Goal: Task Accomplishment & Management: Manage account settings

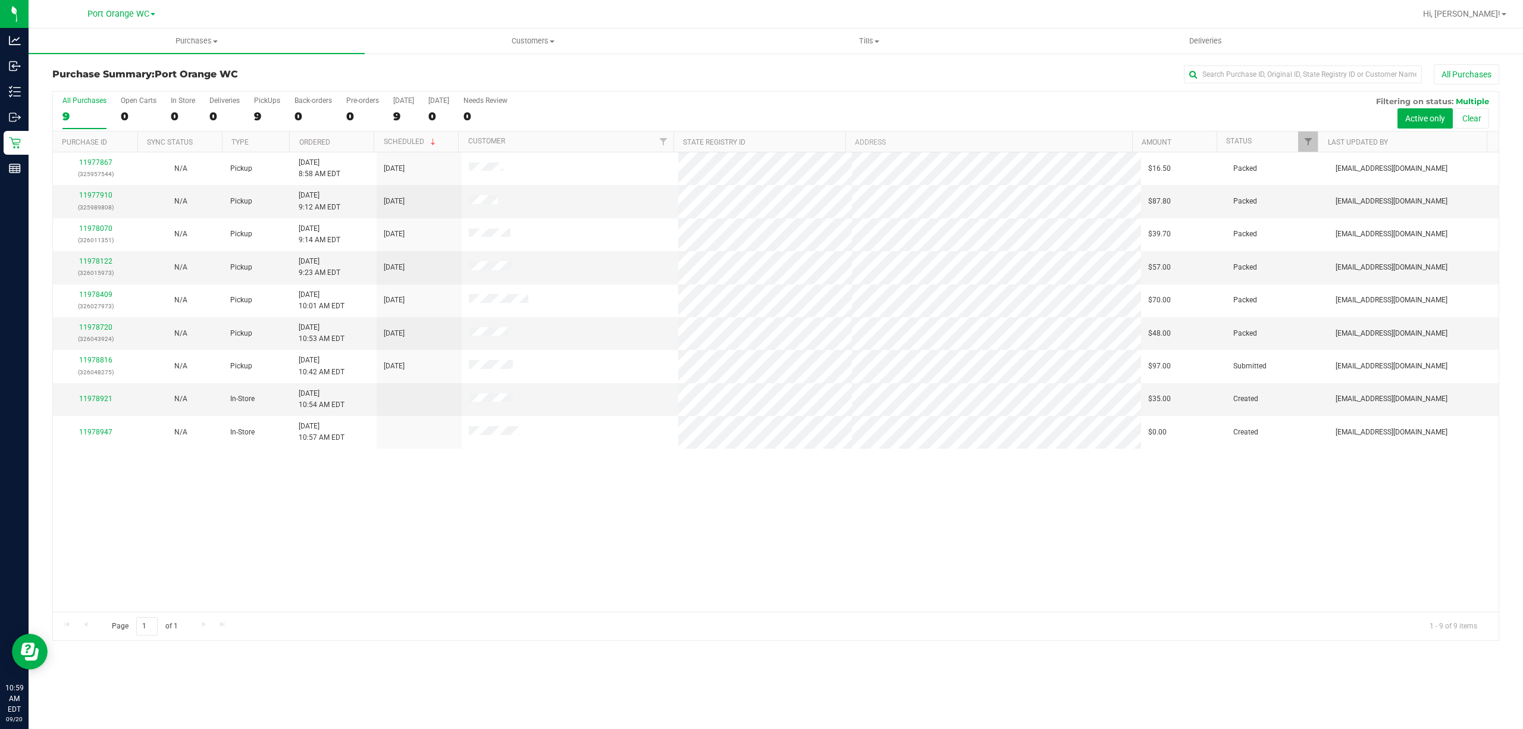
click at [444, 543] on div "11977867 (325957544) N/A Pickup 9/20/2025 8:58 AM EDT 9/20/2025 $16.50 Packed g…" at bounding box center [775, 381] width 1445 height 459
click at [460, 517] on div "11977867 (325957544) N/A Pickup 9/20/2025 8:58 AM EDT 9/20/2025 $16.50 Packed g…" at bounding box center [775, 381] width 1445 height 459
click at [201, 37] on span "Purchases" at bounding box center [197, 41] width 336 height 11
click at [75, 84] on span "Fulfillment" at bounding box center [66, 86] width 74 height 10
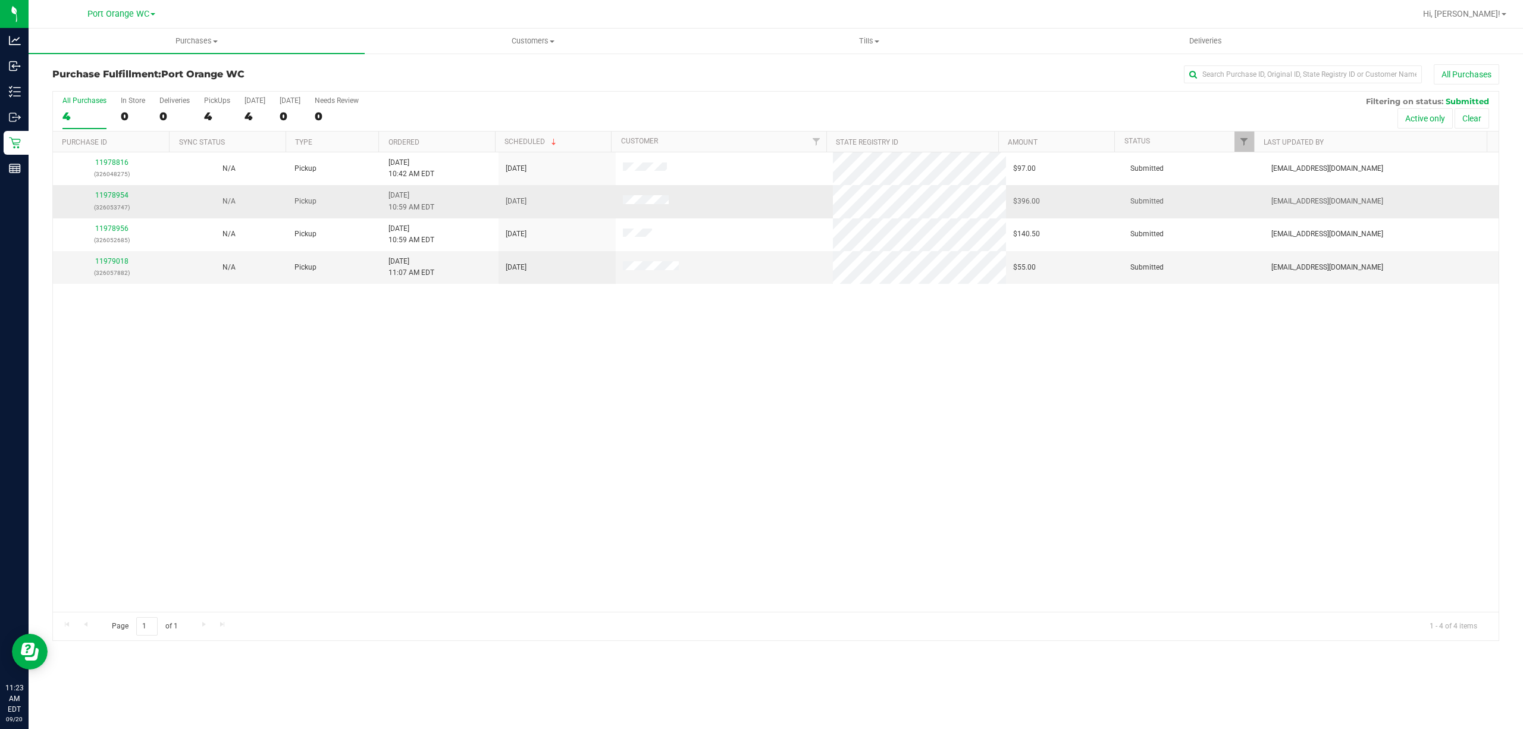
click at [100, 191] on div "11978954 (326053747)" at bounding box center [111, 201] width 103 height 23
click at [118, 196] on link "11978954" at bounding box center [111, 195] width 33 height 8
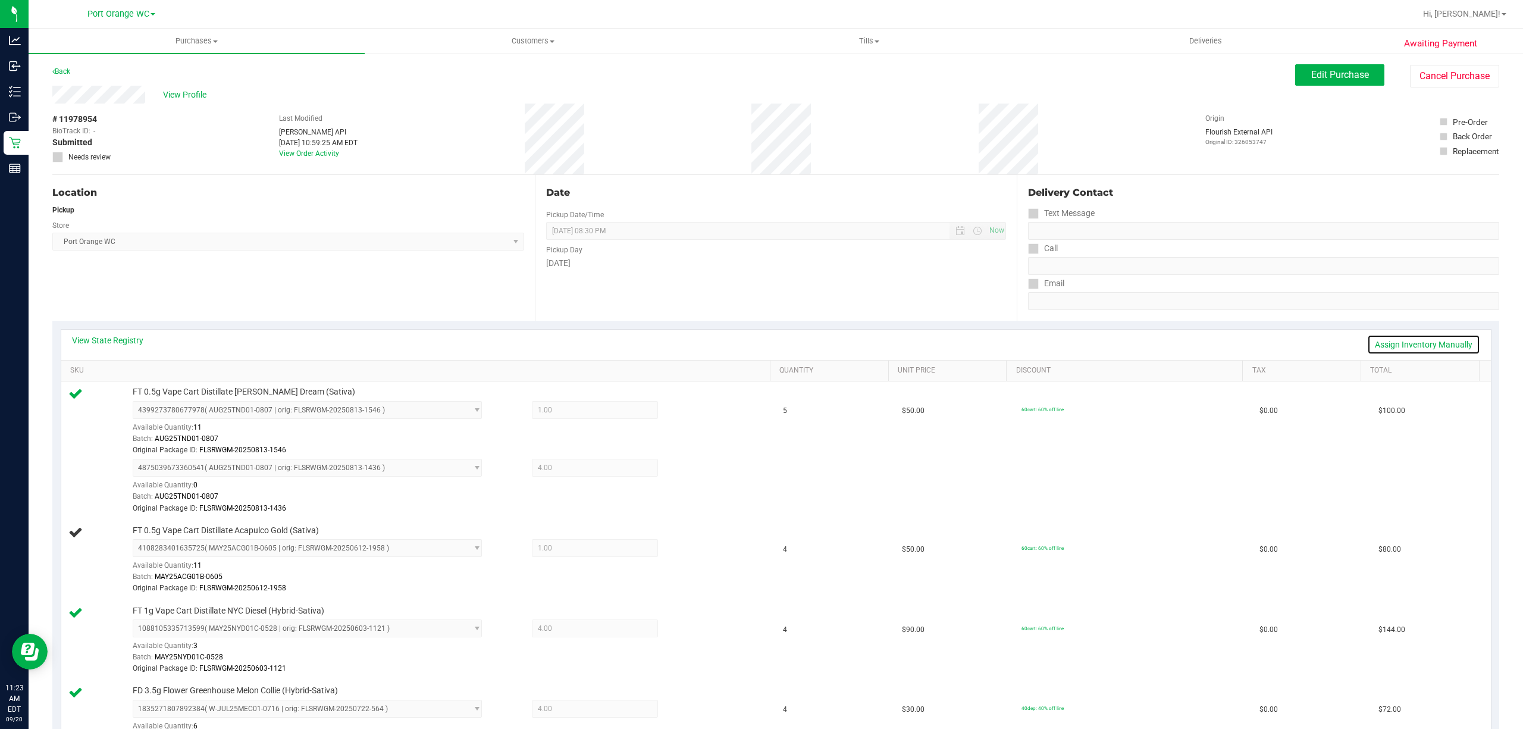
click at [1399, 346] on link "Assign Inventory Manually" at bounding box center [1423, 344] width 113 height 20
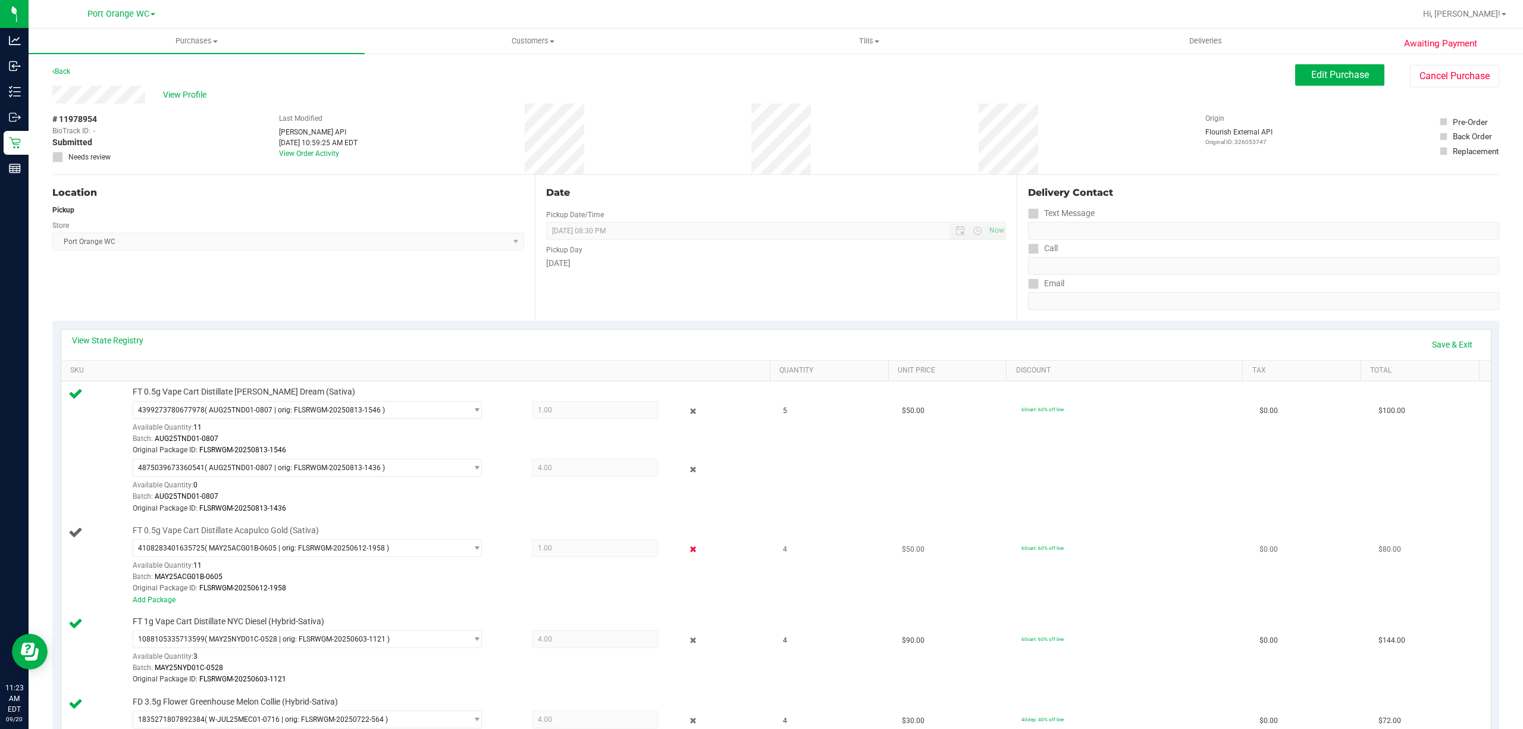
click at [686, 551] on icon at bounding box center [692, 549] width 12 height 14
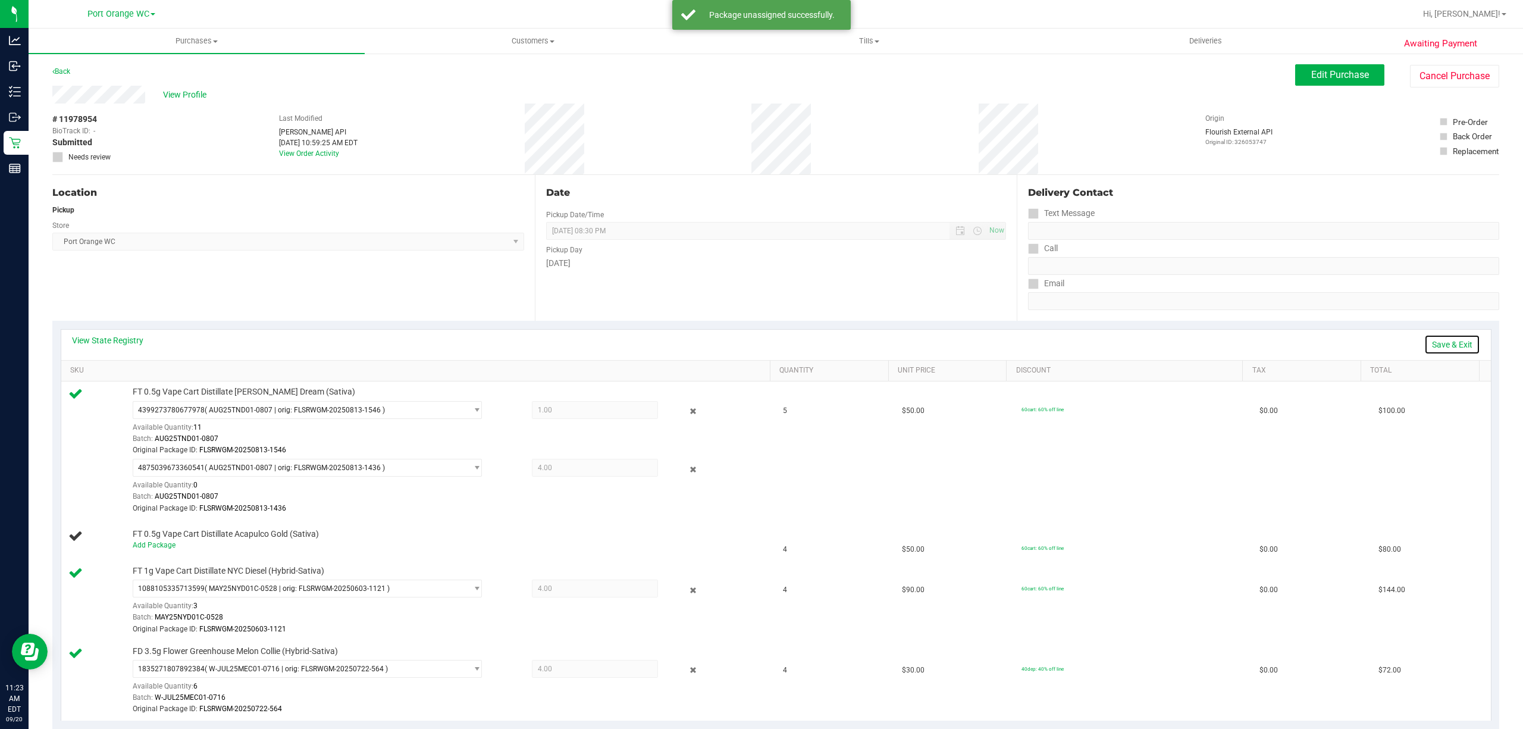
click at [1435, 345] on link "Save & Exit" at bounding box center [1452, 344] width 56 height 20
click at [681, 557] on td "FT 0.5g Vape Cart Distillate Acapulco Gold (Sativa)" at bounding box center [418, 540] width 715 height 40
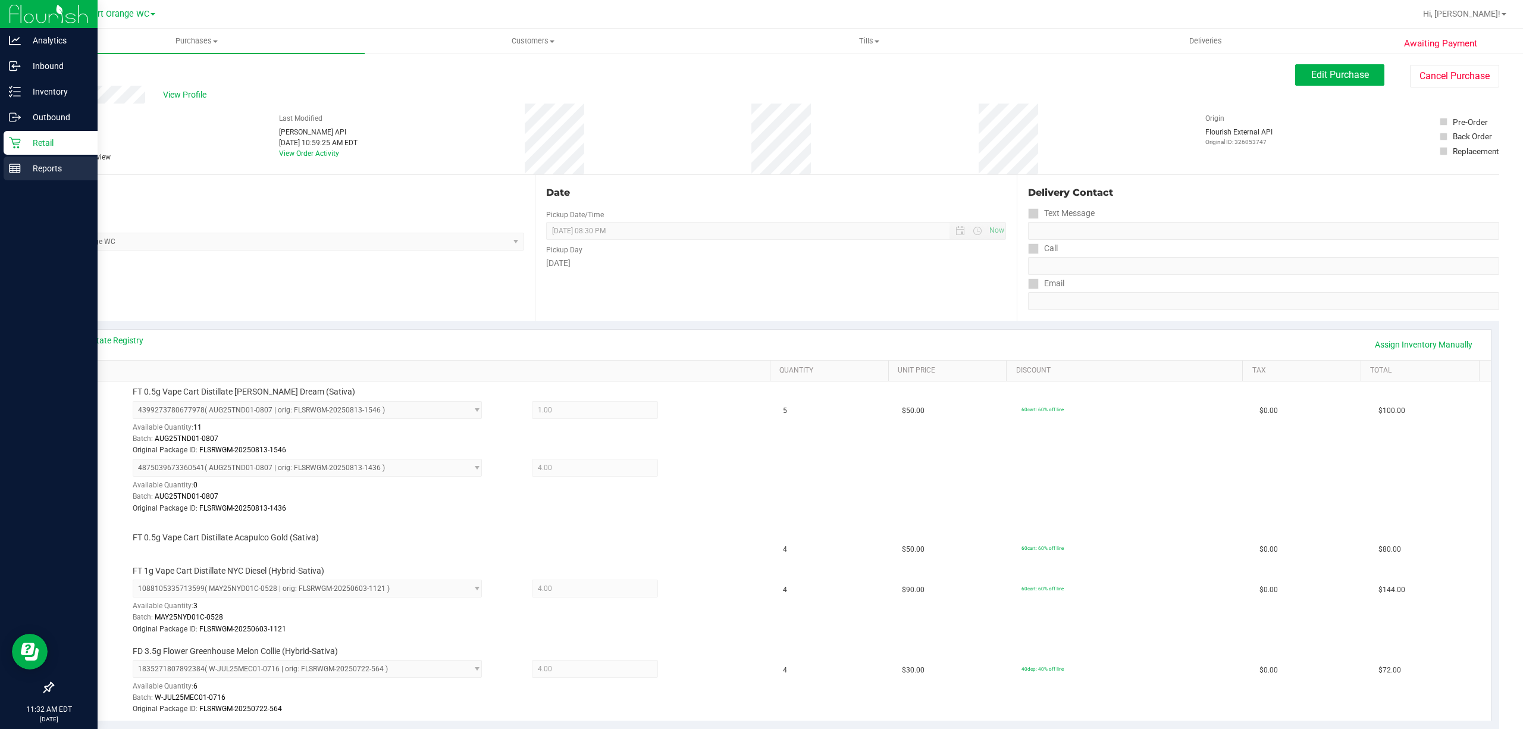
click at [17, 169] on line at bounding box center [17, 170] width 0 height 6
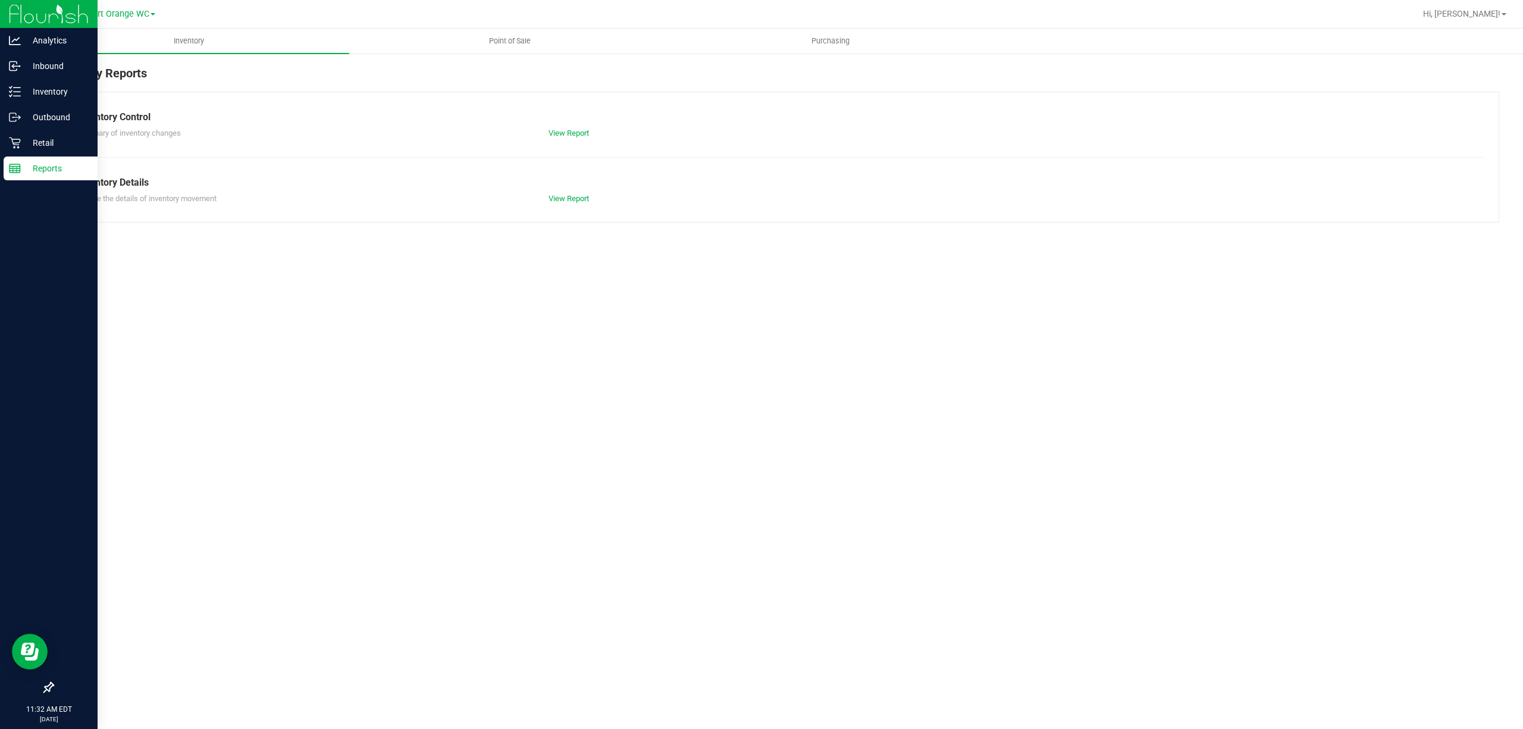
click at [515, 36] on span "Point of Sale" at bounding box center [510, 41] width 74 height 11
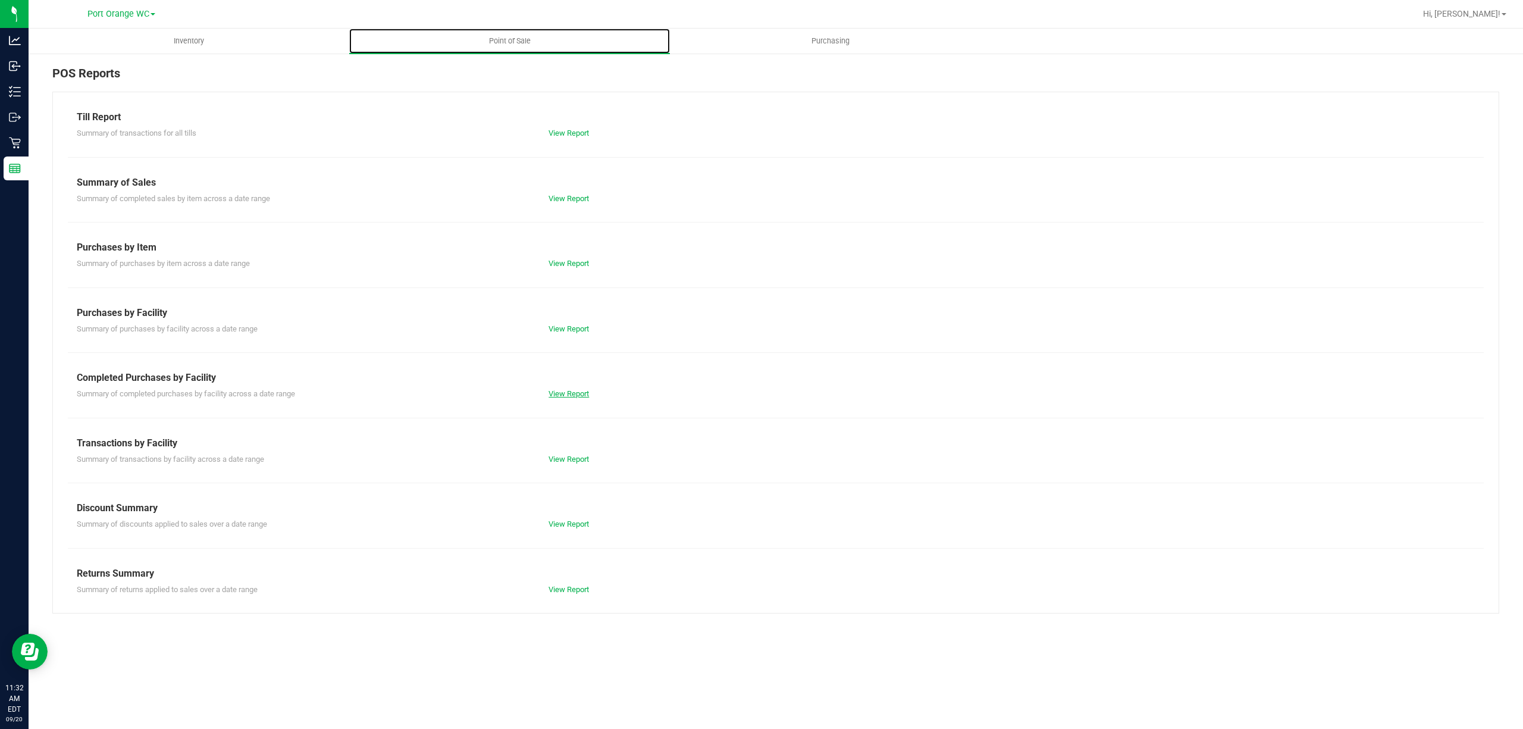
click at [578, 394] on link "View Report" at bounding box center [568, 393] width 40 height 9
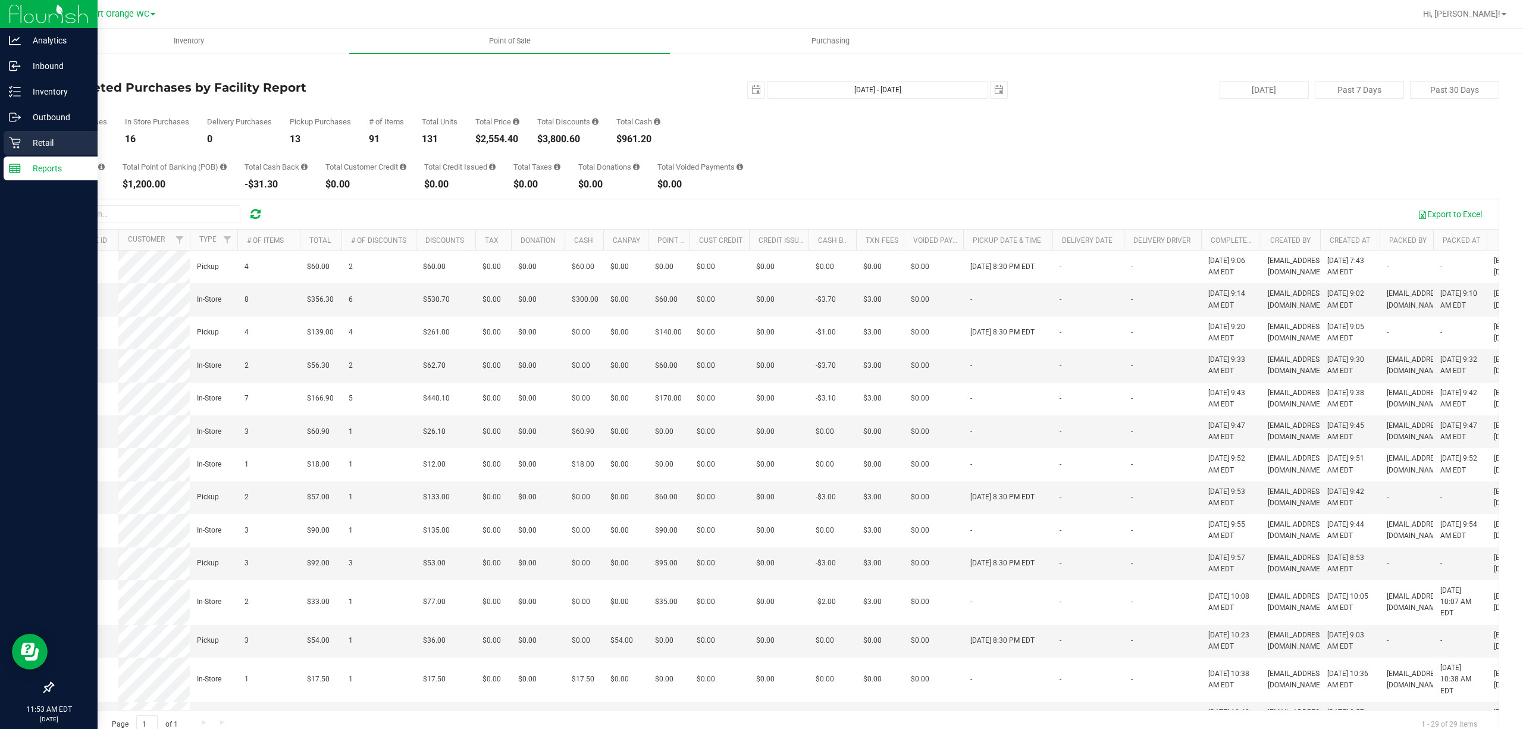
click at [13, 143] on icon at bounding box center [14, 142] width 11 height 11
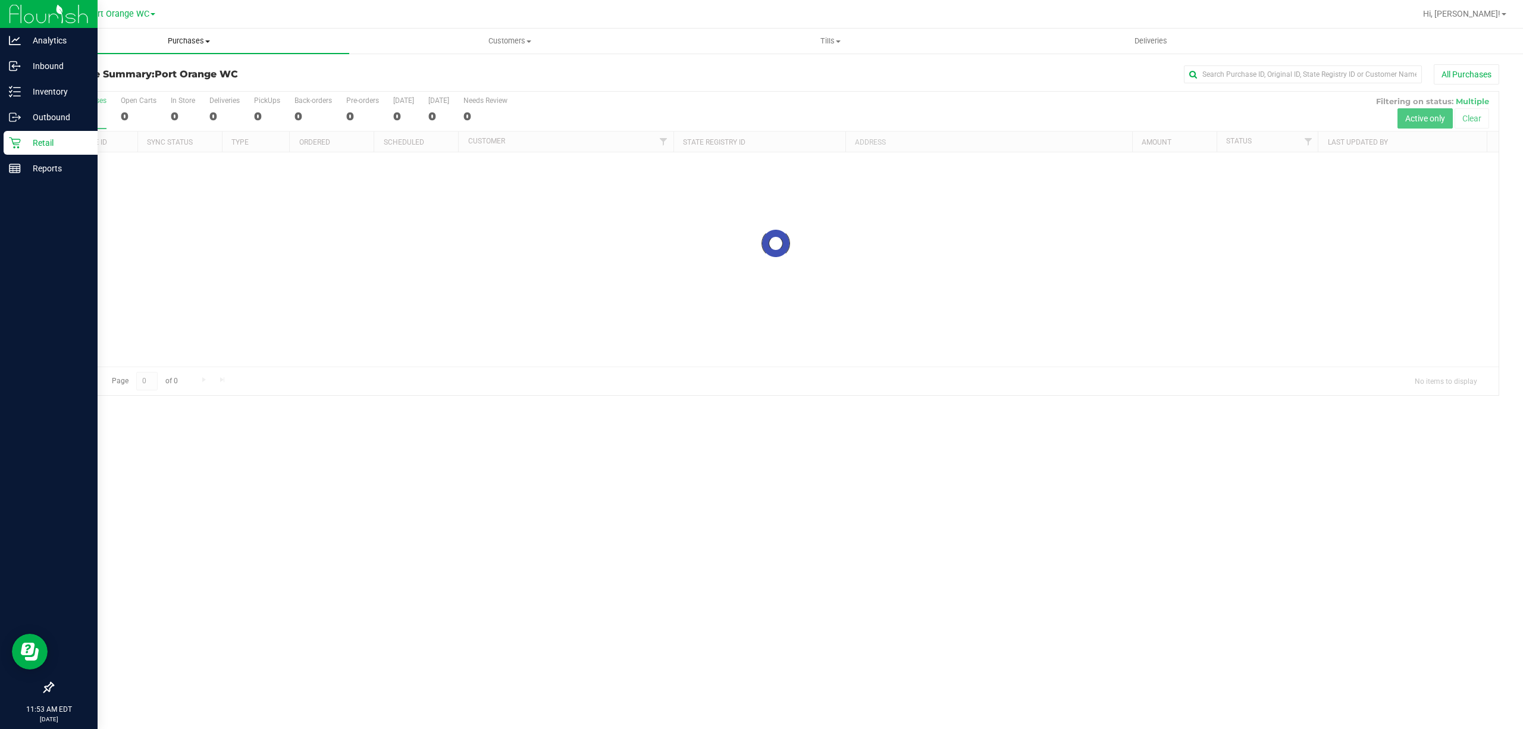
click at [197, 40] on span "Purchases" at bounding box center [189, 41] width 321 height 11
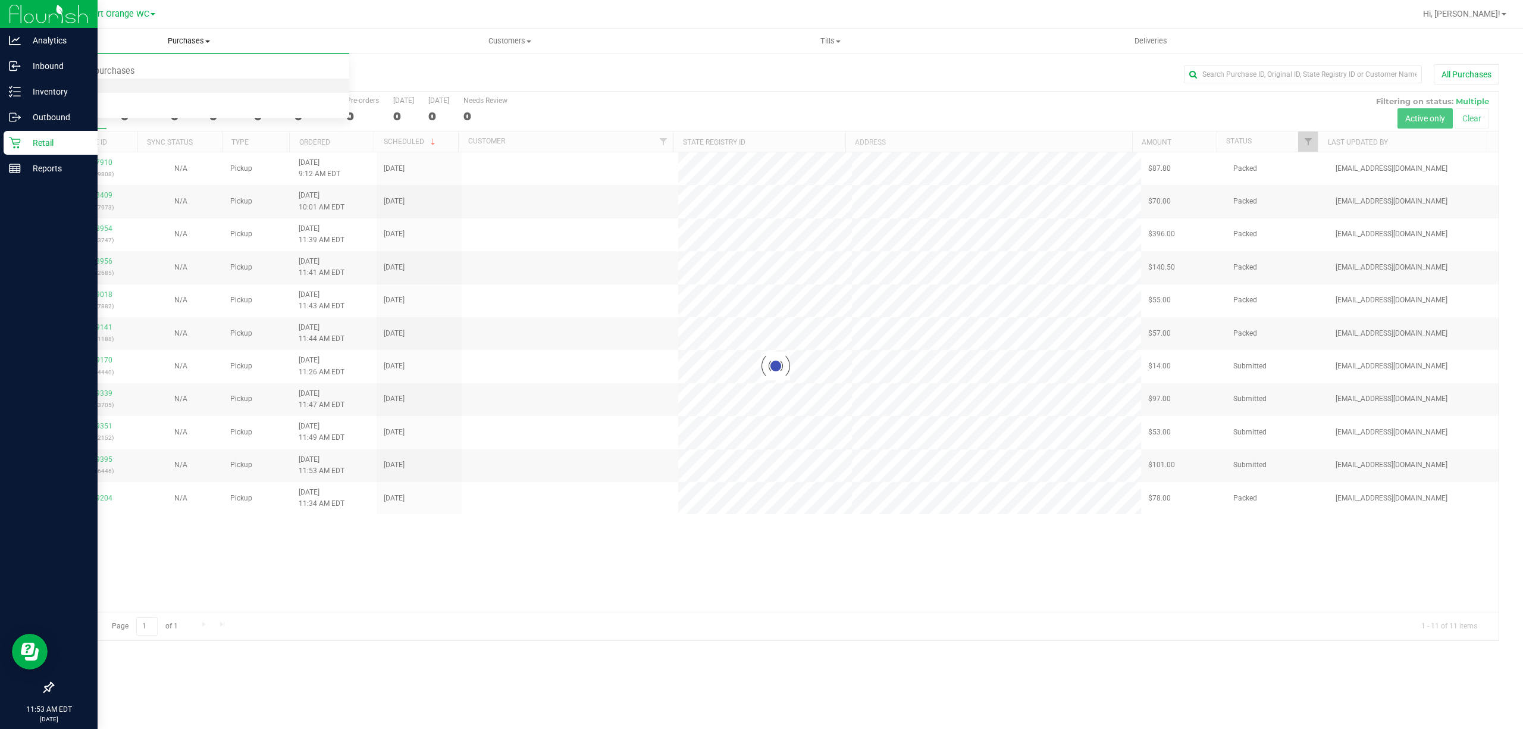
click at [60, 81] on span "Fulfillment" at bounding box center [66, 86] width 74 height 10
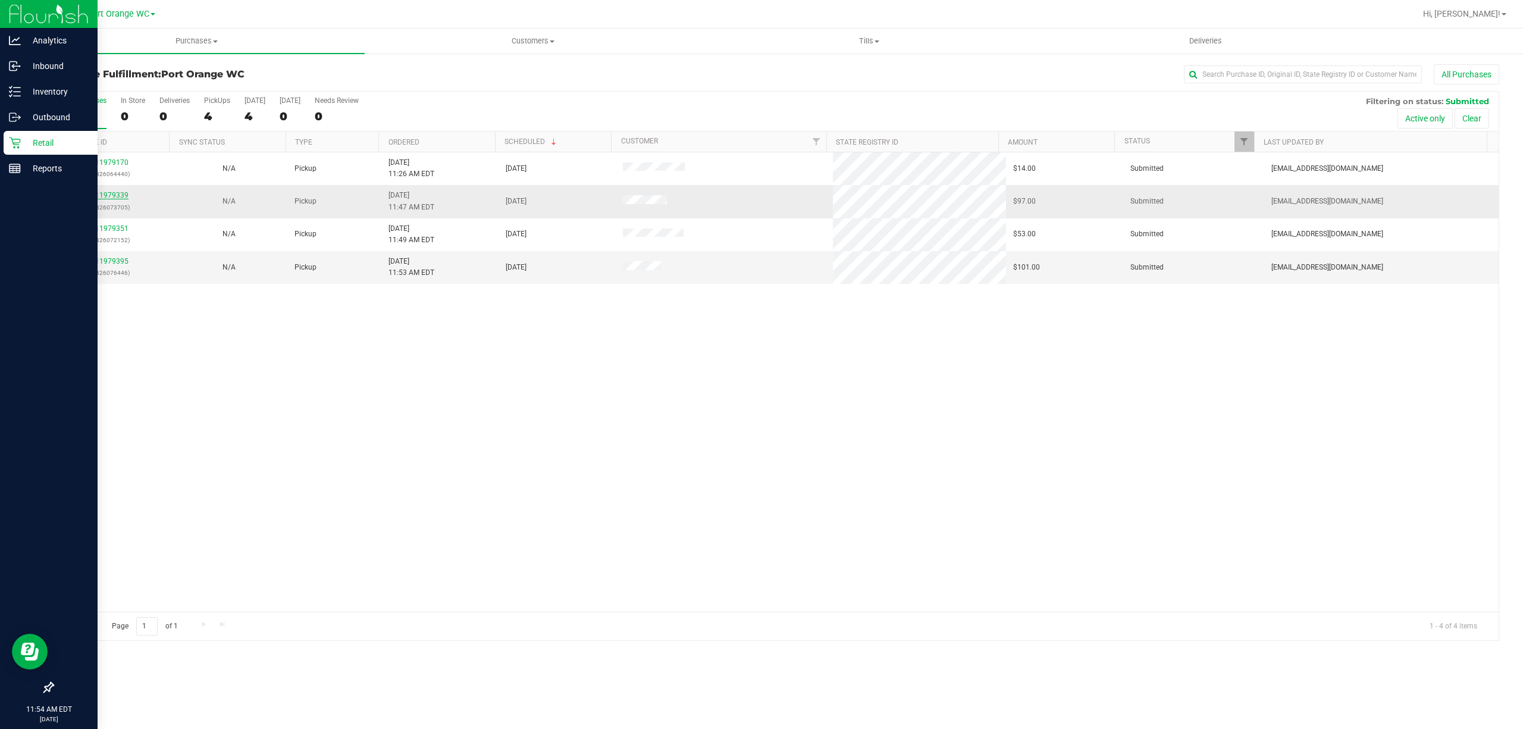
click at [115, 196] on link "11979339" at bounding box center [111, 195] width 33 height 8
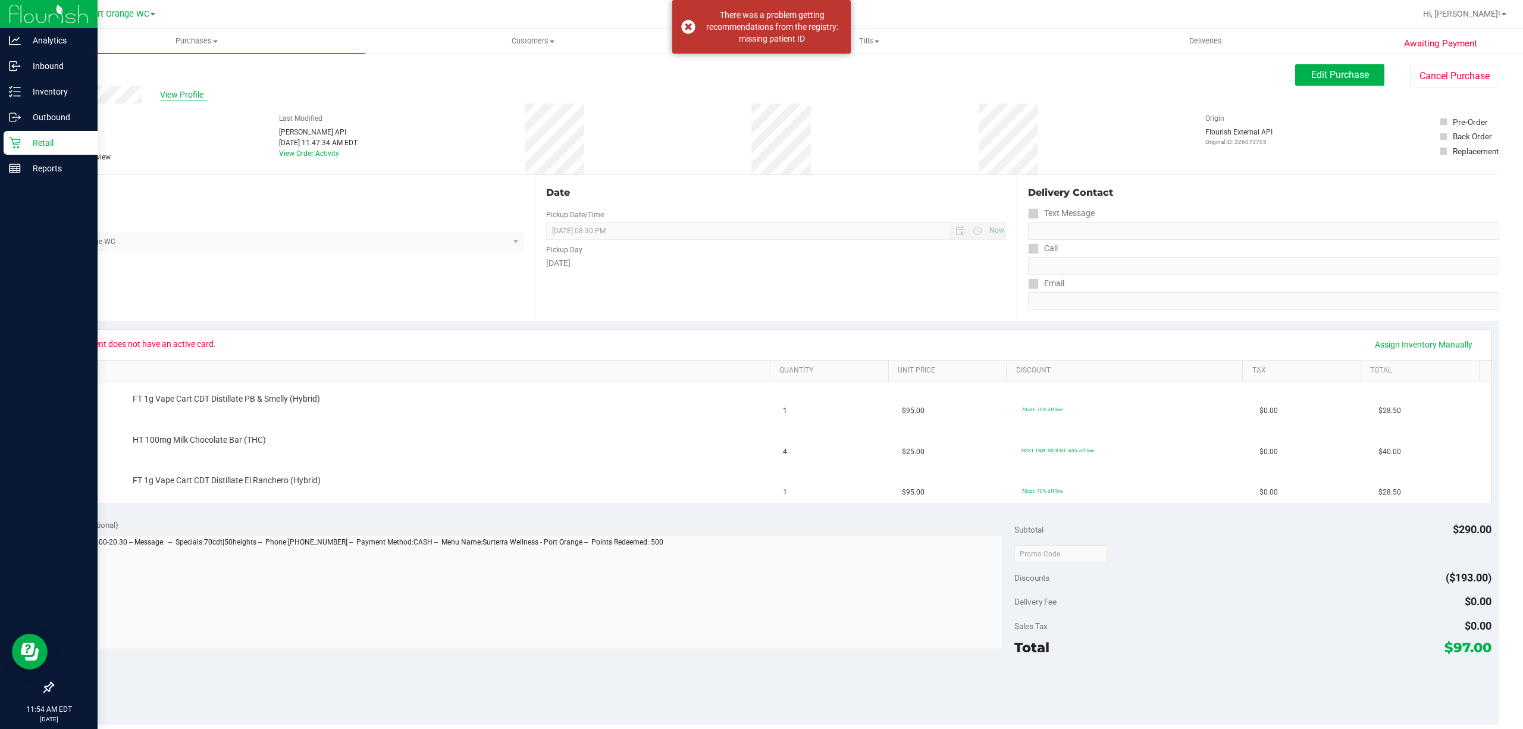
click at [186, 98] on span "View Profile" at bounding box center [184, 95] width 48 height 12
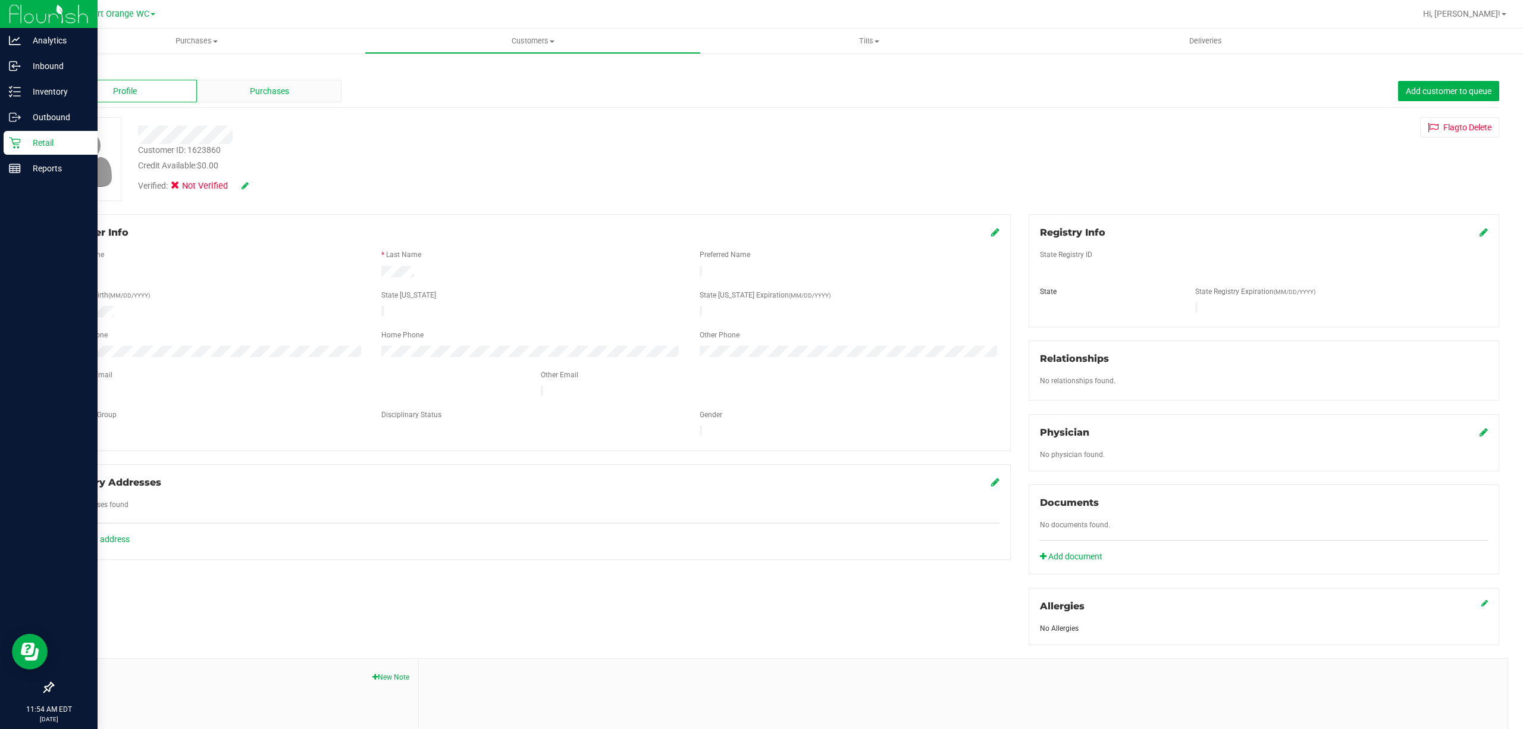
click at [314, 84] on div "Purchases" at bounding box center [269, 91] width 145 height 23
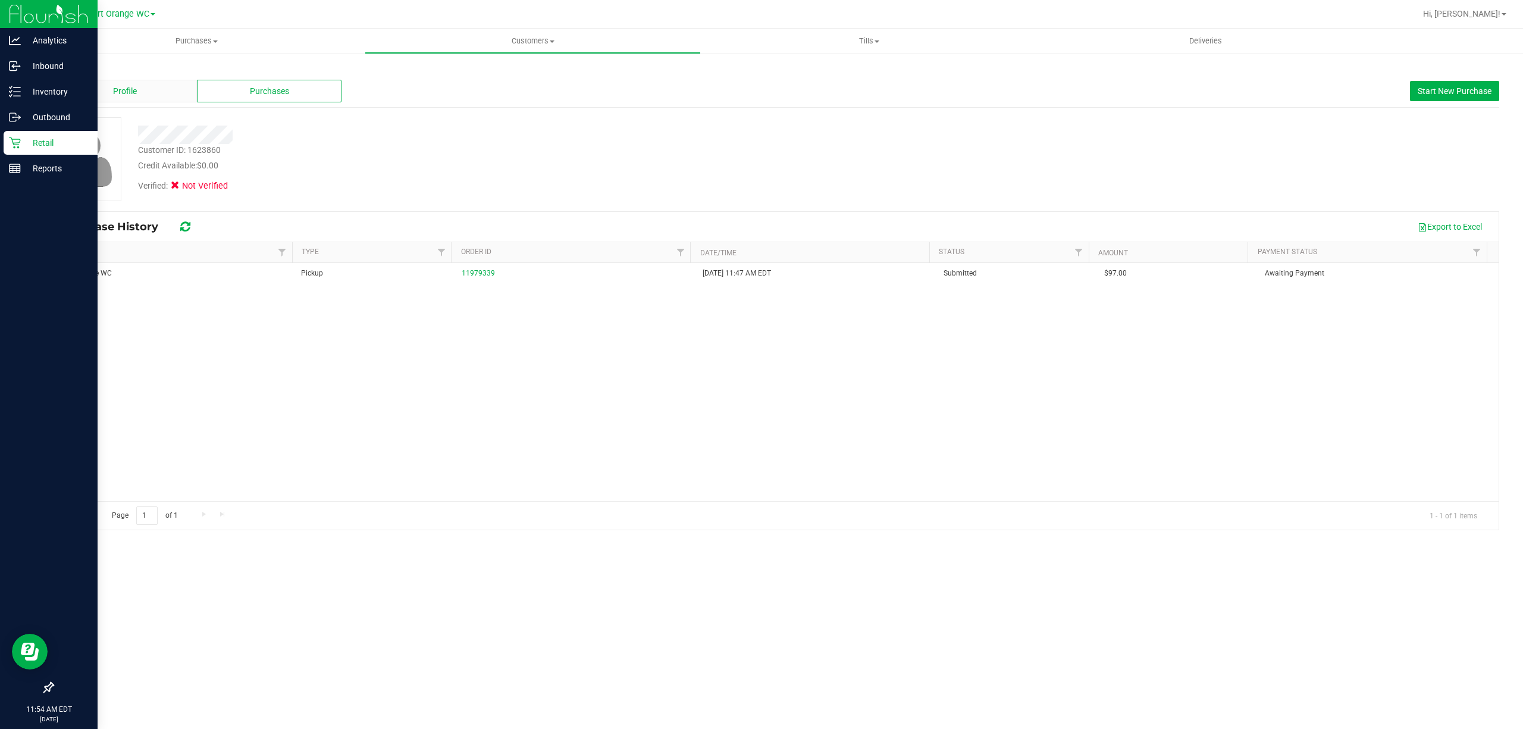
click at [134, 96] on span "Profile" at bounding box center [125, 91] width 24 height 12
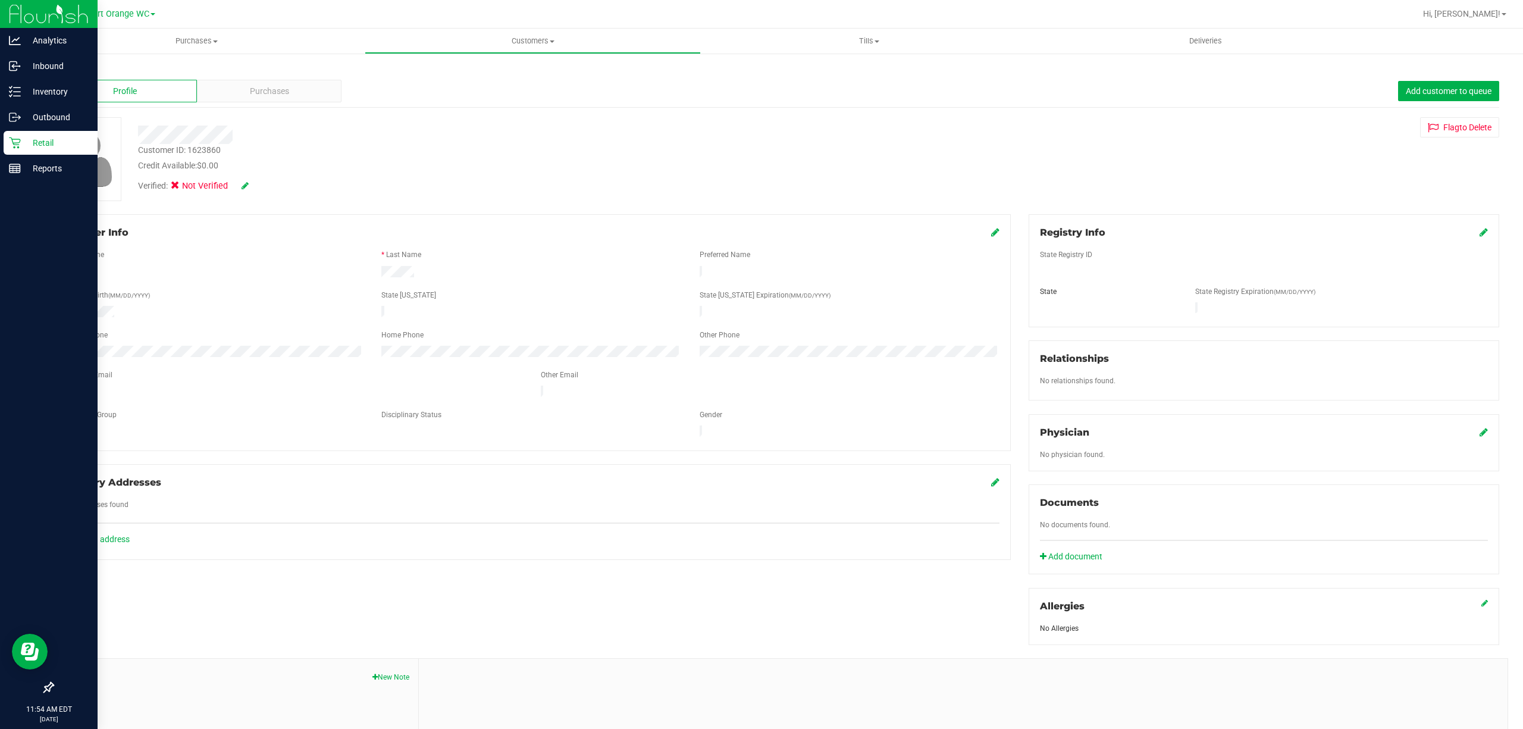
click at [41, 131] on div "Retail" at bounding box center [51, 143] width 94 height 24
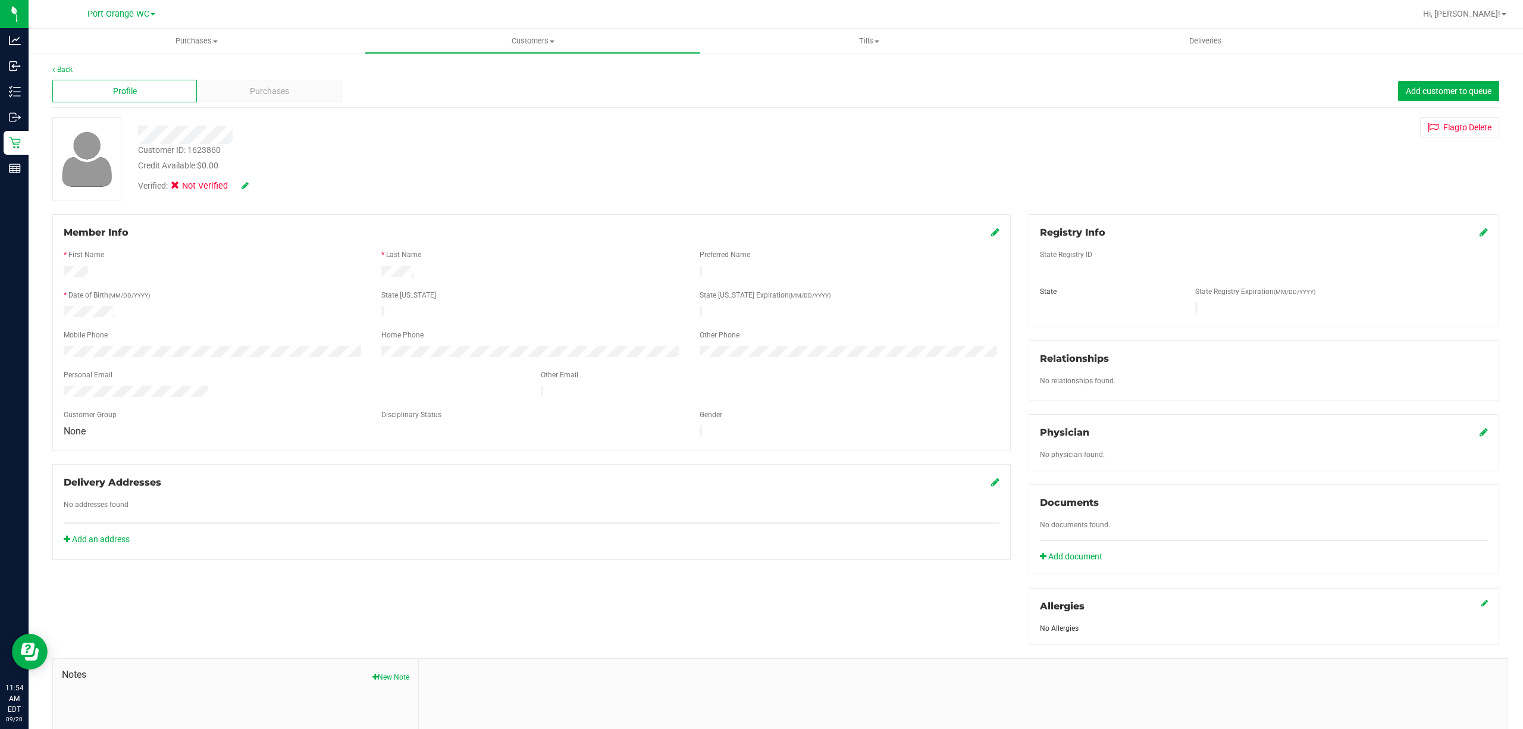
click at [345, 79] on div "Profile Purchases Add customer to queue" at bounding box center [775, 91] width 1447 height 33
click at [338, 81] on div "Profile Purchases Add customer to queue" at bounding box center [775, 91] width 1447 height 33
click at [334, 84] on div "Purchases" at bounding box center [269, 91] width 145 height 23
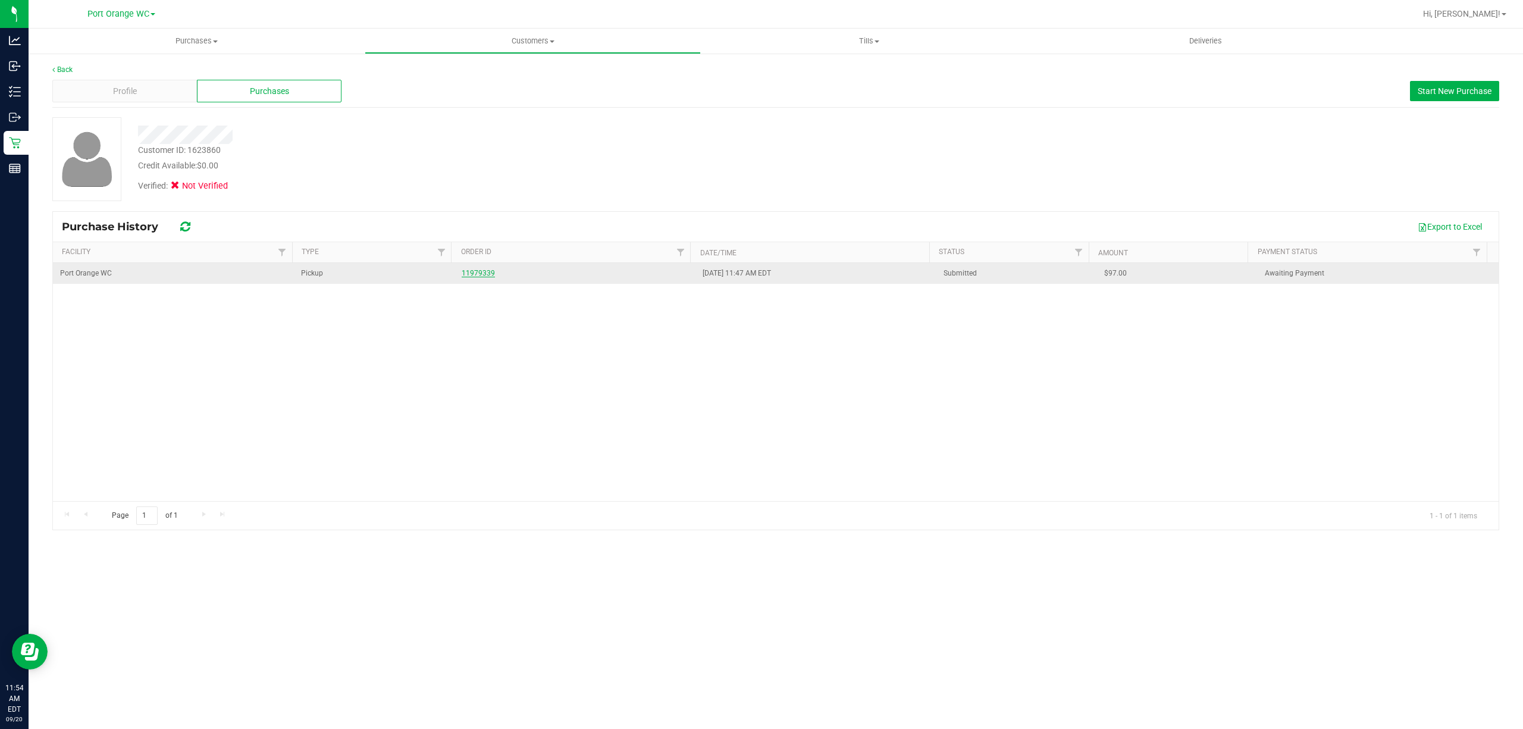
click at [472, 271] on link "11979339" at bounding box center [478, 273] width 33 height 8
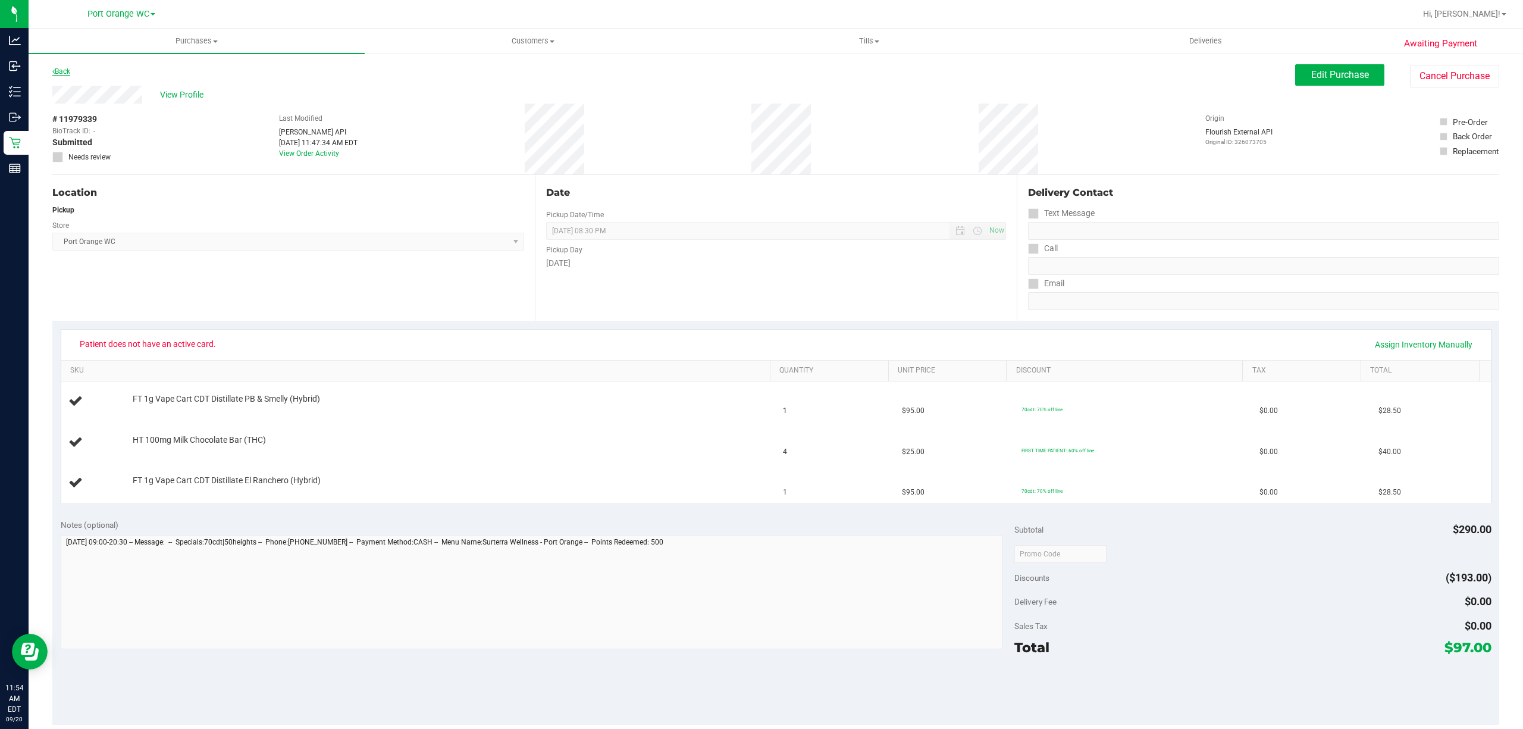
click at [58, 70] on link "Back" at bounding box center [61, 71] width 18 height 8
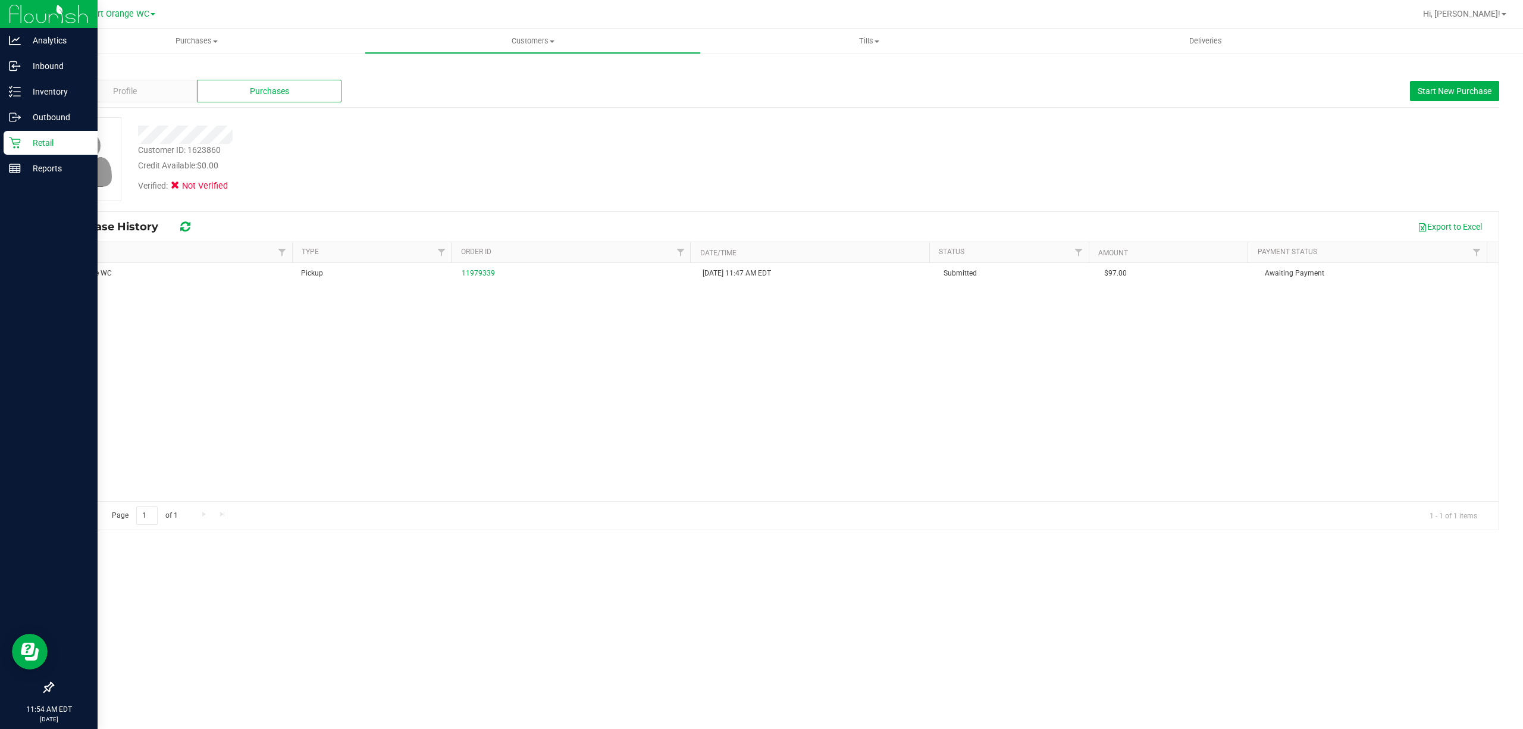
click at [34, 134] on div "Retail" at bounding box center [51, 143] width 94 height 24
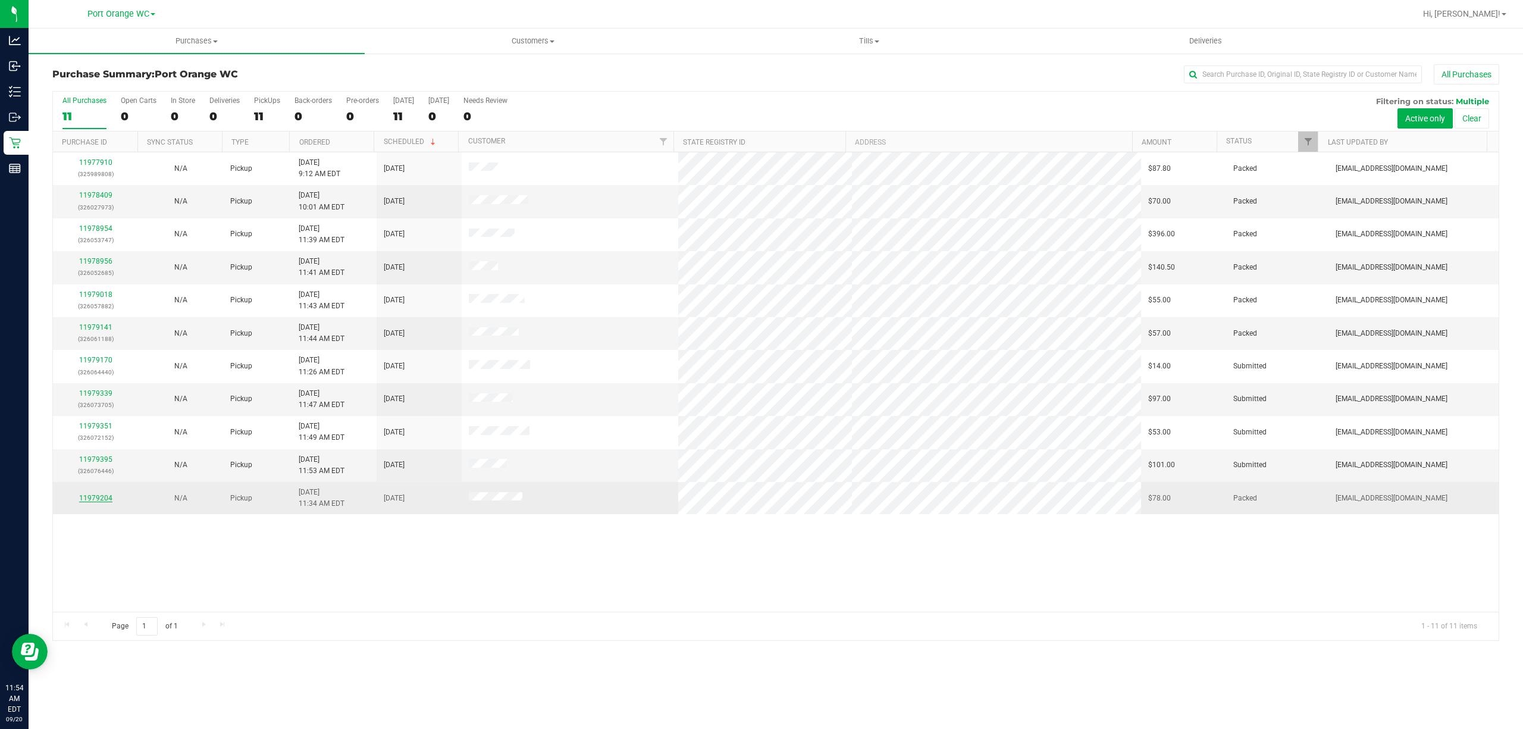
click at [103, 497] on link "11979204" at bounding box center [95, 498] width 33 height 8
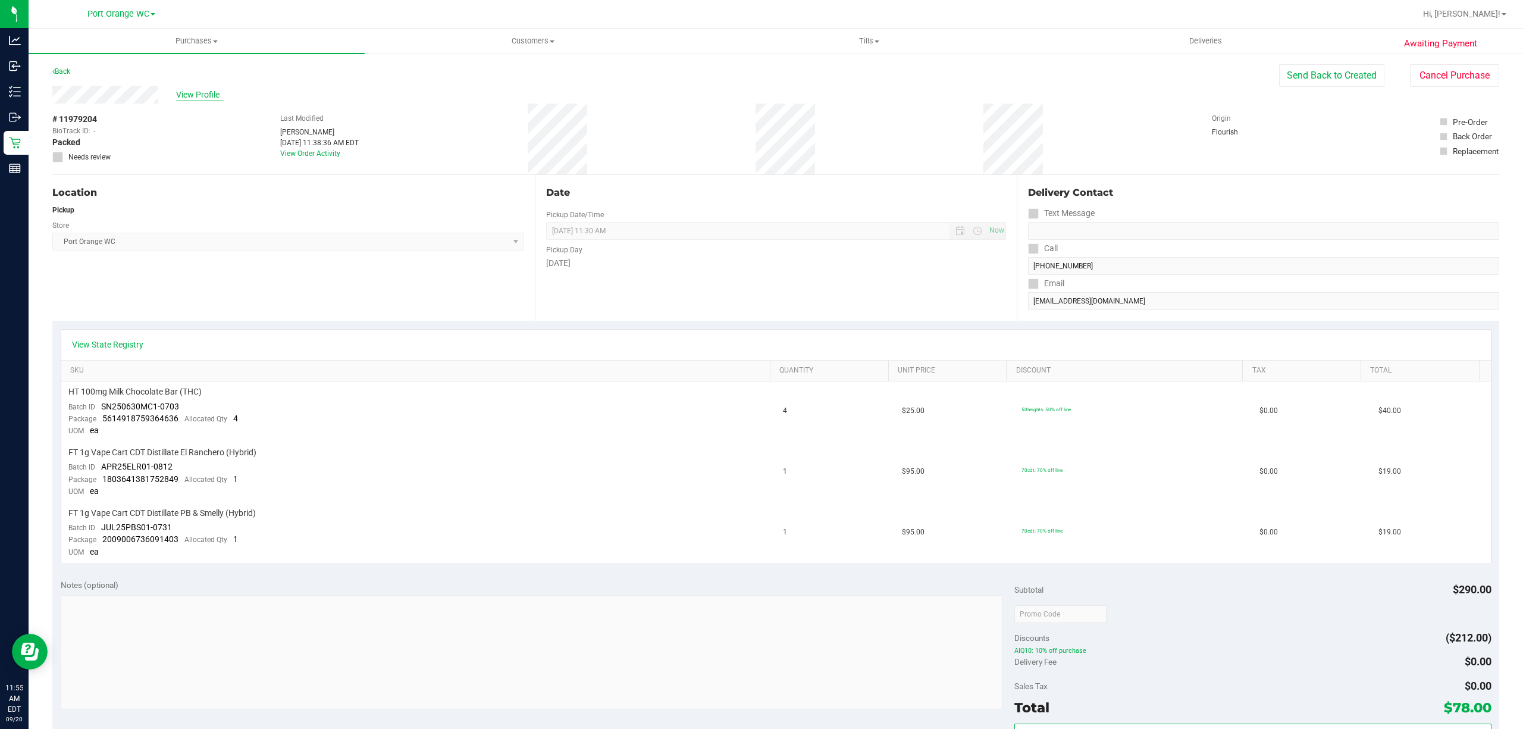
click at [187, 93] on span "View Profile" at bounding box center [200, 95] width 48 height 12
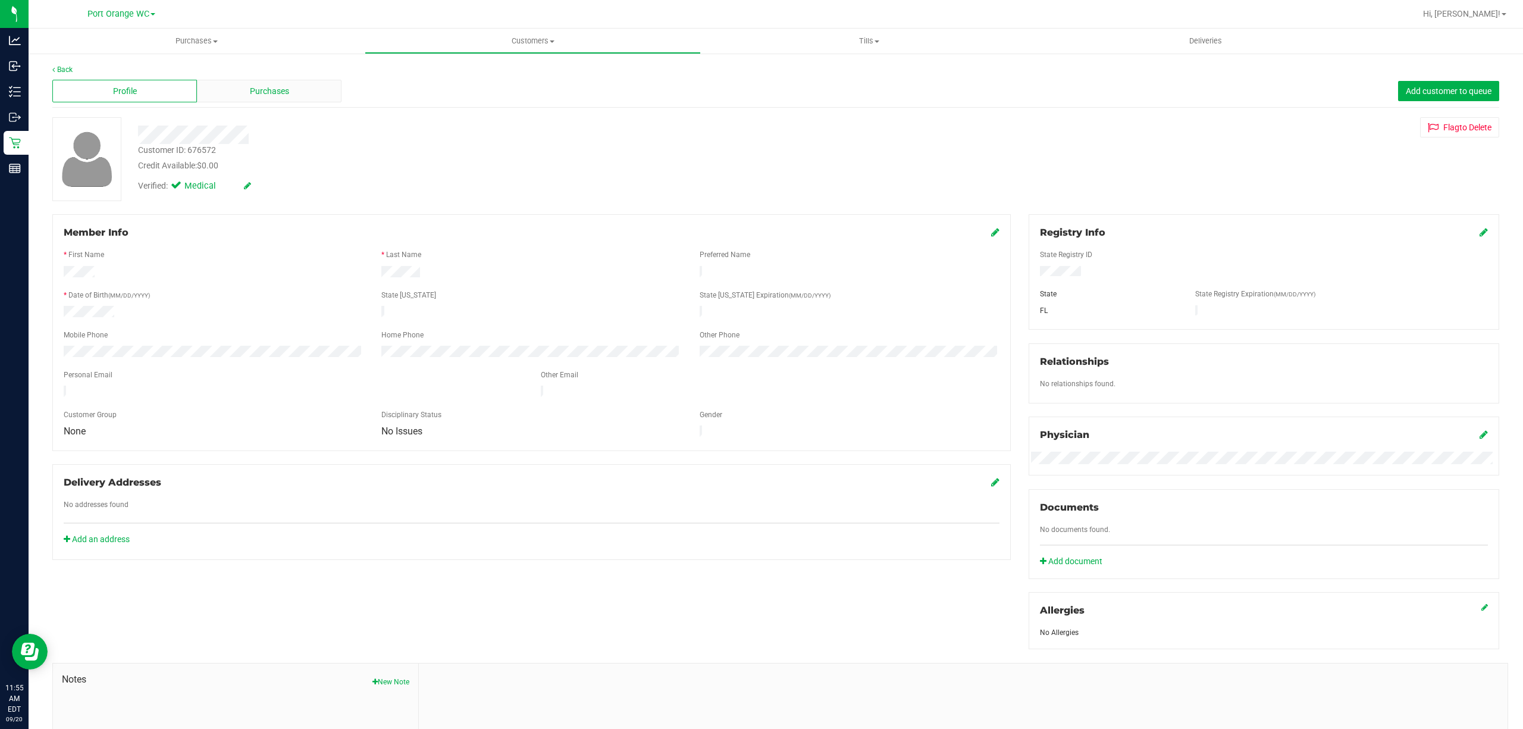
click at [283, 99] on div "Purchases" at bounding box center [269, 91] width 145 height 23
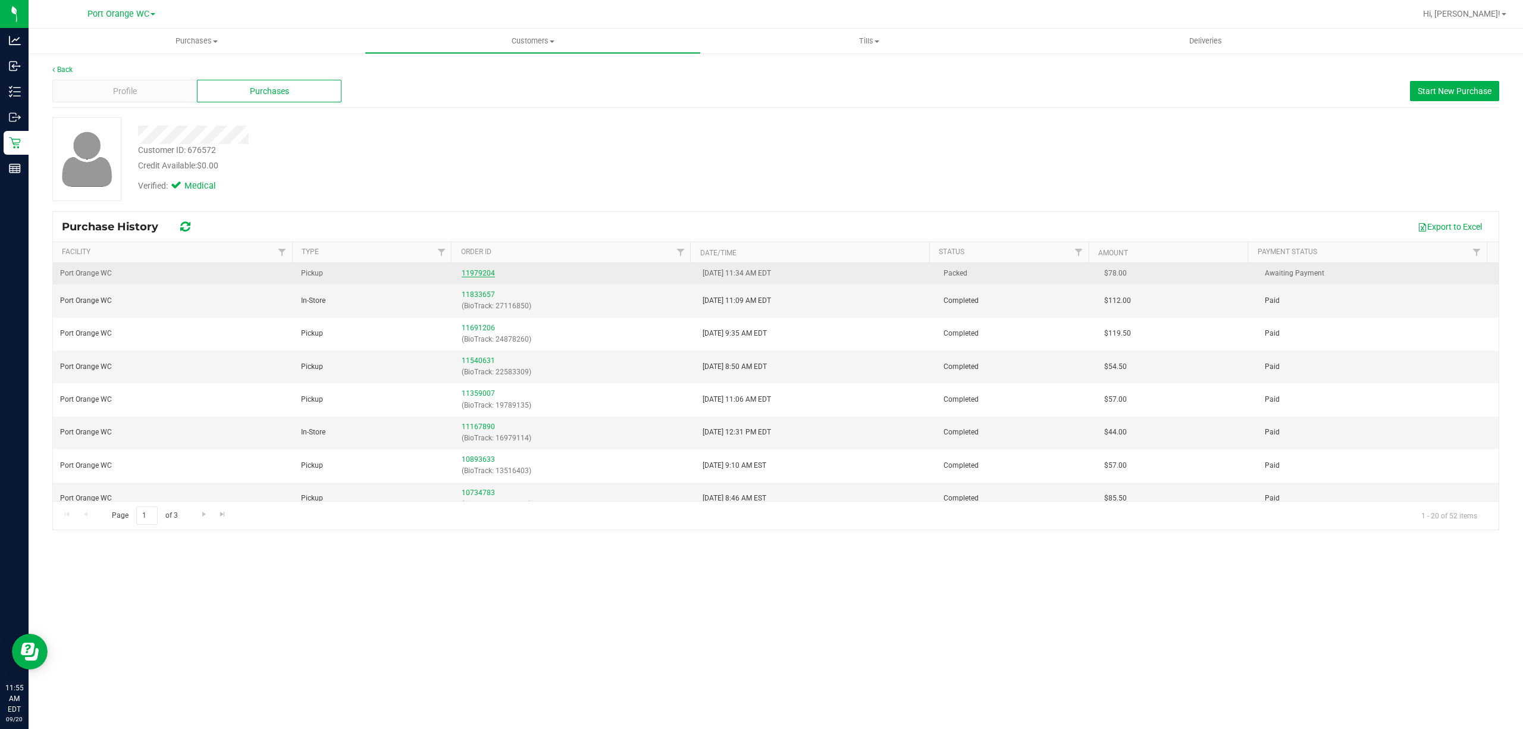
click at [477, 274] on link "11979204" at bounding box center [478, 273] width 33 height 8
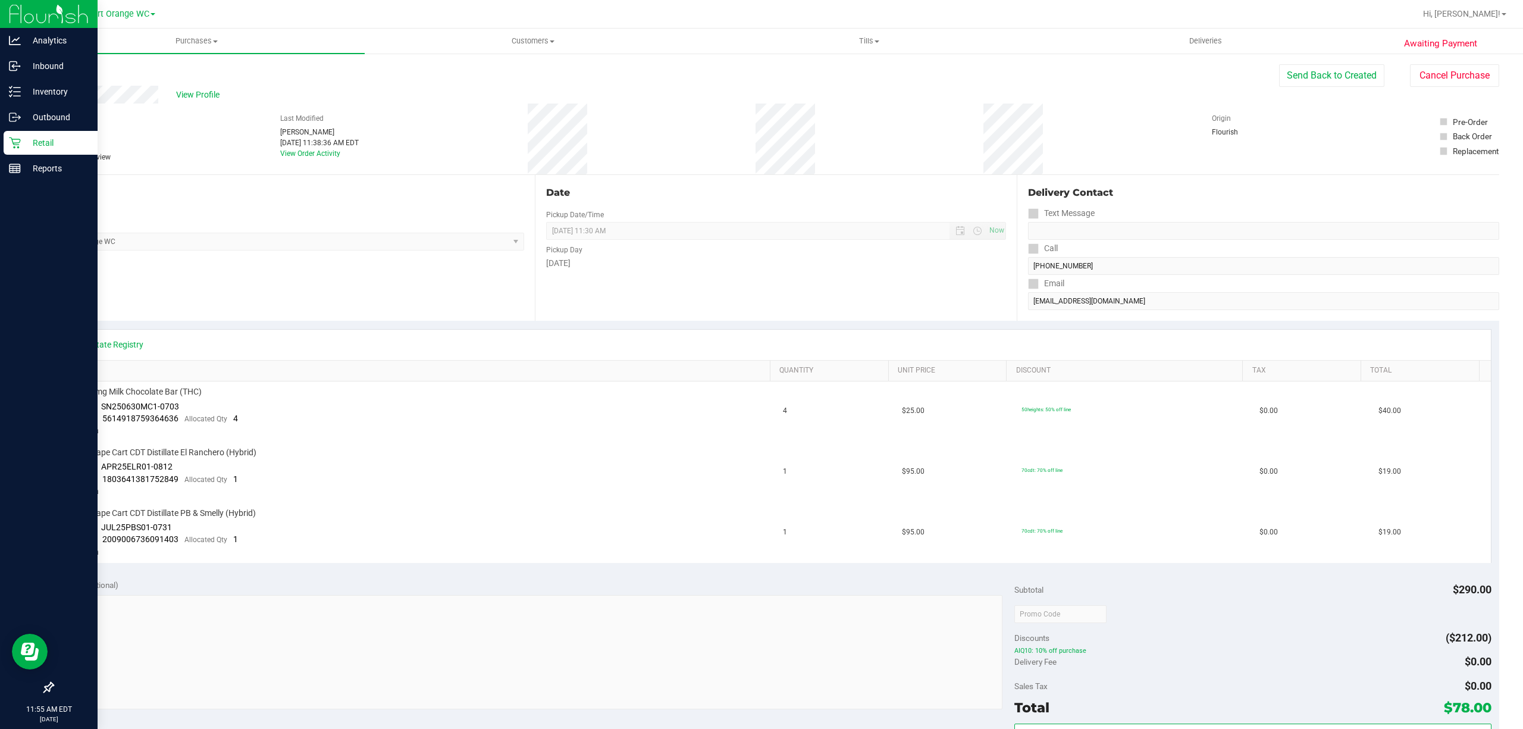
click at [57, 141] on p "Retail" at bounding box center [56, 143] width 71 height 14
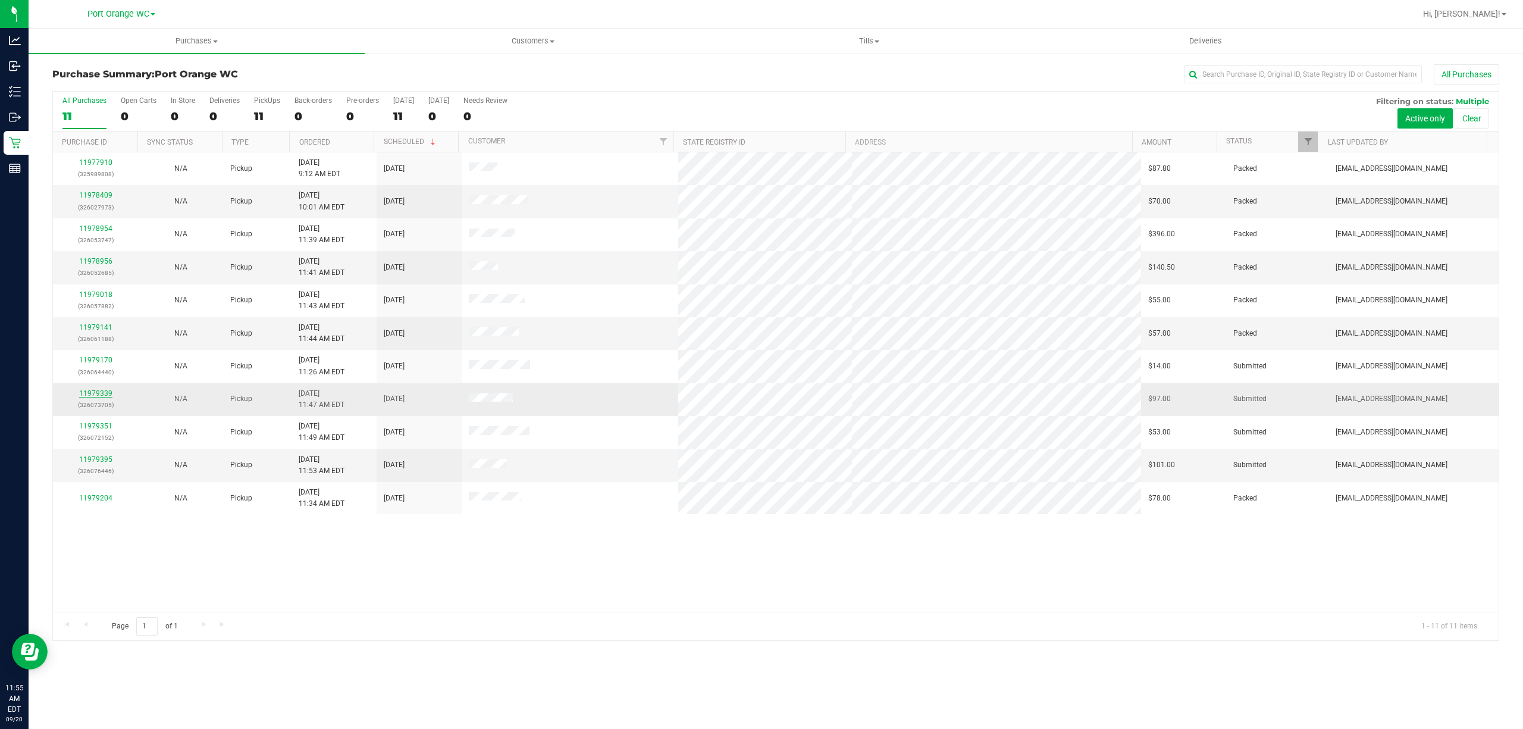
click at [96, 396] on link "11979339" at bounding box center [95, 393] width 33 height 8
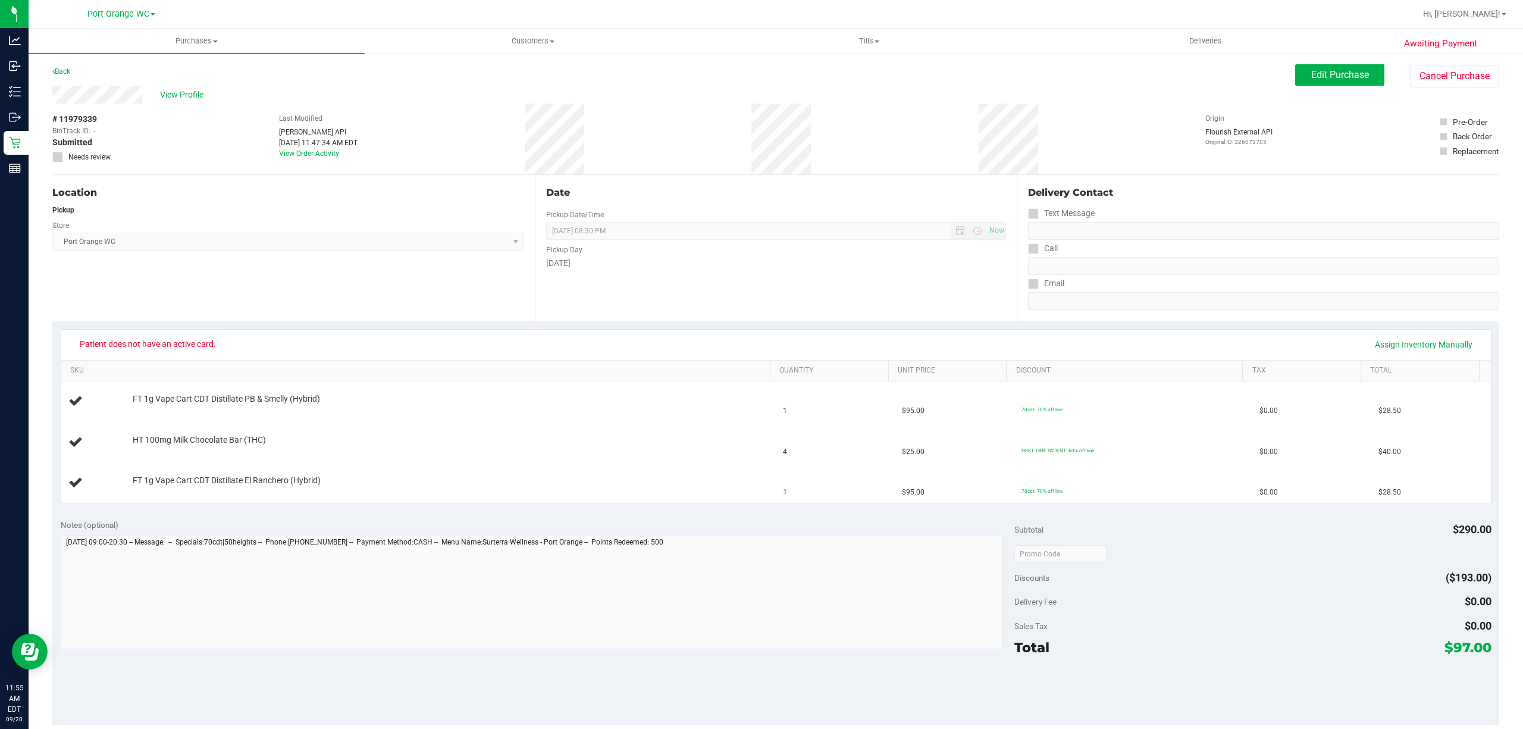
click at [65, 75] on div "Back" at bounding box center [61, 71] width 18 height 14
click at [1433, 81] on button "Cancel Purchase" at bounding box center [1454, 76] width 89 height 23
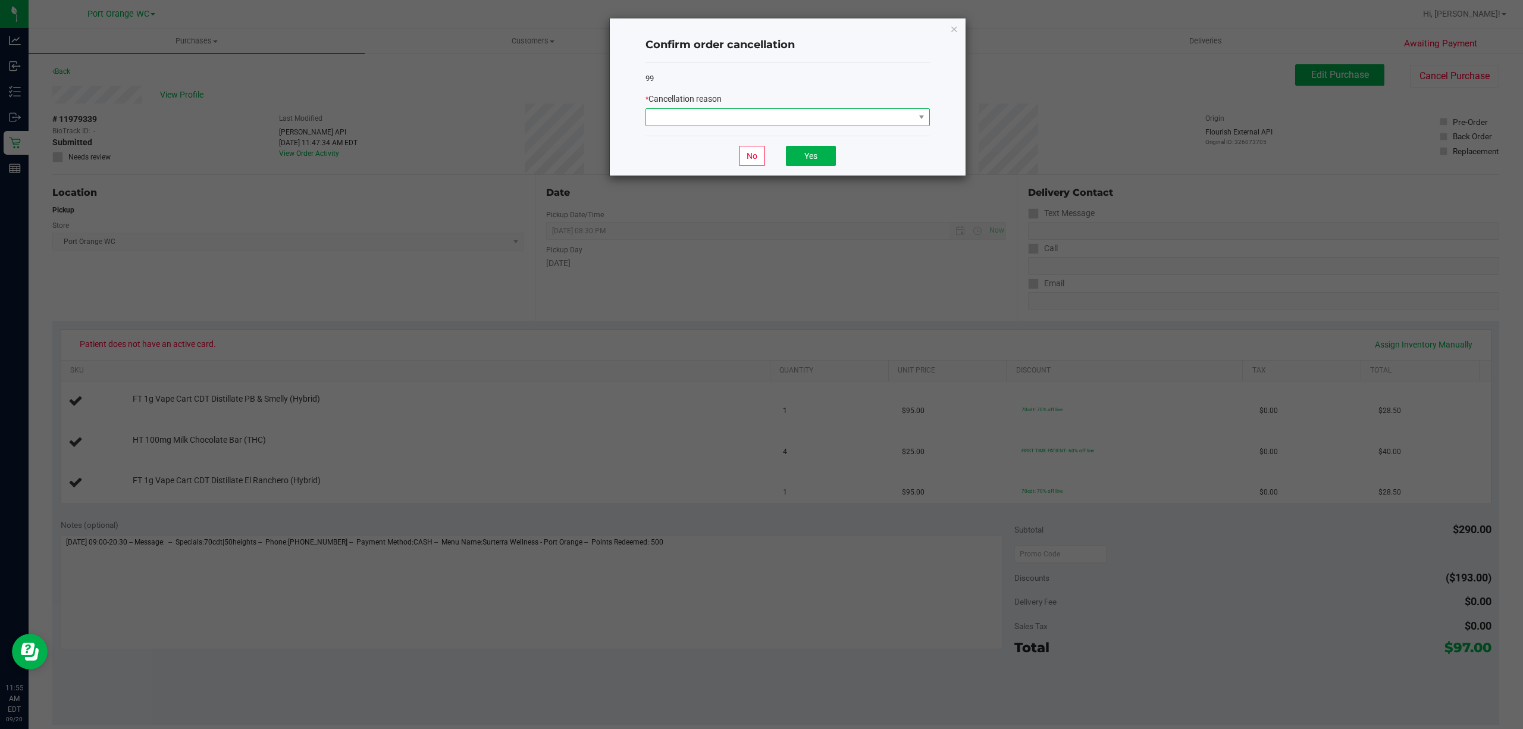
click at [674, 114] on span at bounding box center [780, 117] width 268 height 17
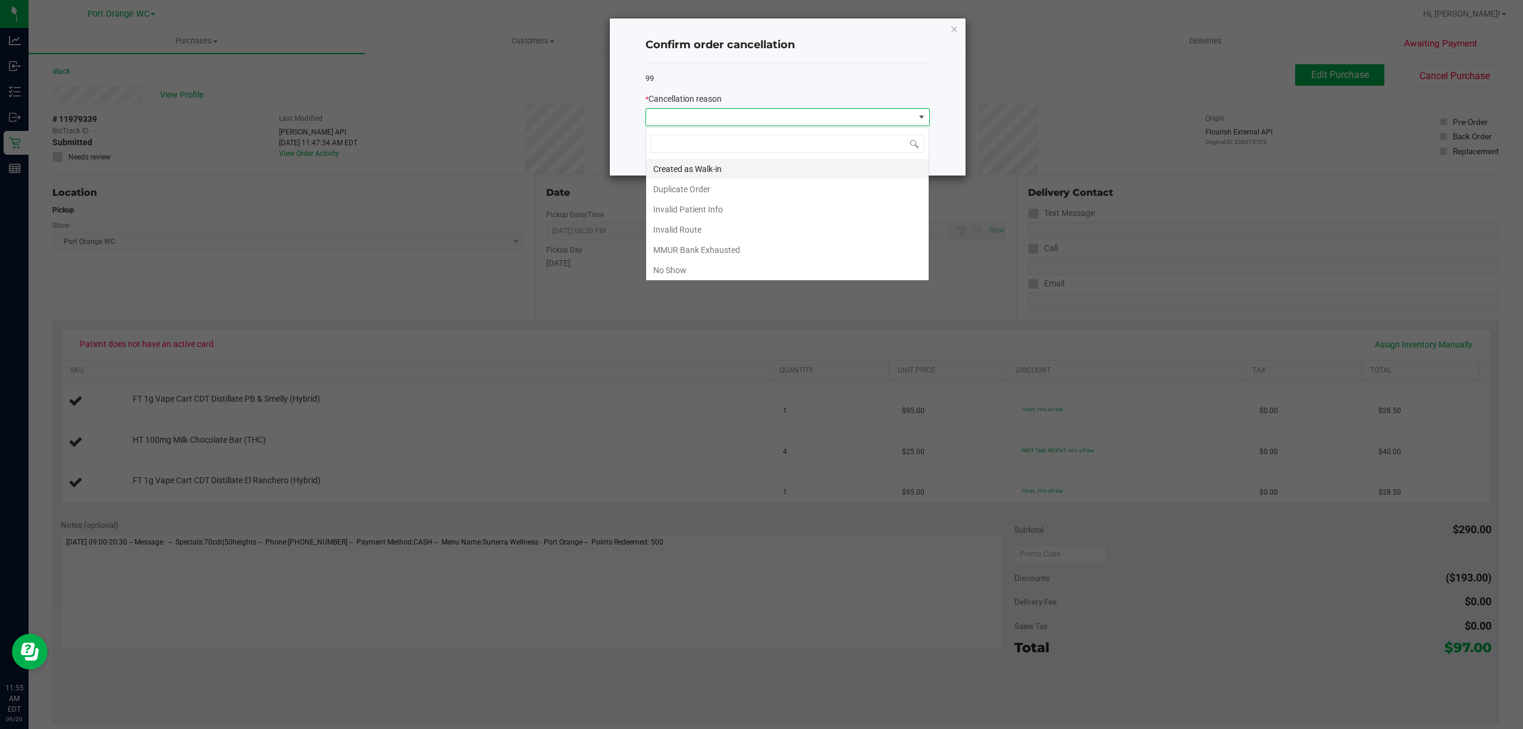
scroll to position [18, 284]
click at [672, 187] on li "Duplicate Order" at bounding box center [787, 189] width 283 height 20
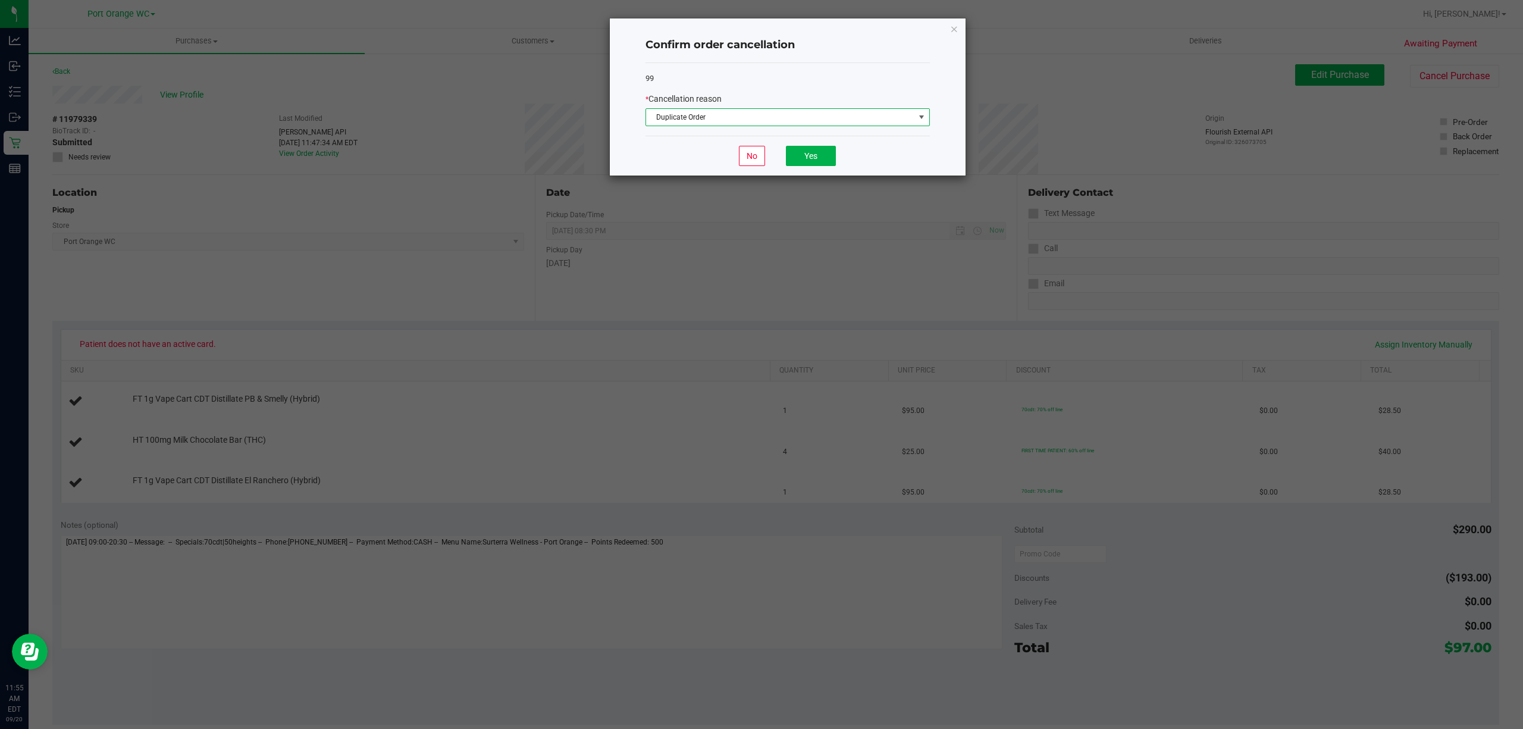
click at [816, 174] on div "No Yes" at bounding box center [787, 156] width 284 height 40
click at [816, 163] on button "Yes" at bounding box center [811, 156] width 50 height 20
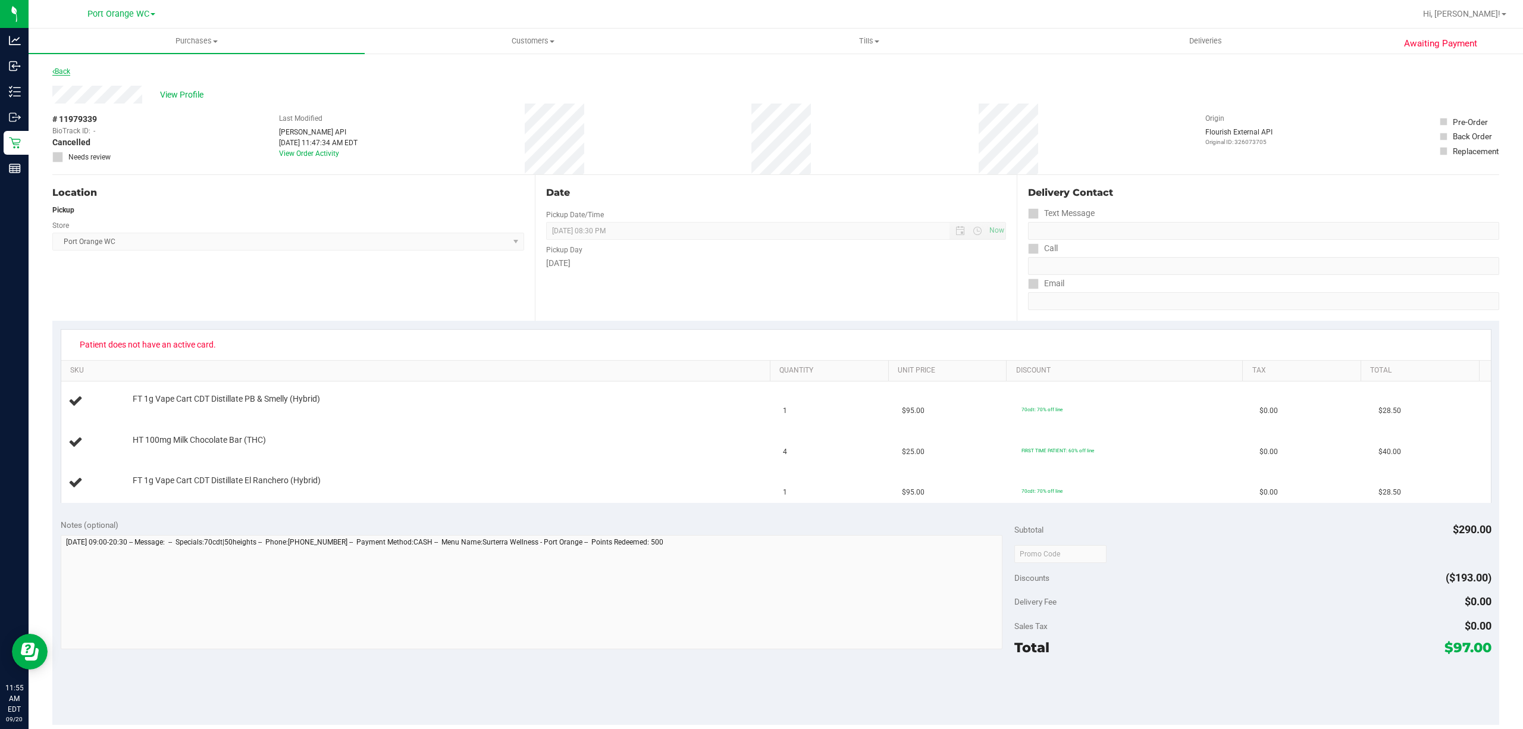
click at [65, 70] on link "Back" at bounding box center [61, 71] width 18 height 8
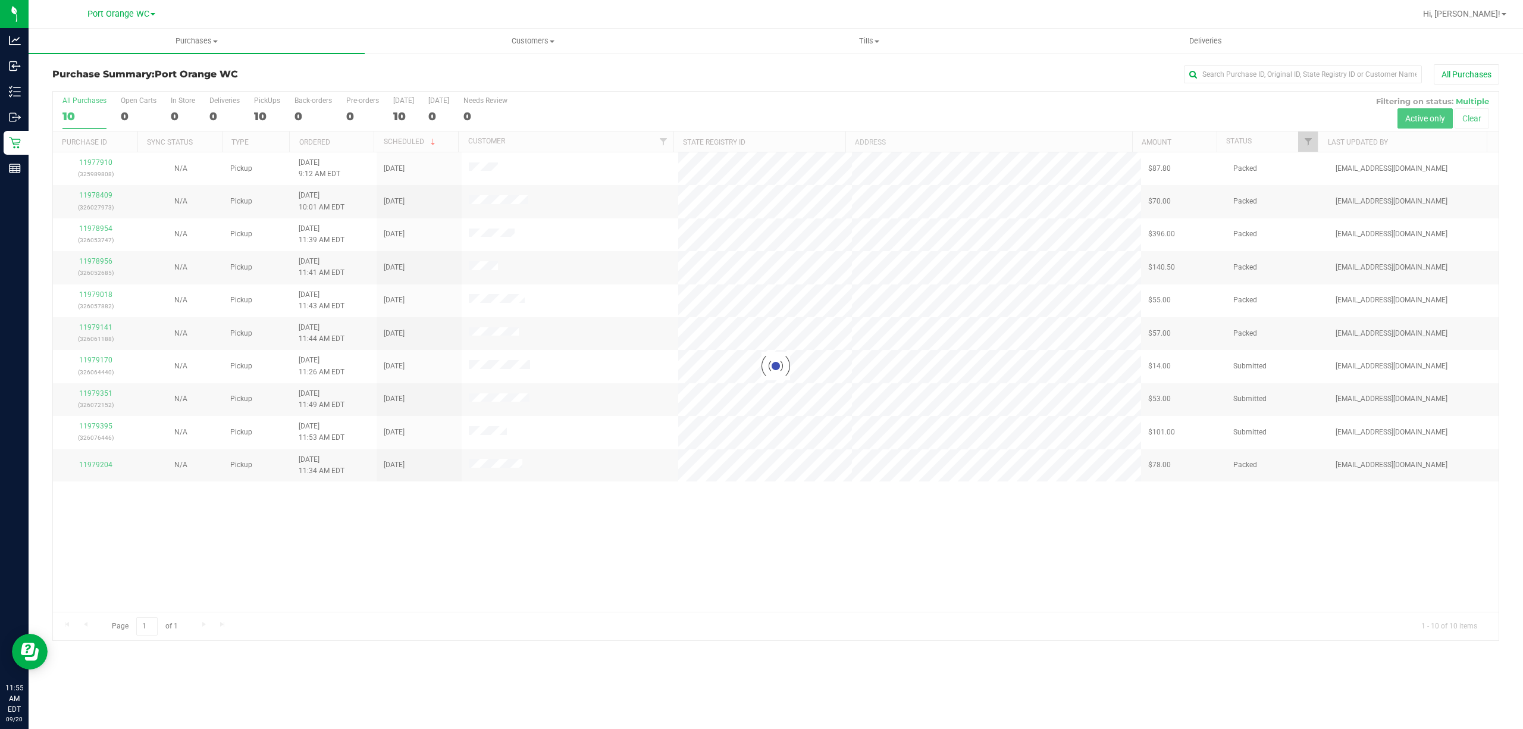
click at [414, 560] on div at bounding box center [775, 366] width 1445 height 548
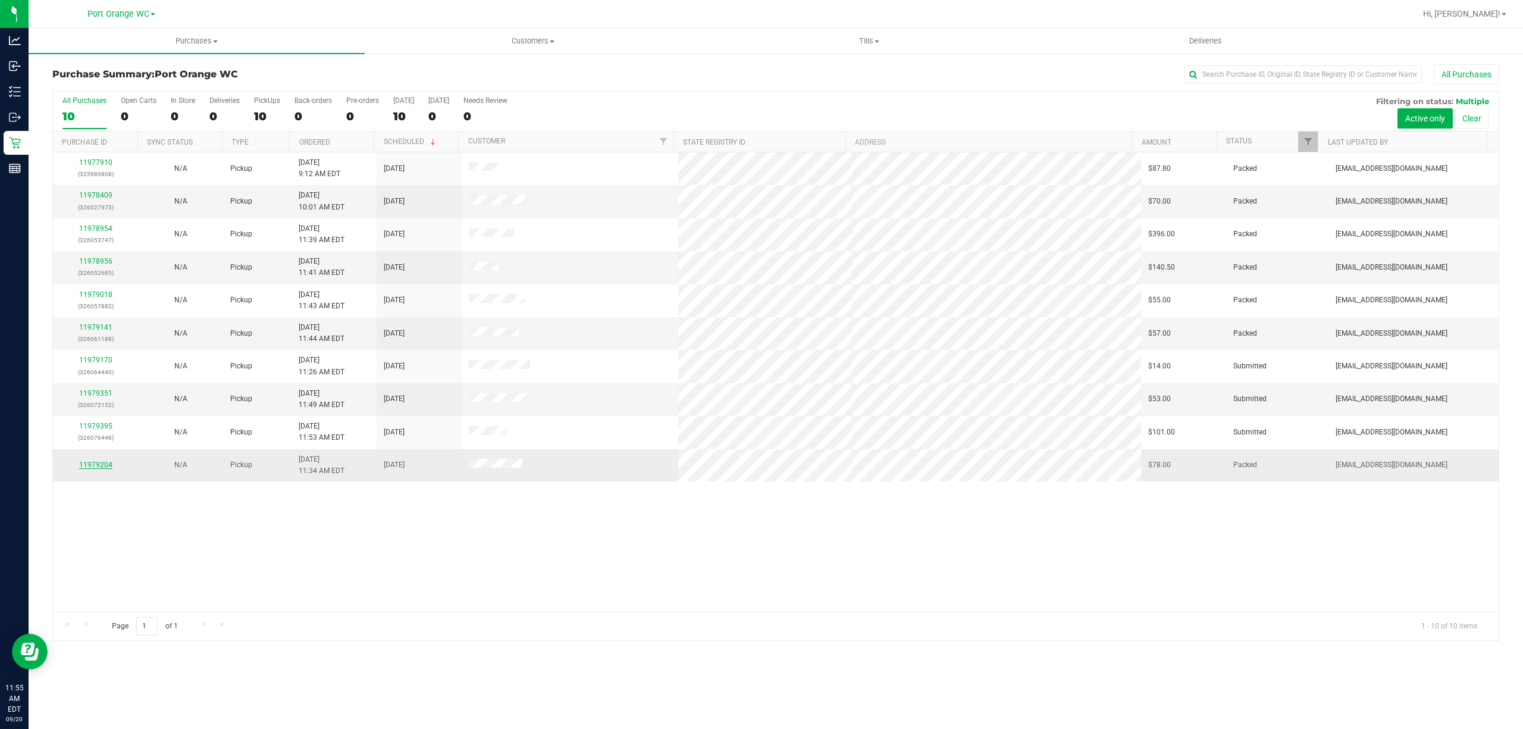
click at [98, 467] on link "11979204" at bounding box center [95, 464] width 33 height 8
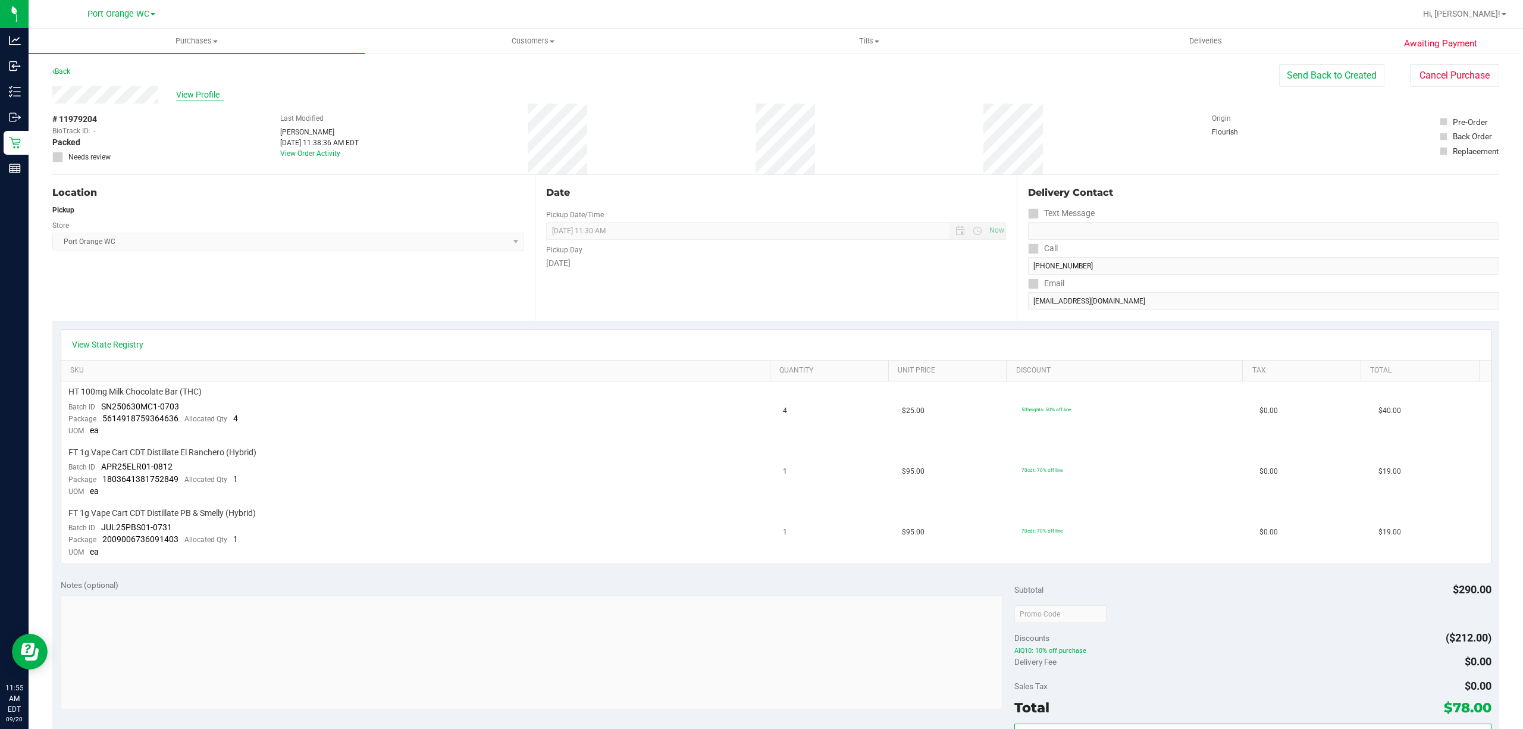
click at [193, 95] on span "View Profile" at bounding box center [200, 95] width 48 height 12
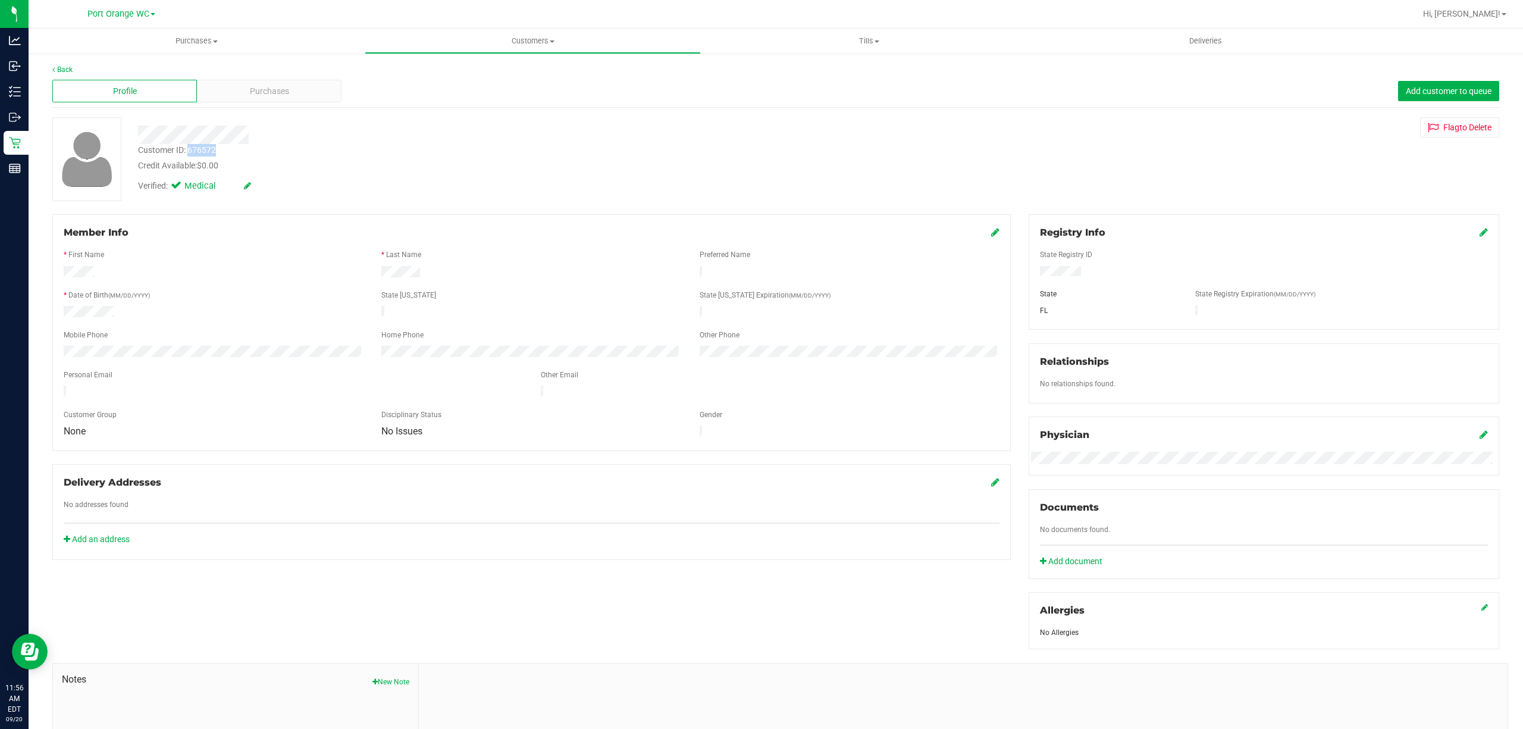
drag, startPoint x: 190, startPoint y: 148, endPoint x: 222, endPoint y: 150, distance: 32.2
click at [222, 150] on div "Customer ID: 676572 Credit Available: $0.00" at bounding box center [495, 158] width 732 height 28
drag, startPoint x: 205, startPoint y: 158, endPoint x: 220, endPoint y: 153, distance: 16.0
click at [220, 153] on div "Customer ID: 676572 Credit Available: $0.00" at bounding box center [495, 158] width 732 height 28
copy div "676572"
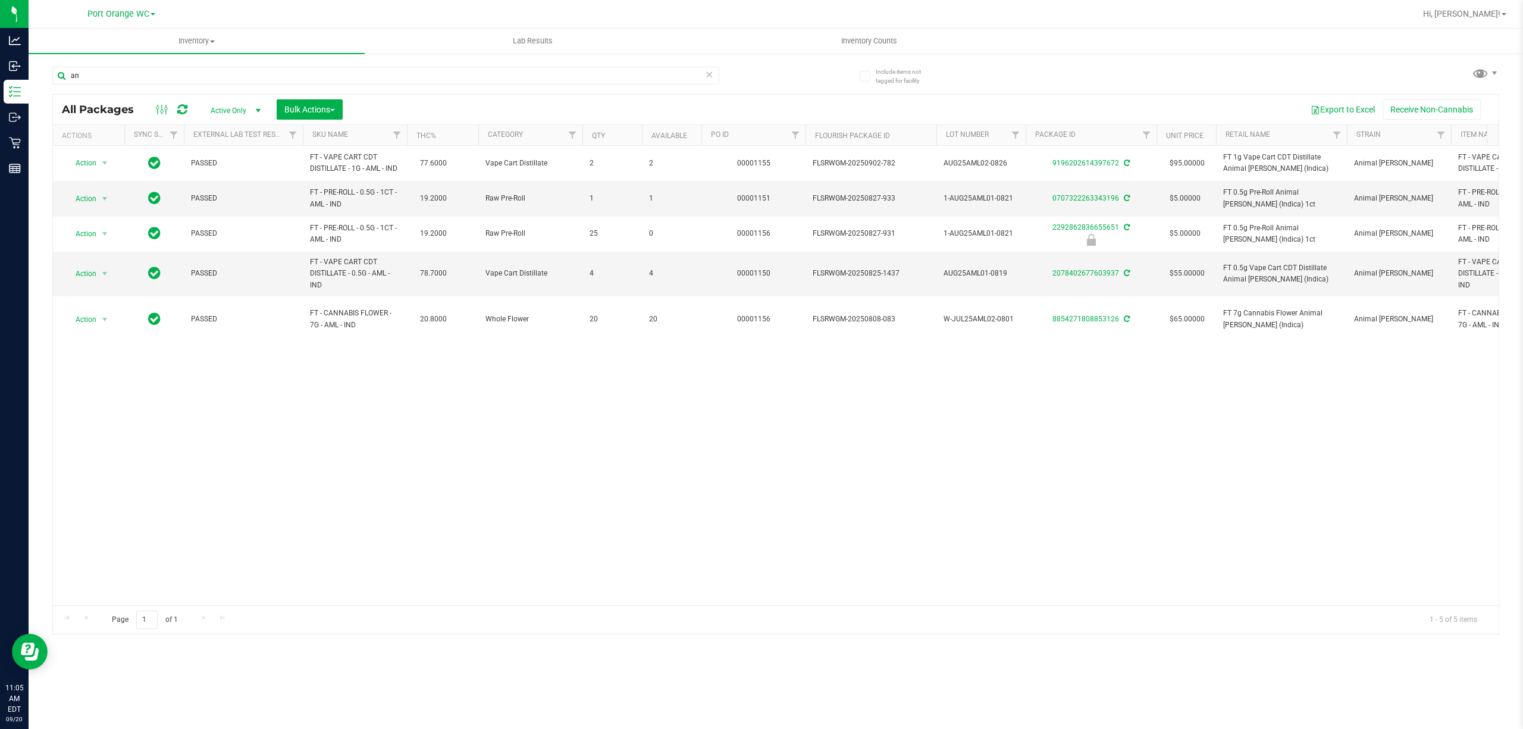
type input "a"
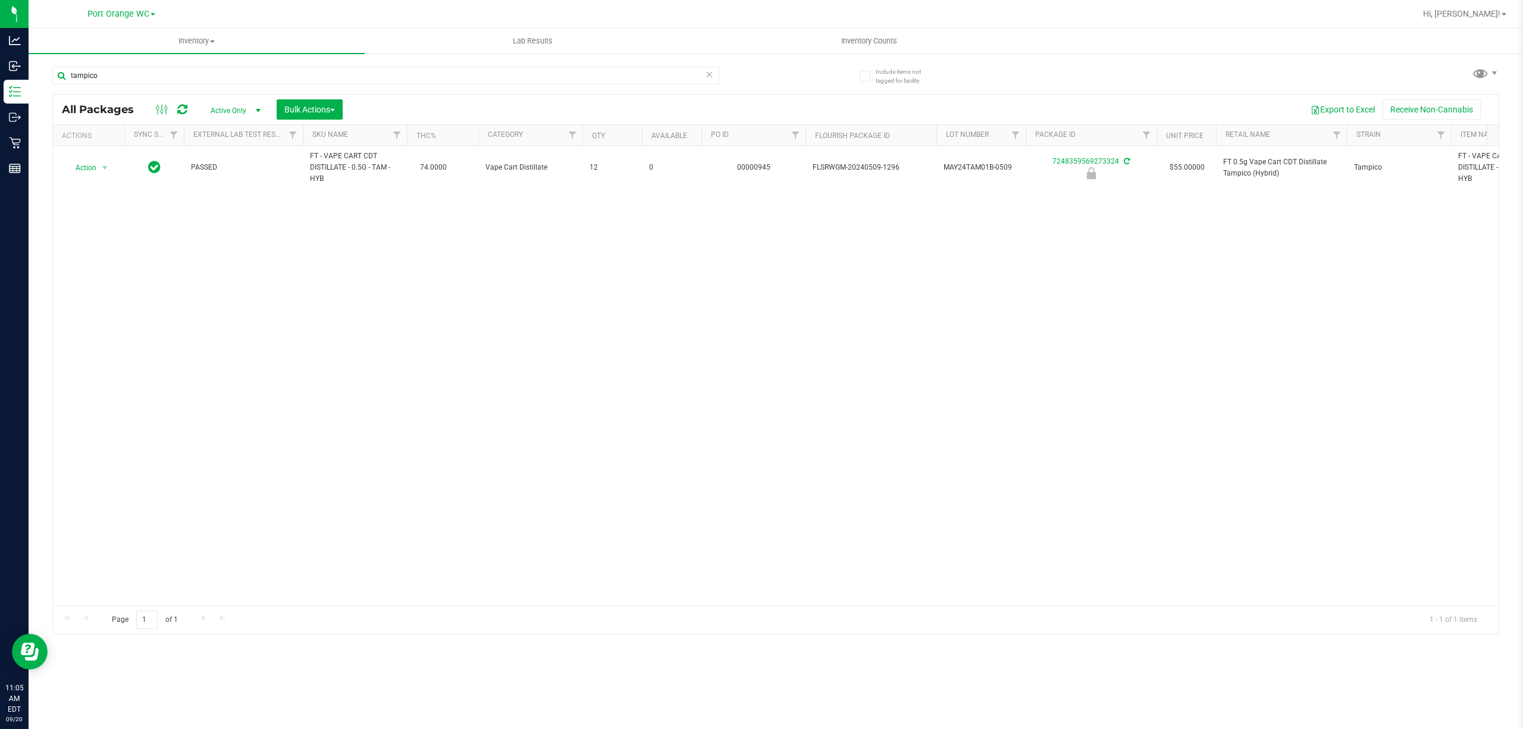
type input "tampico"
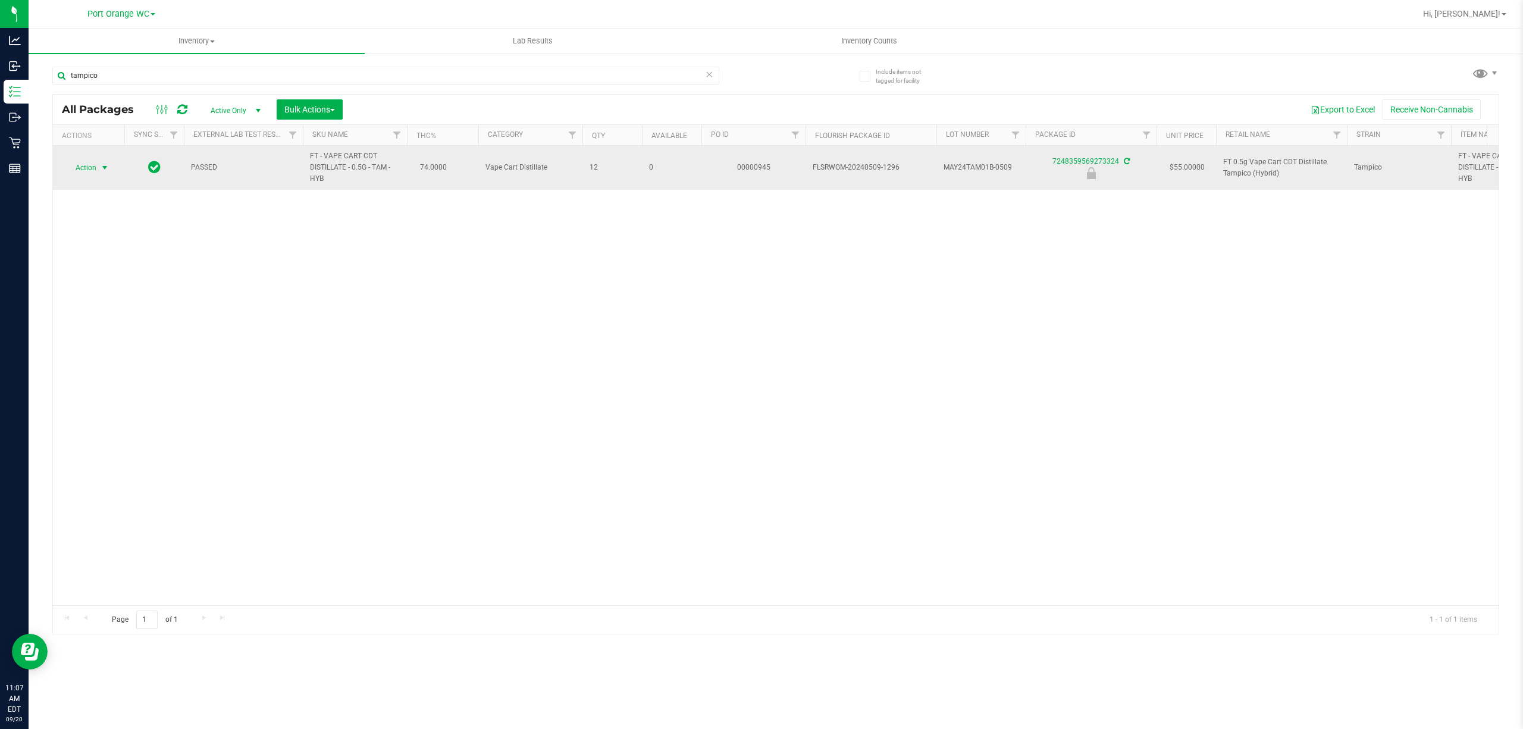
click at [105, 169] on span "select" at bounding box center [105, 168] width 10 height 10
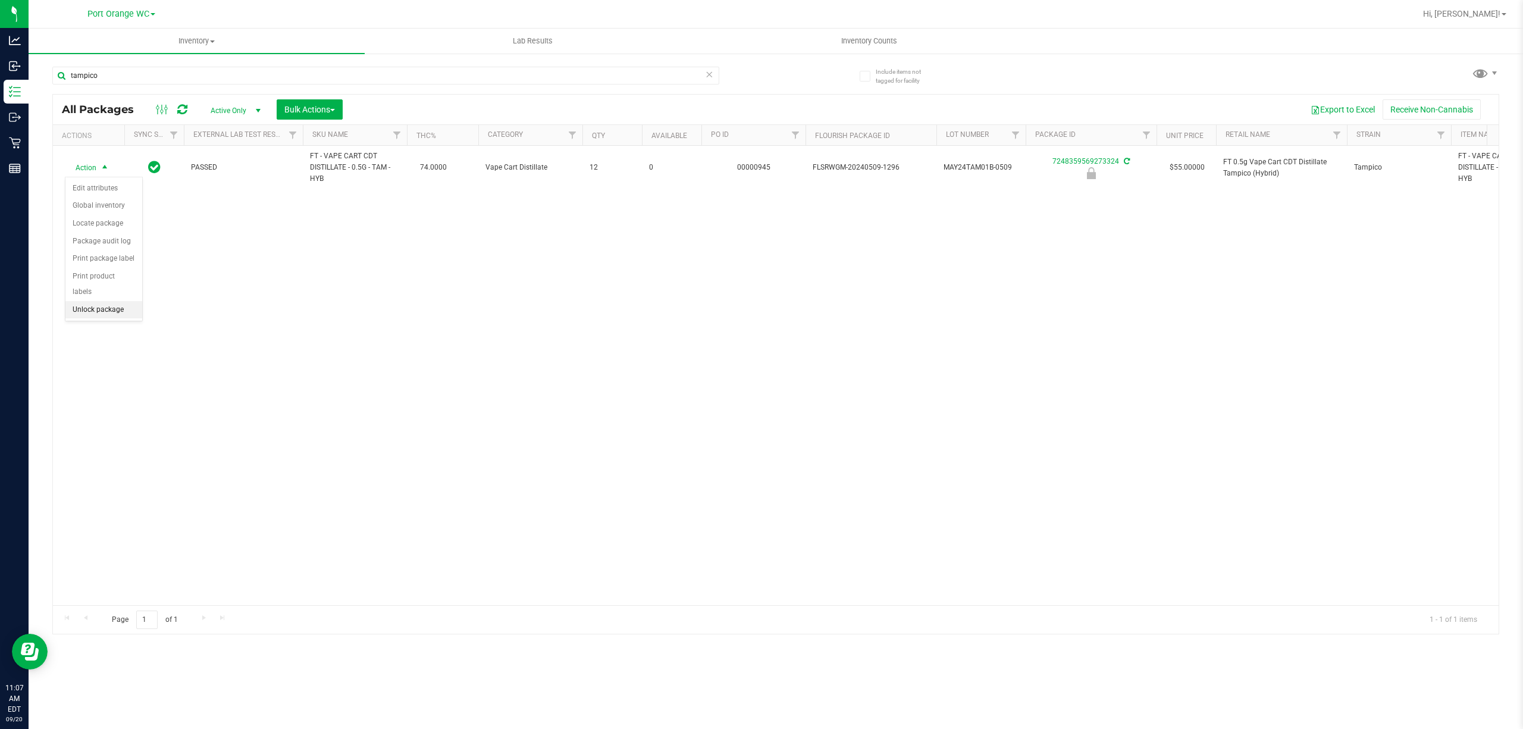
click at [91, 312] on li "Unlock package" at bounding box center [103, 310] width 77 height 18
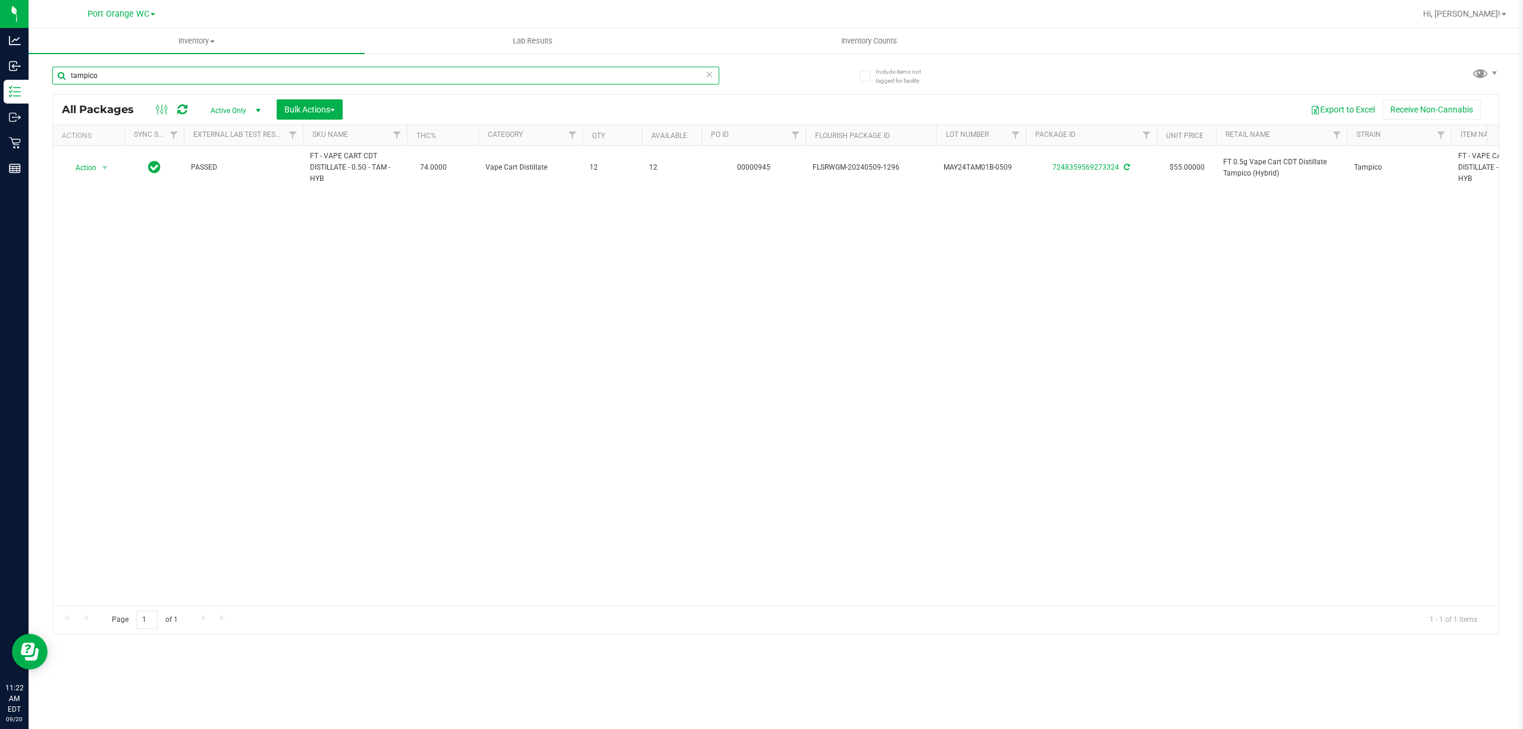
click at [313, 79] on input "tampico" at bounding box center [385, 76] width 667 height 18
type input "t"
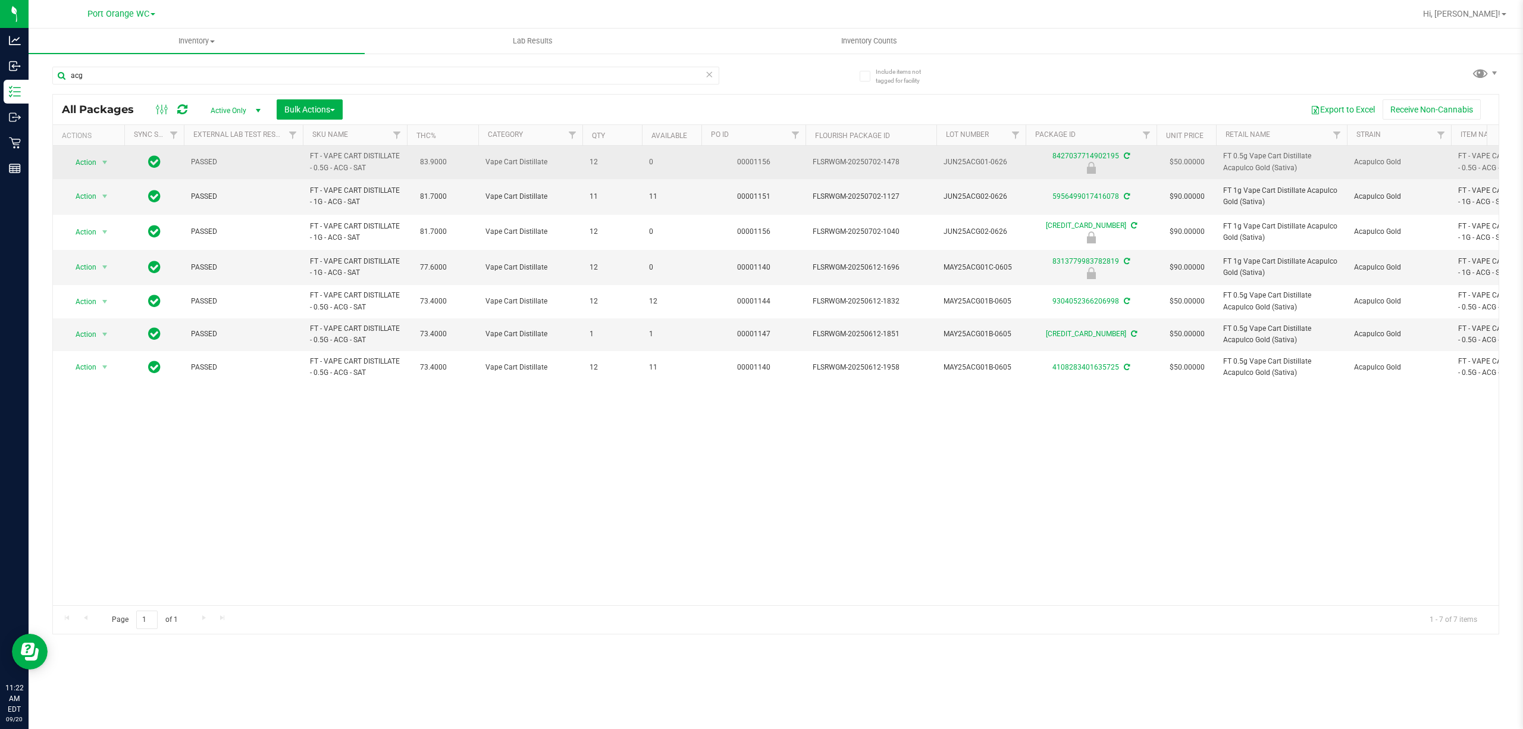
click at [359, 160] on span "FT - VAPE CART DISTILLATE - 0.5G - ACG - SAT" at bounding box center [355, 161] width 90 height 23
copy td "FT - VAPE CART DISTILLATE - 0.5G - ACG - SAT"
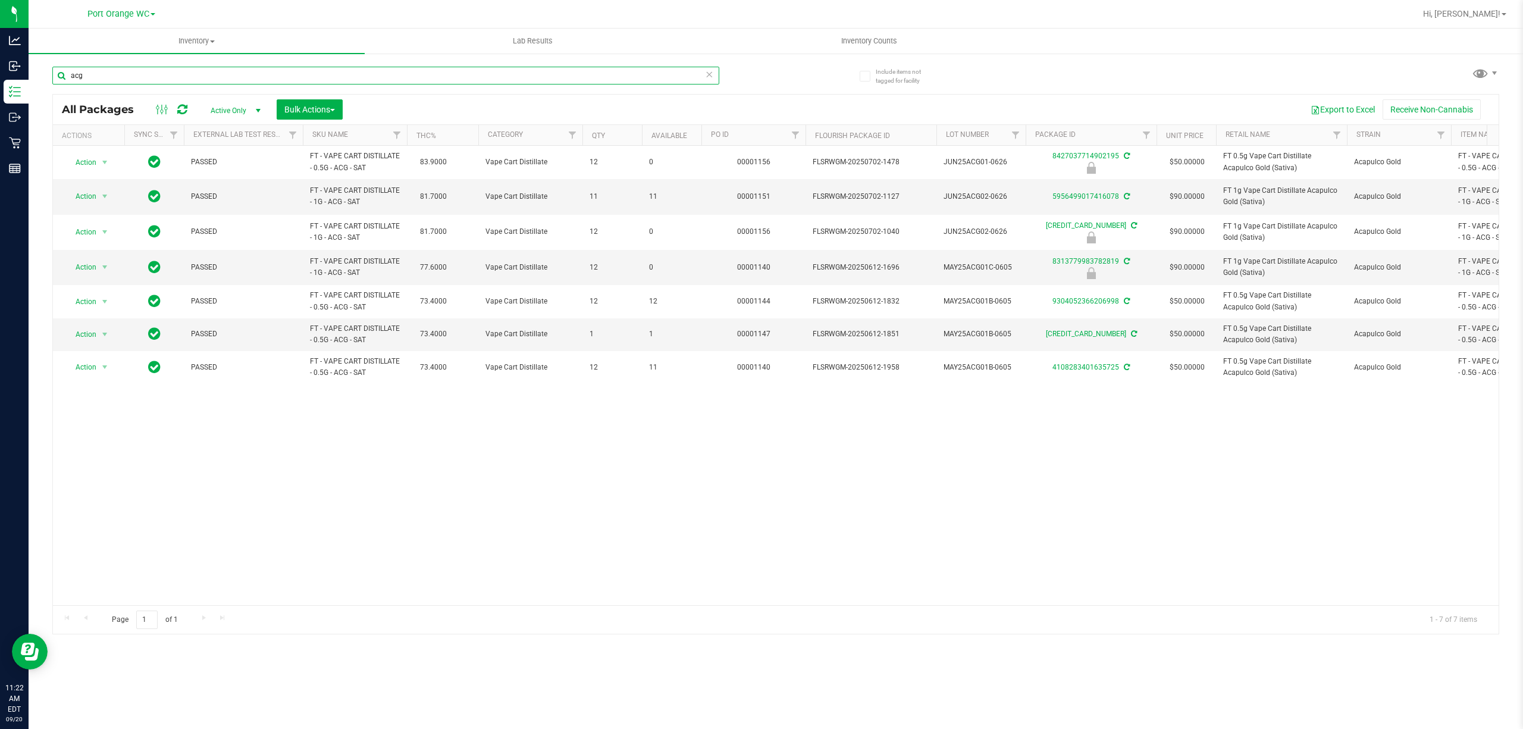
click at [384, 71] on input "acg" at bounding box center [385, 76] width 667 height 18
paste input "FT - VAPE CART DISTILLATE - 0.5G - ACG - SAT"
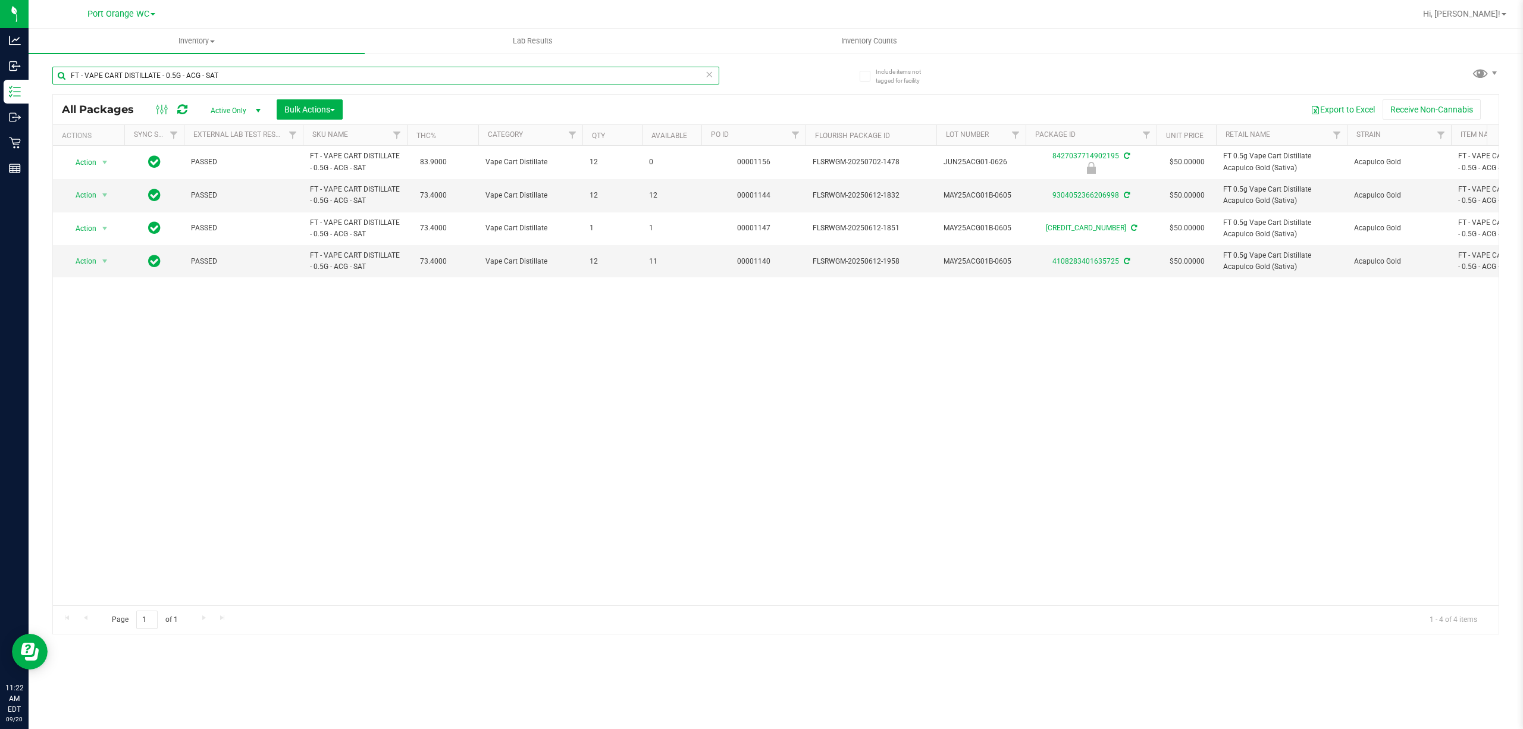
click at [467, 74] on input "FT - VAPE CART DISTILLATE - 0.5G - ACG - SAT" at bounding box center [385, 76] width 667 height 18
type input "F"
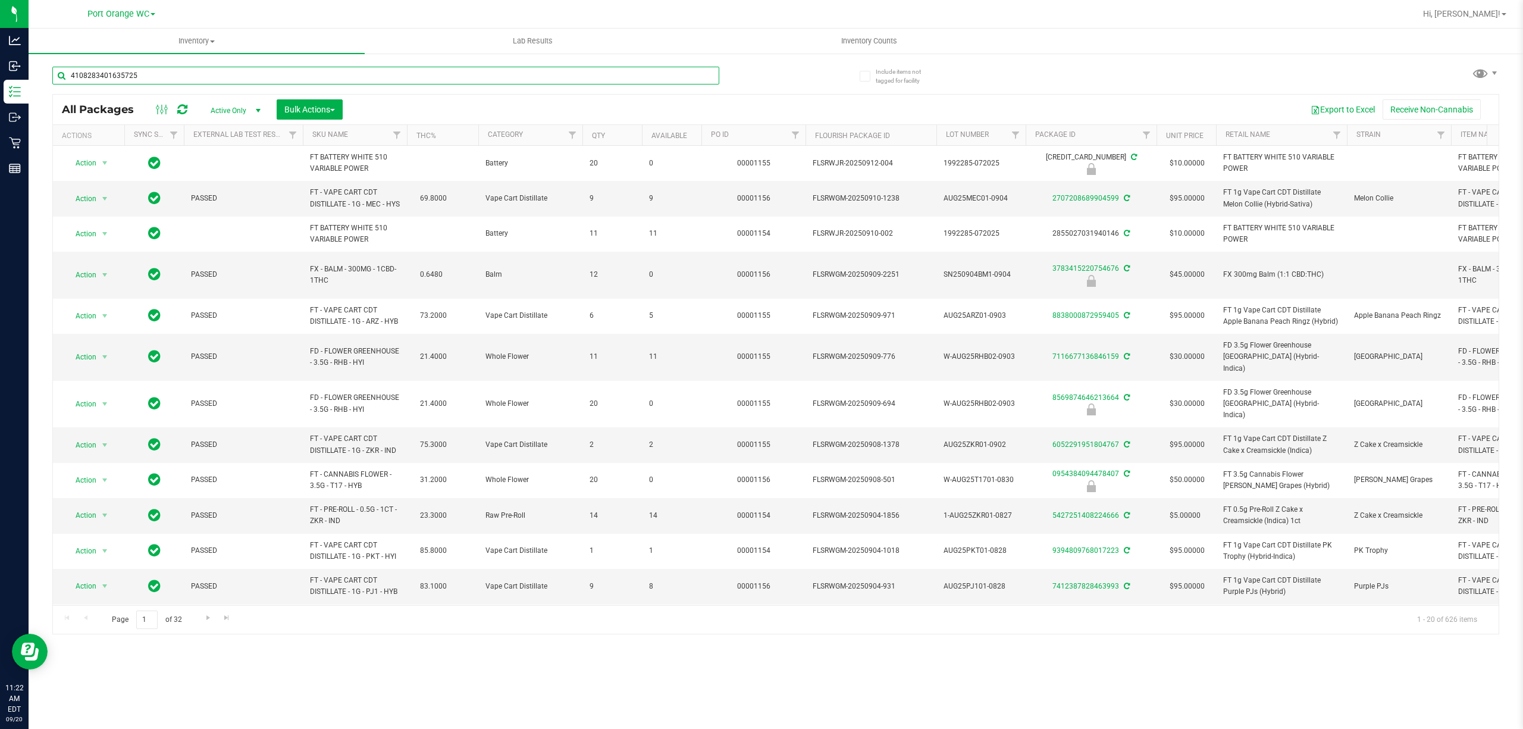
type input "4108283401635725"
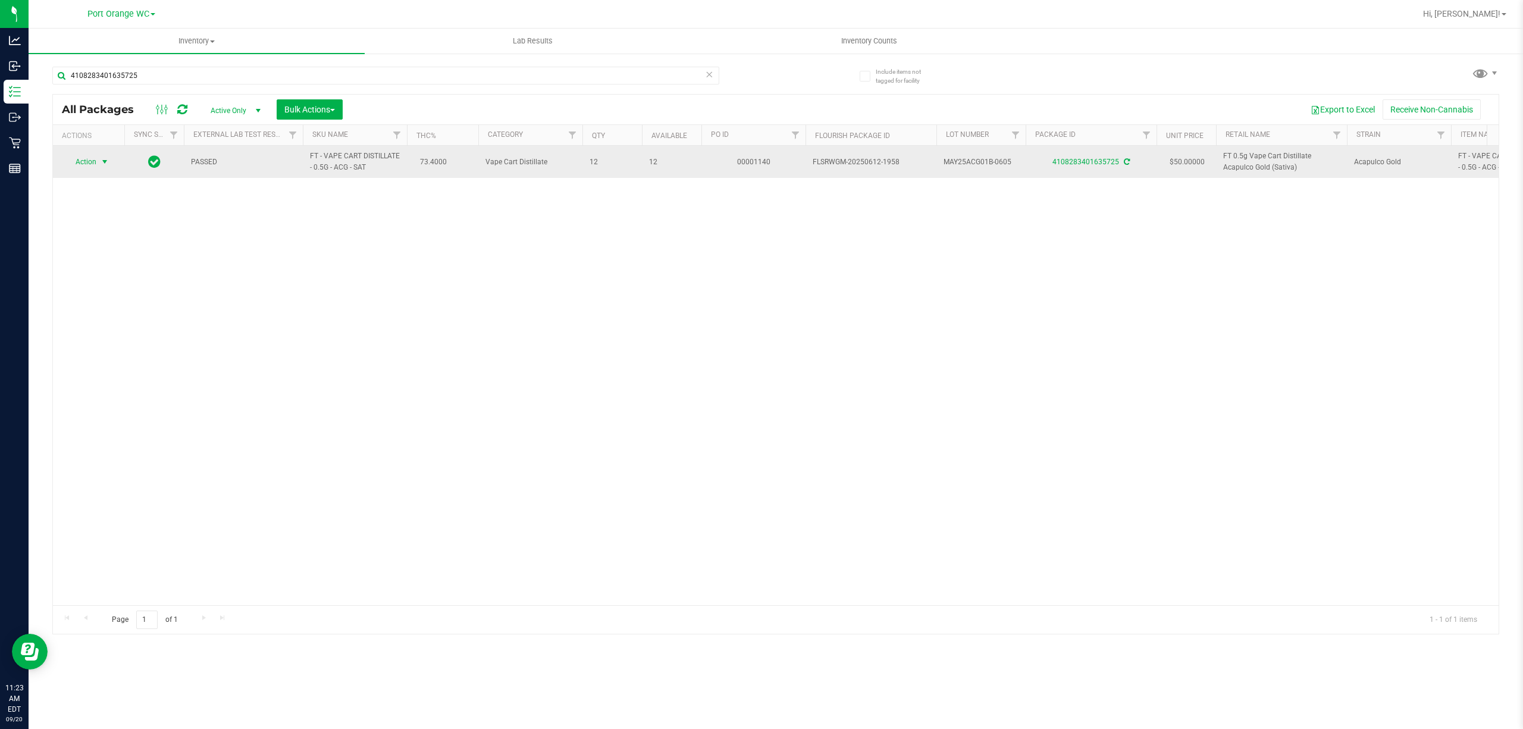
click at [101, 164] on span "select" at bounding box center [105, 162] width 10 height 10
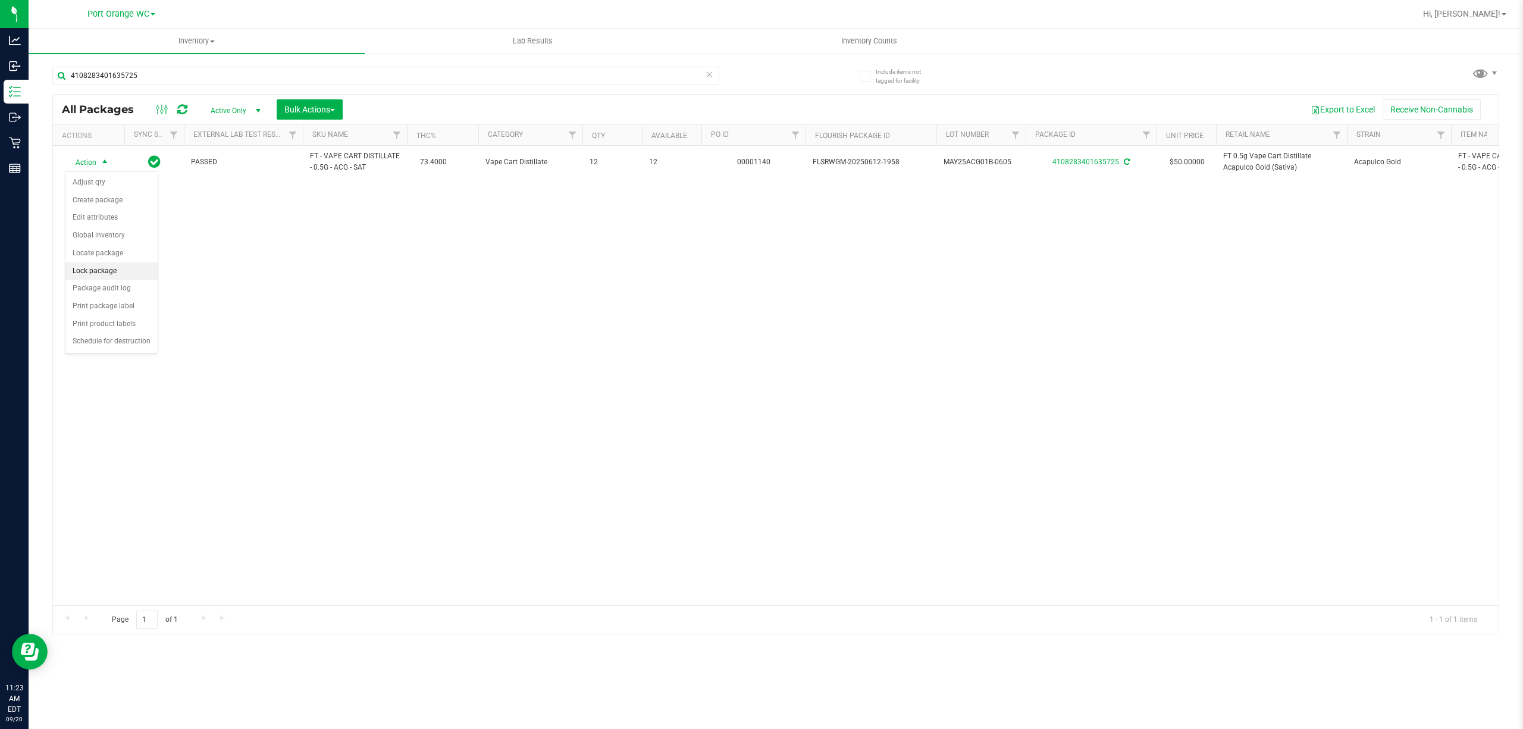
click at [92, 274] on li "Lock package" at bounding box center [111, 271] width 92 height 18
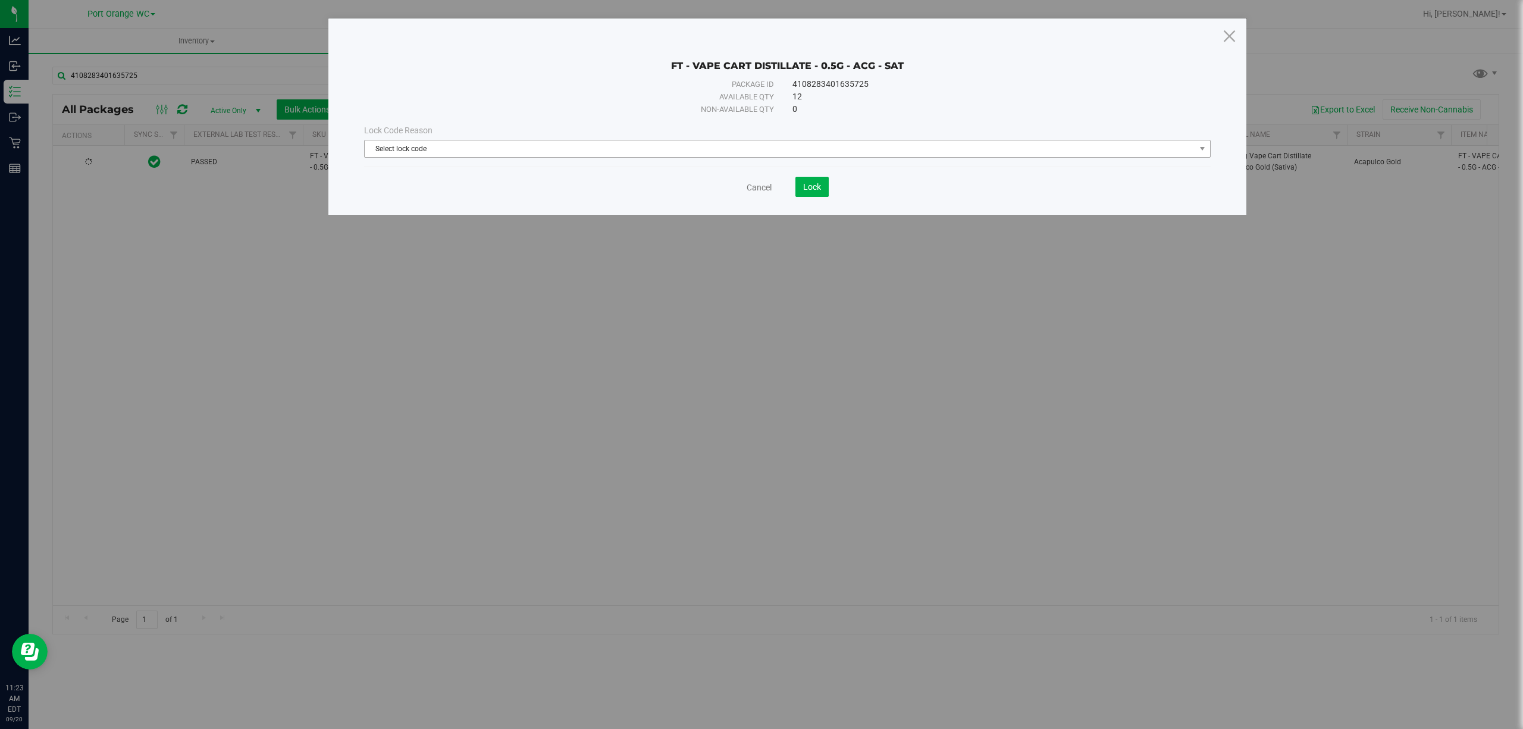
click at [531, 143] on span "Select lock code" at bounding box center [780, 148] width 830 height 17
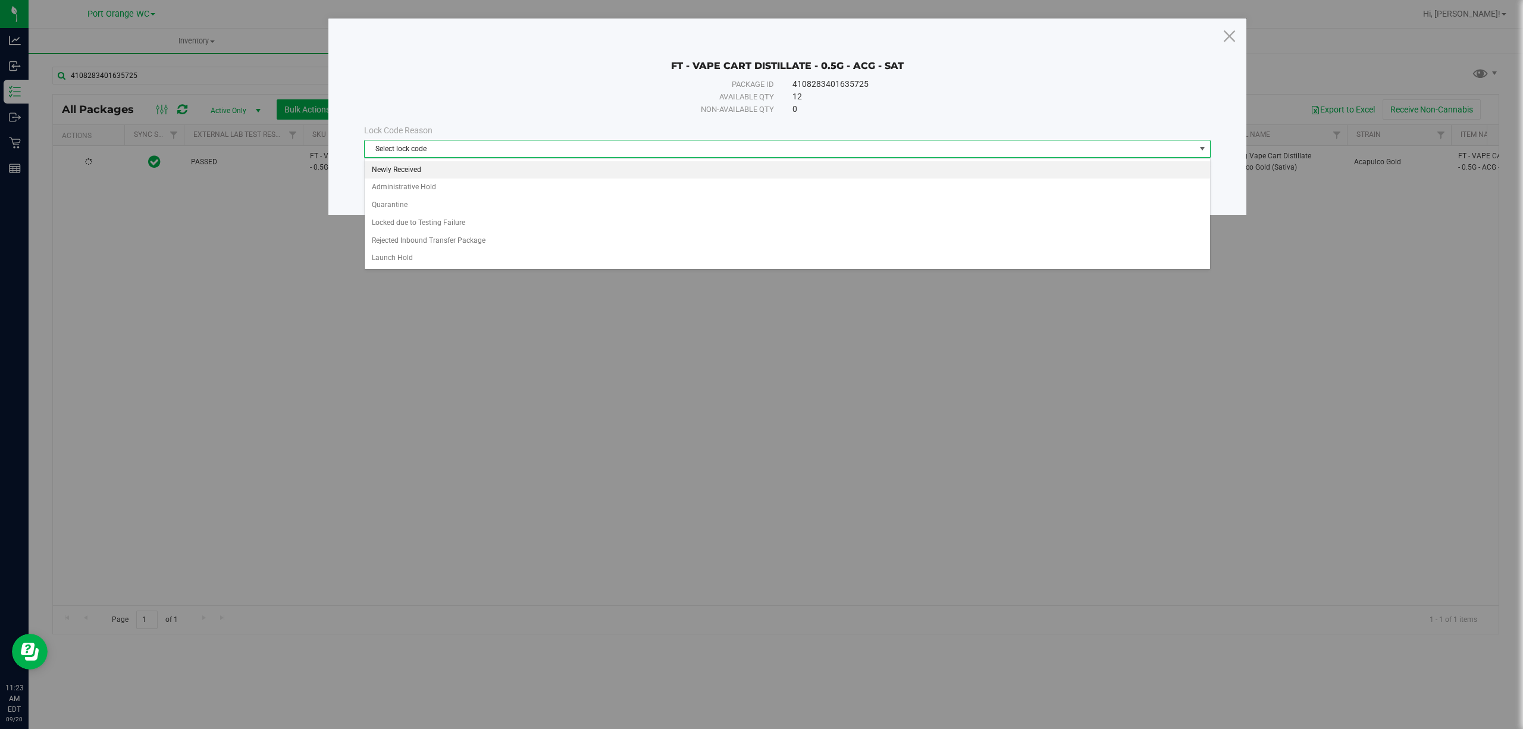
click at [410, 171] on li "Newly Received" at bounding box center [787, 170] width 845 height 18
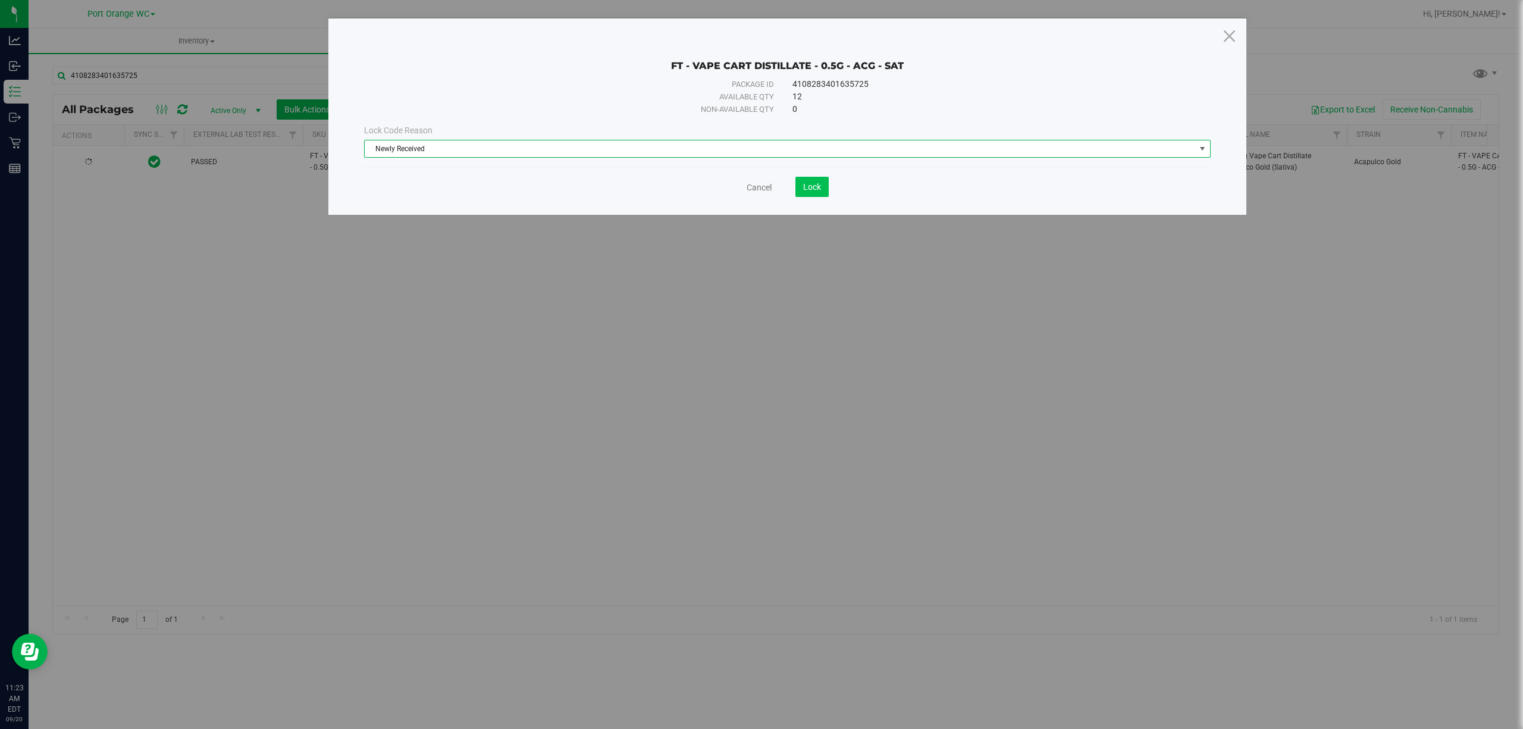
click at [821, 193] on button "Lock" at bounding box center [811, 187] width 33 height 20
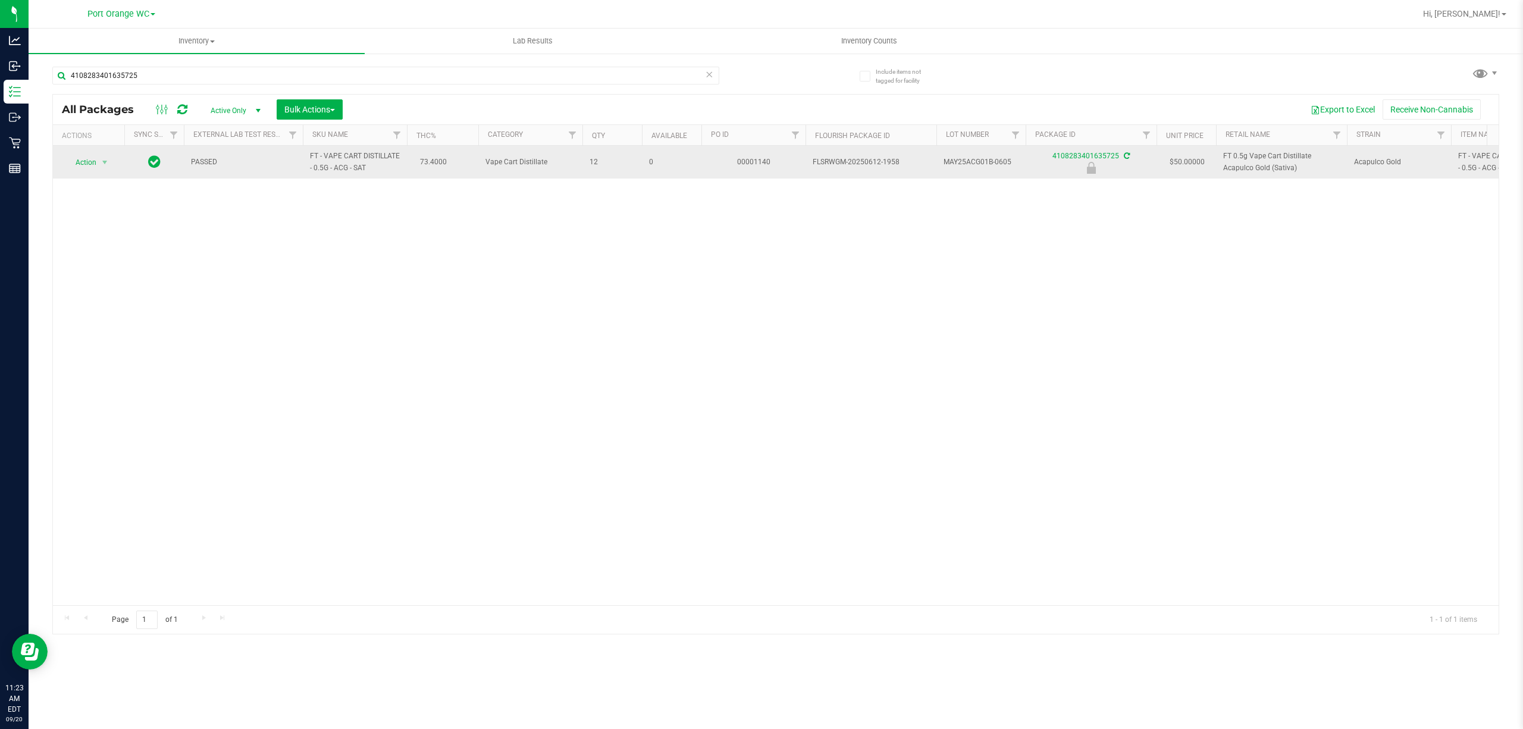
click at [335, 174] on td "FT - VAPE CART DISTILLATE - 0.5G - ACG - SAT" at bounding box center [355, 162] width 104 height 33
click at [337, 163] on span "FT - VAPE CART DISTILLATE - 0.5G - ACG - SAT" at bounding box center [355, 161] width 90 height 23
click at [337, 164] on span "FT - VAPE CART DISTILLATE - 0.5G - ACG - SAT" at bounding box center [355, 161] width 90 height 23
click at [337, 163] on span "FT - VAPE CART DISTILLATE - 0.5G - ACG - SAT" at bounding box center [355, 161] width 90 height 23
copy td "FT - VAPE CART DISTILLATE - 0.5G - ACG - SAT"
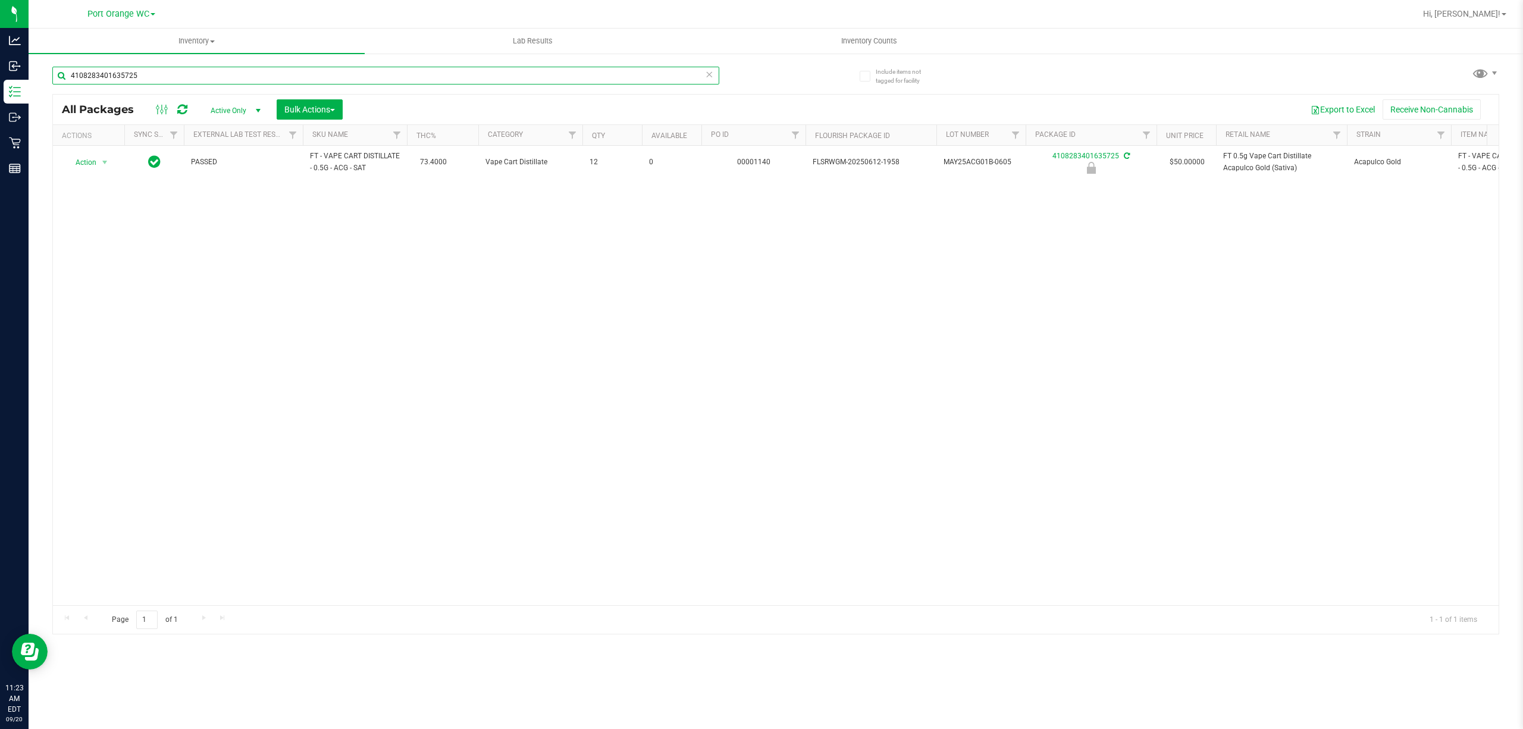
click at [388, 82] on input "4108283401635725" at bounding box center [385, 76] width 667 height 18
click at [388, 81] on input "4108283401635725" at bounding box center [385, 76] width 667 height 18
paste input "FT - VAPE CART DISTILLATE - 0.5G - ACG - SAT"
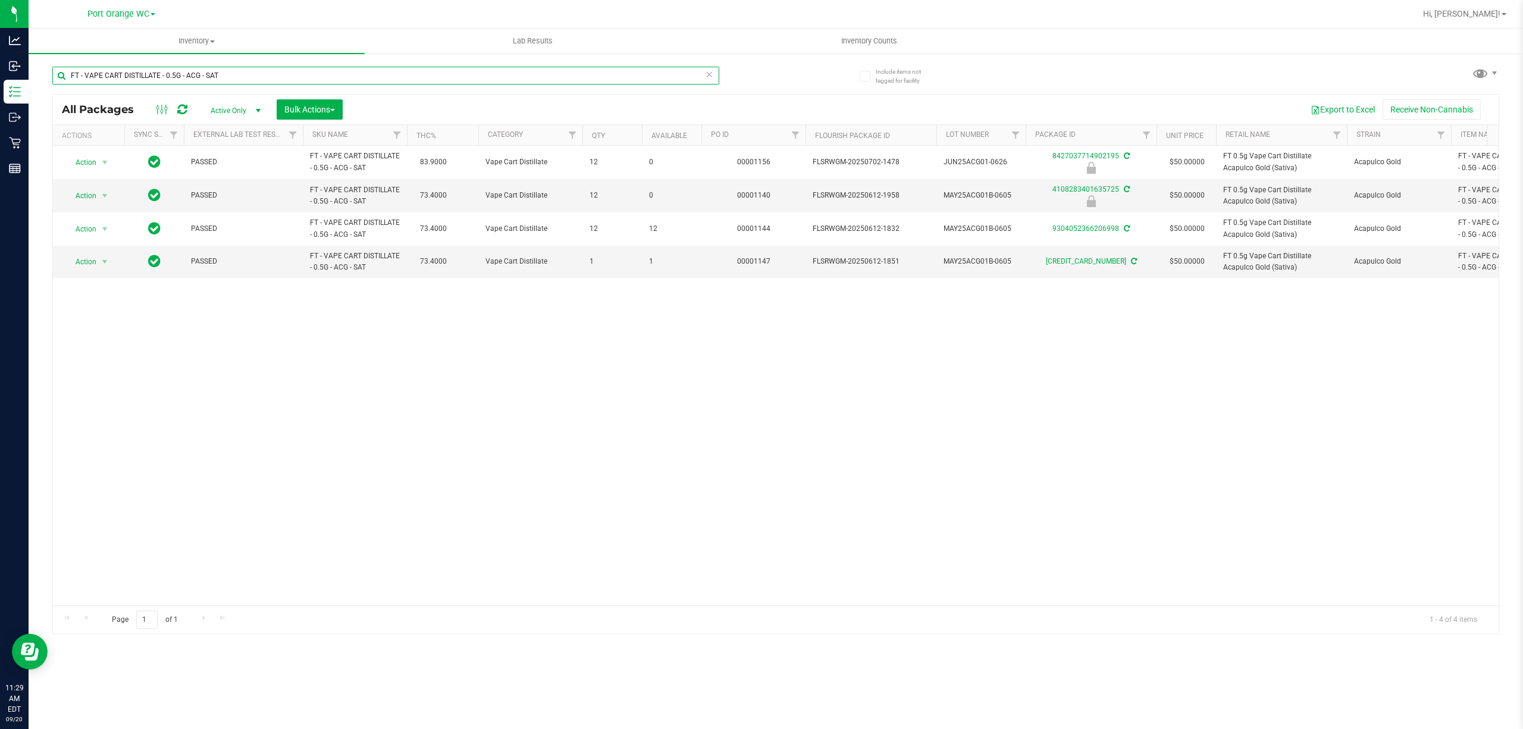
click at [420, 76] on input "FT - VAPE CART DISTILLATE - 0.5G - ACG - SAT" at bounding box center [385, 76] width 667 height 18
type input "F"
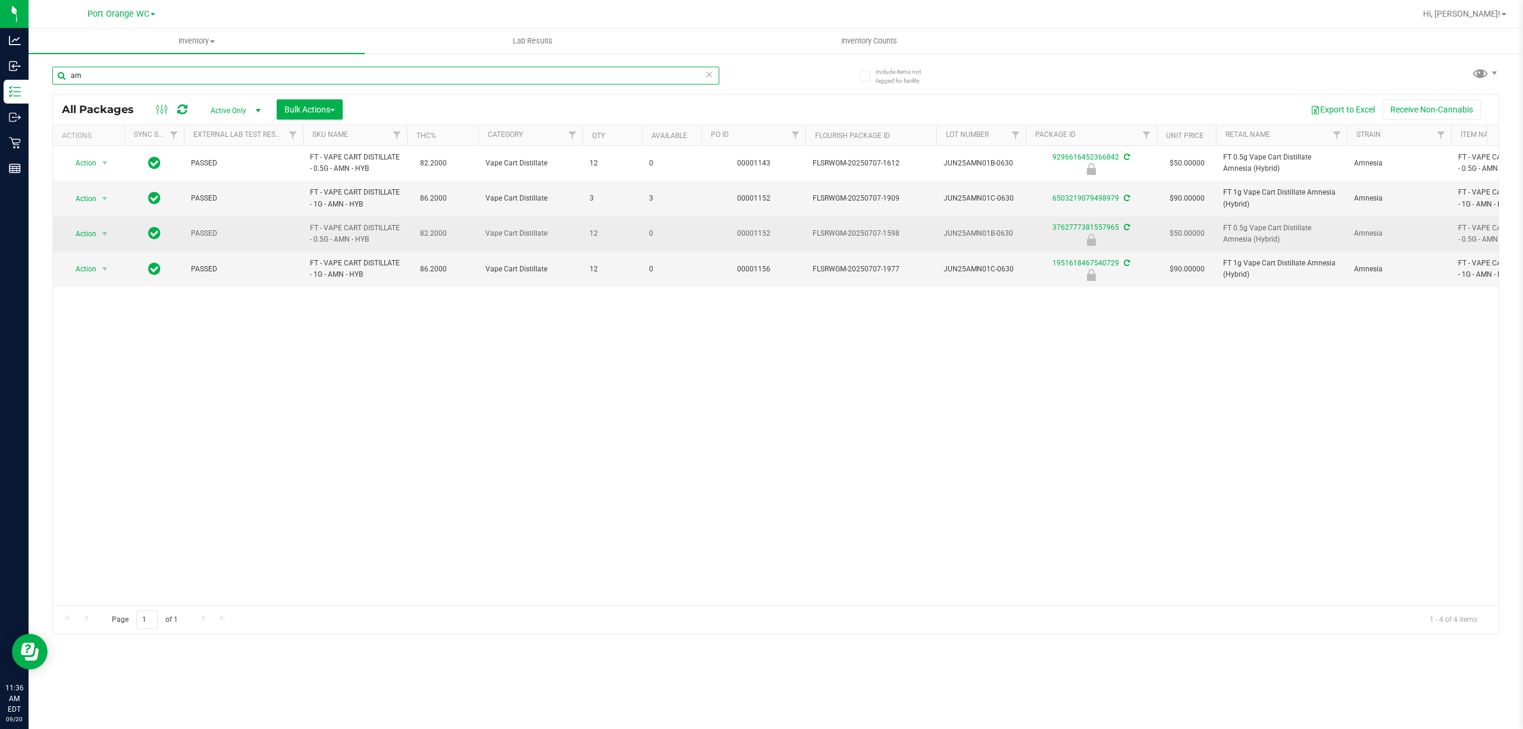
type input "a"
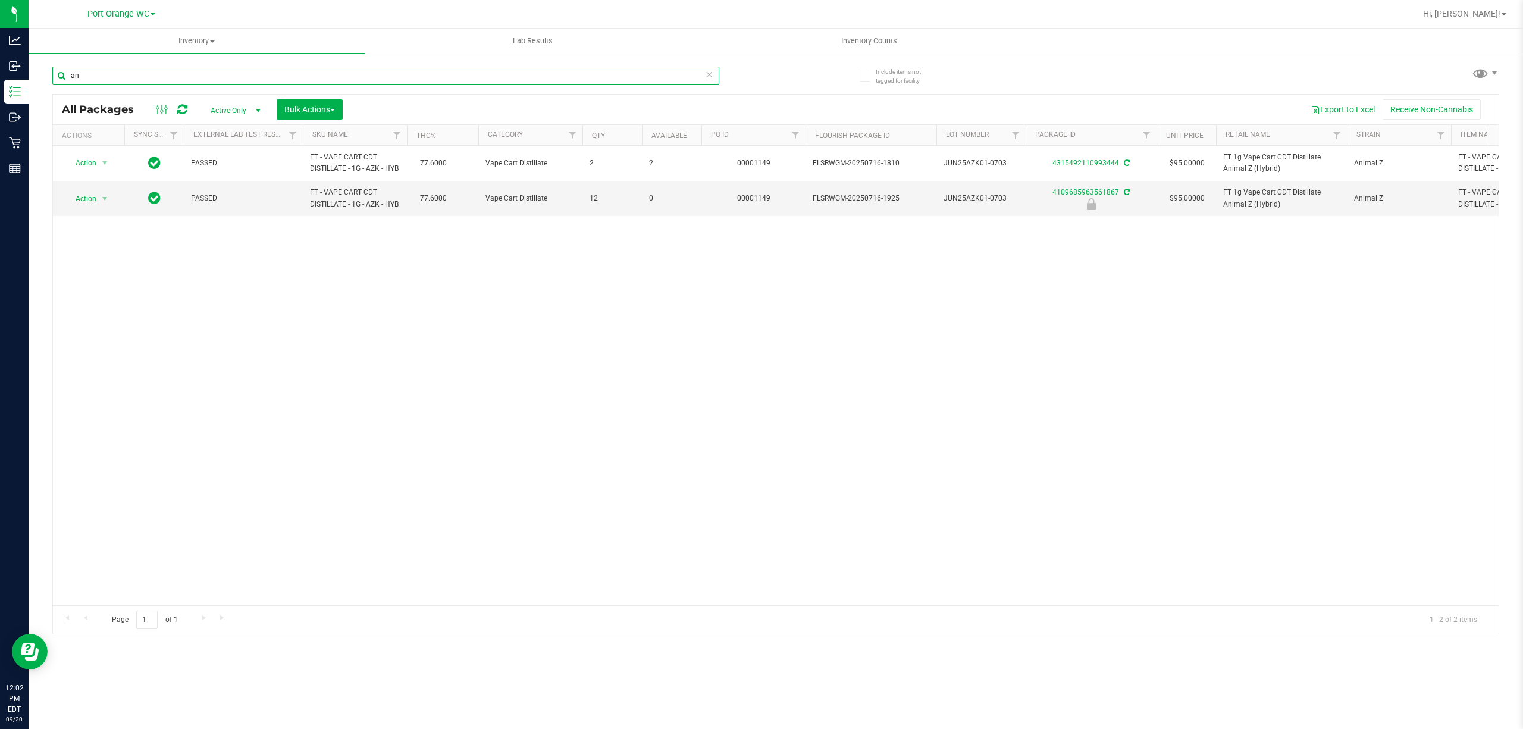
type input "a"
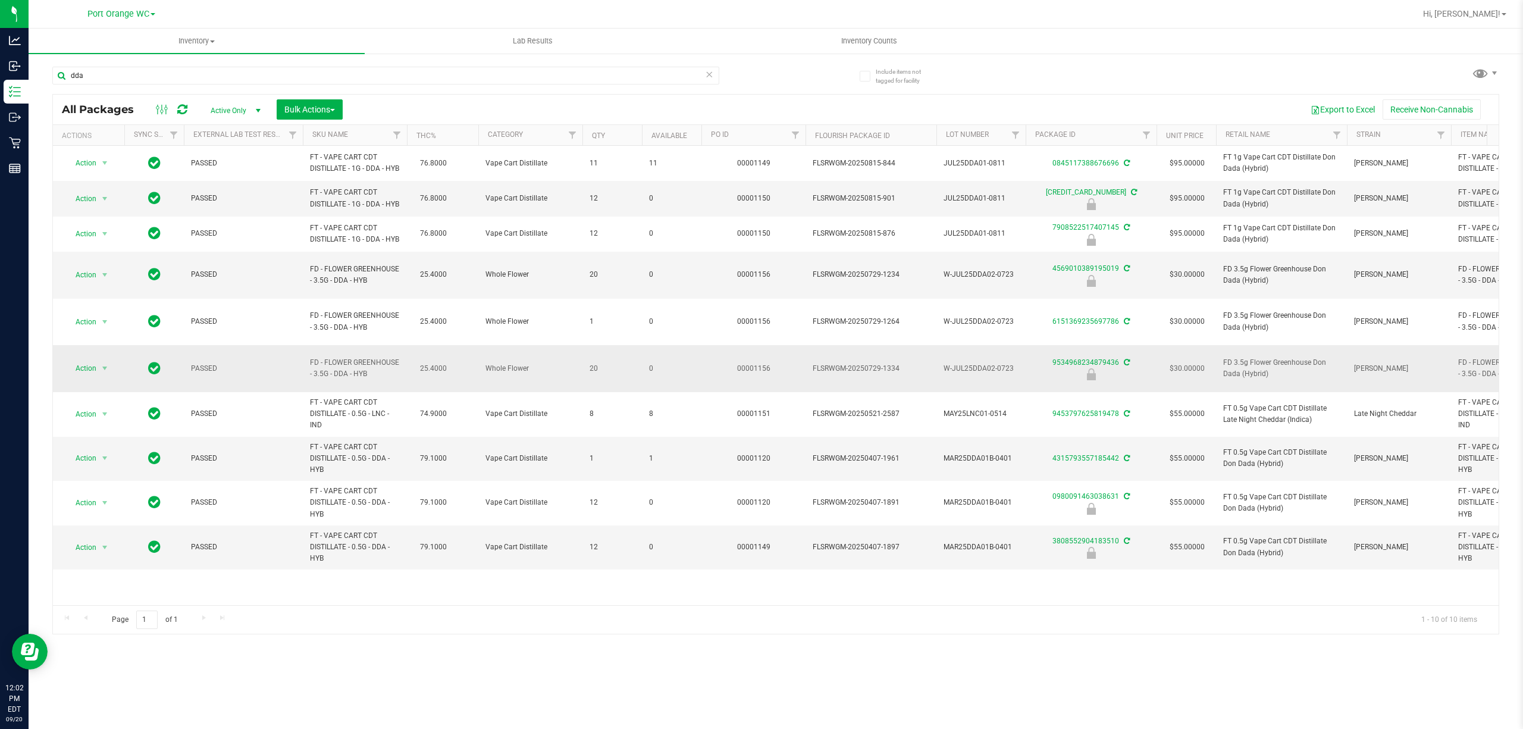
click at [338, 365] on span "FD - FLOWER GREENHOUSE - 3.5G - DDA - HYB" at bounding box center [355, 368] width 90 height 23
copy td "FD - FLOWER GREENHOUSE - 3.5G - DDA - HYB"
click at [303, 77] on input "dda" at bounding box center [385, 76] width 667 height 18
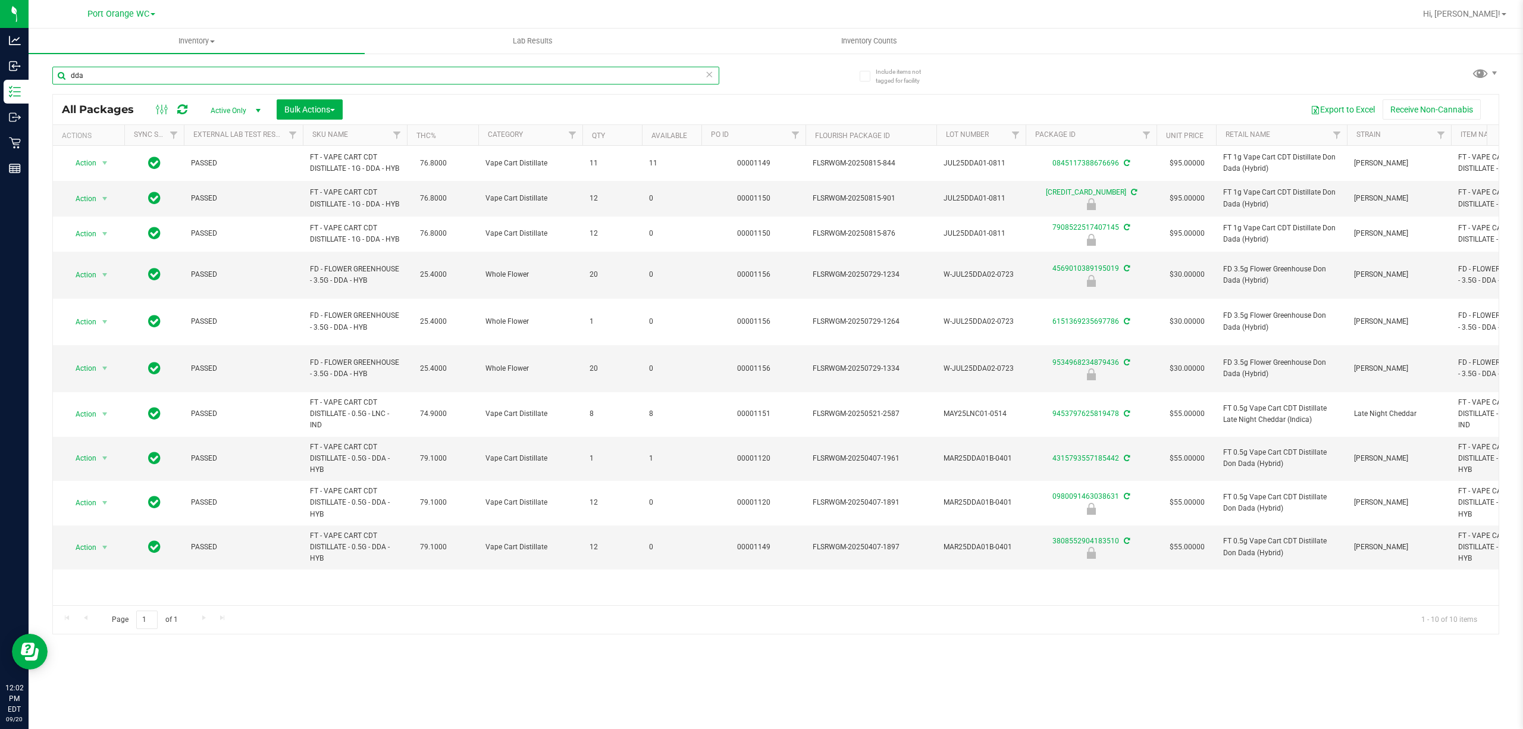
drag, startPoint x: 303, startPoint y: 77, endPoint x: 309, endPoint y: 71, distance: 8.8
click at [308, 74] on input "dda" at bounding box center [385, 76] width 667 height 18
paste input "FD - FLOWER GREENHOUSE - 3.5G - DDA - HYB"
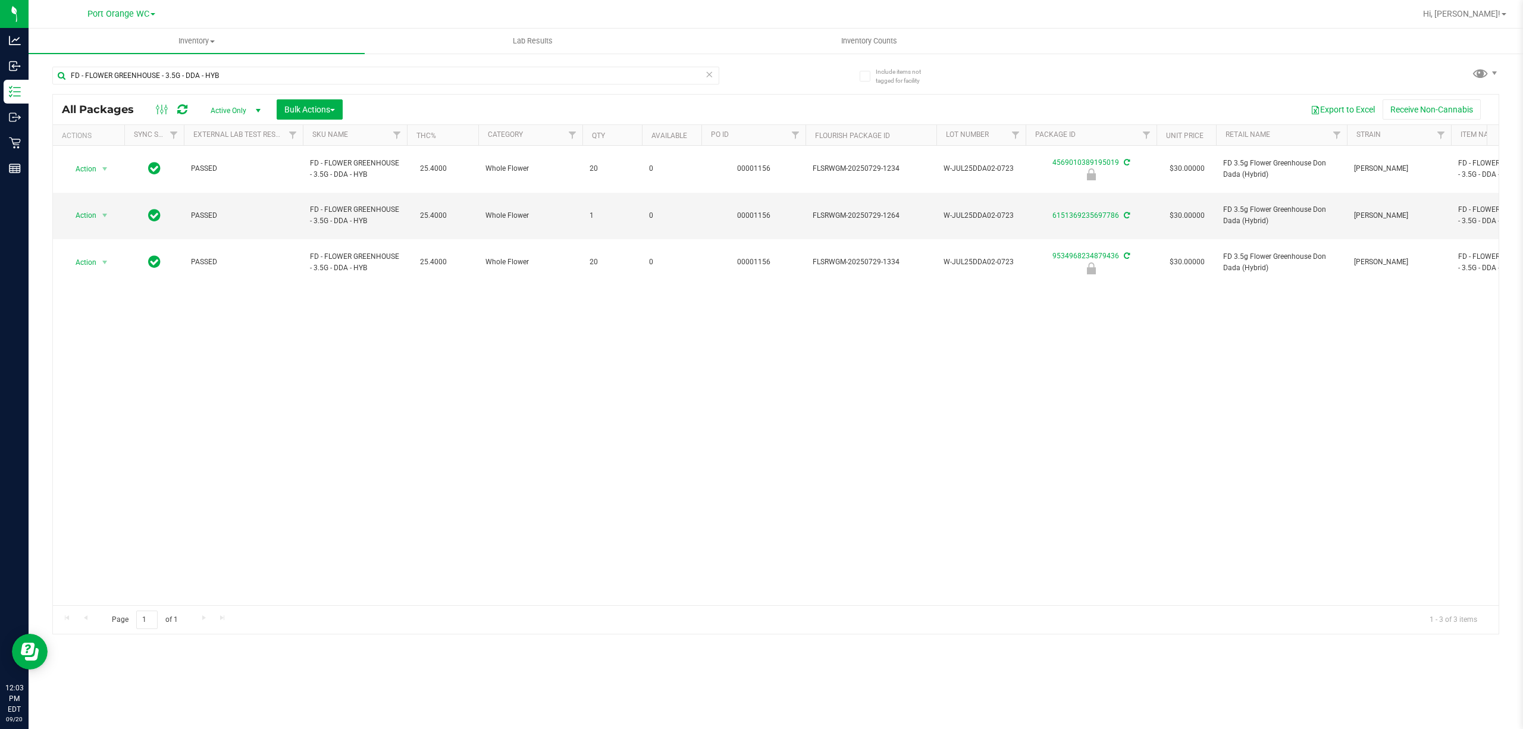
click at [625, 296] on div "Action Action Edit attributes Global inventory Locate package Package audit log…" at bounding box center [775, 375] width 1445 height 459
click at [109, 131] on div "Actions" at bounding box center [91, 135] width 58 height 8
click at [262, 76] on input "FD - FLOWER GREENHOUSE - 3.5G - DDA - HYB" at bounding box center [385, 76] width 667 height 18
type input "F"
type input "9534968234879436"
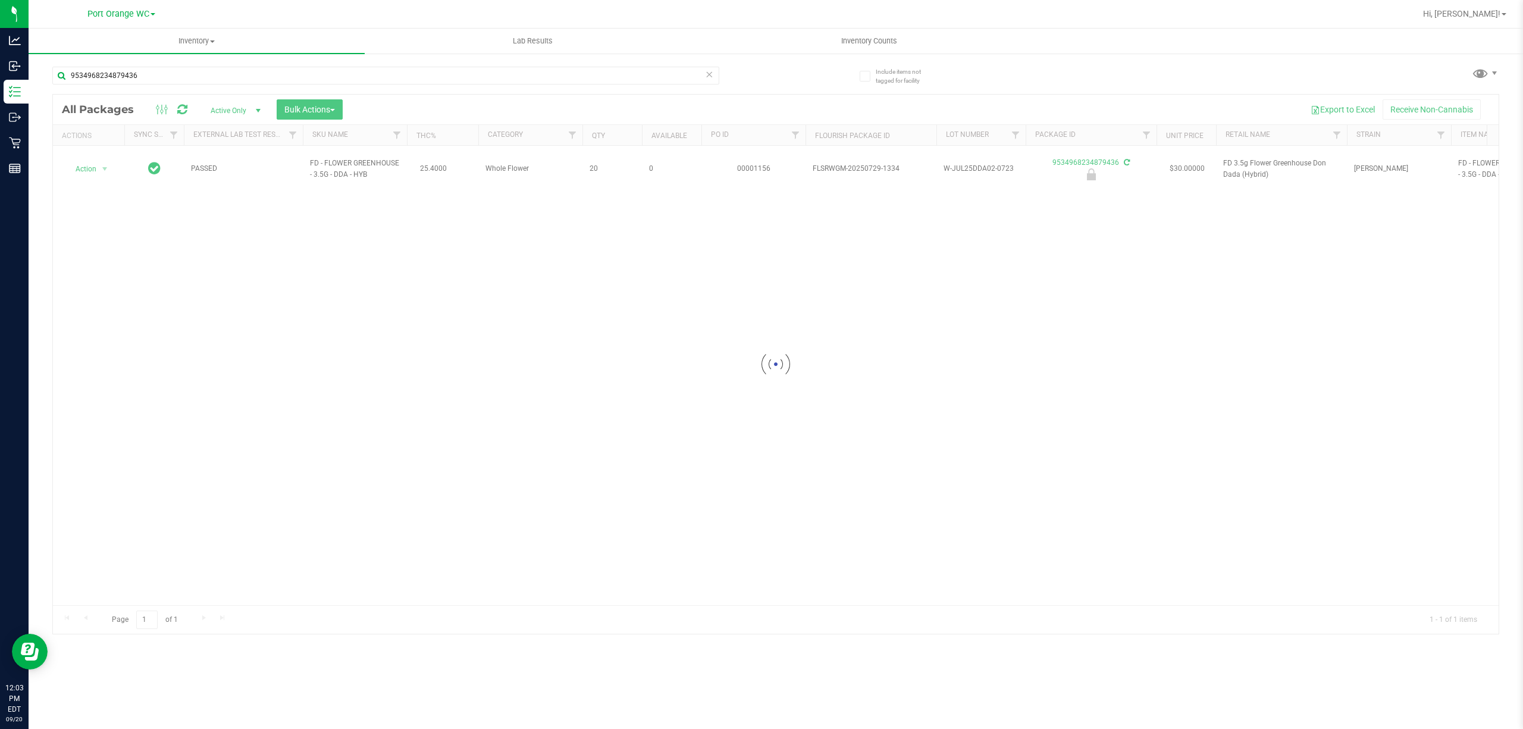
click at [89, 171] on div at bounding box center [775, 364] width 1445 height 539
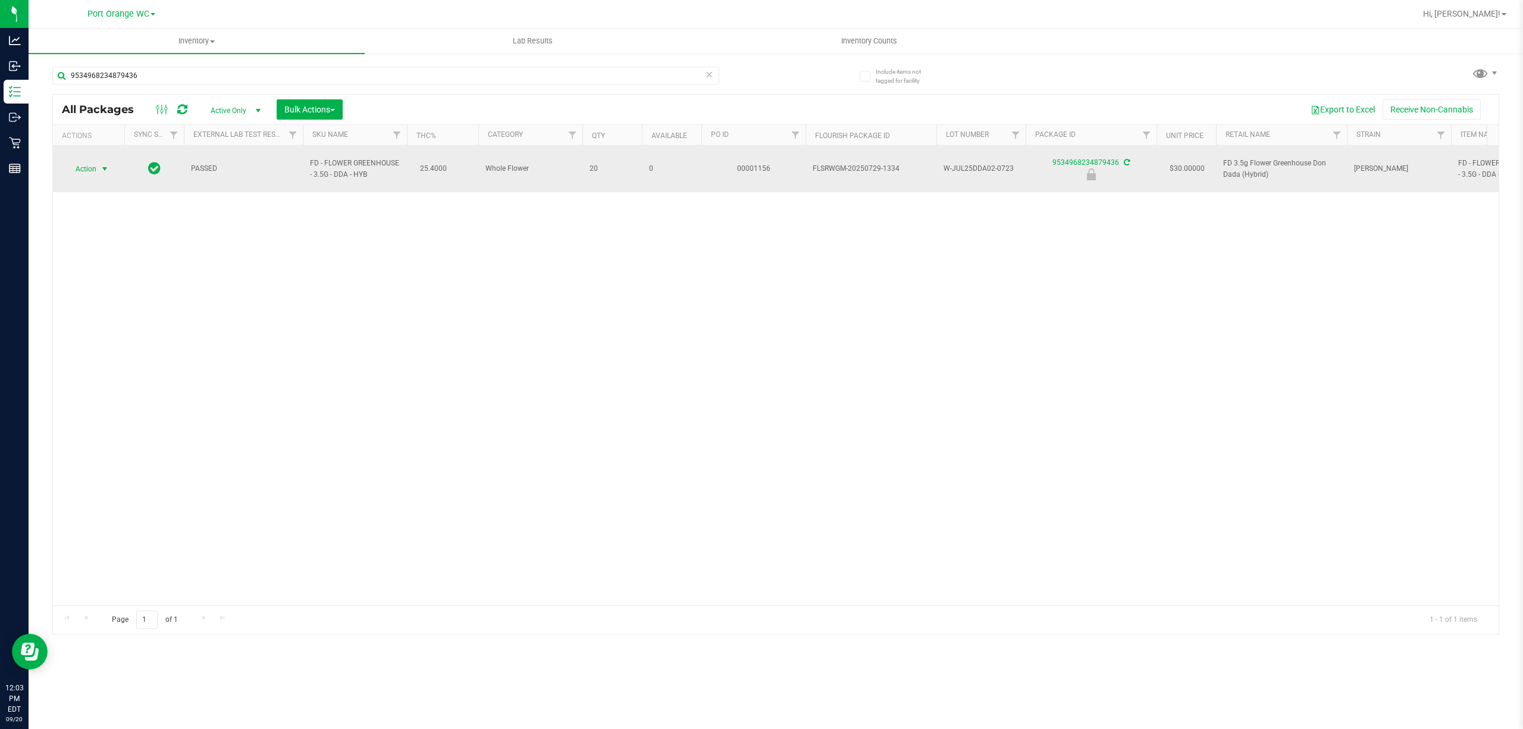
click at [102, 164] on span "select" at bounding box center [105, 169] width 10 height 10
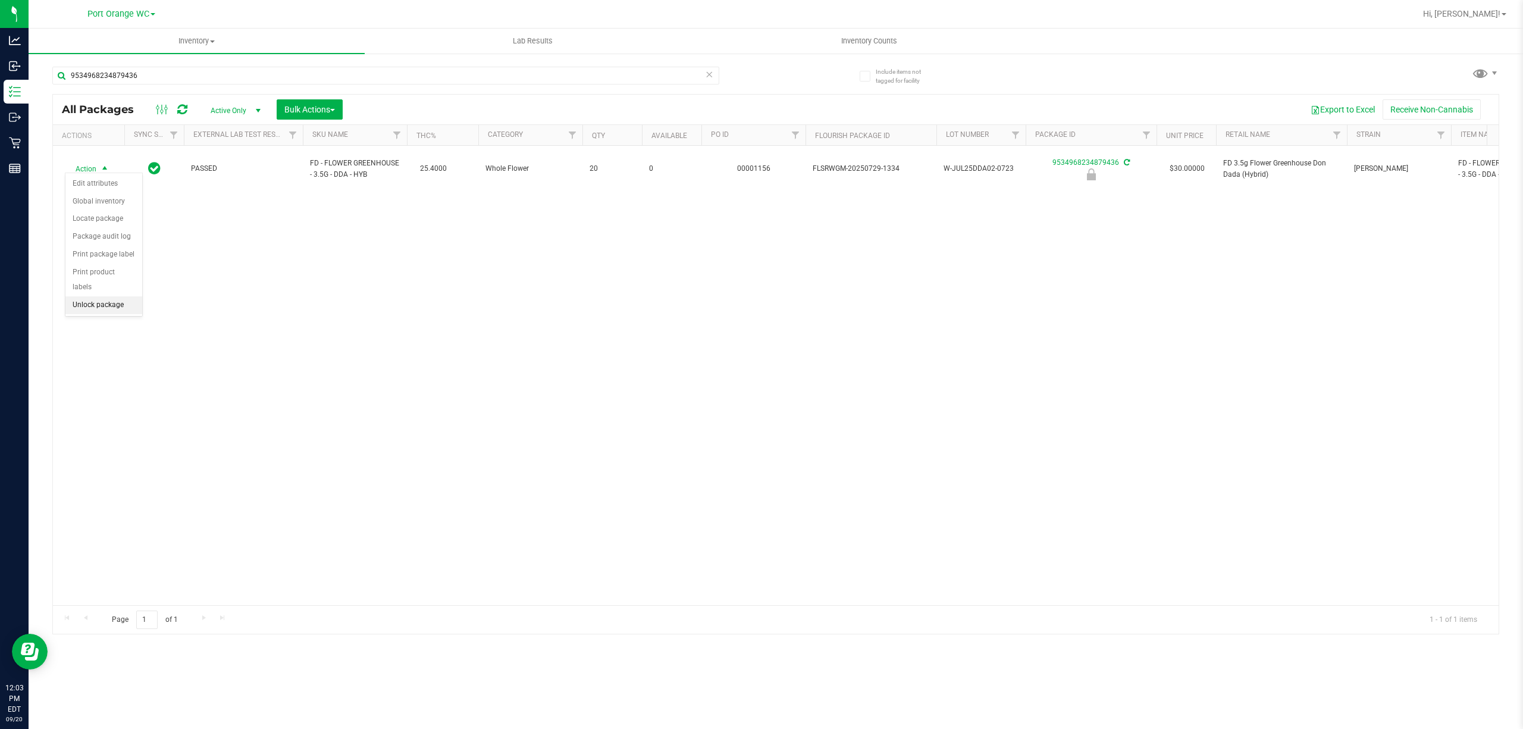
click at [115, 305] on li "Unlock package" at bounding box center [103, 305] width 77 height 18
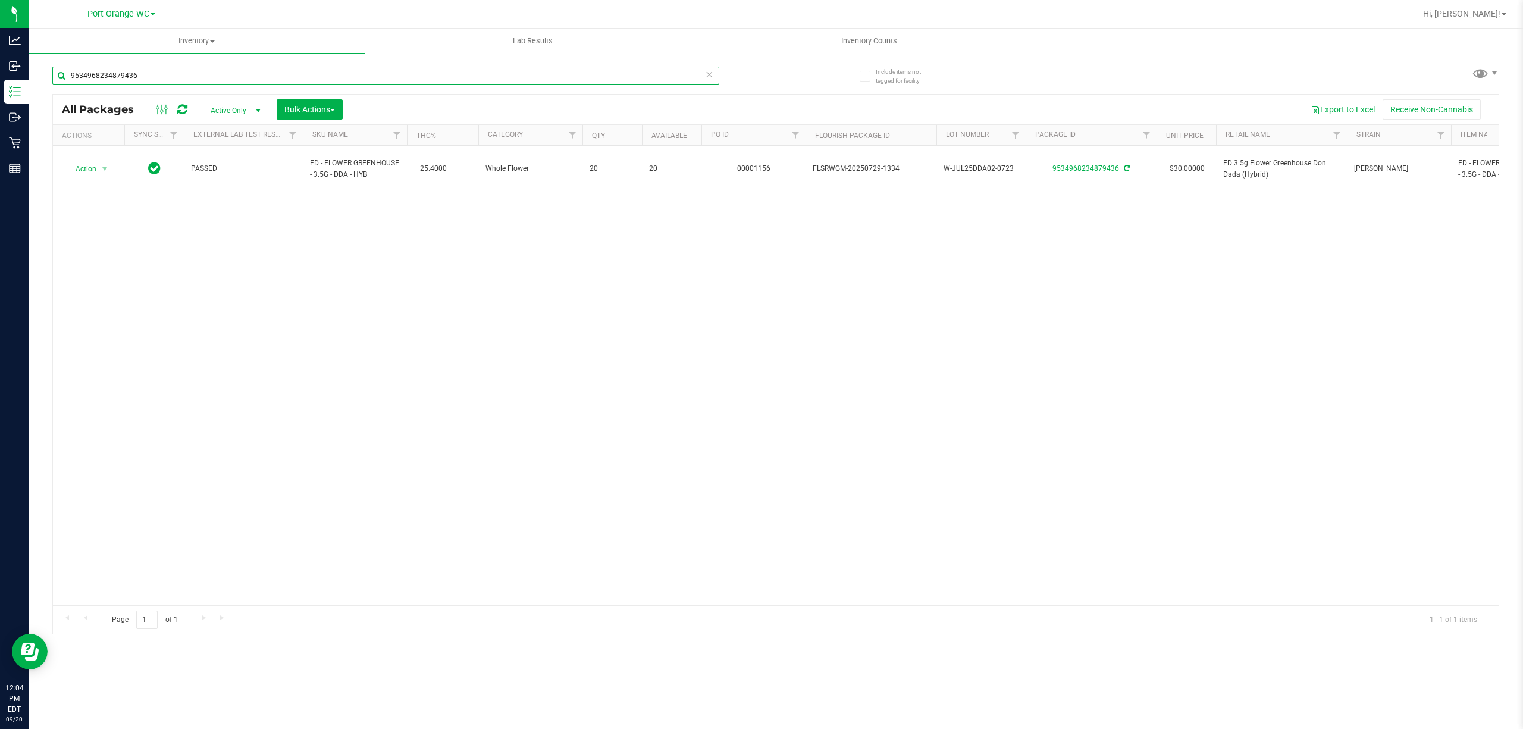
click at [345, 71] on input "9534968234879436" at bounding box center [385, 76] width 667 height 18
type input "9"
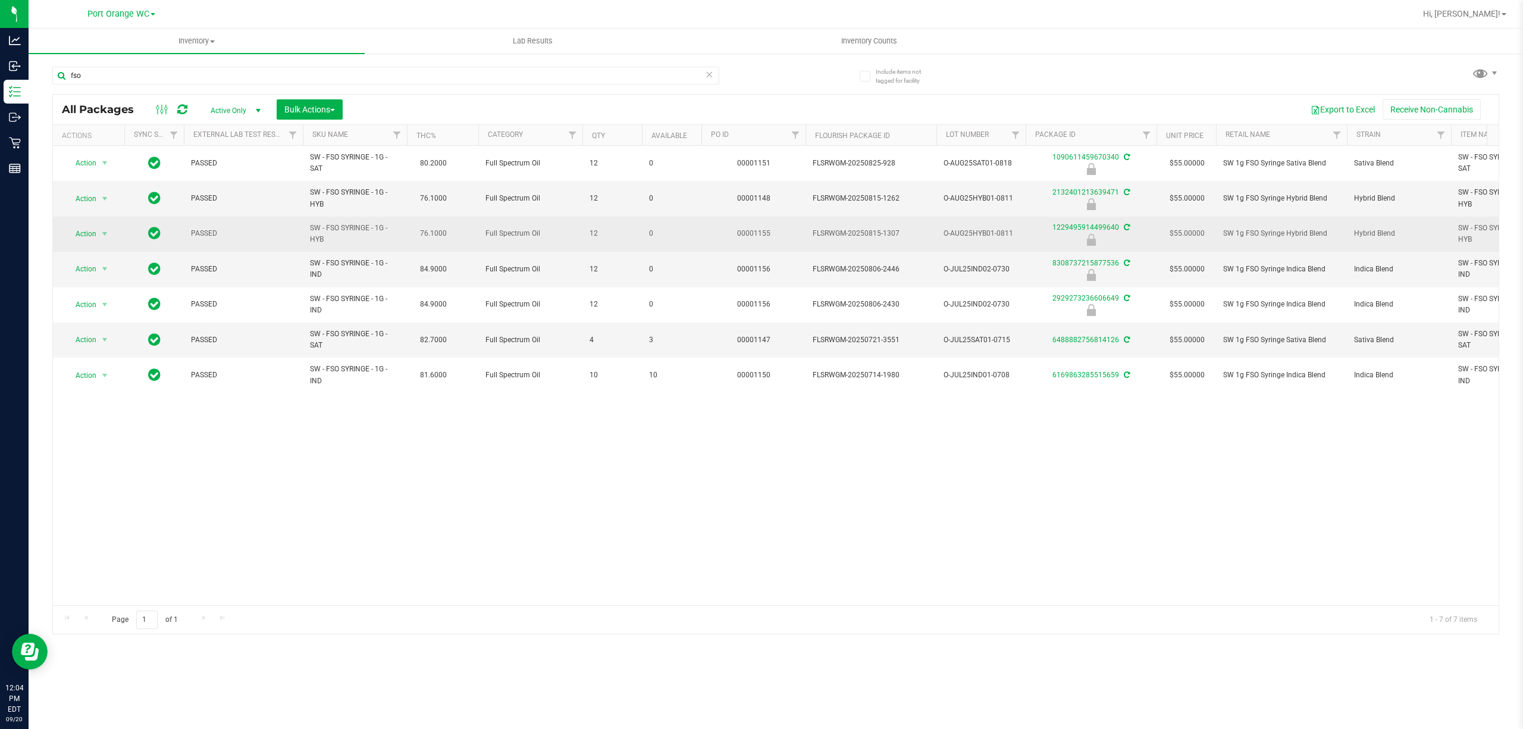
click at [360, 241] on span "SW - FSO SYRINGE - 1G - HYB" at bounding box center [355, 233] width 90 height 23
click at [360, 239] on span "SW - FSO SYRINGE - 1G - HYB" at bounding box center [355, 233] width 90 height 23
click at [359, 238] on span "SW - FSO SYRINGE - 1G - HYB" at bounding box center [355, 233] width 90 height 23
click at [360, 232] on span "SW - FSO SYRINGE - 1G - HYB" at bounding box center [355, 233] width 90 height 23
click at [360, 231] on span "SW - FSO SYRINGE - 1G - HYB" at bounding box center [355, 233] width 90 height 23
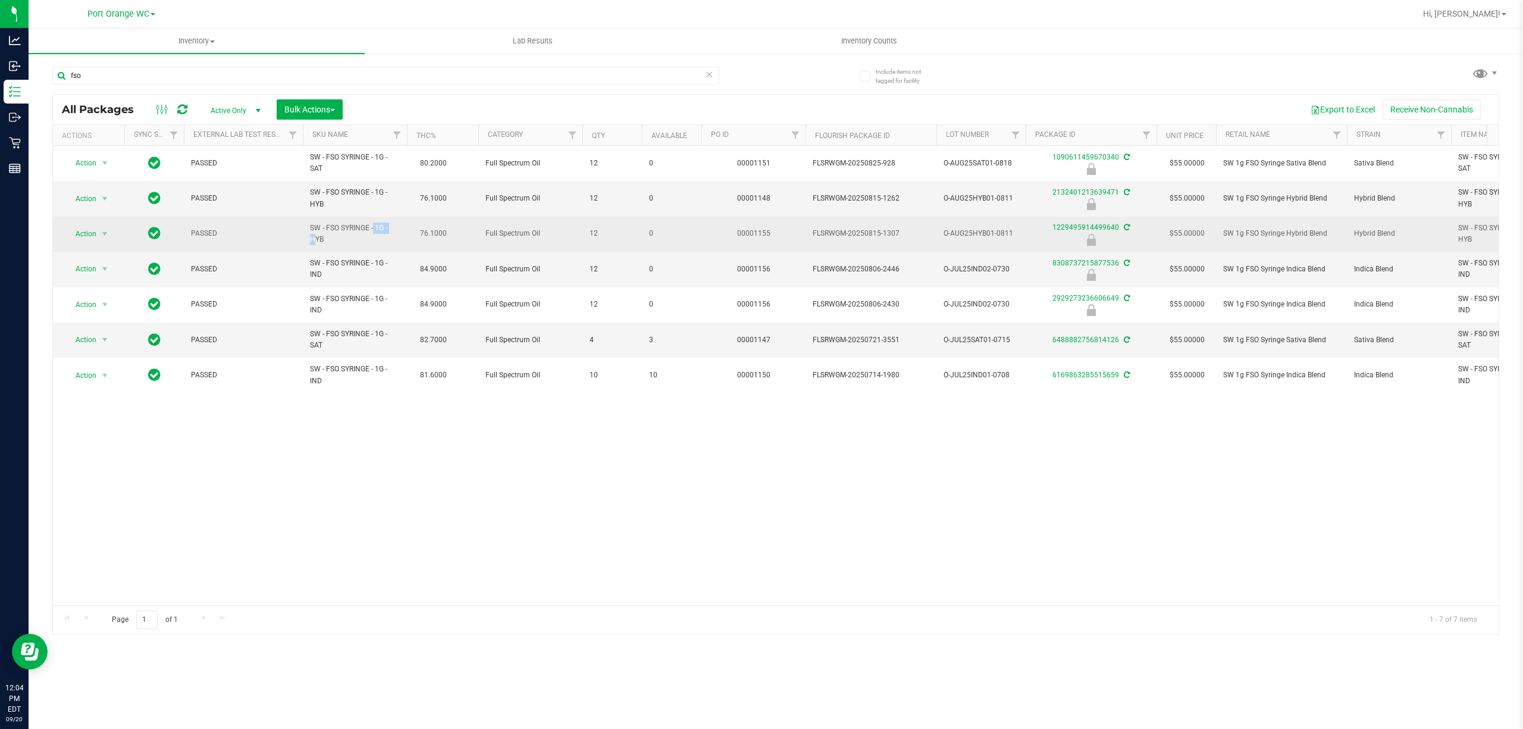
click at [360, 231] on span "SW - FSO SYRINGE - 1G - HYB" at bounding box center [355, 233] width 90 height 23
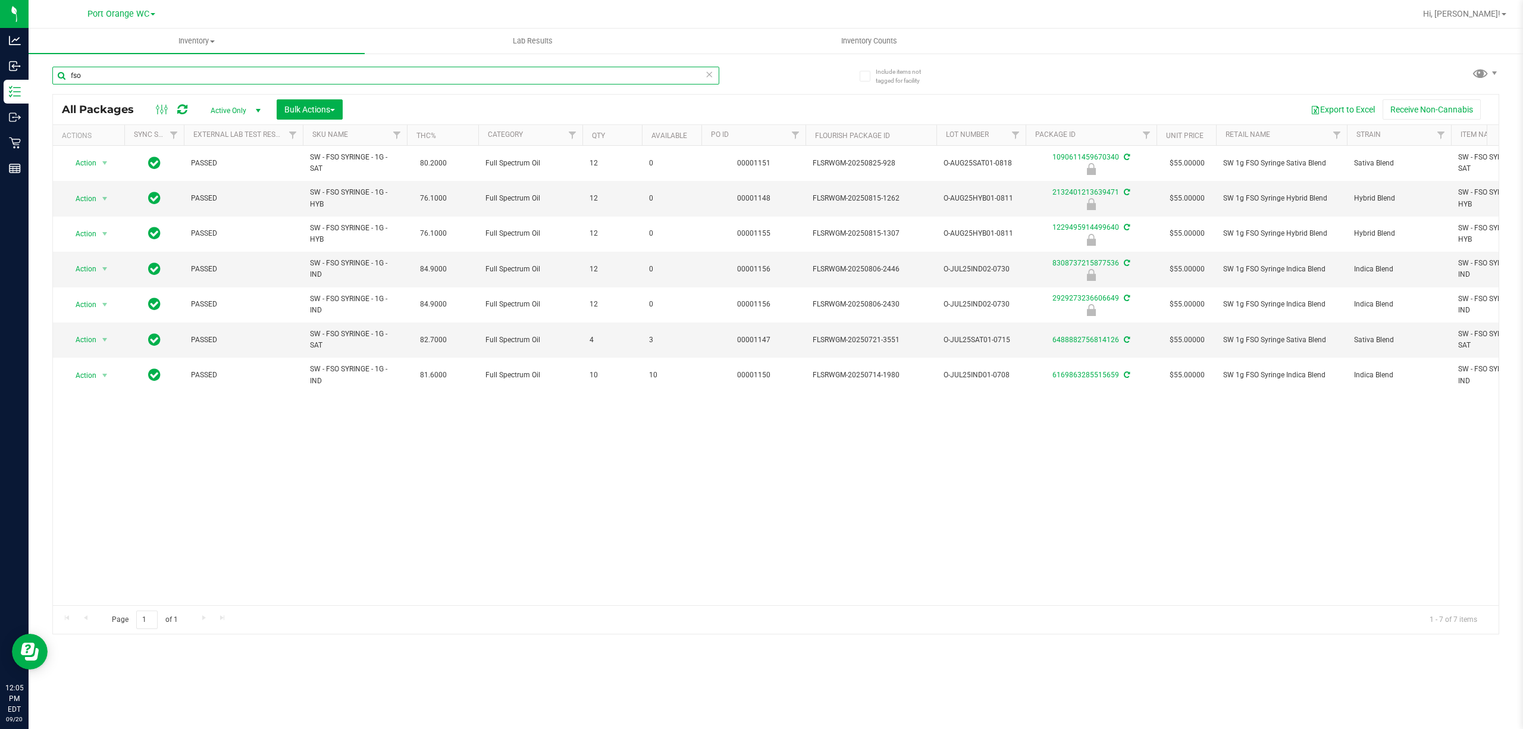
click at [388, 67] on input "fso" at bounding box center [385, 76] width 667 height 18
click at [388, 68] on input "fso" at bounding box center [385, 76] width 667 height 18
paste input "SW - FSO SYRINGE - 1G - HYB"
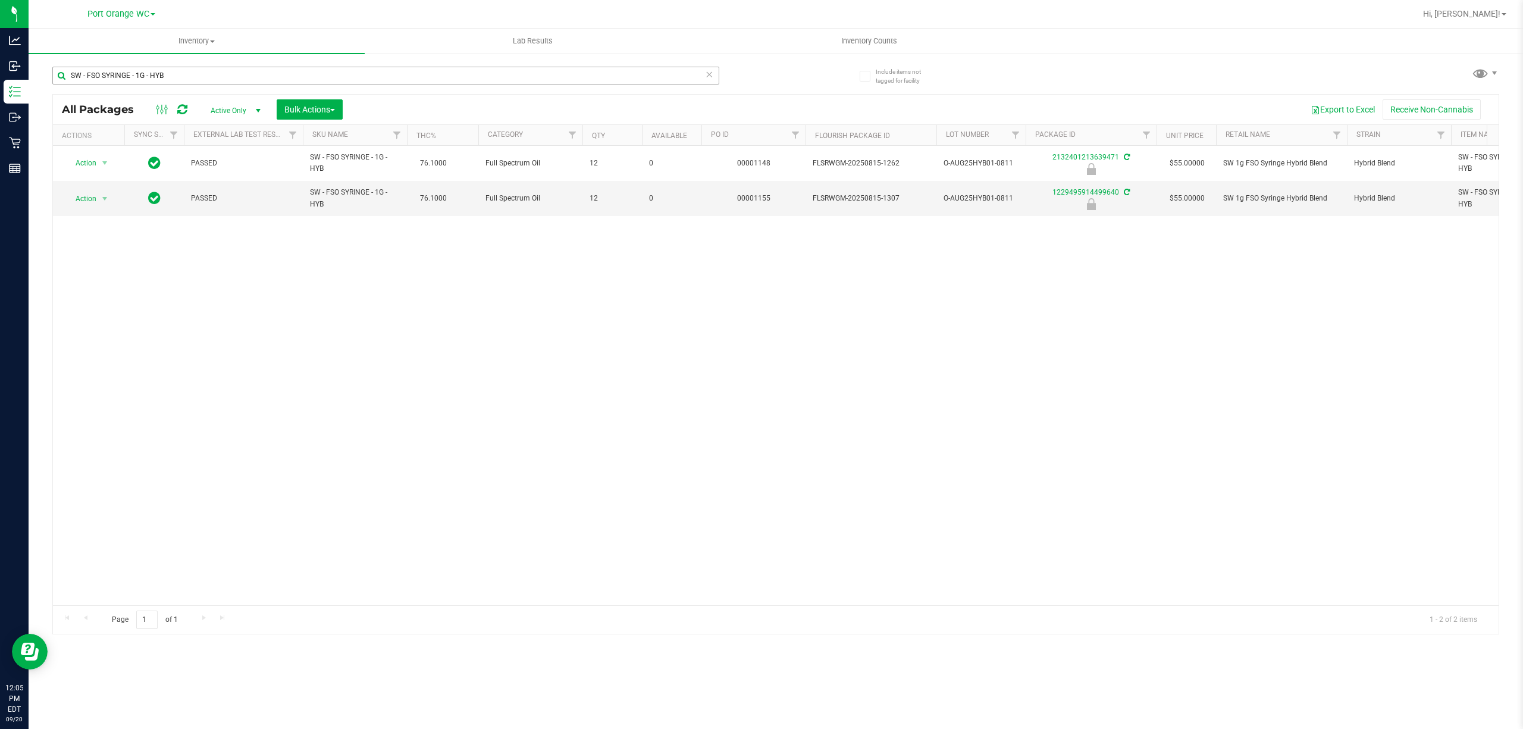
drag, startPoint x: 474, startPoint y: 62, endPoint x: 466, endPoint y: 74, distance: 14.7
click at [472, 63] on div "SW - FSO SYRINGE - 1G - HYB" at bounding box center [413, 75] width 723 height 38
click at [466, 74] on input "SW - FSO SYRINGE - 1G - HYB" at bounding box center [385, 76] width 667 height 18
click at [466, 77] on input "SW - FSO SYRINGE - 1G - HYB" at bounding box center [385, 76] width 667 height 18
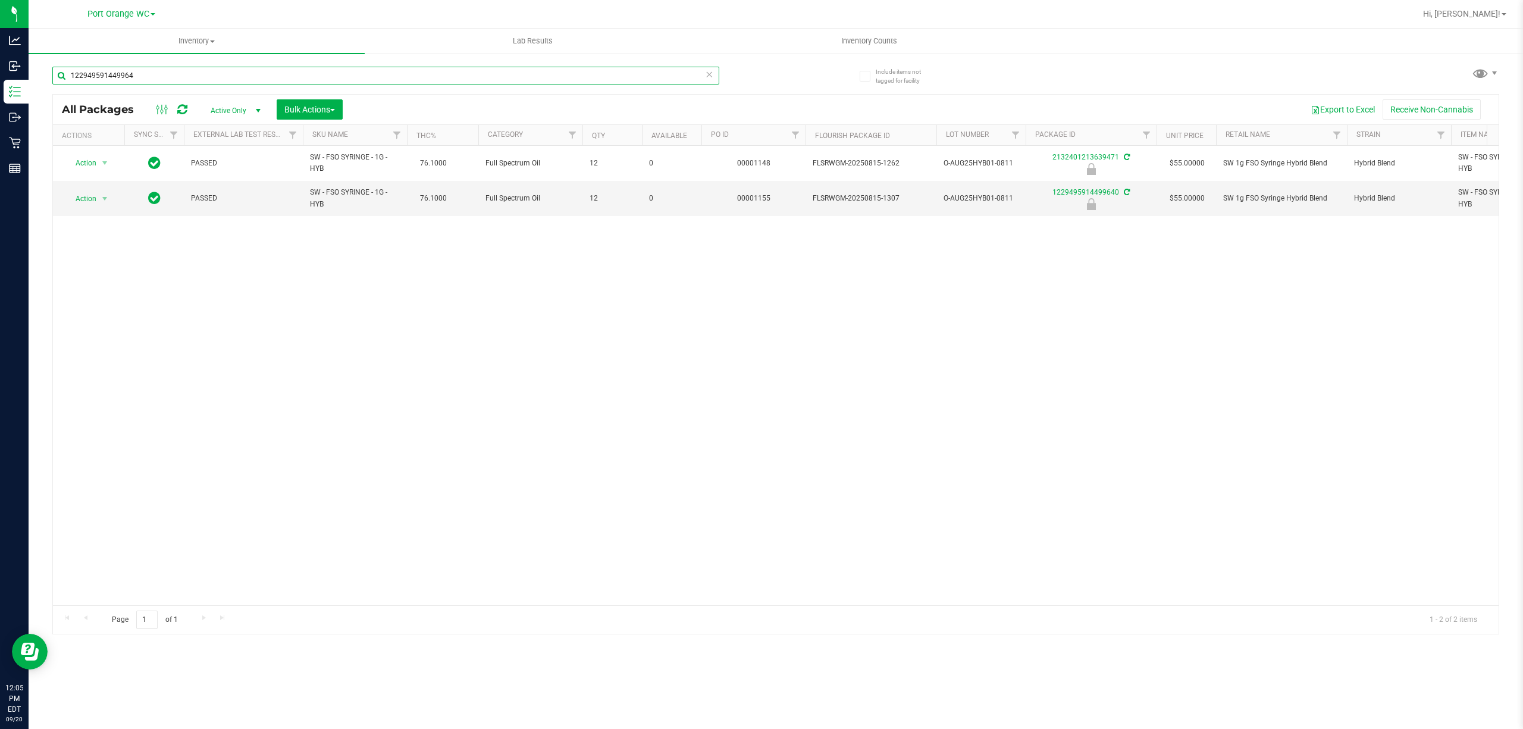
type input "1229495914499640"
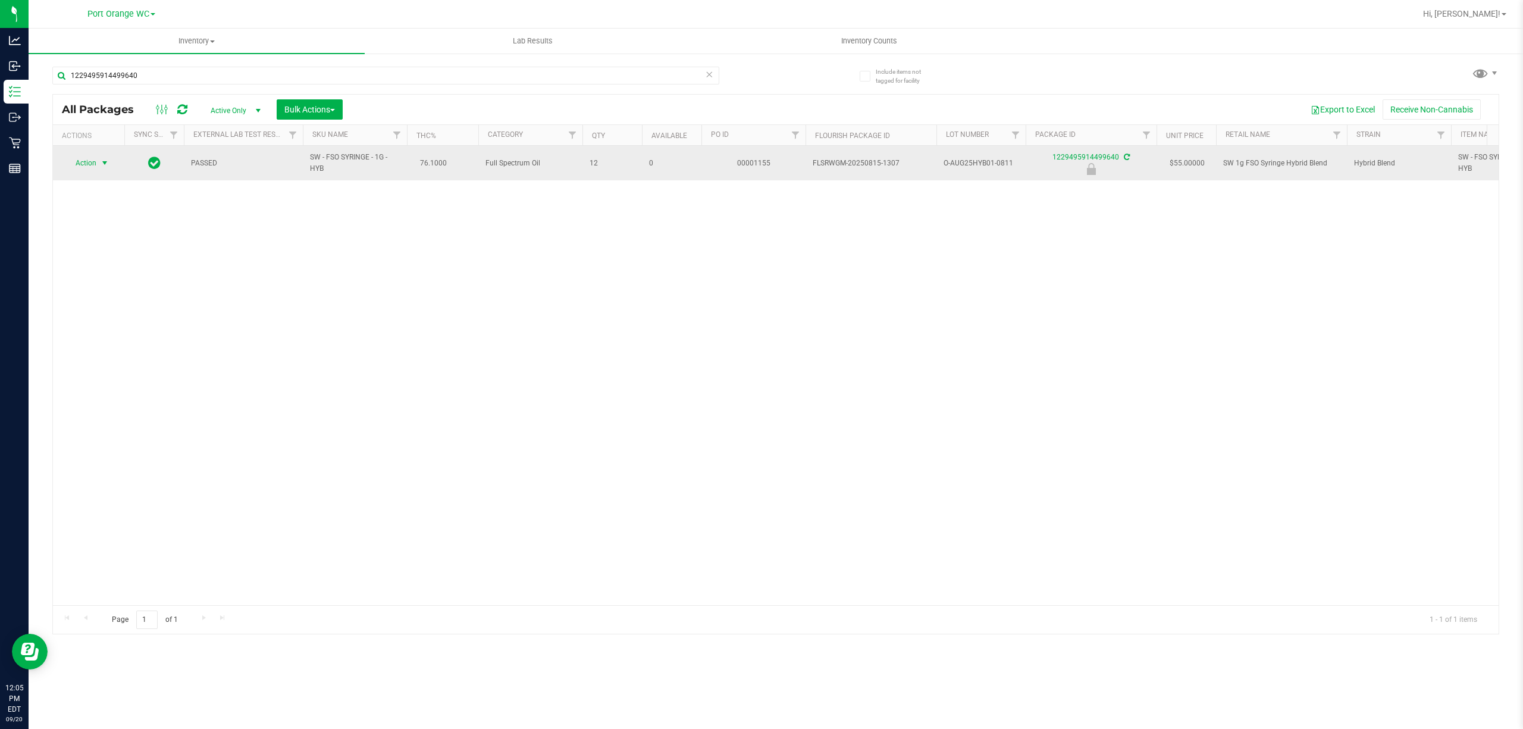
click at [105, 168] on span "select" at bounding box center [105, 163] width 10 height 10
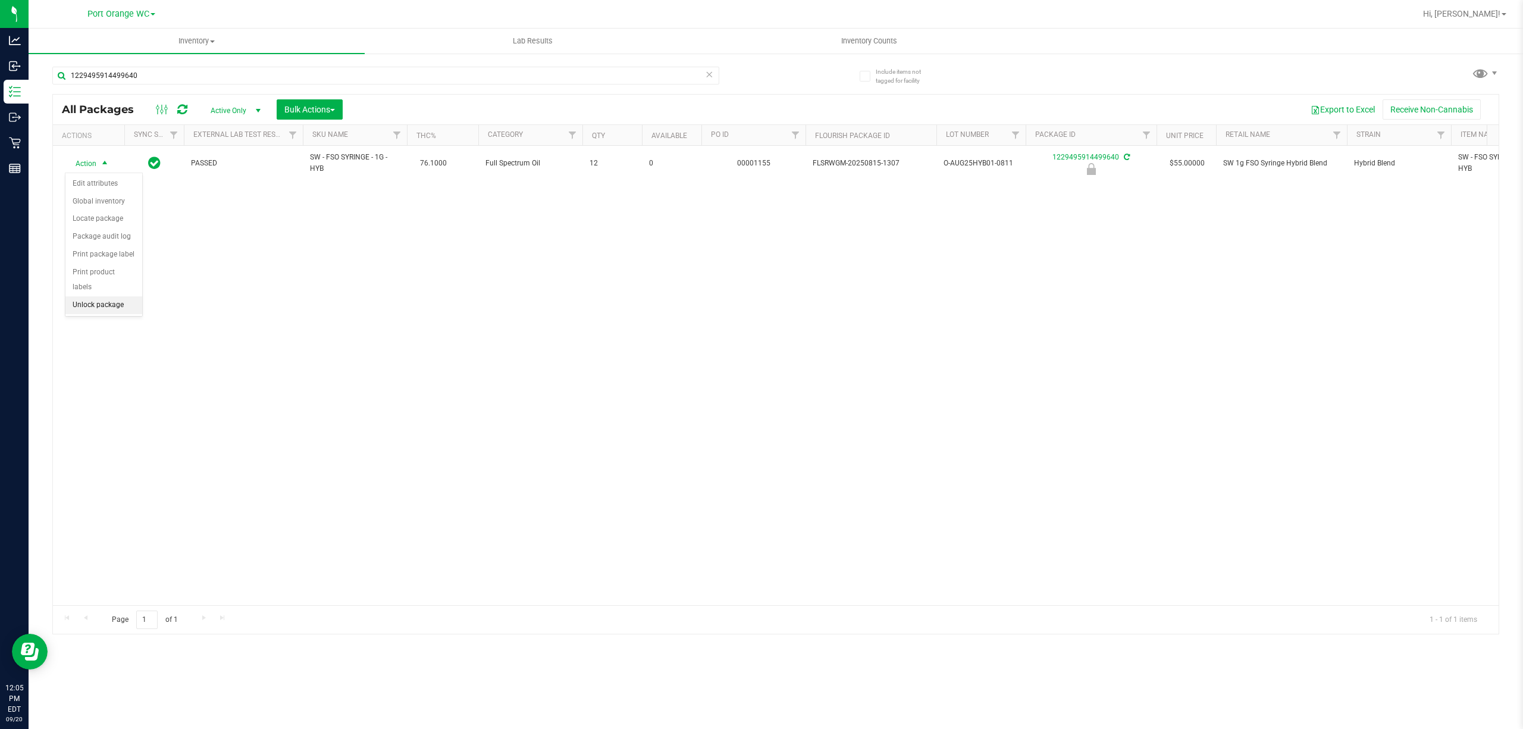
click at [93, 308] on li "Unlock package" at bounding box center [103, 305] width 77 height 18
click at [1304, 455] on div "Action Action Adjust qty Create package Edit attributes Global inventory Locate…" at bounding box center [775, 375] width 1445 height 459
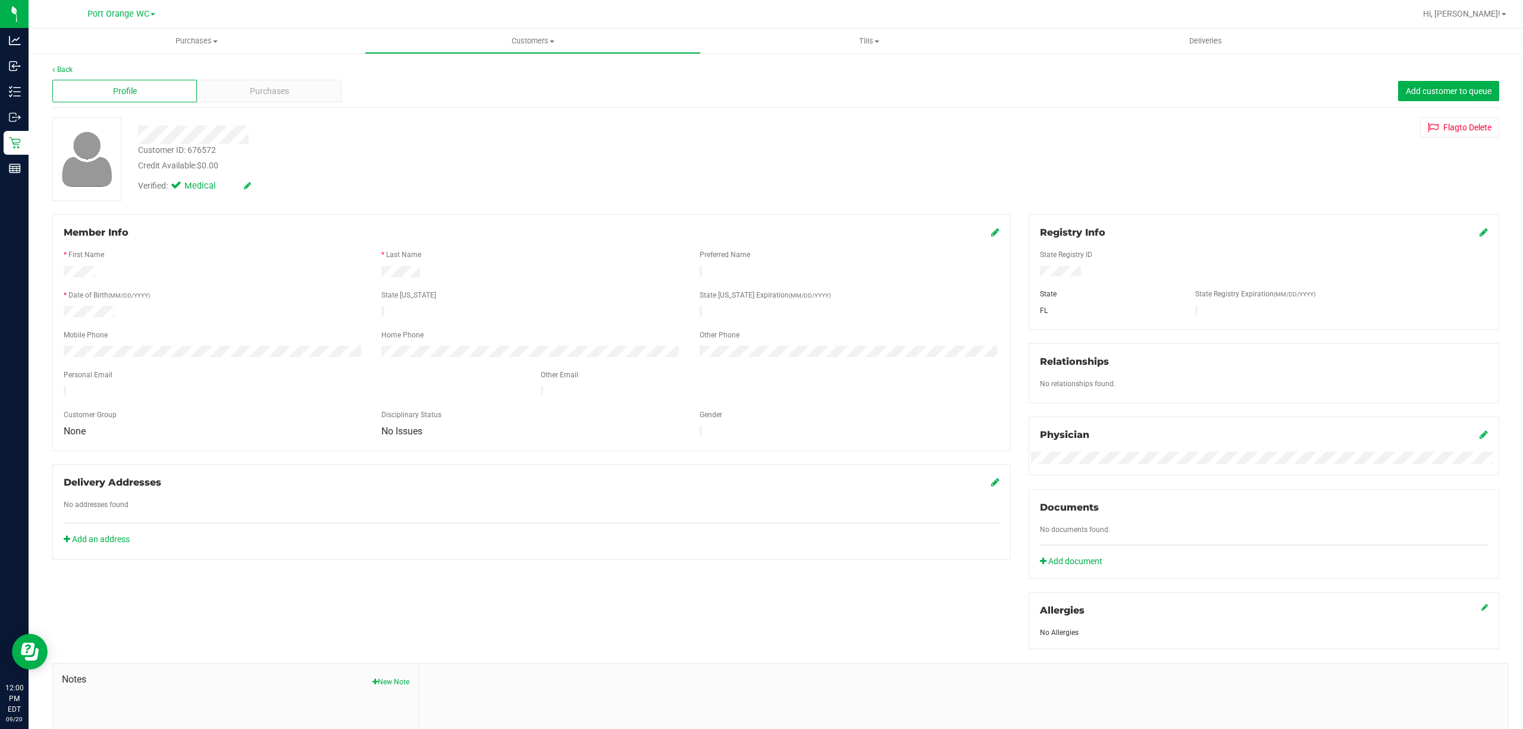
click at [393, 578] on div "Member Info * First Name * Last Name Preferred Name * Date of Birth (MM/DD/YYYY…" at bounding box center [775, 518] width 1464 height 608
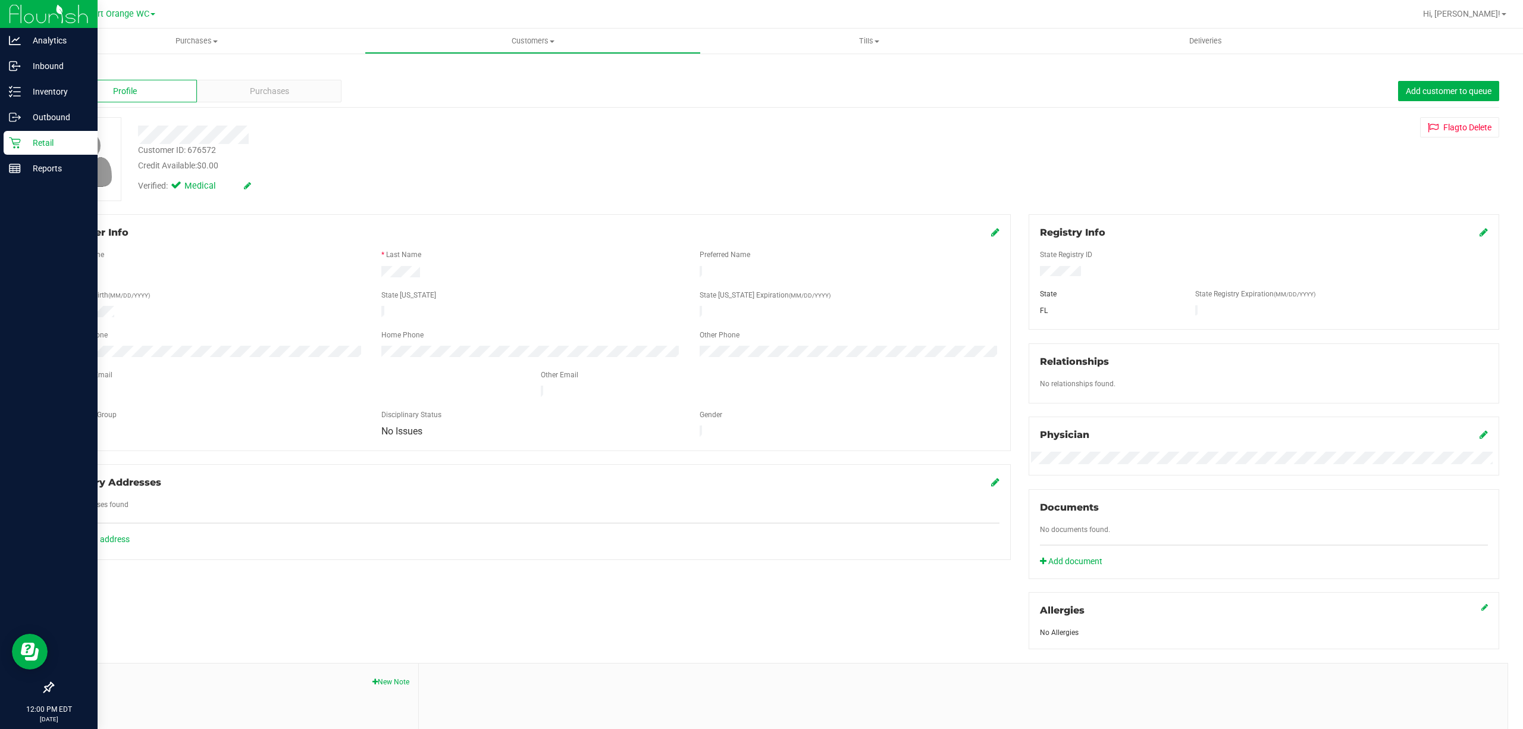
click at [15, 143] on icon at bounding box center [14, 142] width 11 height 11
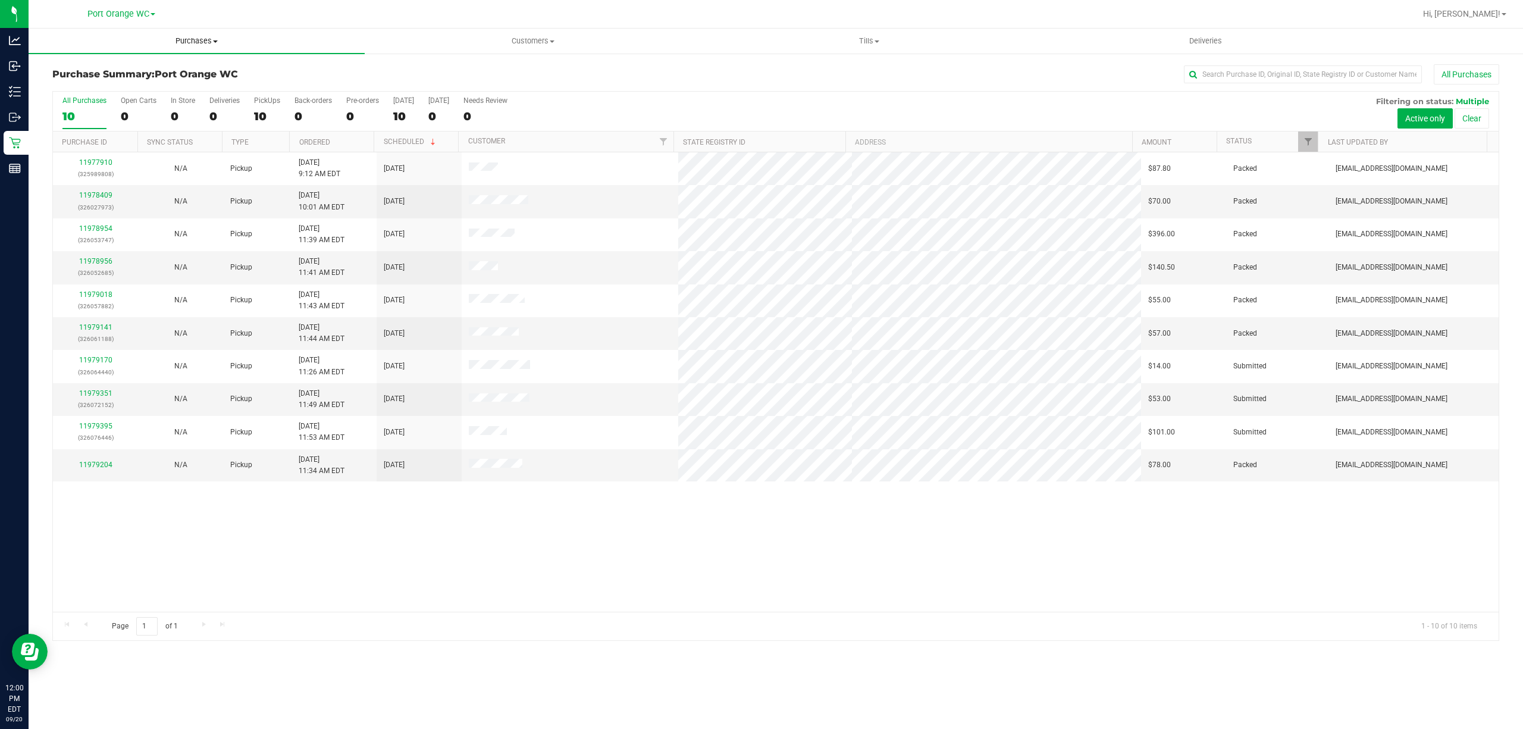
click at [177, 40] on span "Purchases" at bounding box center [197, 41] width 336 height 11
click at [145, 93] on li "All purchases" at bounding box center [197, 100] width 336 height 14
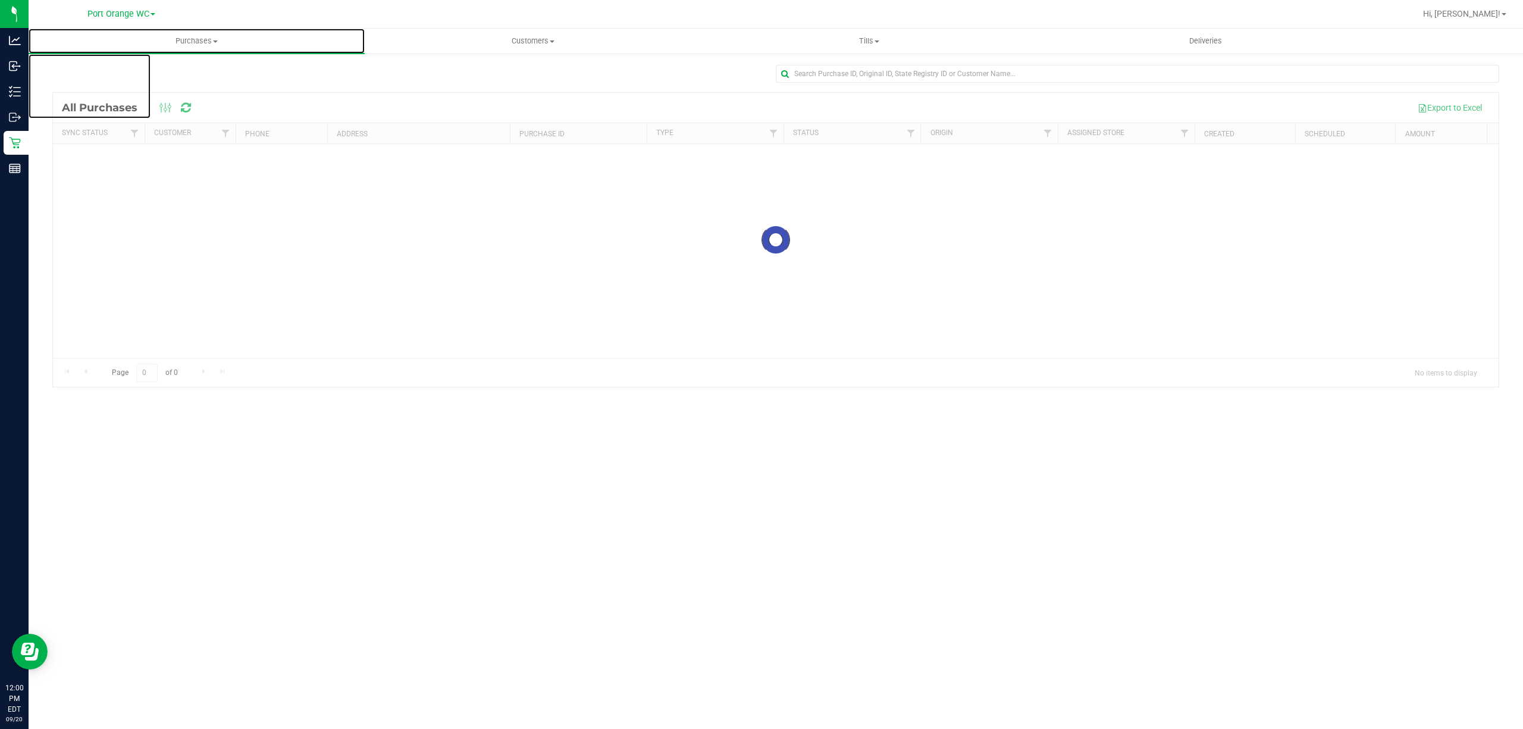
click at [202, 46] on span "Purchases" at bounding box center [197, 41] width 336 height 11
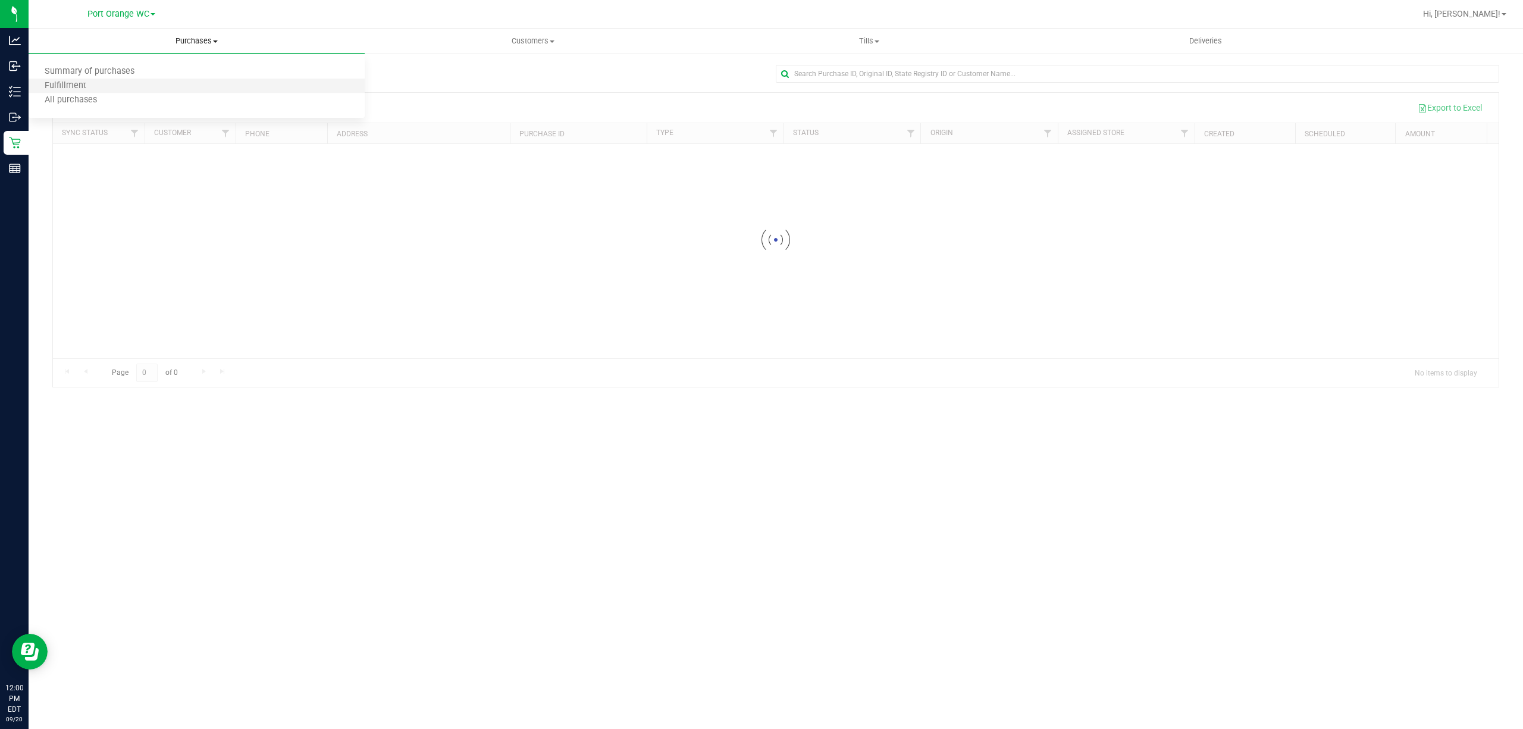
click at [128, 86] on li "Fulfillment" at bounding box center [197, 86] width 336 height 14
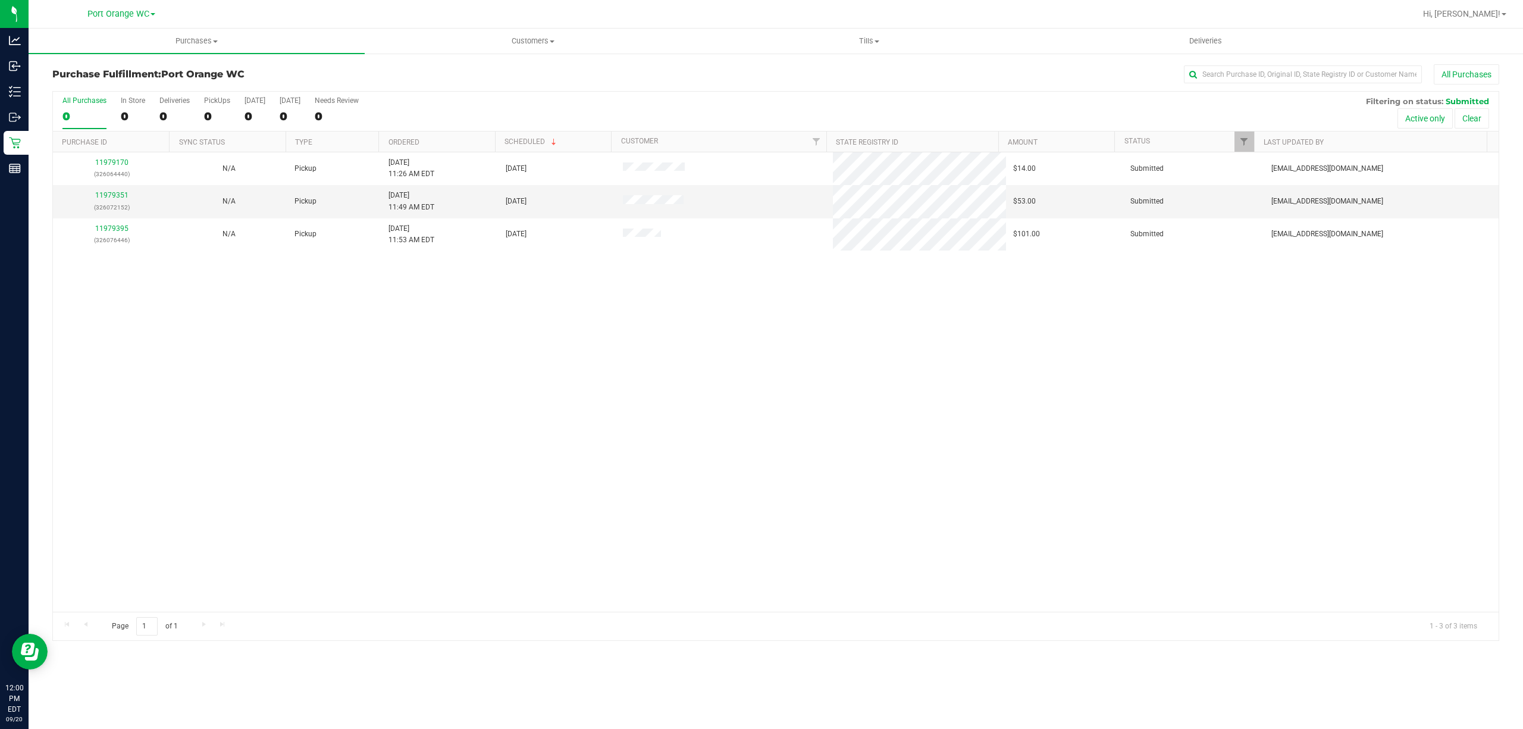
click at [516, 274] on div "11979170 (326064440) N/A Pickup 9/20/2025 11:26 AM EDT 9/20/2025 $14.00 Submitt…" at bounding box center [775, 381] width 1445 height 459
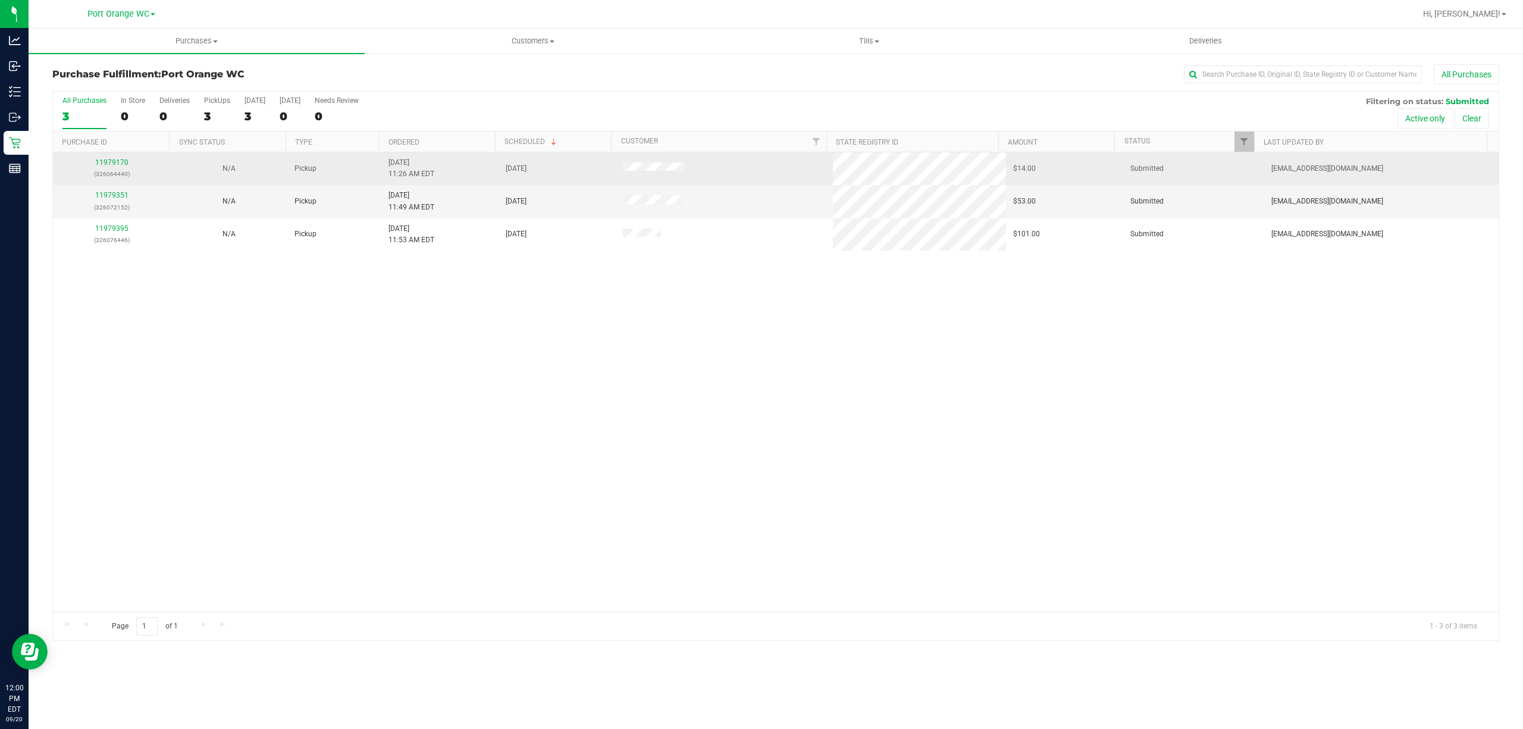
click at [108, 174] on p "(326064440)" at bounding box center [111, 173] width 103 height 11
click at [117, 163] on link "11979170" at bounding box center [111, 162] width 33 height 8
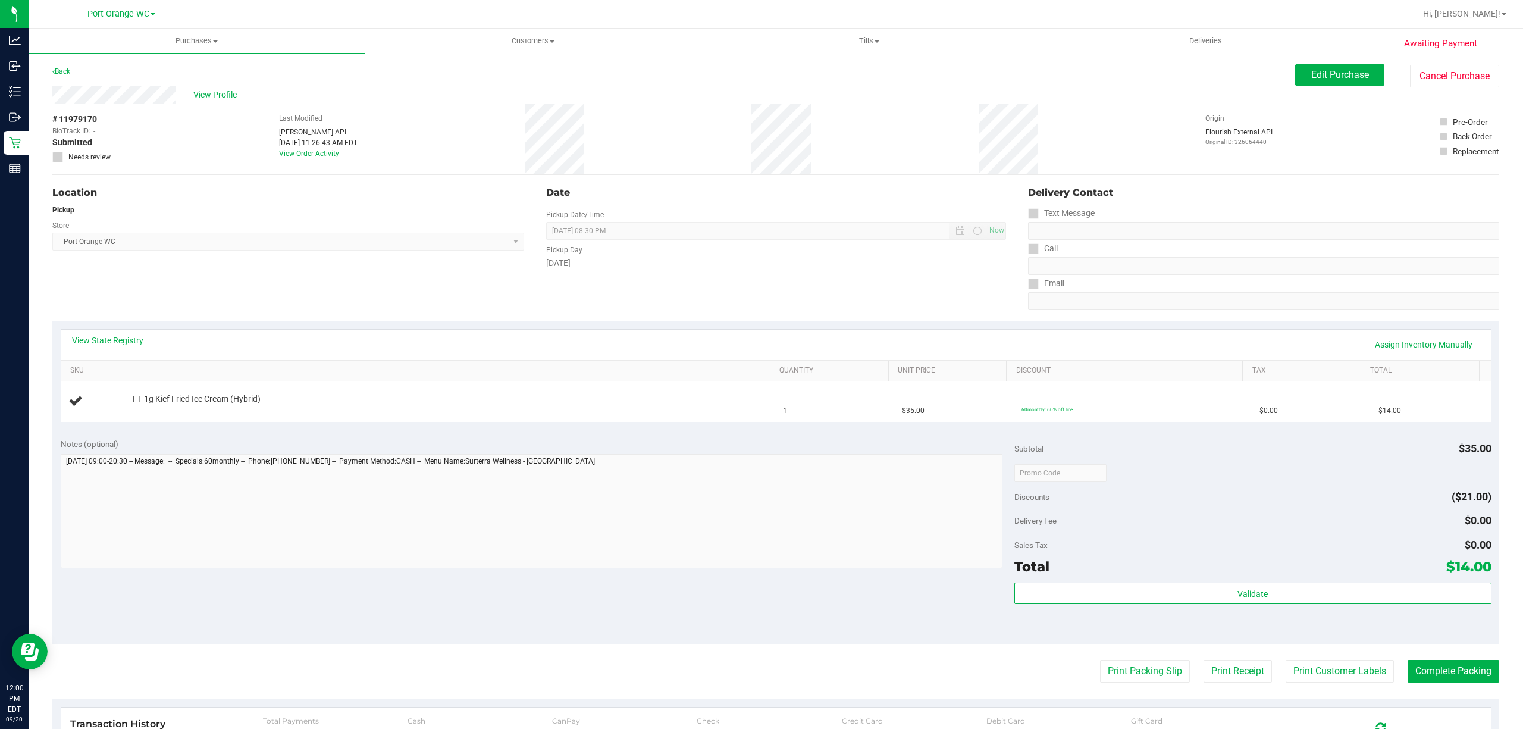
click at [465, 268] on div "Location Pickup Store Port Orange WC Select Store Bonita Springs WC Boynton Bea…" at bounding box center [293, 248] width 482 height 146
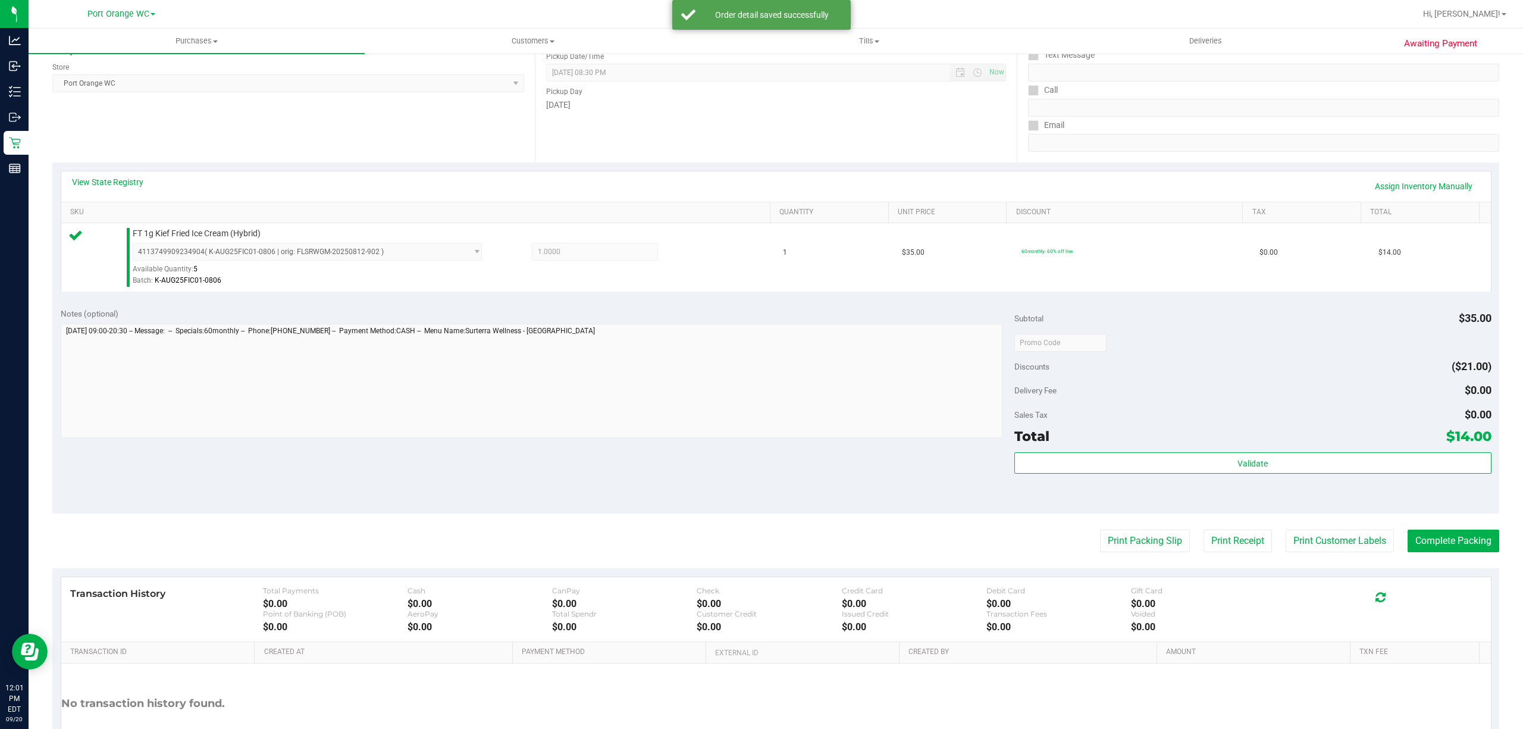
scroll to position [246, 0]
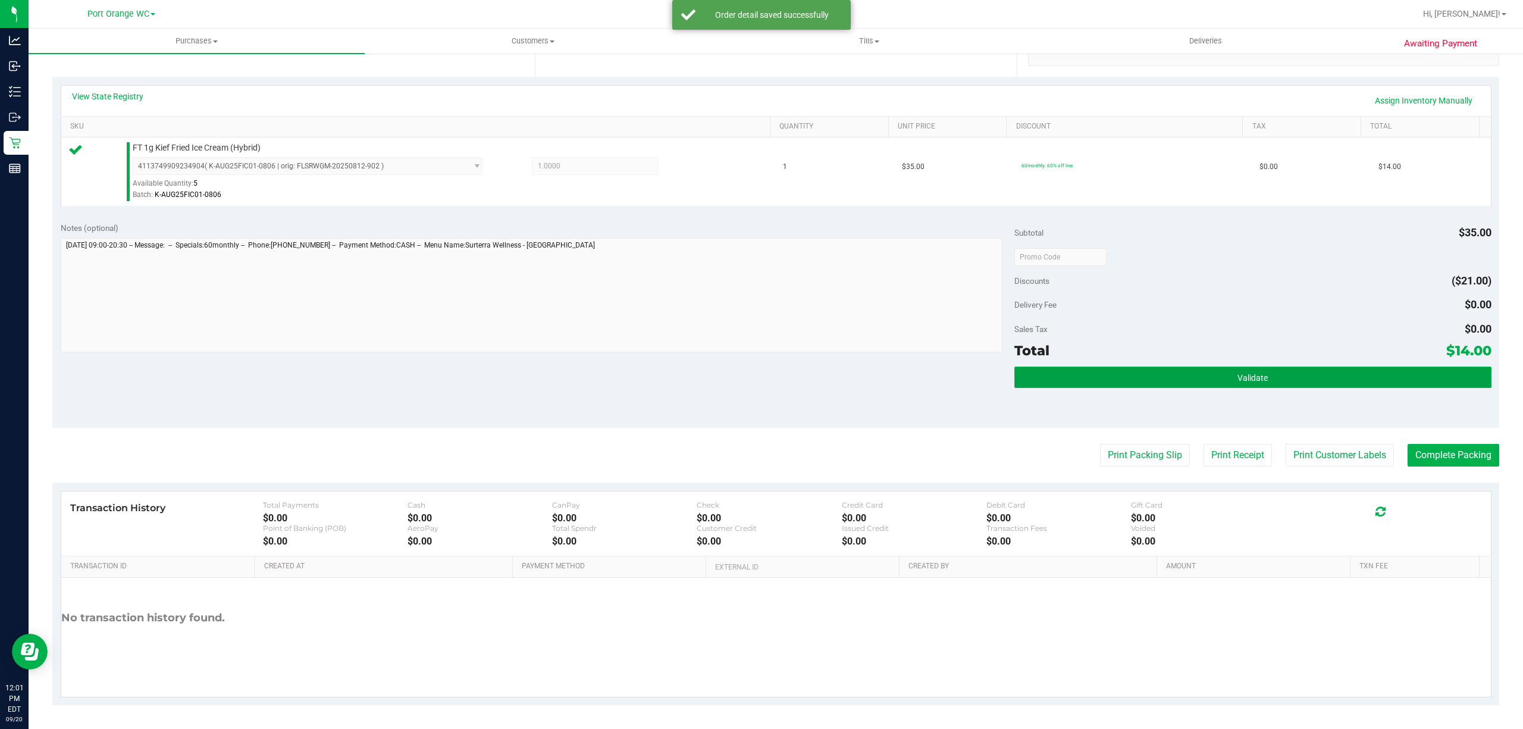
click at [1309, 370] on button "Validate" at bounding box center [1252, 376] width 477 height 21
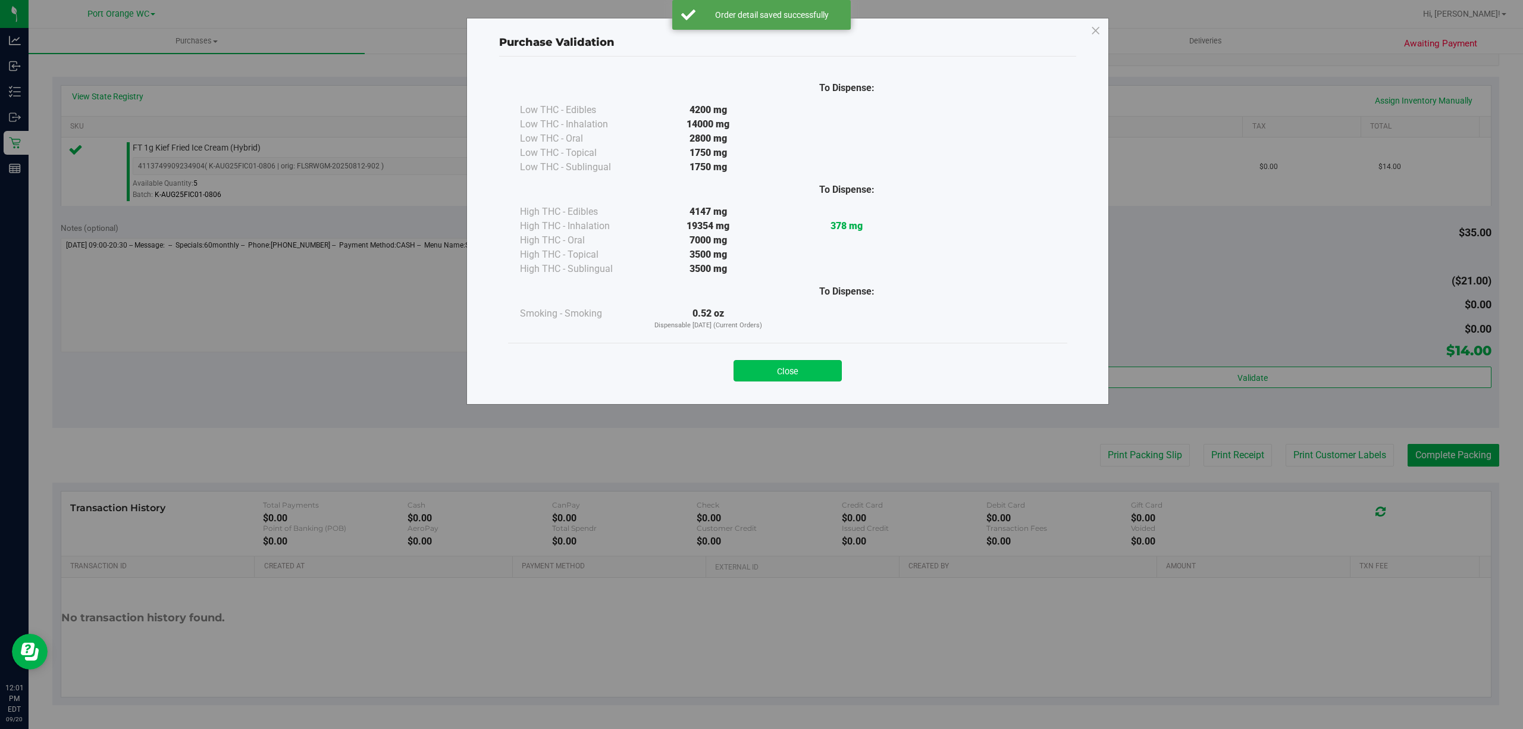
click at [797, 366] on button "Close" at bounding box center [787, 370] width 108 height 21
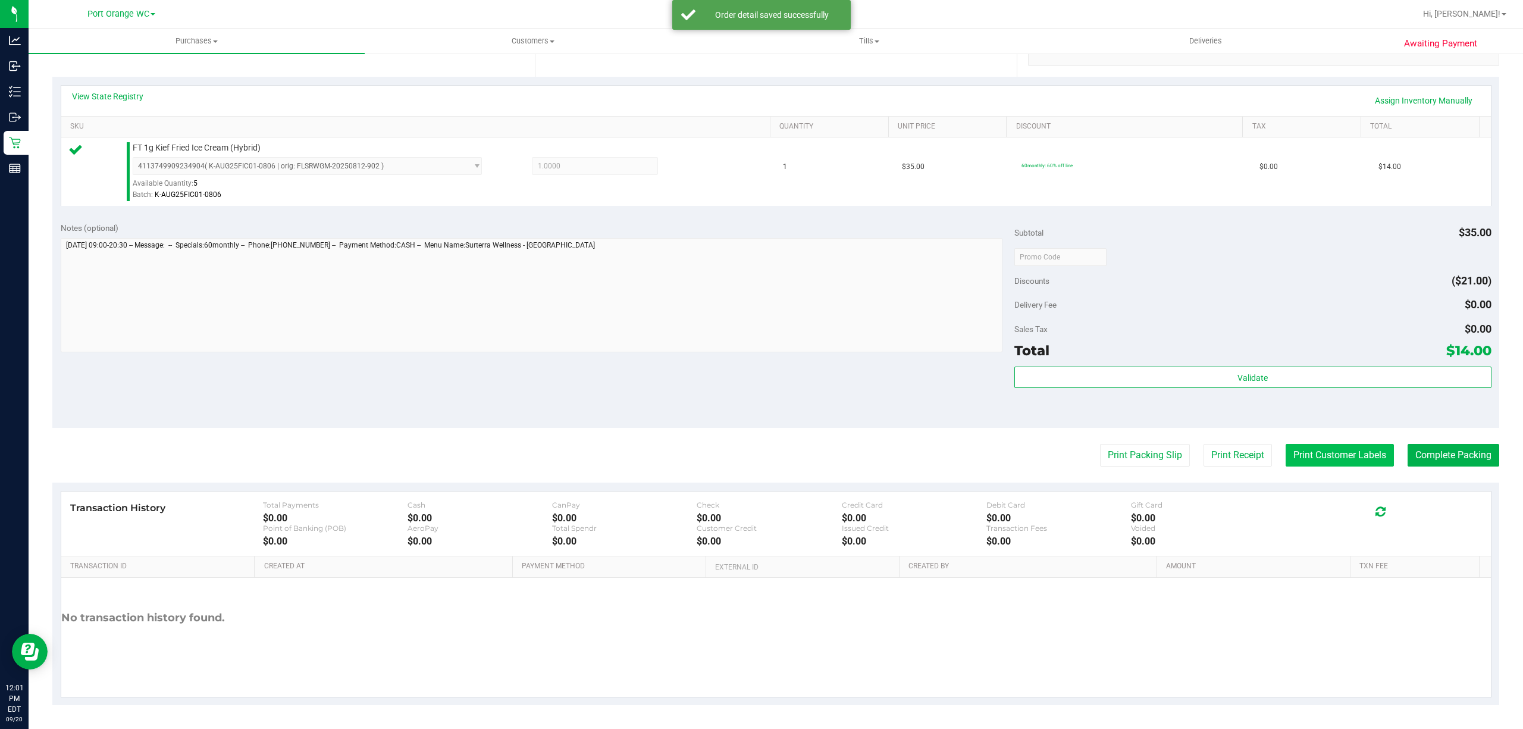
click at [1310, 459] on button "Print Customer Labels" at bounding box center [1339, 455] width 108 height 23
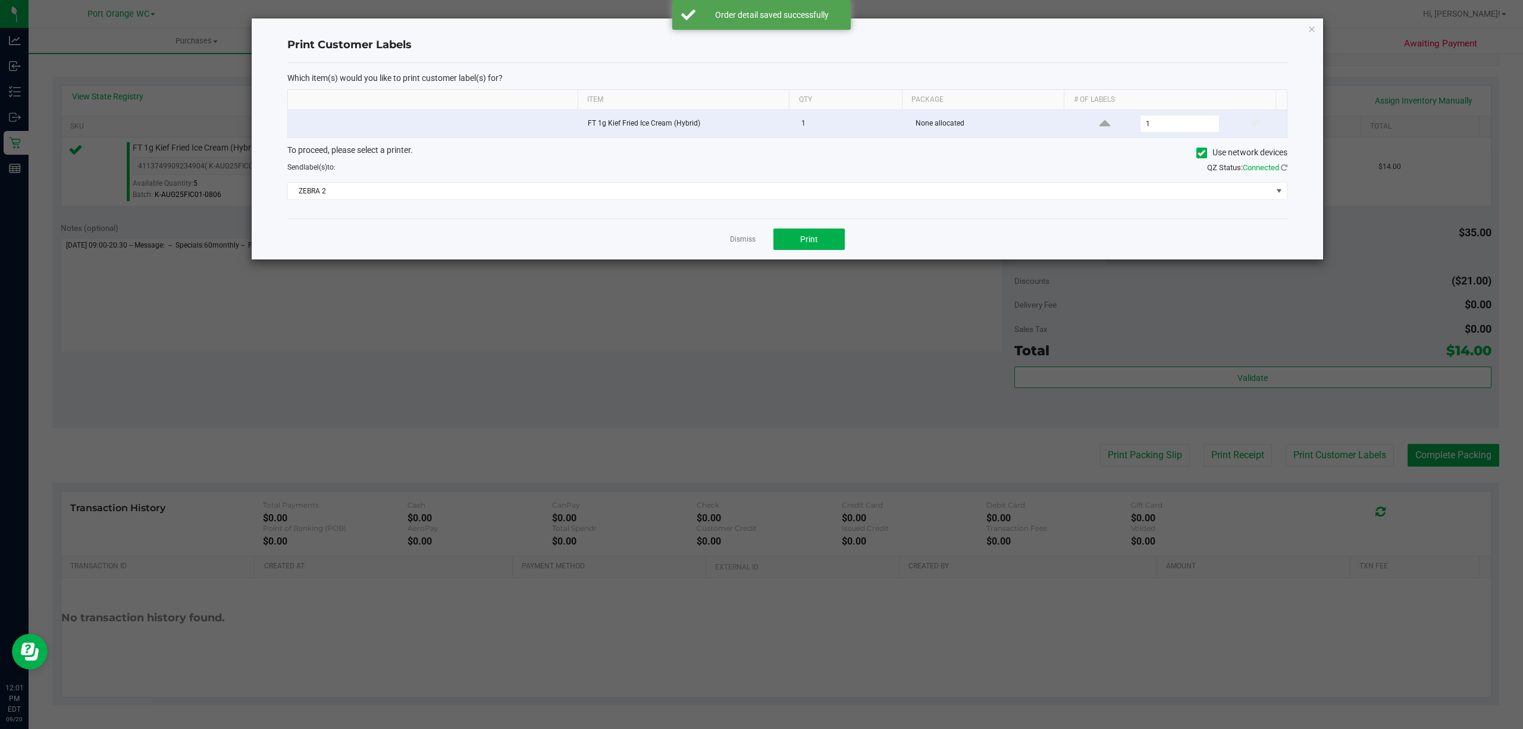
click at [822, 270] on ngb-modal-window "Print Customer Labels Which item(s) would you like to print customer label(s) f…" at bounding box center [766, 364] width 1532 height 729
click at [835, 234] on button "Print" at bounding box center [808, 238] width 71 height 21
click at [738, 239] on link "Dismiss" at bounding box center [743, 239] width 26 height 10
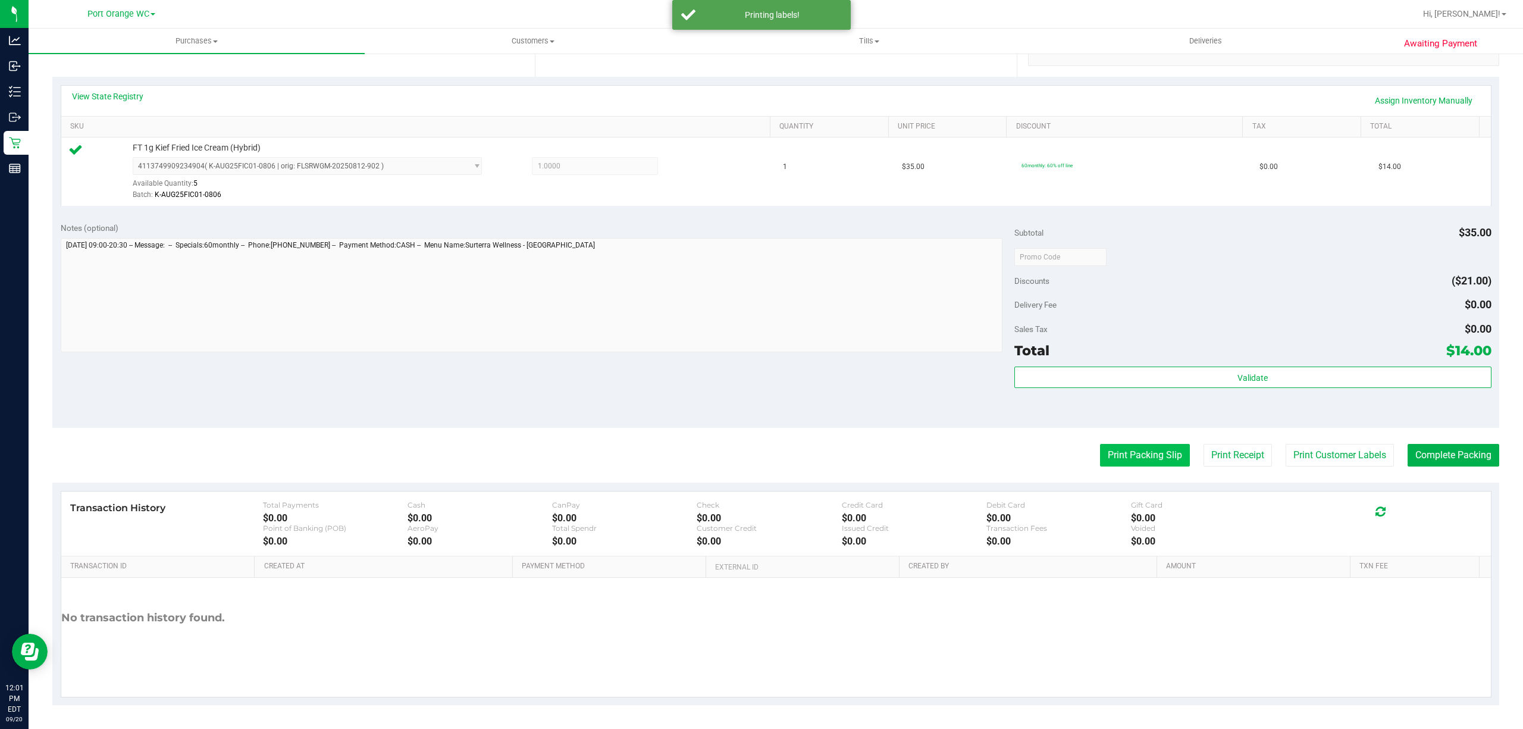
click at [1169, 459] on button "Print Packing Slip" at bounding box center [1145, 455] width 90 height 23
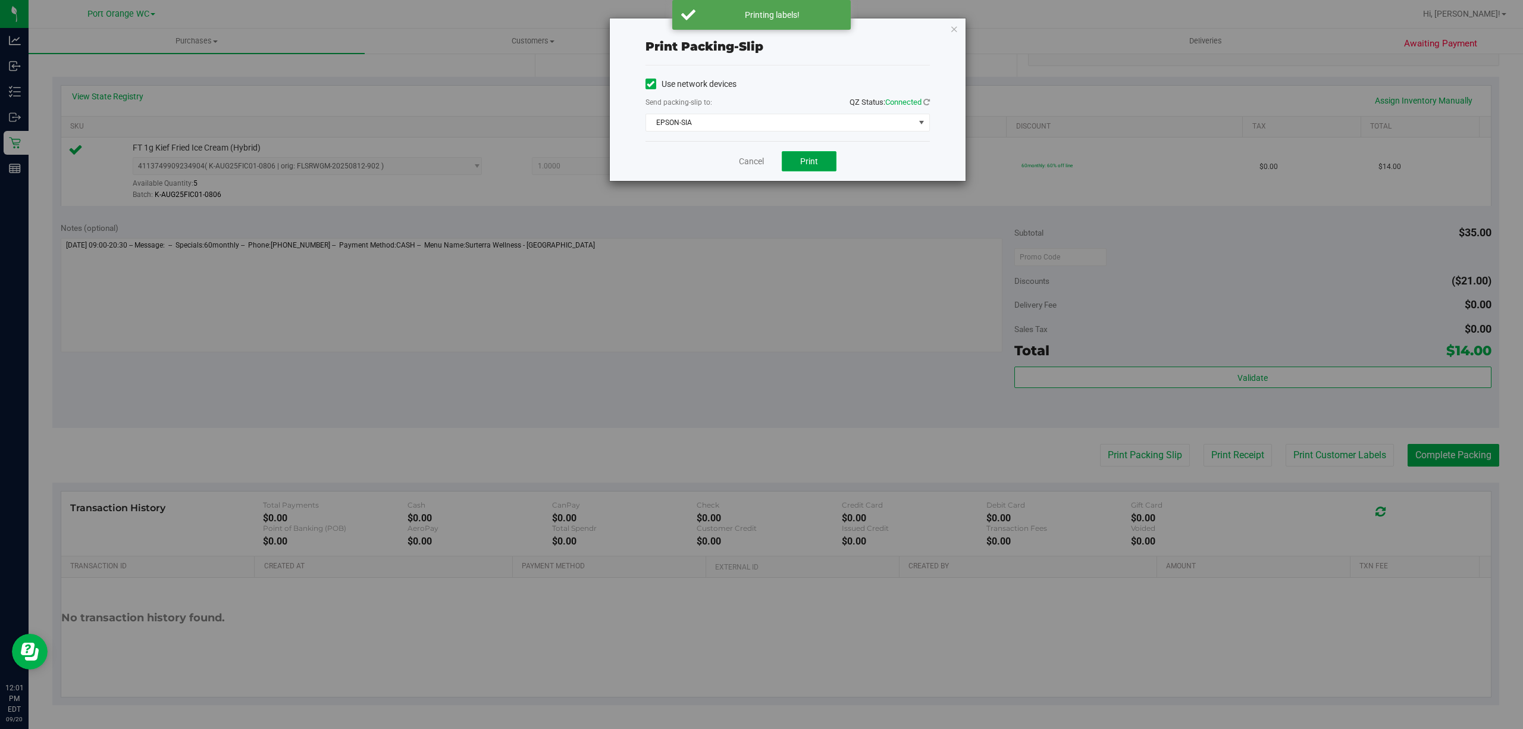
click at [809, 162] on span "Print" at bounding box center [809, 161] width 18 height 10
click at [741, 162] on link "Cancel" at bounding box center [751, 161] width 25 height 12
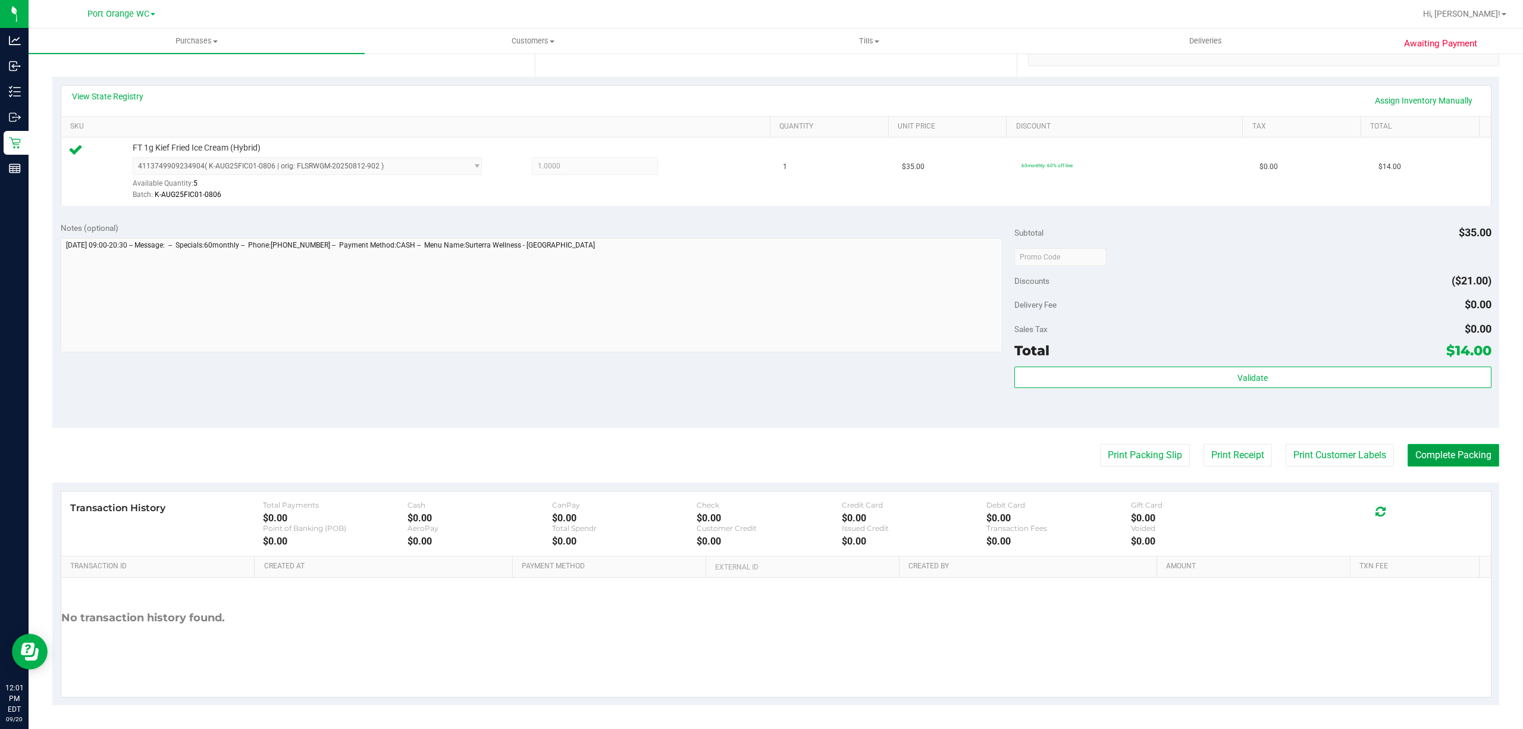
click at [1443, 451] on button "Complete Packing" at bounding box center [1453, 455] width 92 height 23
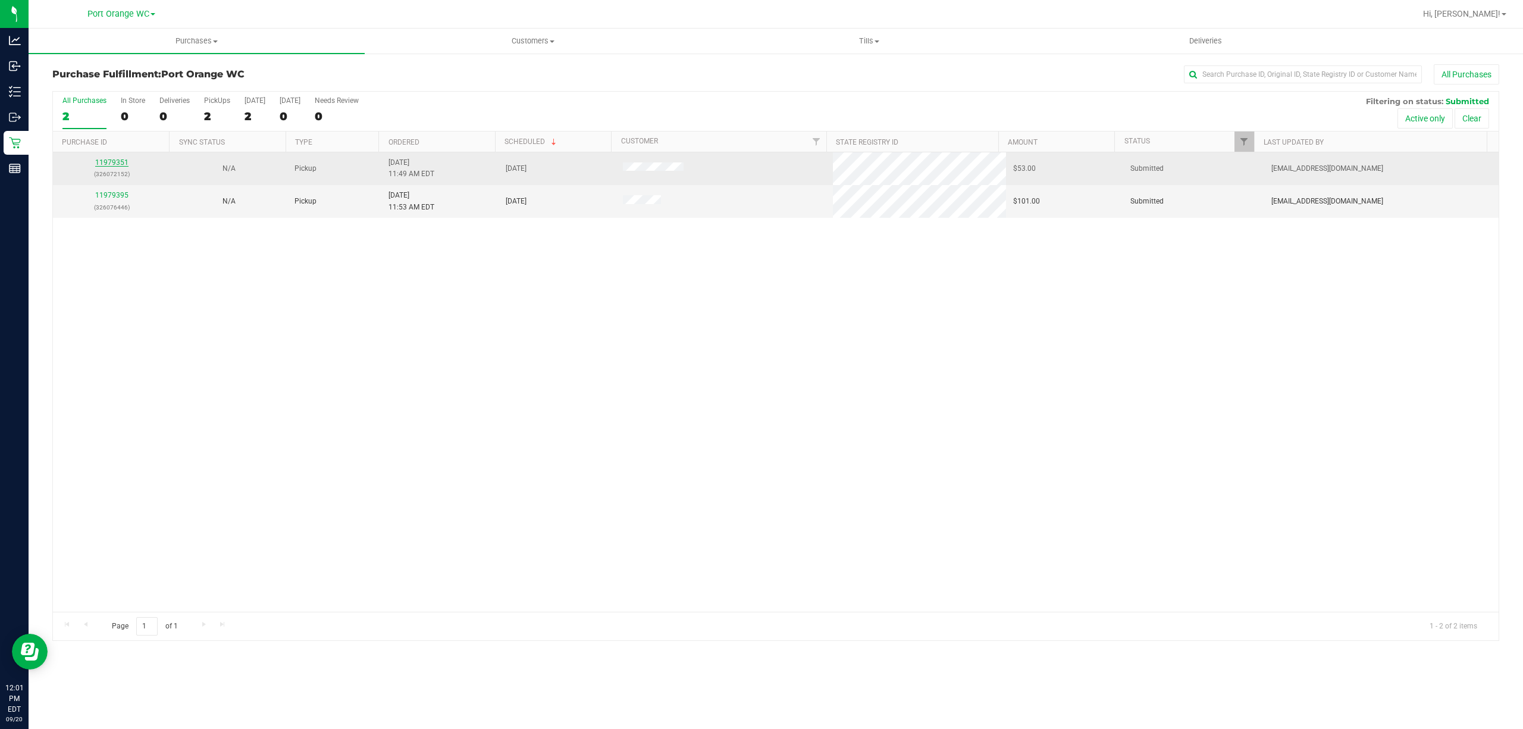
click at [107, 163] on link "11979351" at bounding box center [111, 162] width 33 height 8
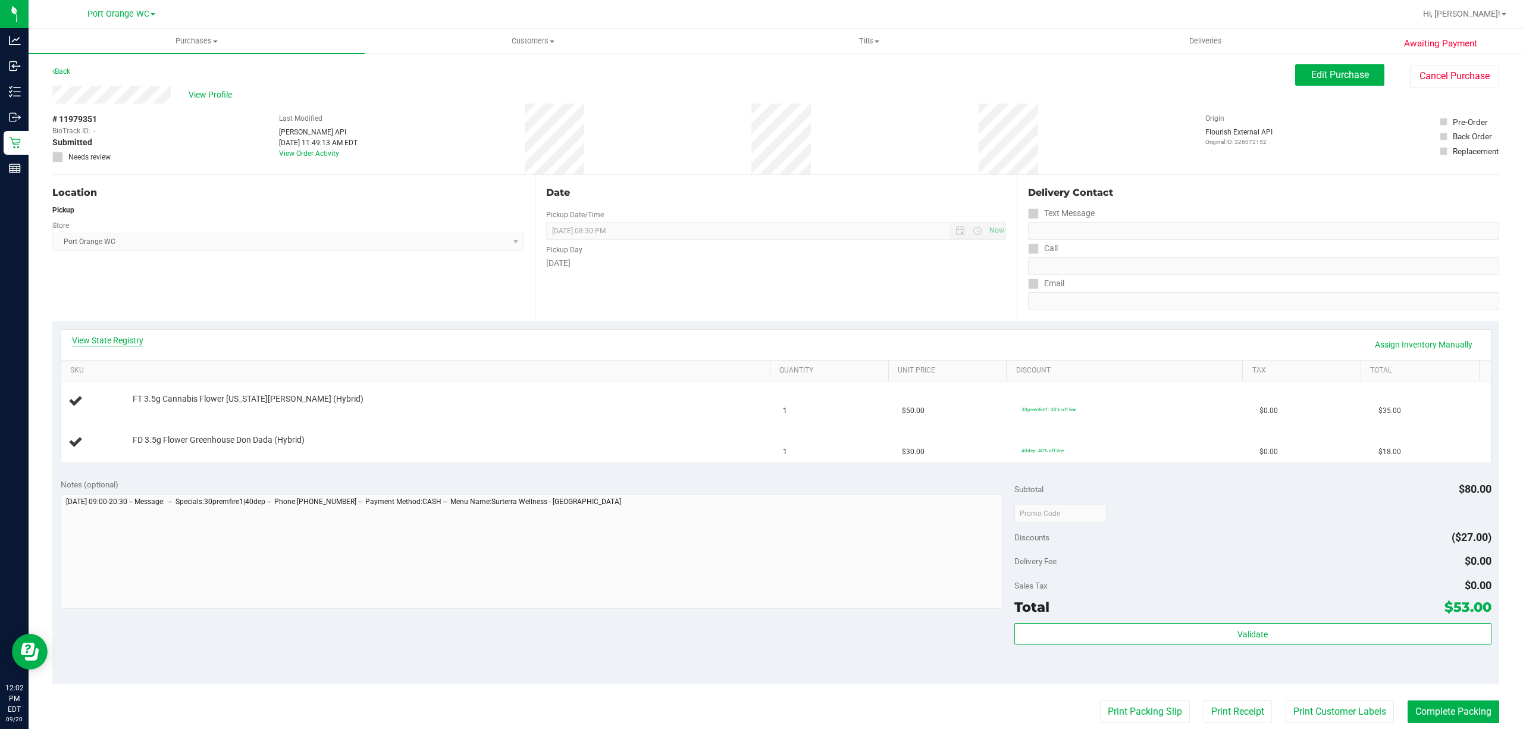
click at [117, 345] on link "View State Registry" at bounding box center [107, 340] width 71 height 12
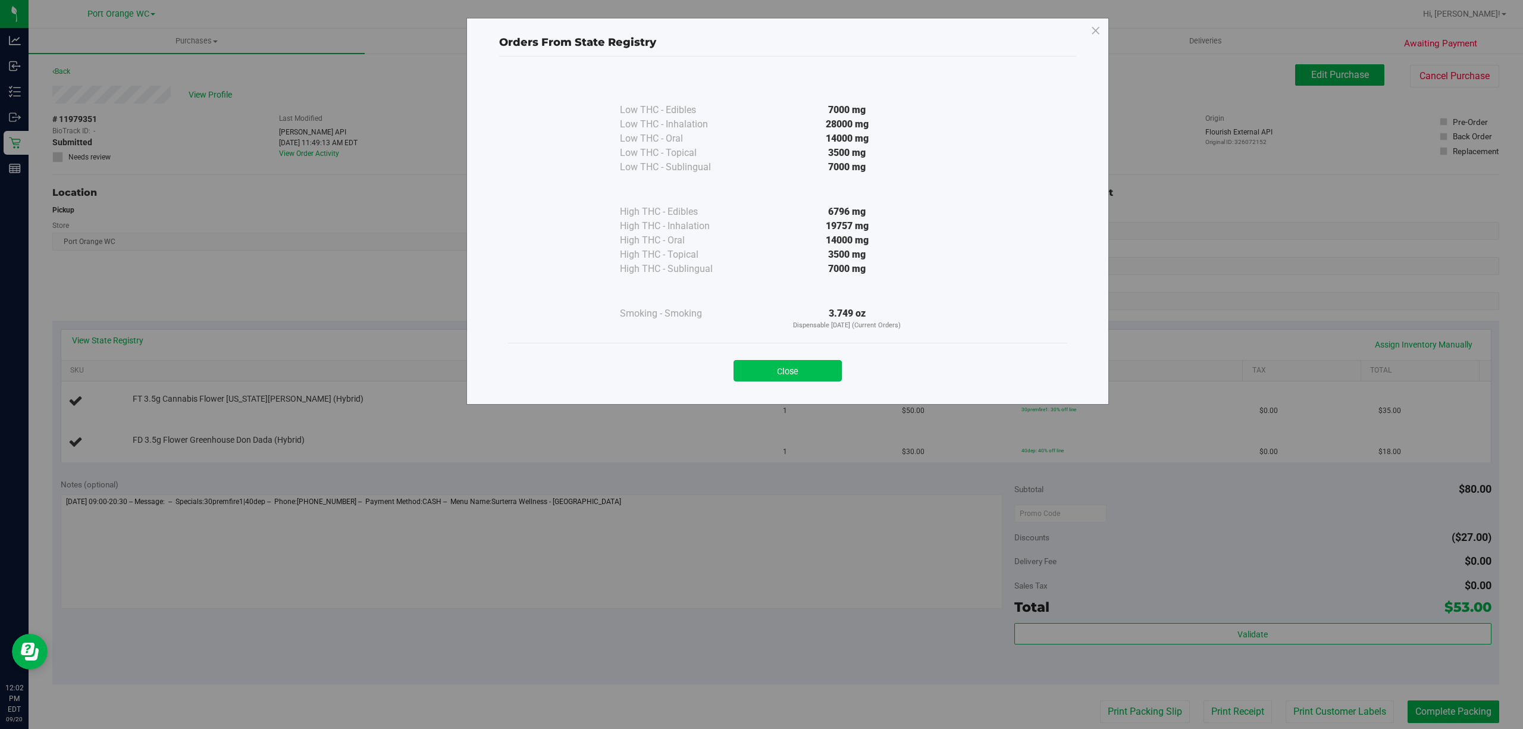
click at [815, 378] on button "Close" at bounding box center [787, 370] width 108 height 21
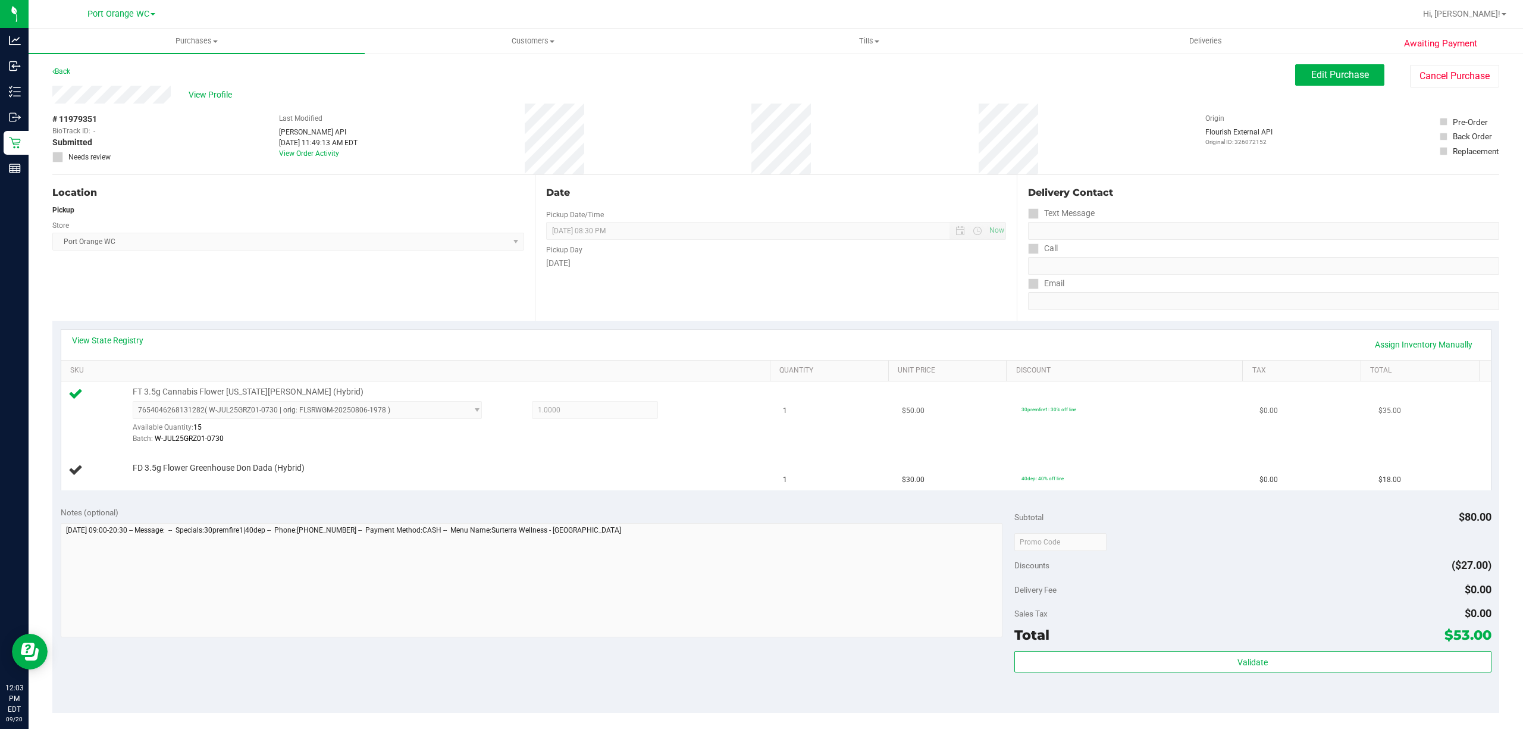
click at [701, 433] on div "7654046268131282 ( W-JUL25GRZ01-0730 | orig: FLSRWGM-20250806-1978 ) 7654046268…" at bounding box center [448, 422] width 630 height 43
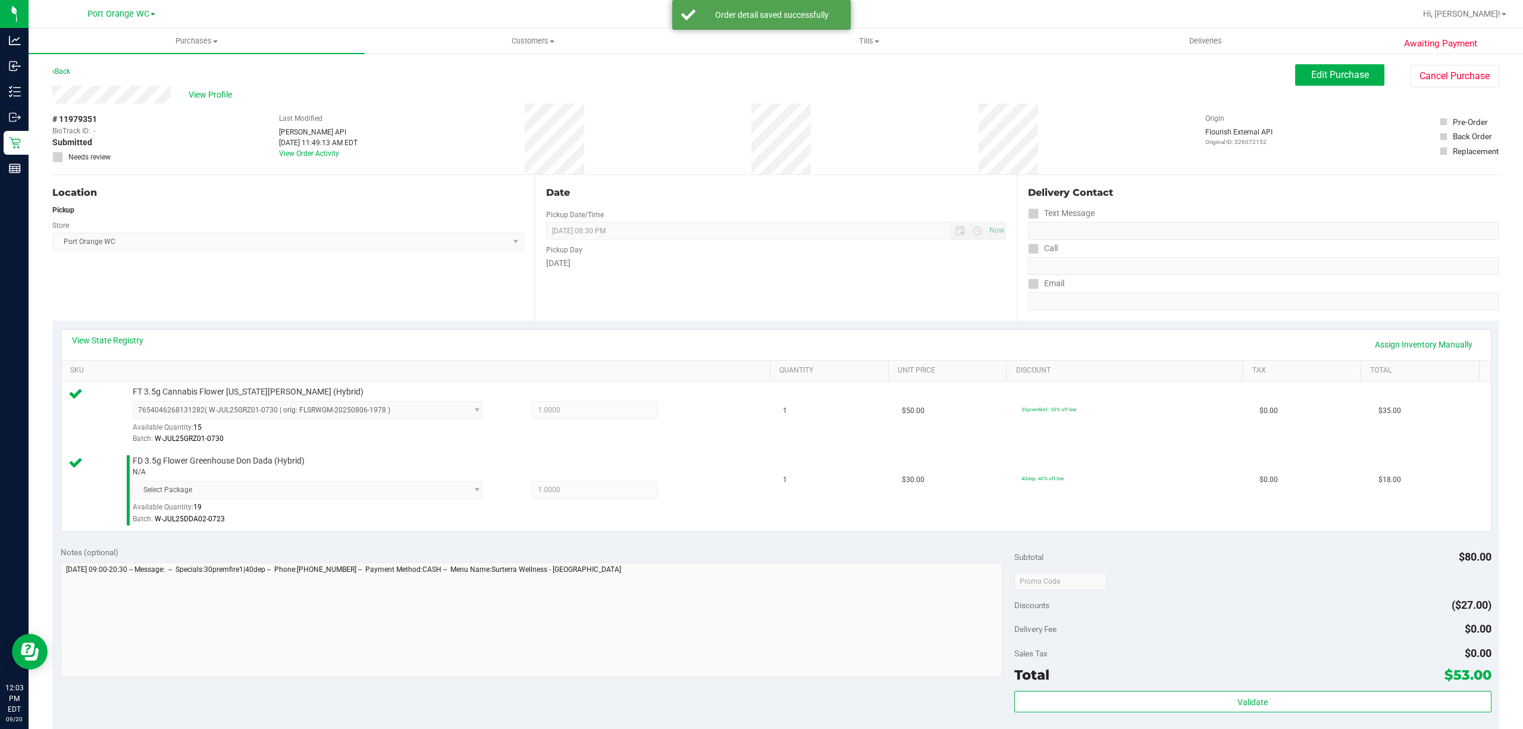
scroll to position [327, 0]
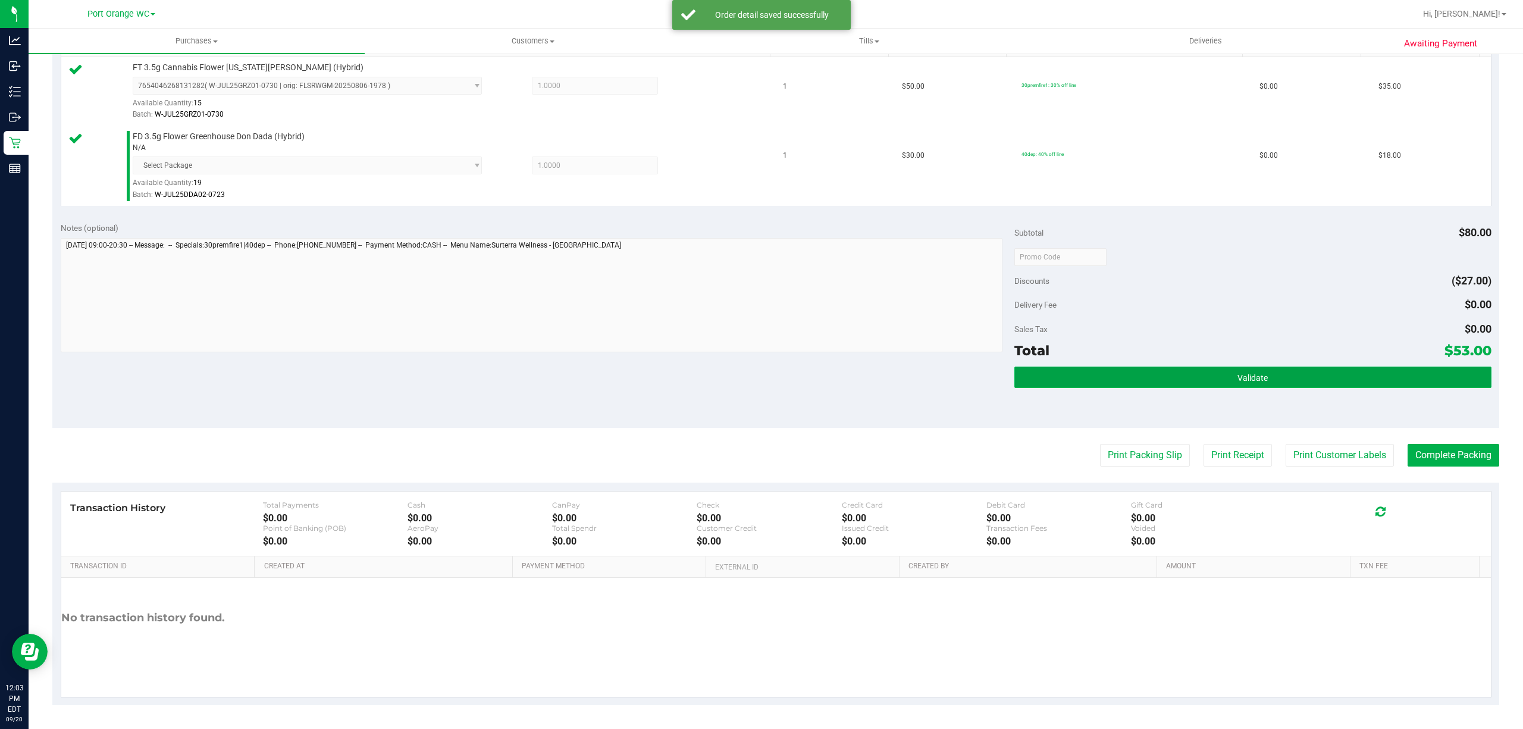
click at [1273, 379] on button "Validate" at bounding box center [1252, 376] width 477 height 21
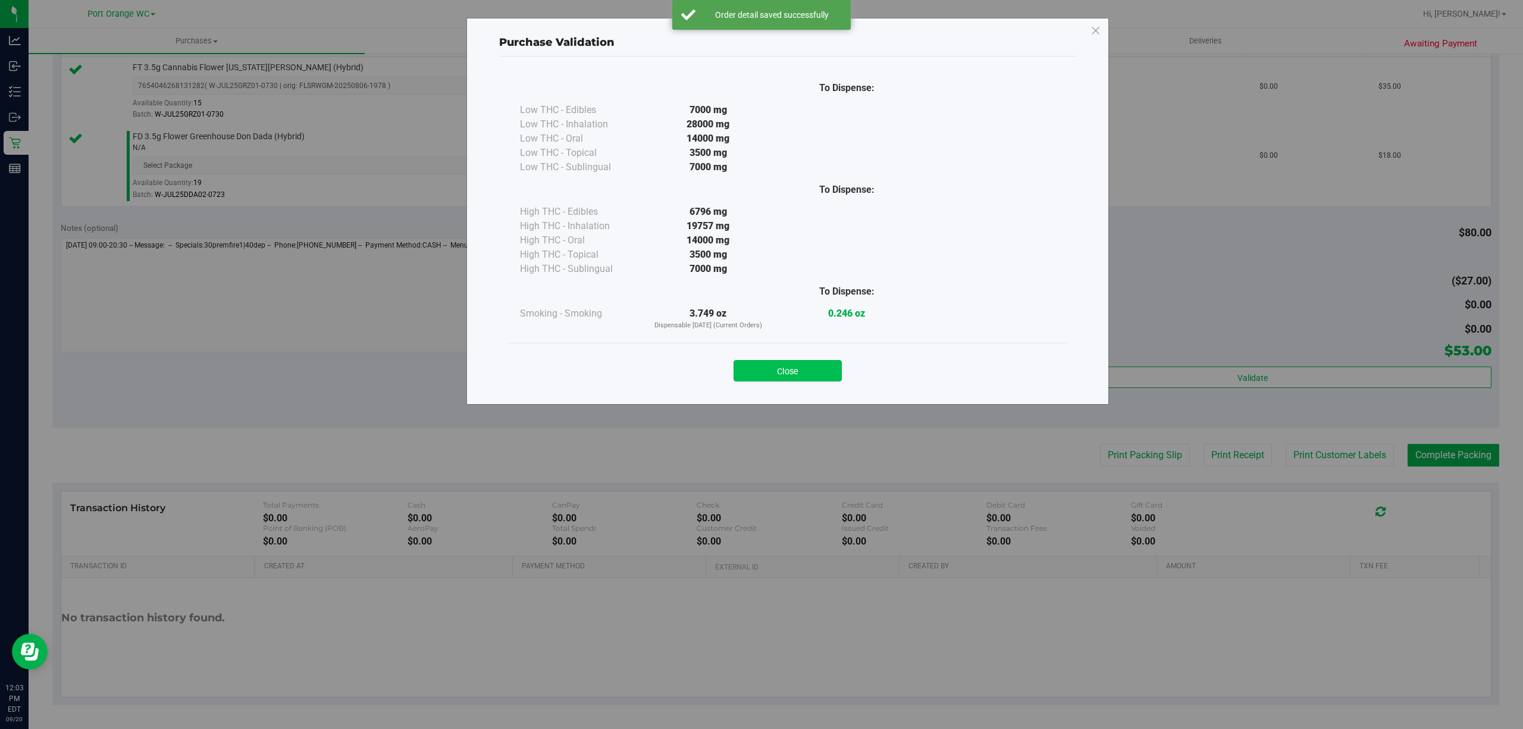
click at [792, 374] on button "Close" at bounding box center [787, 370] width 108 height 21
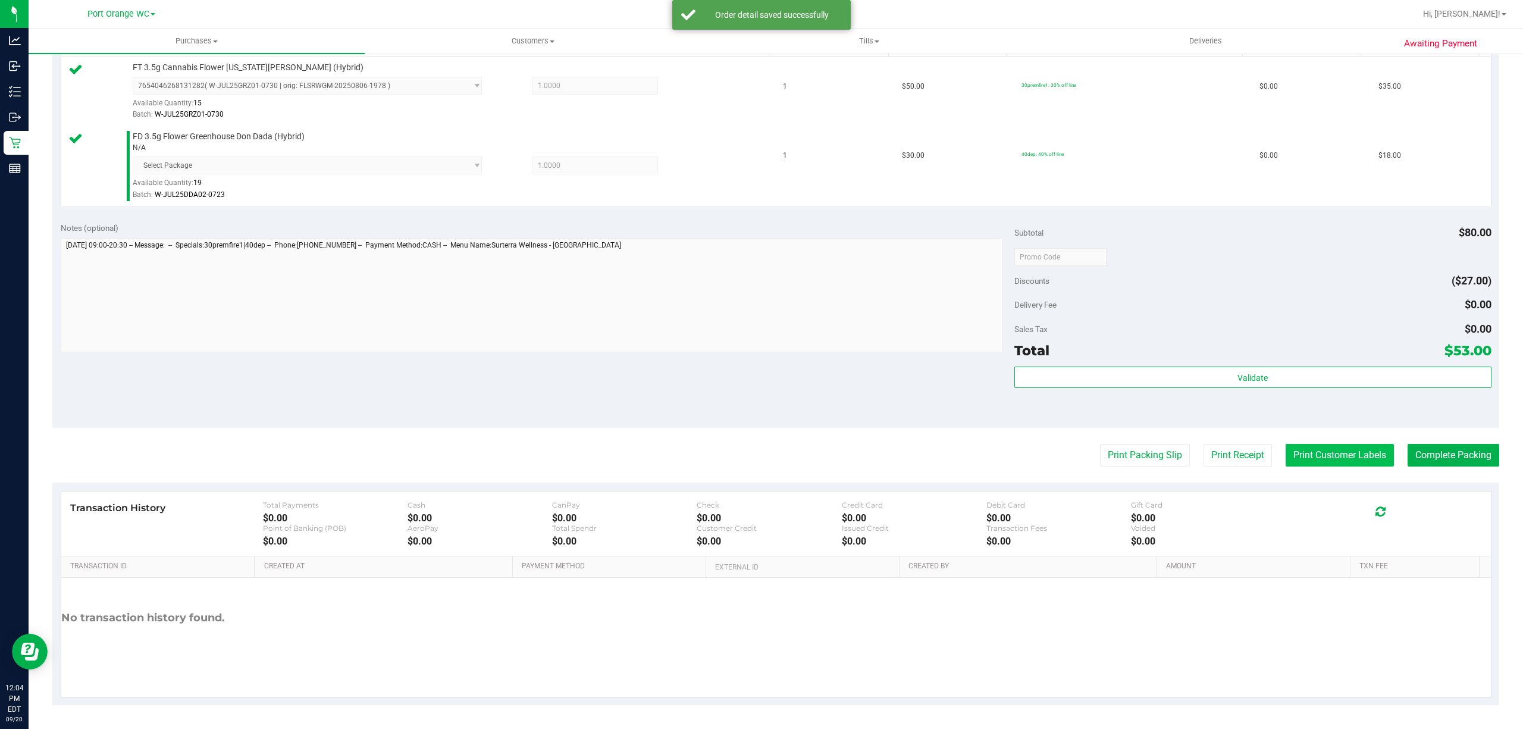
click at [1324, 456] on button "Print Customer Labels" at bounding box center [1339, 455] width 108 height 23
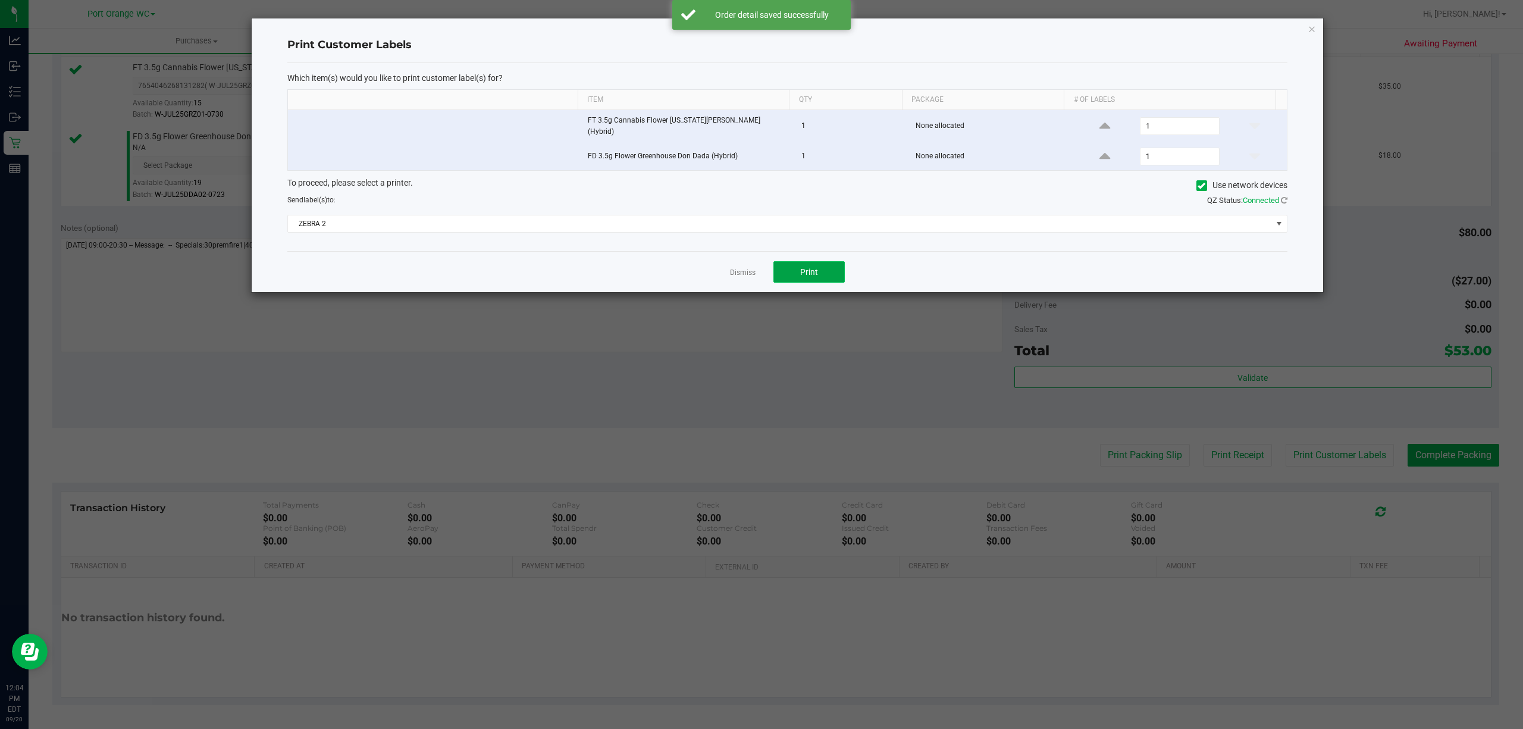
click at [840, 275] on button "Print" at bounding box center [808, 271] width 71 height 21
click at [730, 275] on link "Dismiss" at bounding box center [743, 273] width 26 height 10
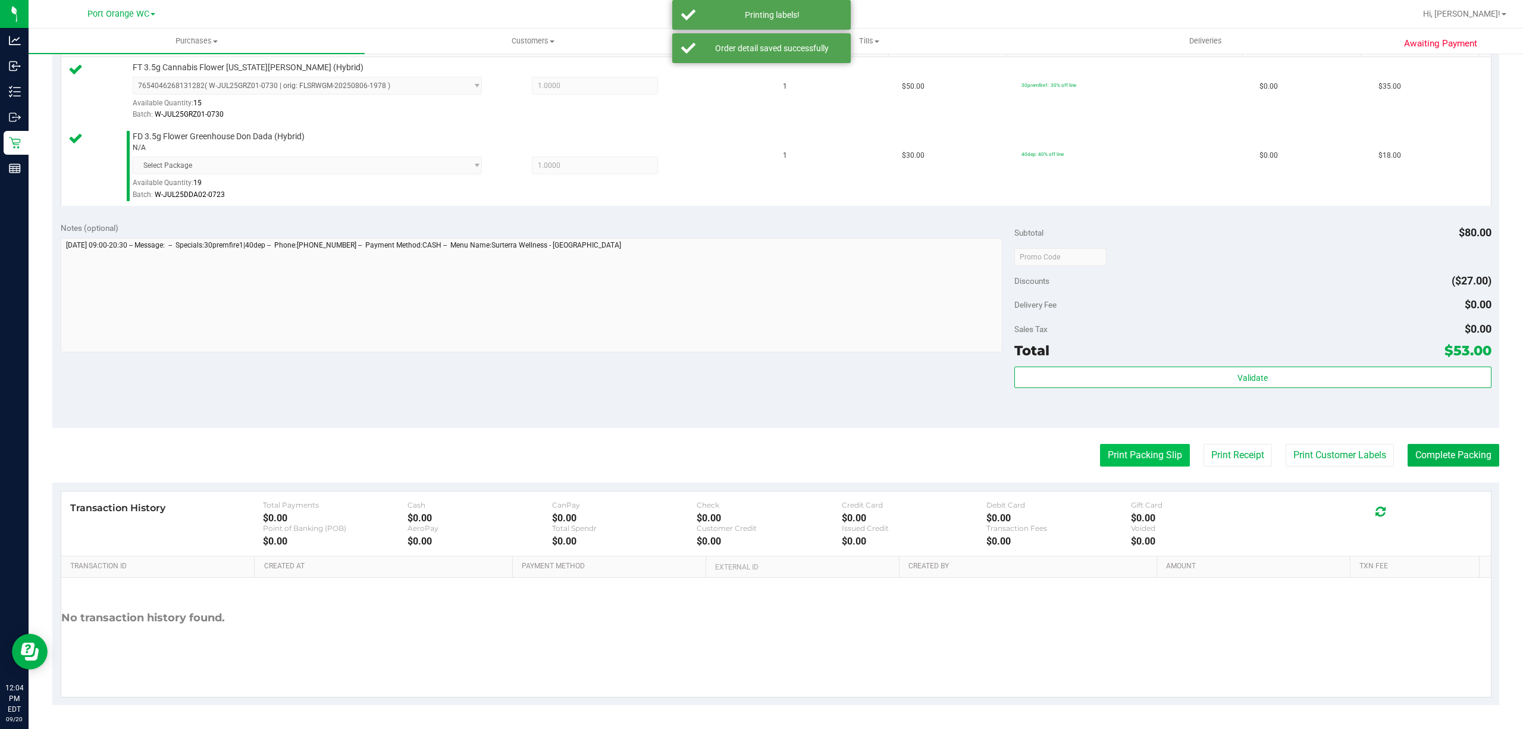
click at [1135, 450] on button "Print Packing Slip" at bounding box center [1145, 455] width 90 height 23
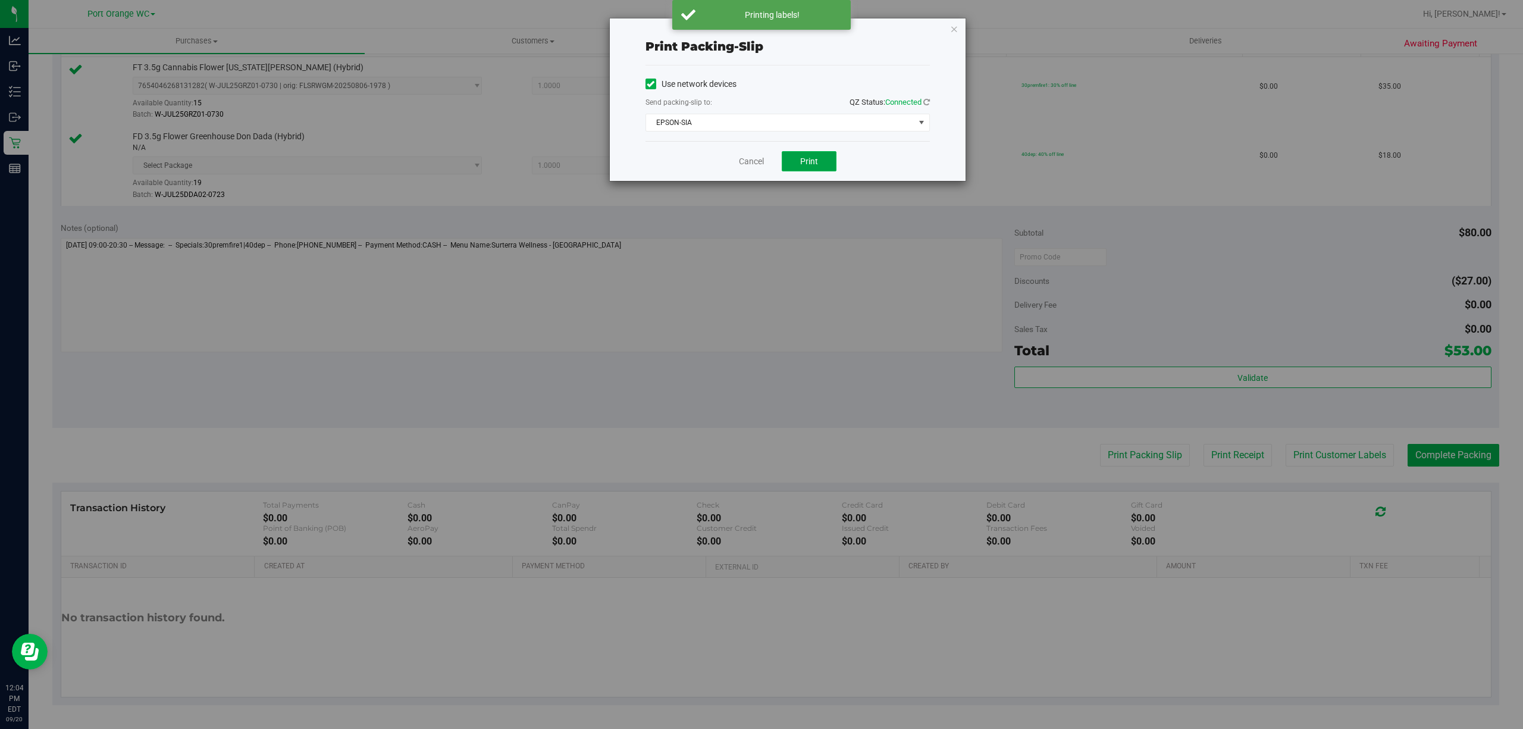
click at [821, 168] on button "Print" at bounding box center [809, 161] width 55 height 20
click at [745, 162] on link "Cancel" at bounding box center [751, 161] width 25 height 12
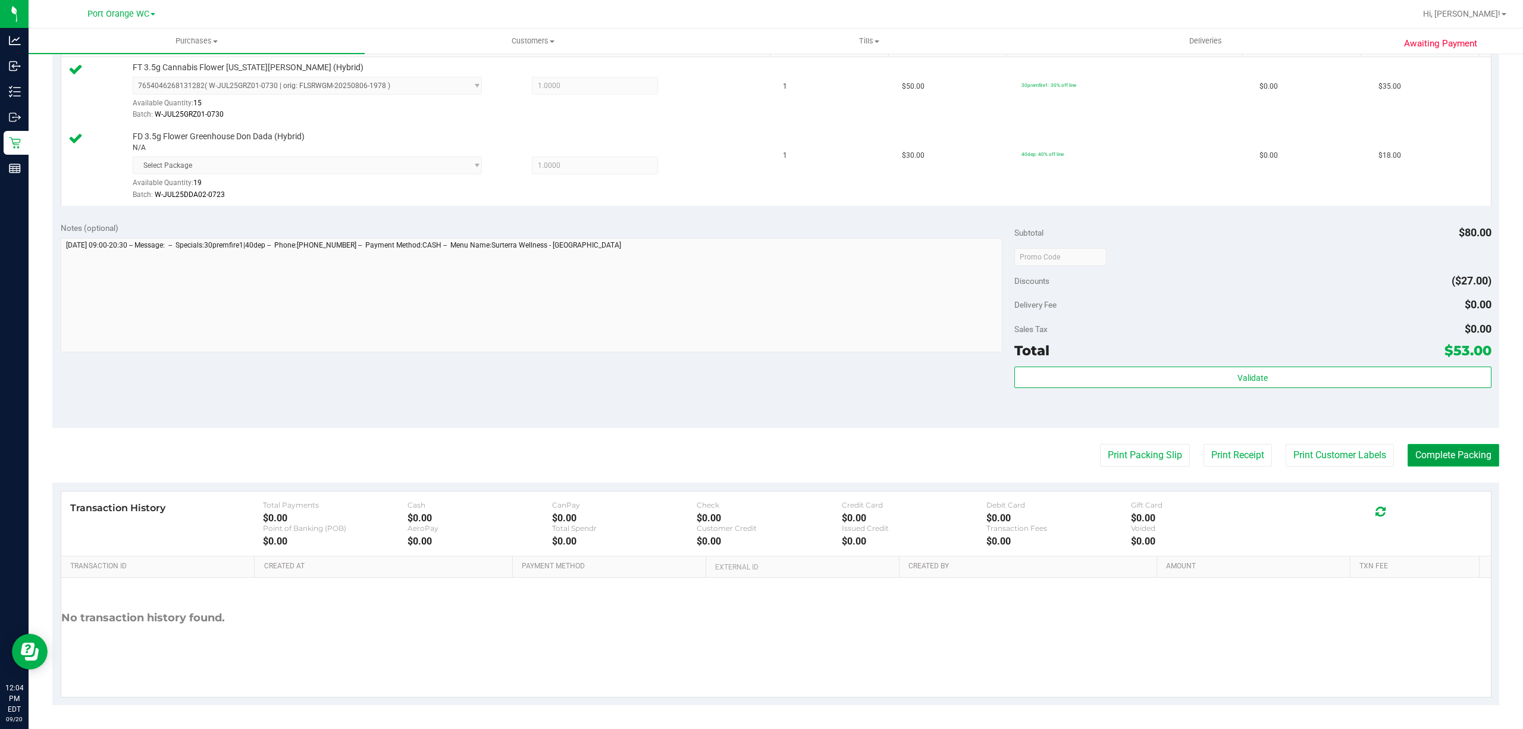
click at [1410, 456] on button "Complete Packing" at bounding box center [1453, 455] width 92 height 23
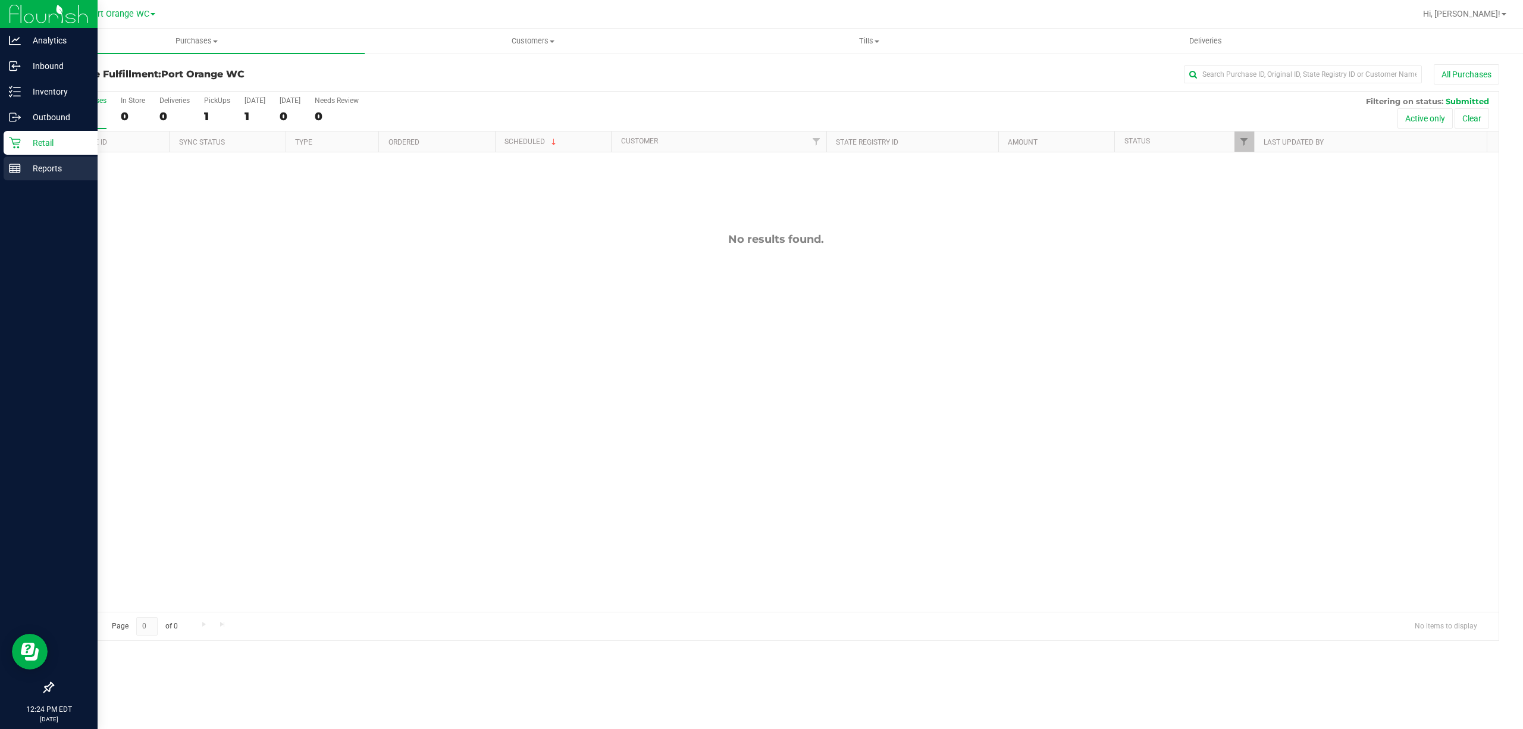
click at [0, 177] on link "Reports" at bounding box center [49, 169] width 98 height 26
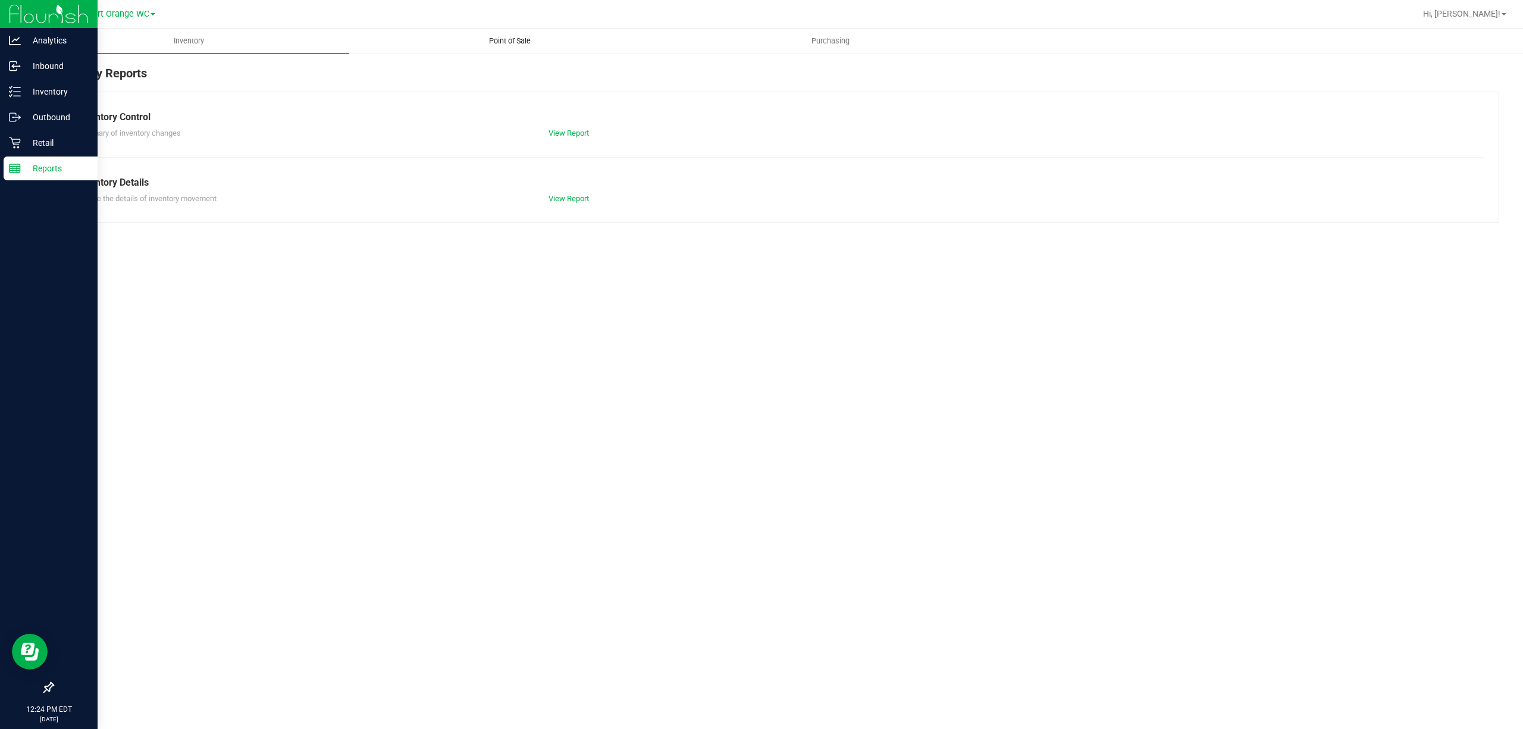
click at [521, 40] on span "Point of Sale" at bounding box center [510, 41] width 74 height 11
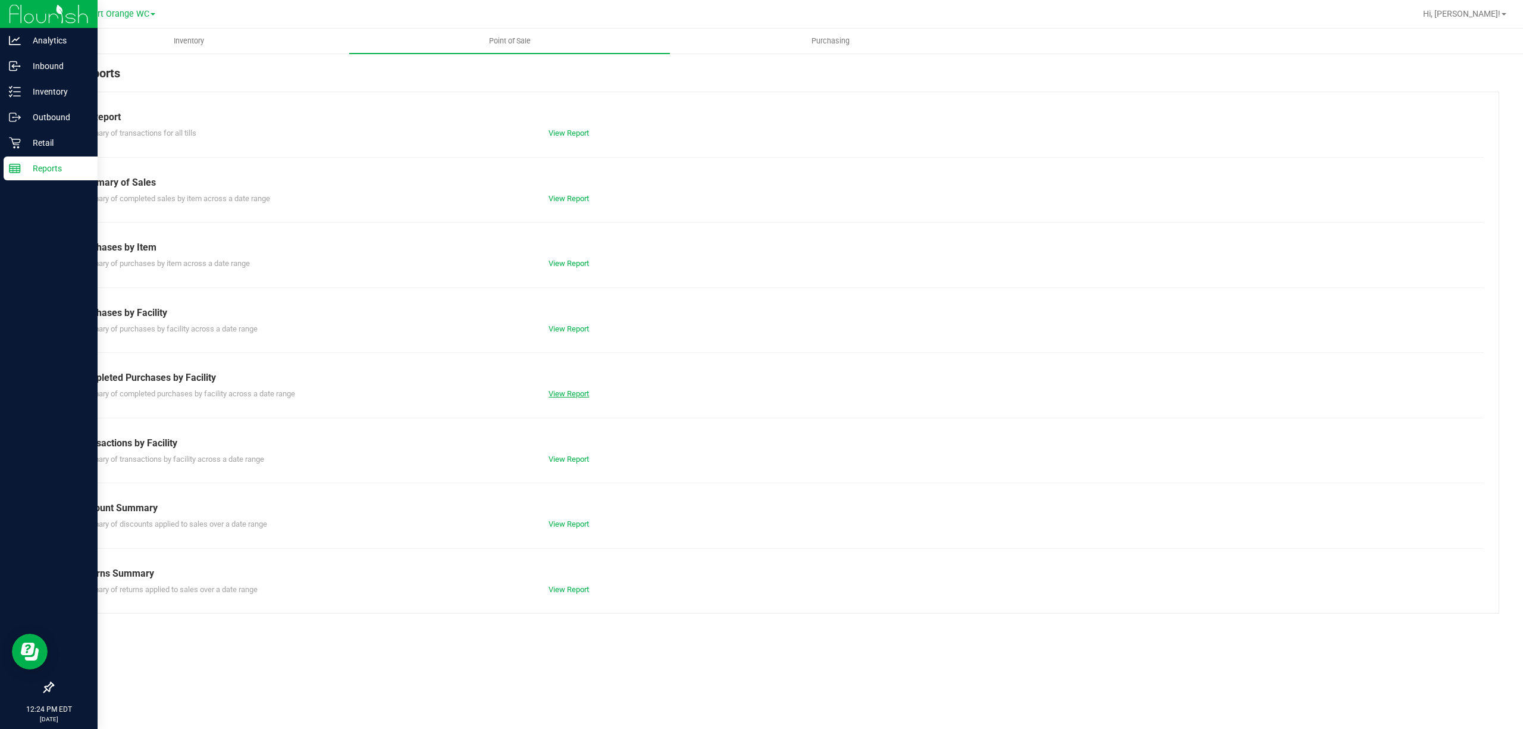
click at [574, 395] on link "View Report" at bounding box center [568, 393] width 40 height 9
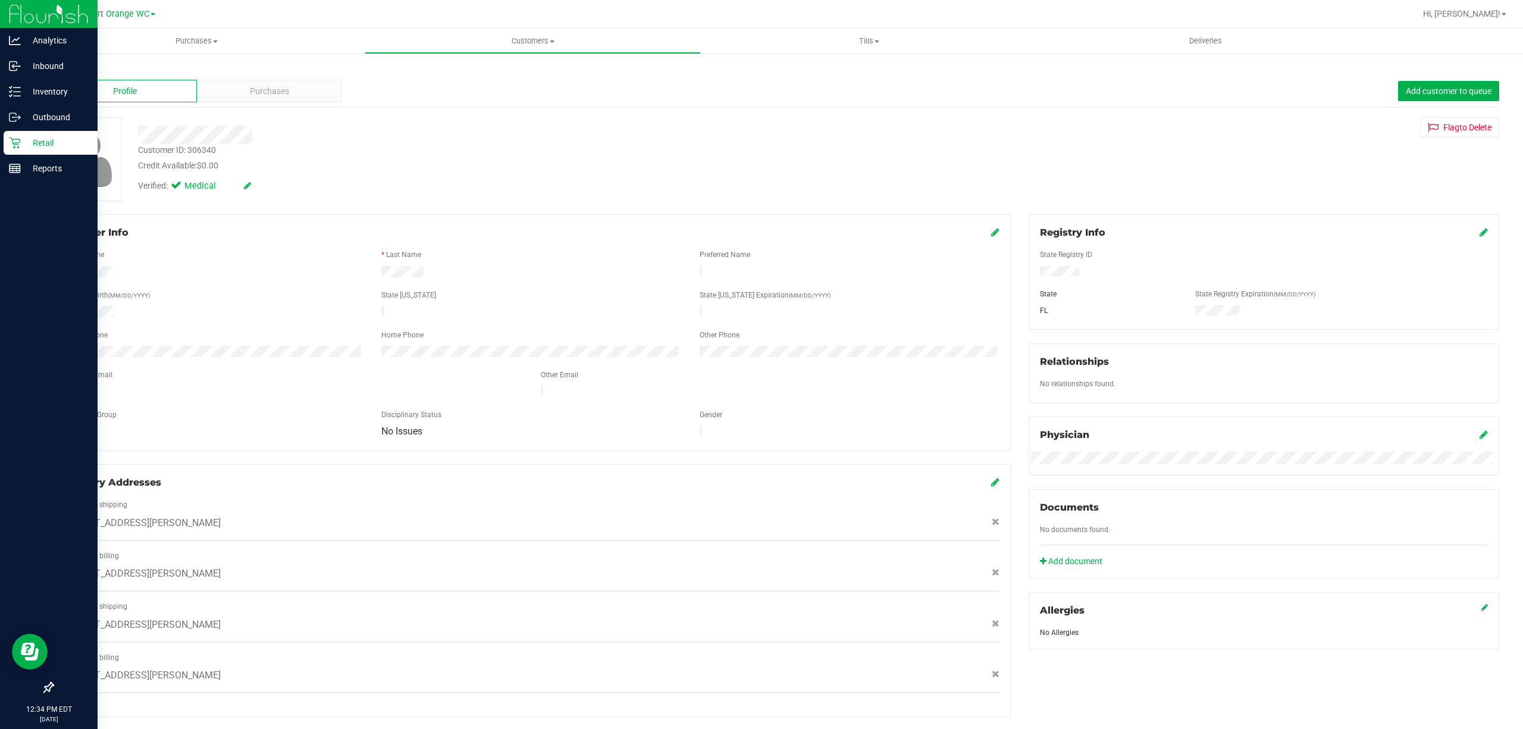
click at [26, 142] on p "Retail" at bounding box center [56, 143] width 71 height 14
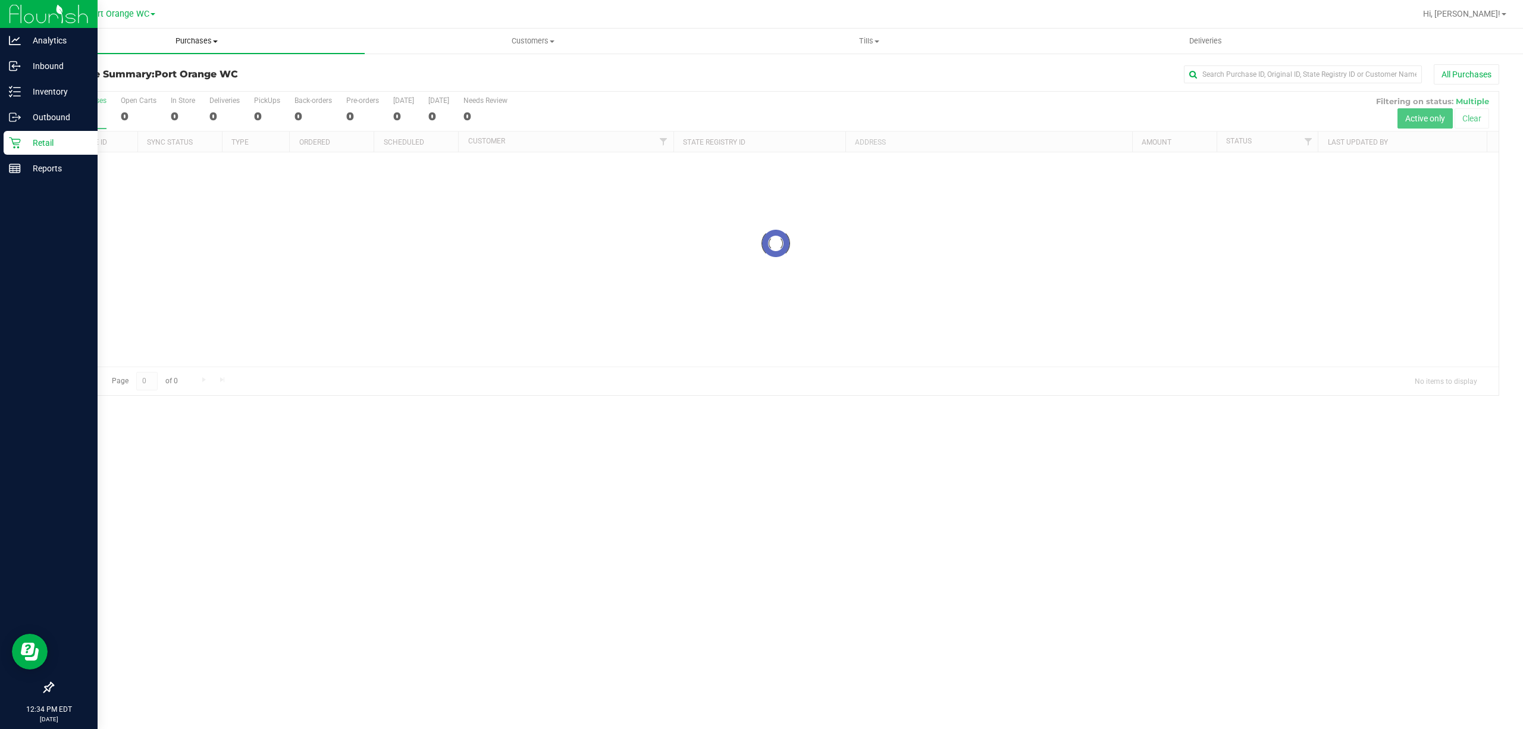
click at [184, 36] on span "Purchases" at bounding box center [197, 41] width 336 height 11
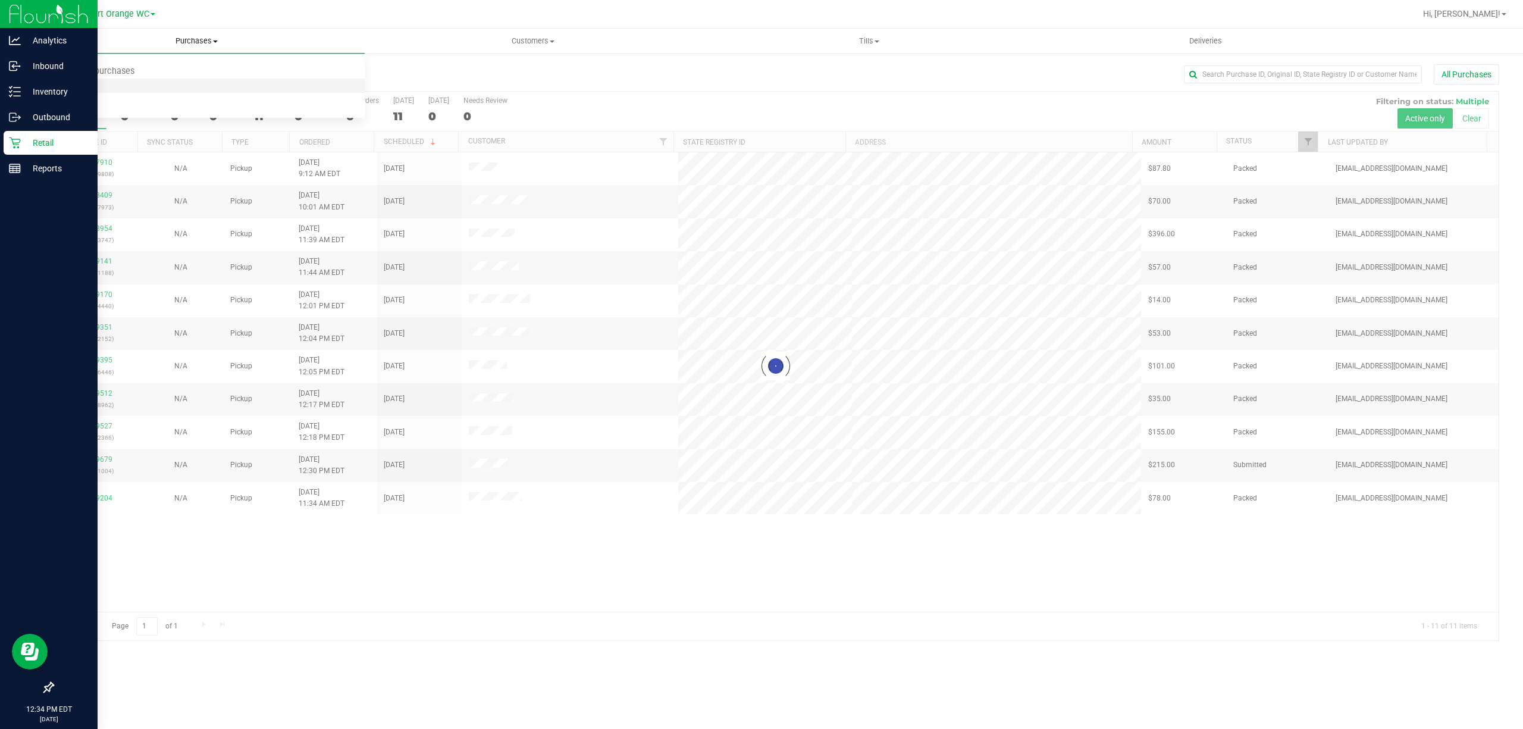
click at [65, 86] on span "Fulfillment" at bounding box center [66, 86] width 74 height 10
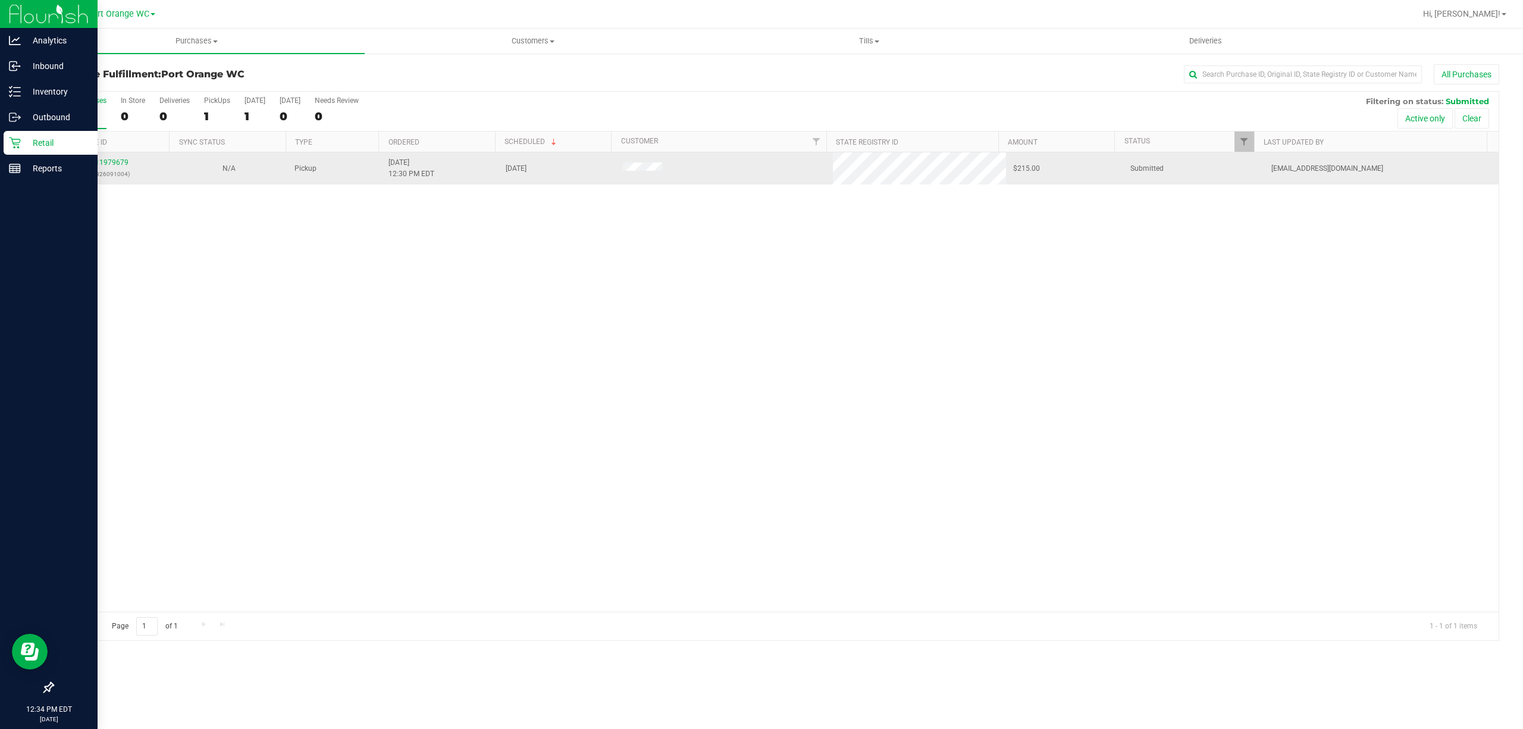
click at [127, 174] on p "(326091004)" at bounding box center [111, 173] width 103 height 11
click at [121, 163] on link "11979679" at bounding box center [111, 162] width 33 height 8
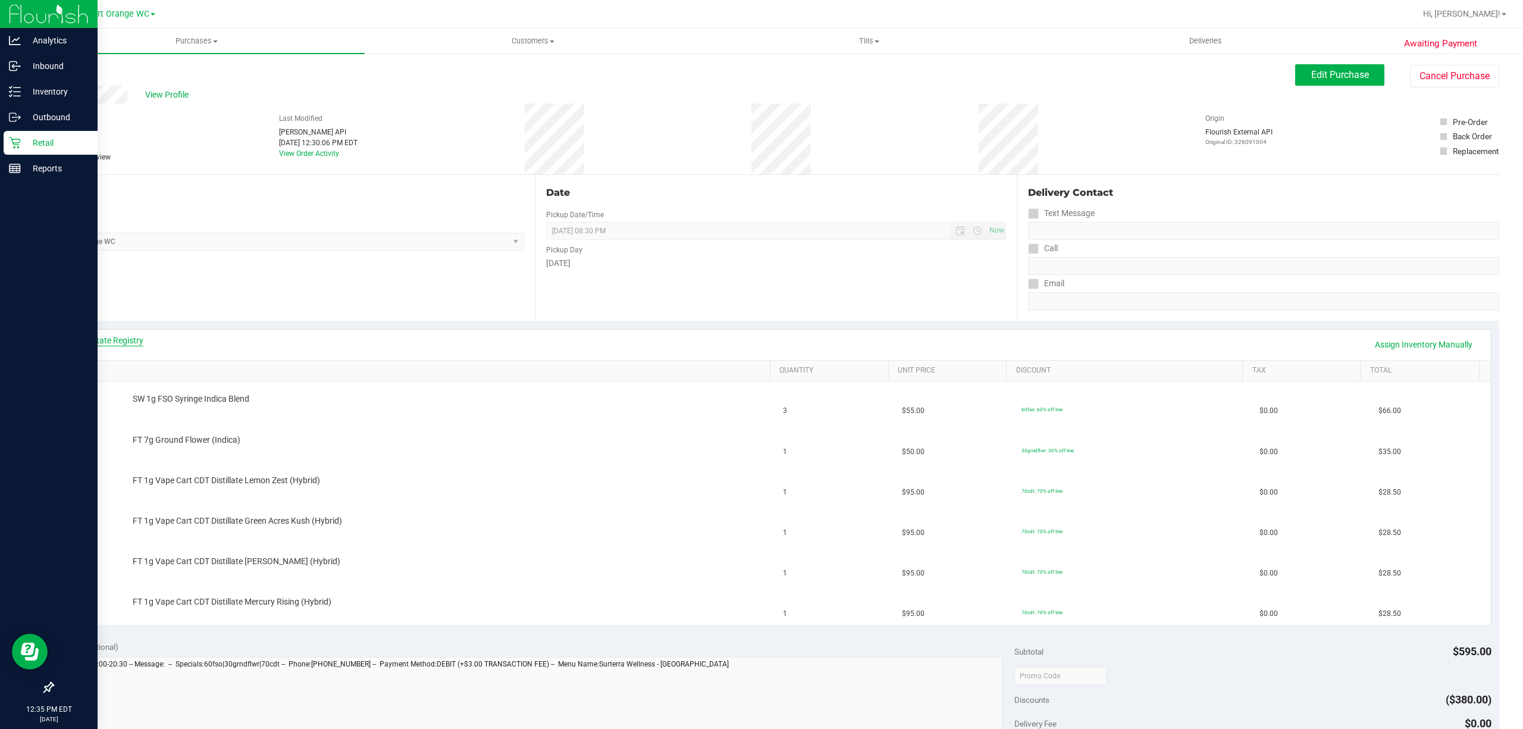
click at [113, 345] on link "View State Registry" at bounding box center [107, 340] width 71 height 12
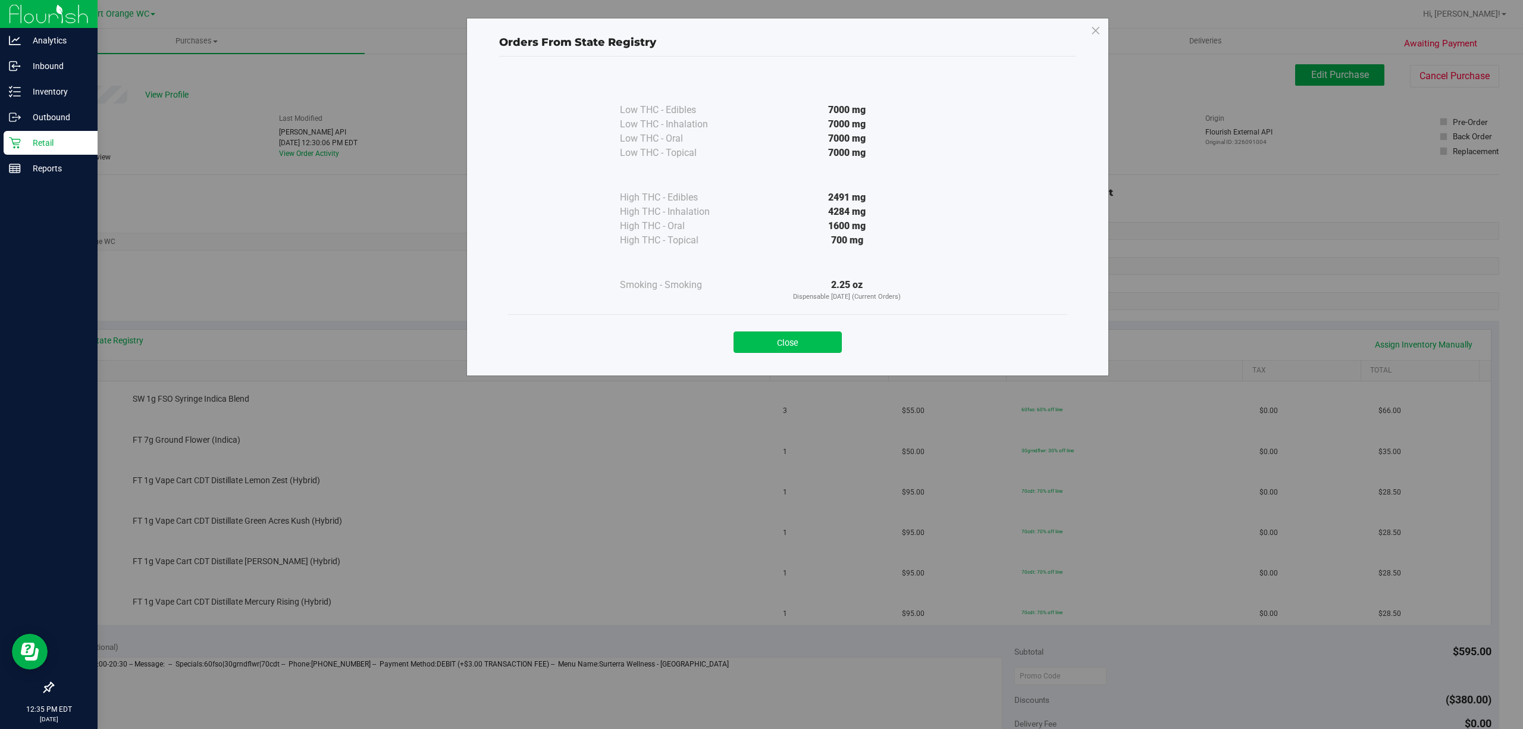
click at [781, 334] on button "Close" at bounding box center [787, 341] width 108 height 21
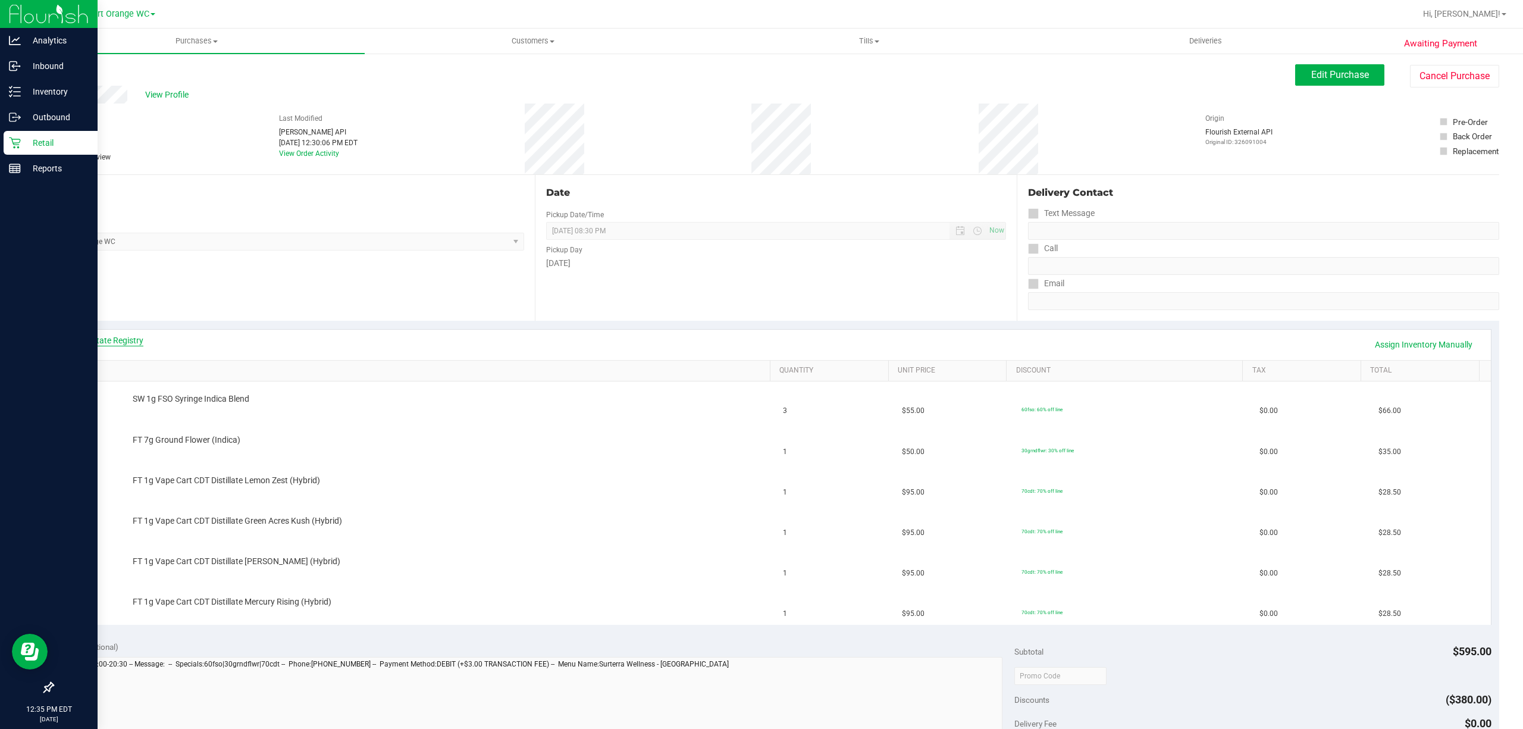
click at [134, 339] on link "View State Registry" at bounding box center [107, 340] width 71 height 12
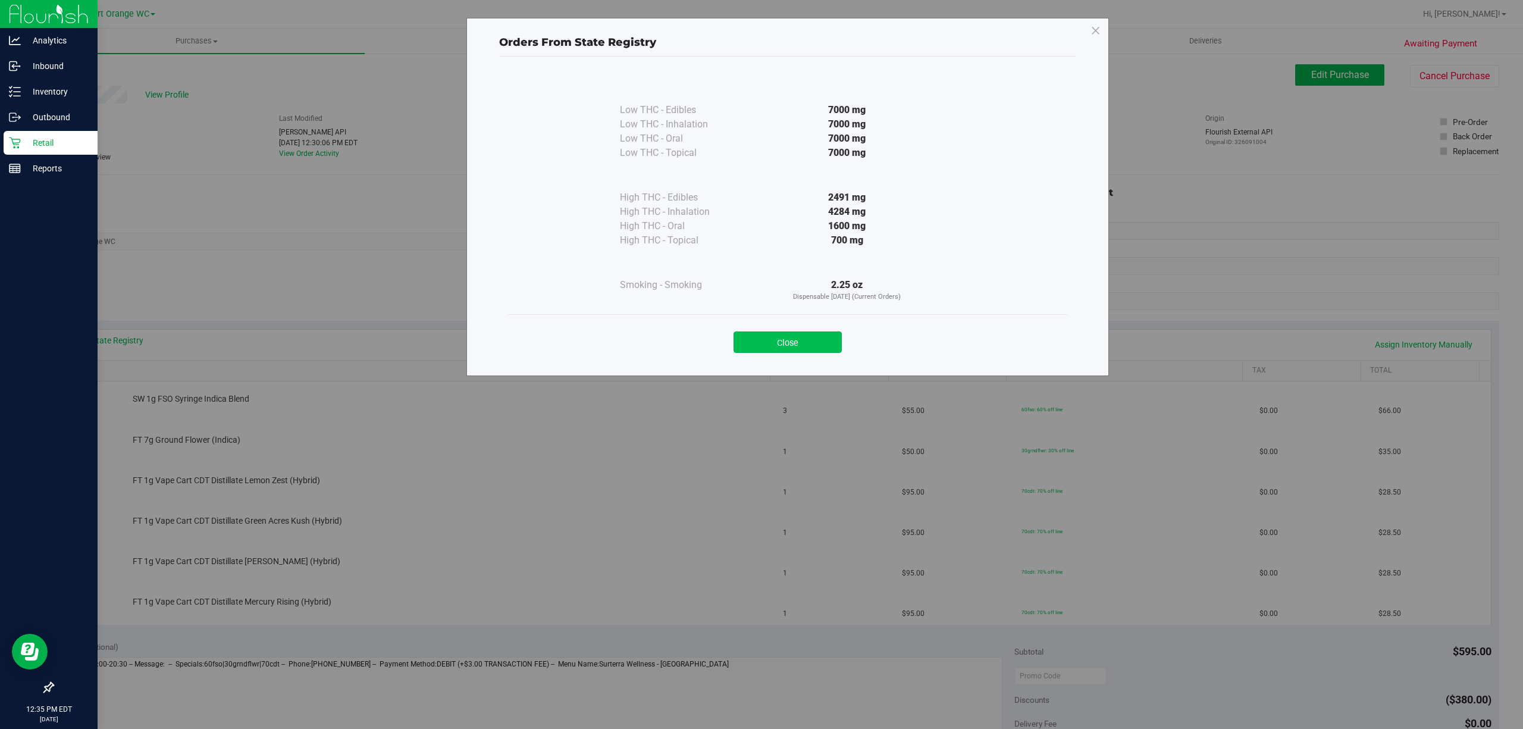
click at [786, 346] on button "Close" at bounding box center [787, 341] width 108 height 21
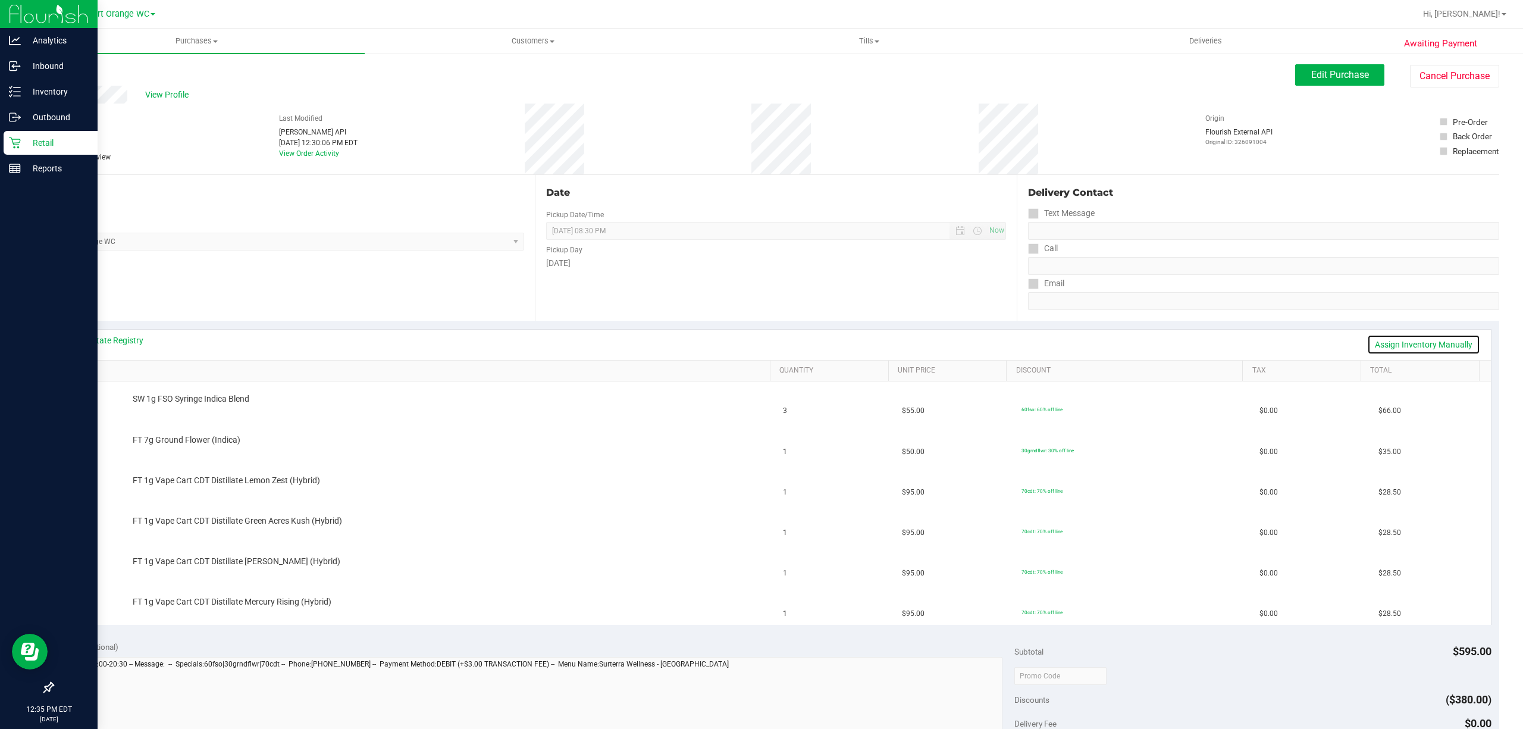
click at [1376, 345] on link "Assign Inventory Manually" at bounding box center [1423, 344] width 113 height 20
click at [163, 407] on link "Add Package" at bounding box center [154, 407] width 43 height 8
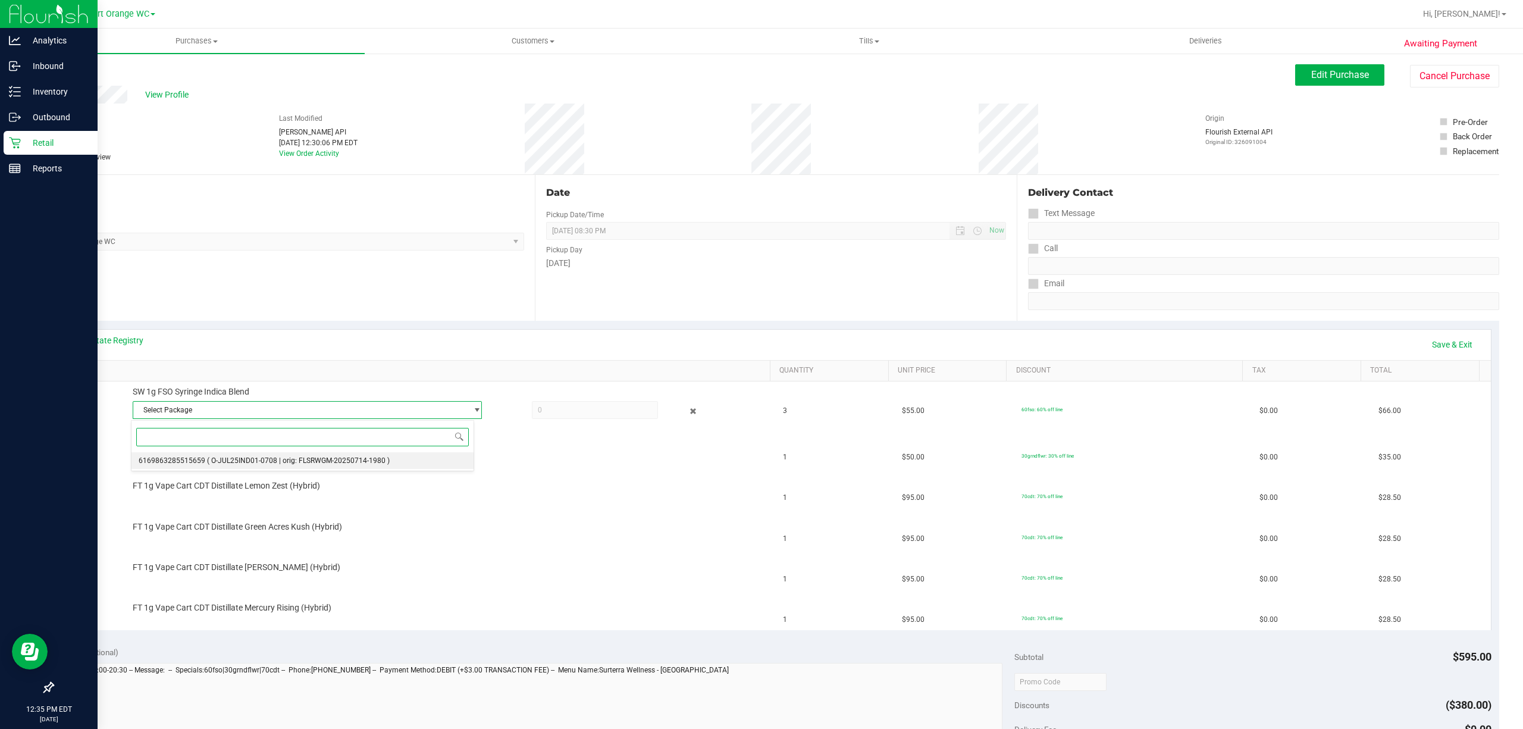
click at [365, 462] on span "( O-JUL25IND01-0708 | orig: FLSRWGM-20250714-1980 )" at bounding box center [298, 460] width 183 height 8
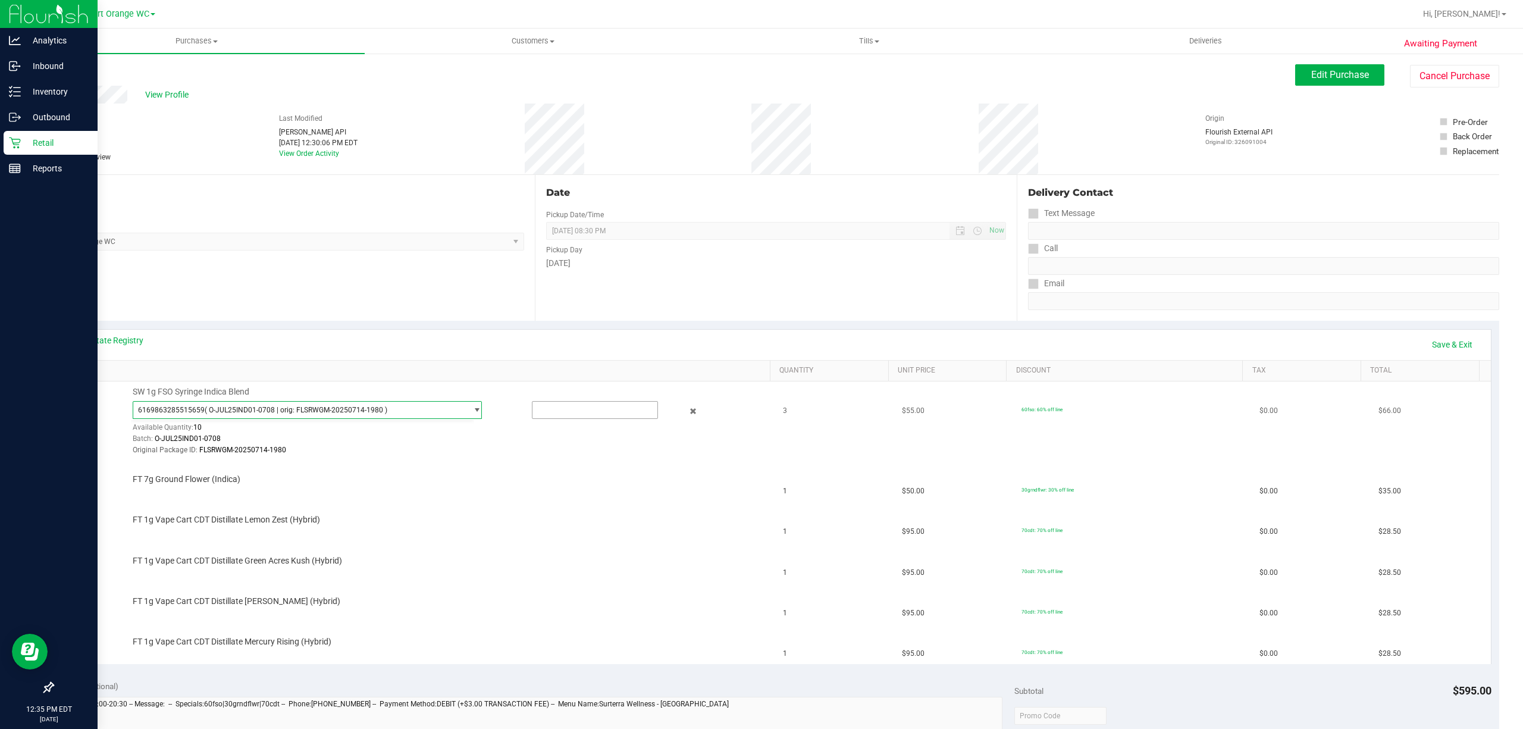
click at [589, 410] on input "text" at bounding box center [594, 409] width 125 height 17
type input "3"
click at [607, 526] on div "FT 1g Vape Cart CDT Distillate Lemon Zest (Hybrid)" at bounding box center [445, 520] width 636 height 12
type input "3.0000"
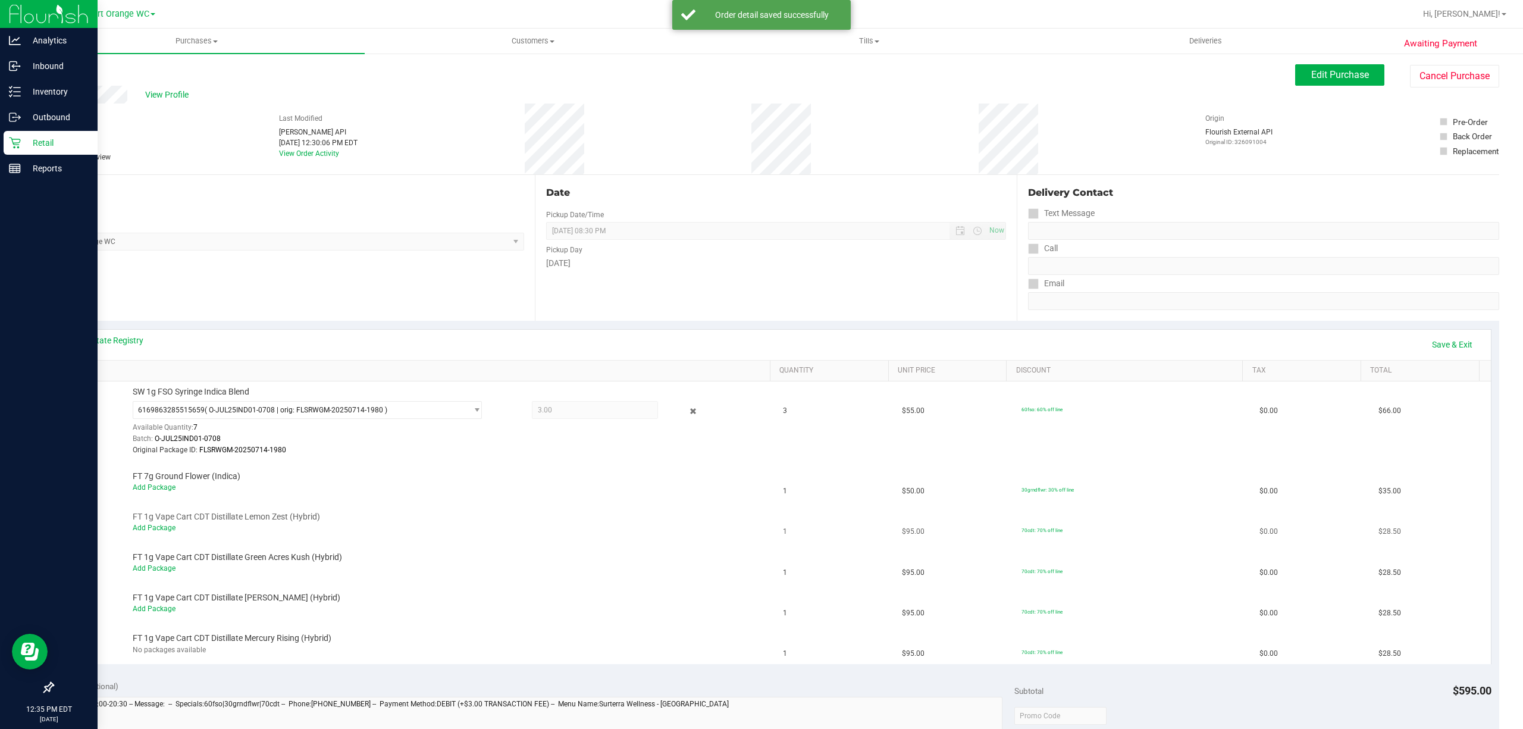
click at [143, 503] on td "FT 1g Vape Cart CDT Distillate Lemon Zest (Hybrid) Add Package" at bounding box center [418, 522] width 715 height 40
click at [158, 488] on link "Add Package" at bounding box center [154, 487] width 43 height 8
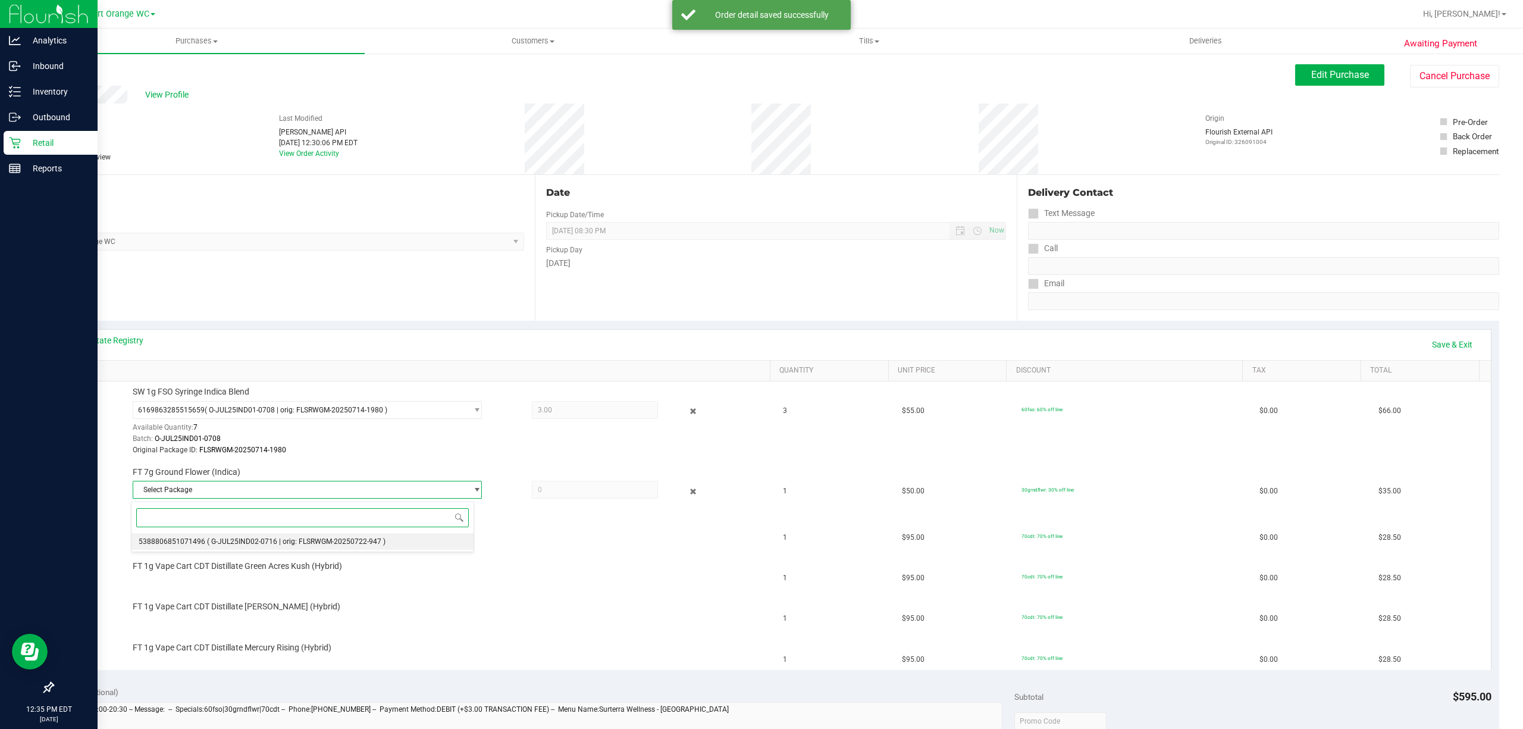
click at [326, 542] on span "( G-JUL25IND02-0716 | orig: FLSRWGM-20250722-947 )" at bounding box center [296, 541] width 178 height 8
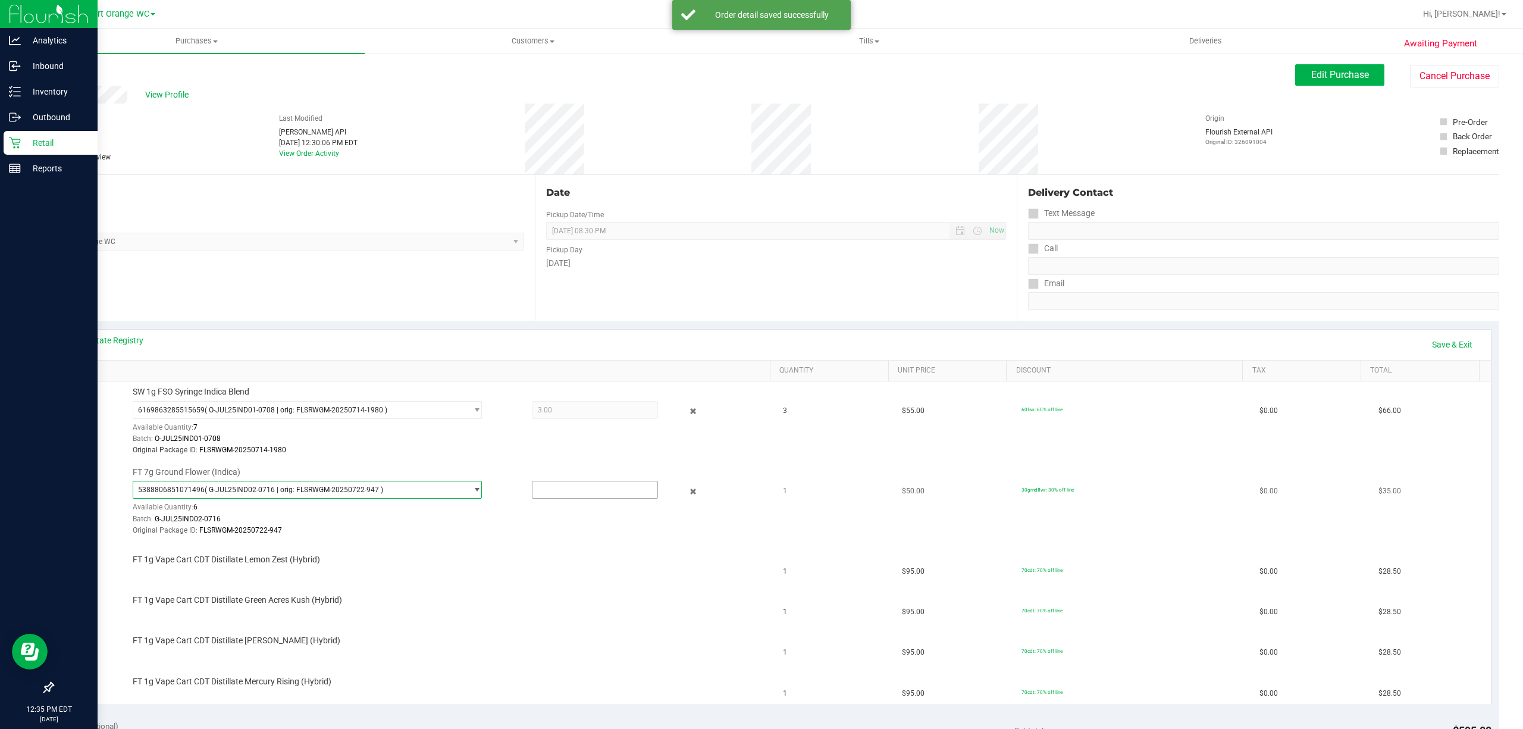
click at [588, 494] on input "text" at bounding box center [594, 489] width 125 height 17
type input "1"
click at [588, 602] on div "FT 1g Vape Cart CDT Distillate Green Acres Kush (Hybrid)" at bounding box center [445, 600] width 636 height 12
type input "1.0000"
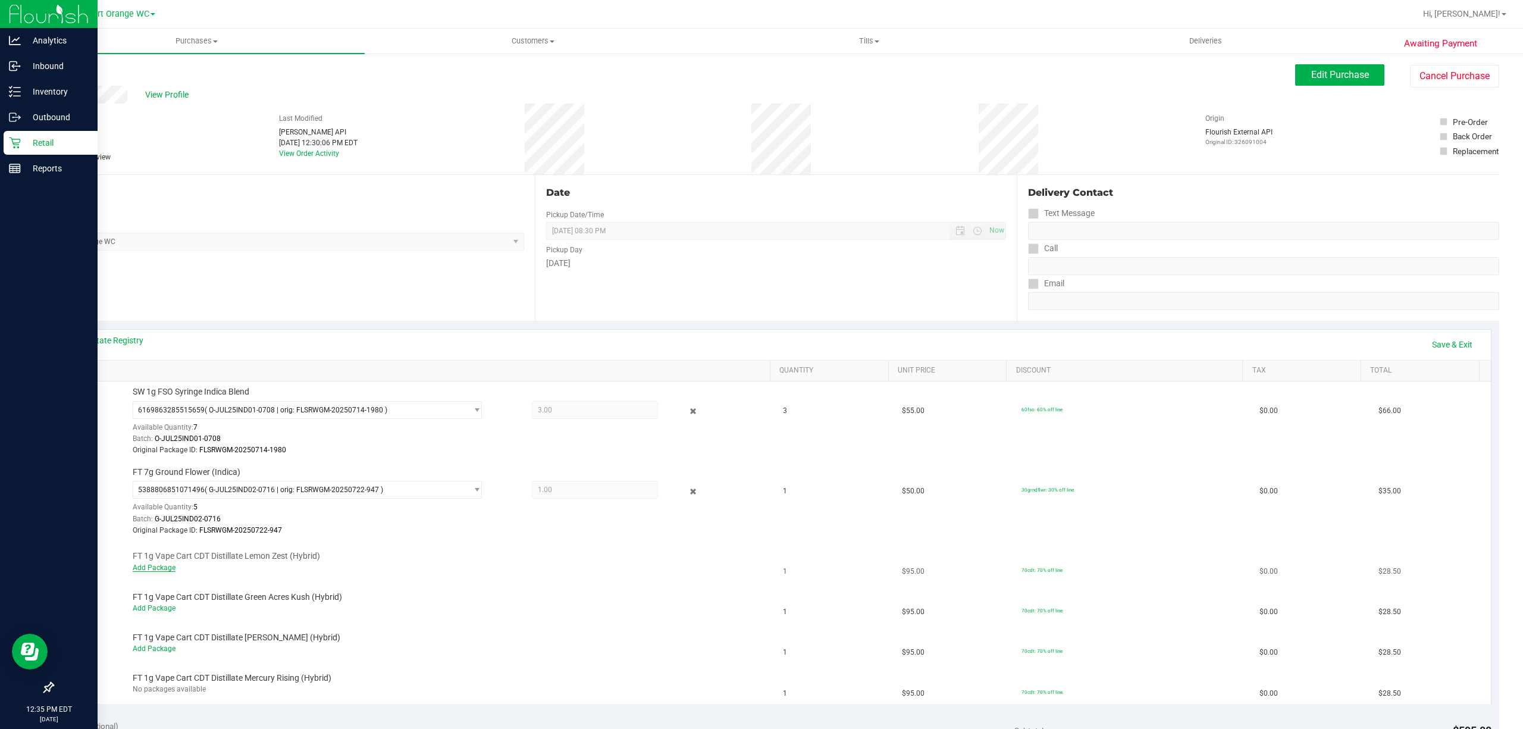
click at [163, 571] on link "Add Package" at bounding box center [154, 567] width 43 height 8
click at [314, 570] on span "Select Package" at bounding box center [299, 569] width 333 height 17
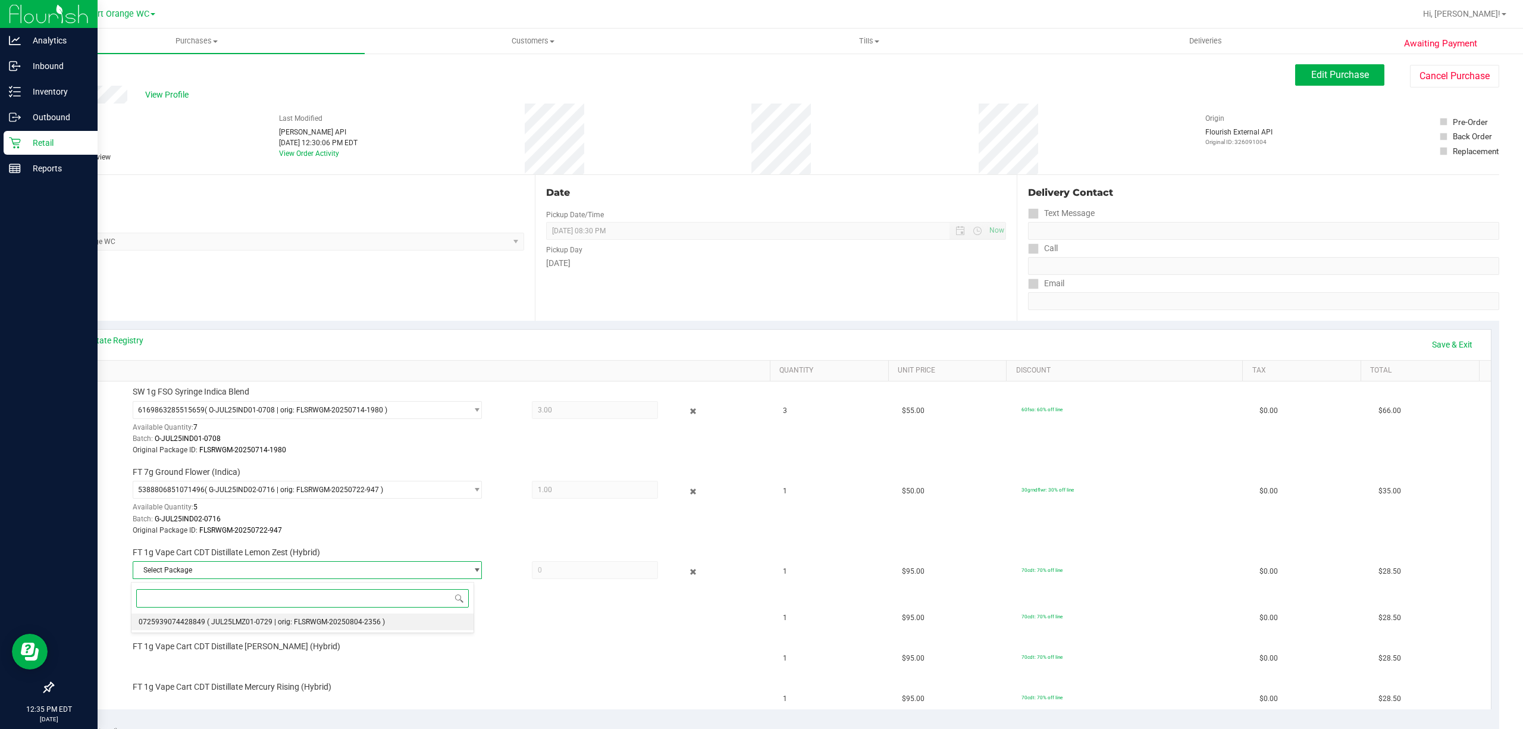
click at [333, 623] on span "( JUL25LMZ01-0729 | orig: FLSRWGM-20250804-2356 )" at bounding box center [296, 621] width 178 height 8
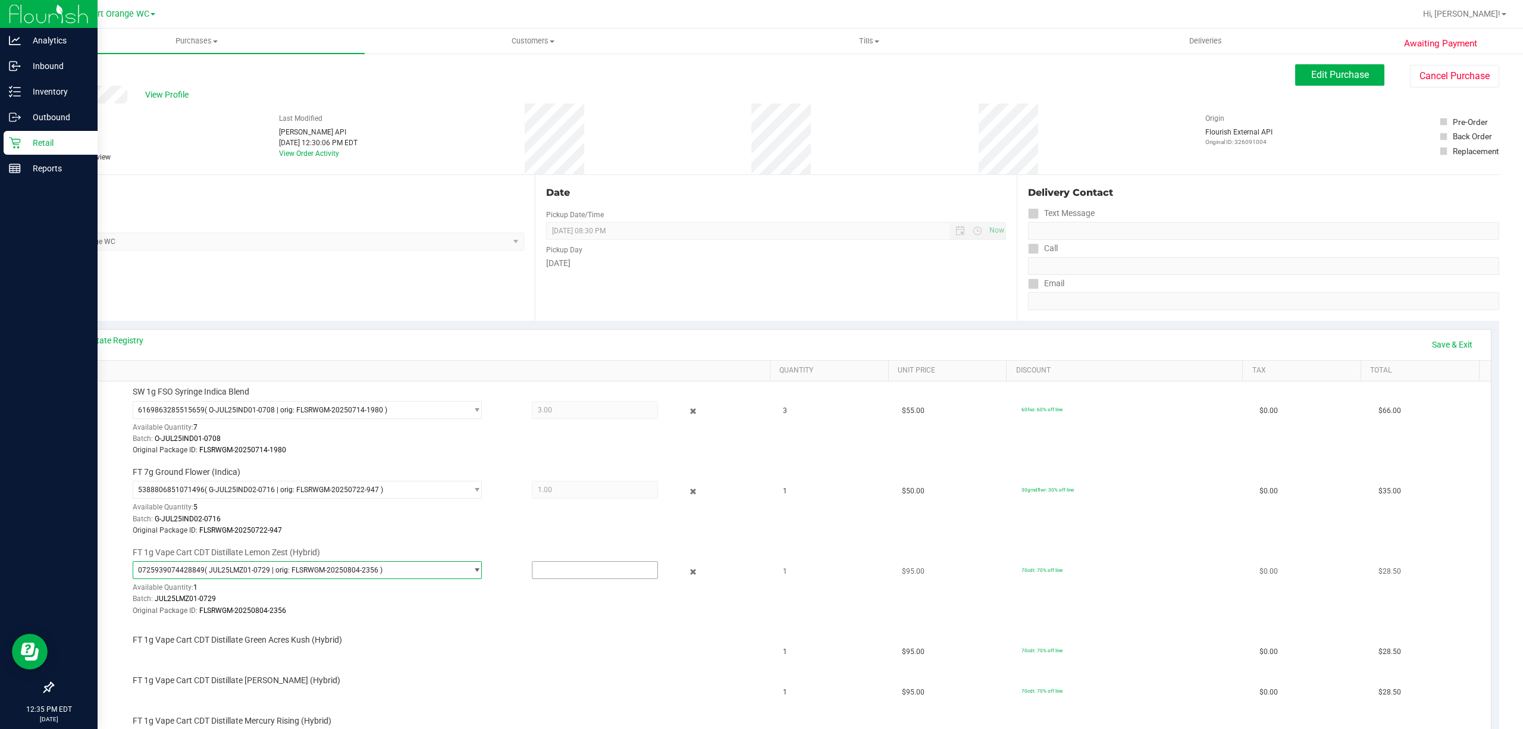
click at [576, 572] on input "text" at bounding box center [594, 569] width 125 height 17
type input "1"
click at [612, 660] on td "FT 1g Vape Cart CDT Distillate Green Acres Kush (Hybrid)" at bounding box center [418, 642] width 715 height 40
type input "1.0000"
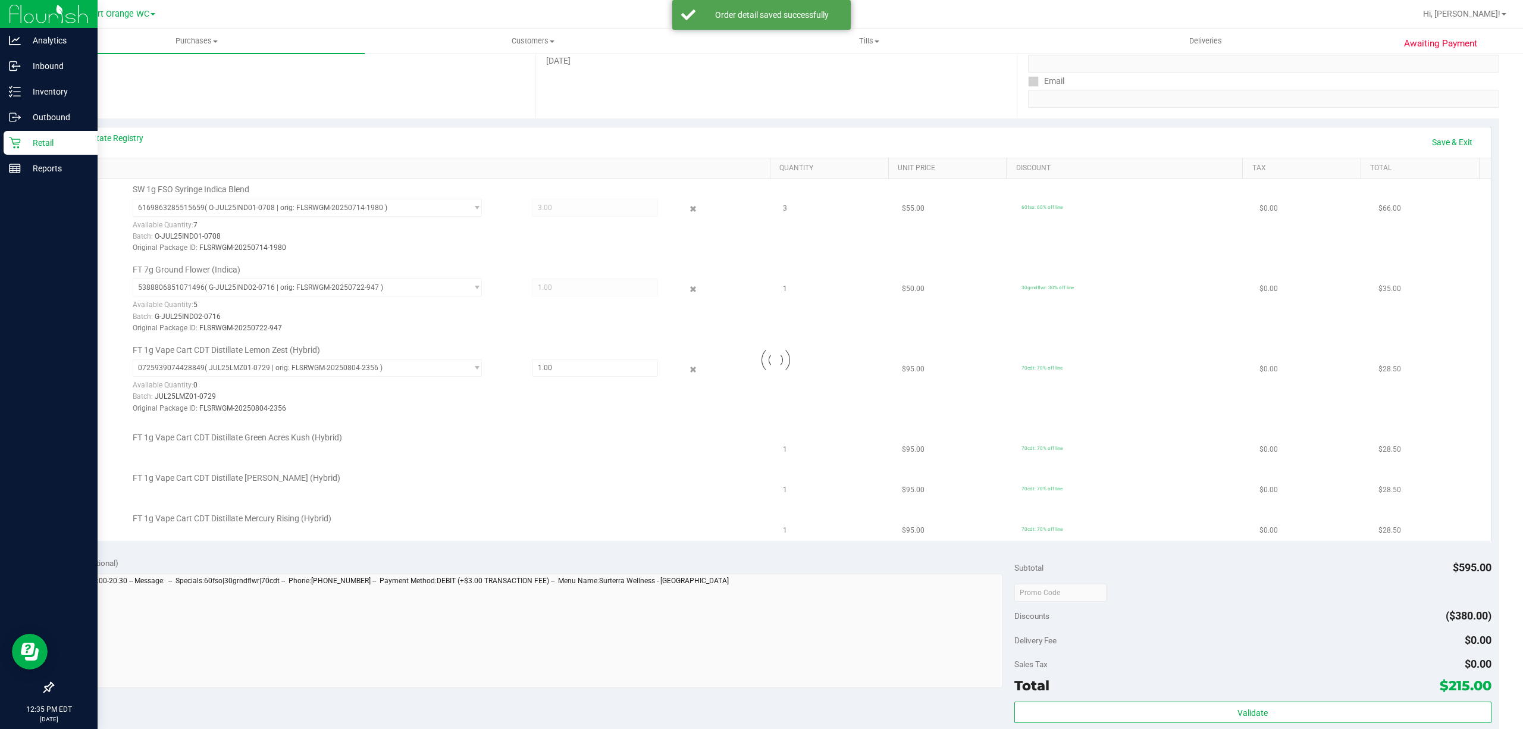
scroll to position [234, 0]
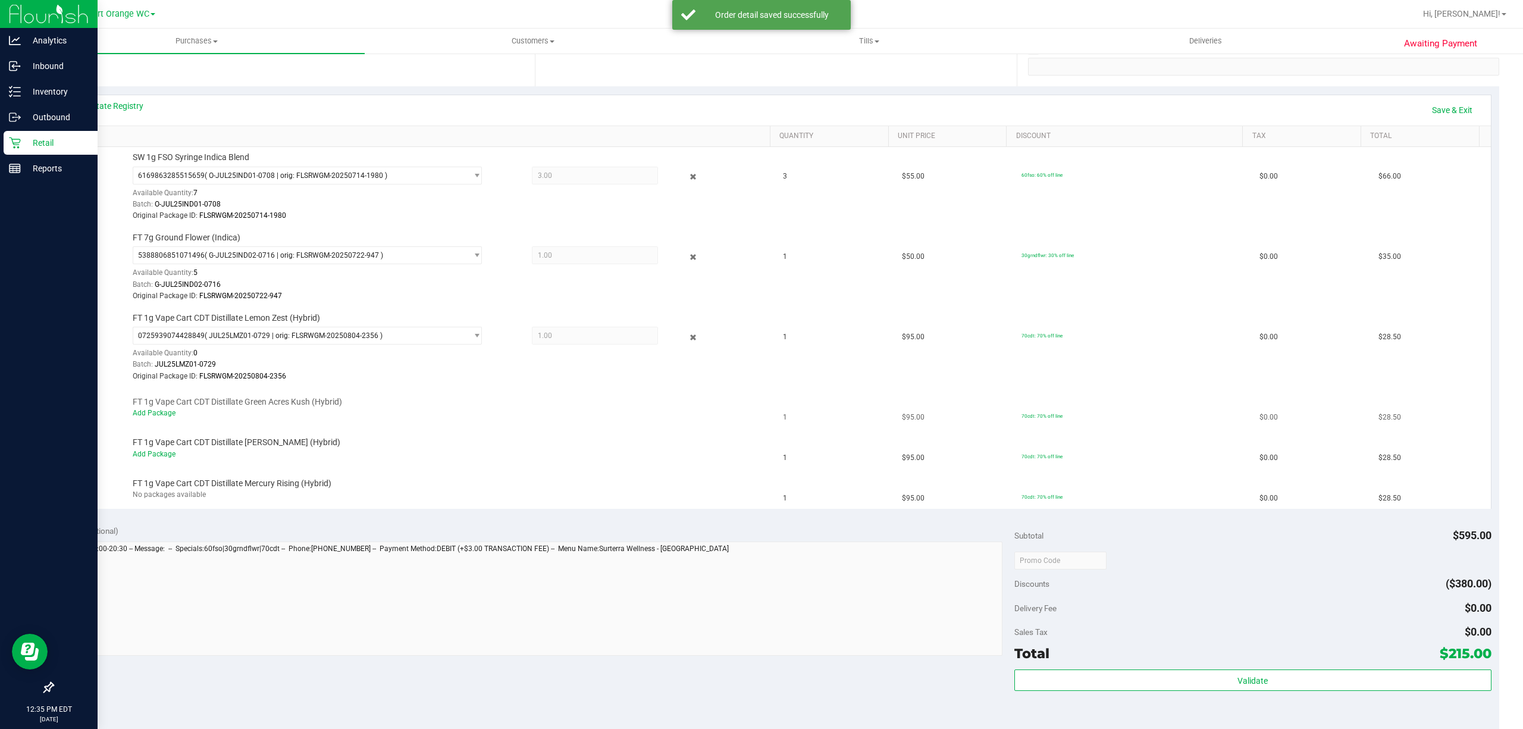
click at [150, 419] on div "Add Package" at bounding box center [448, 412] width 630 height 11
click at [157, 415] on link "Add Package" at bounding box center [154, 413] width 43 height 8
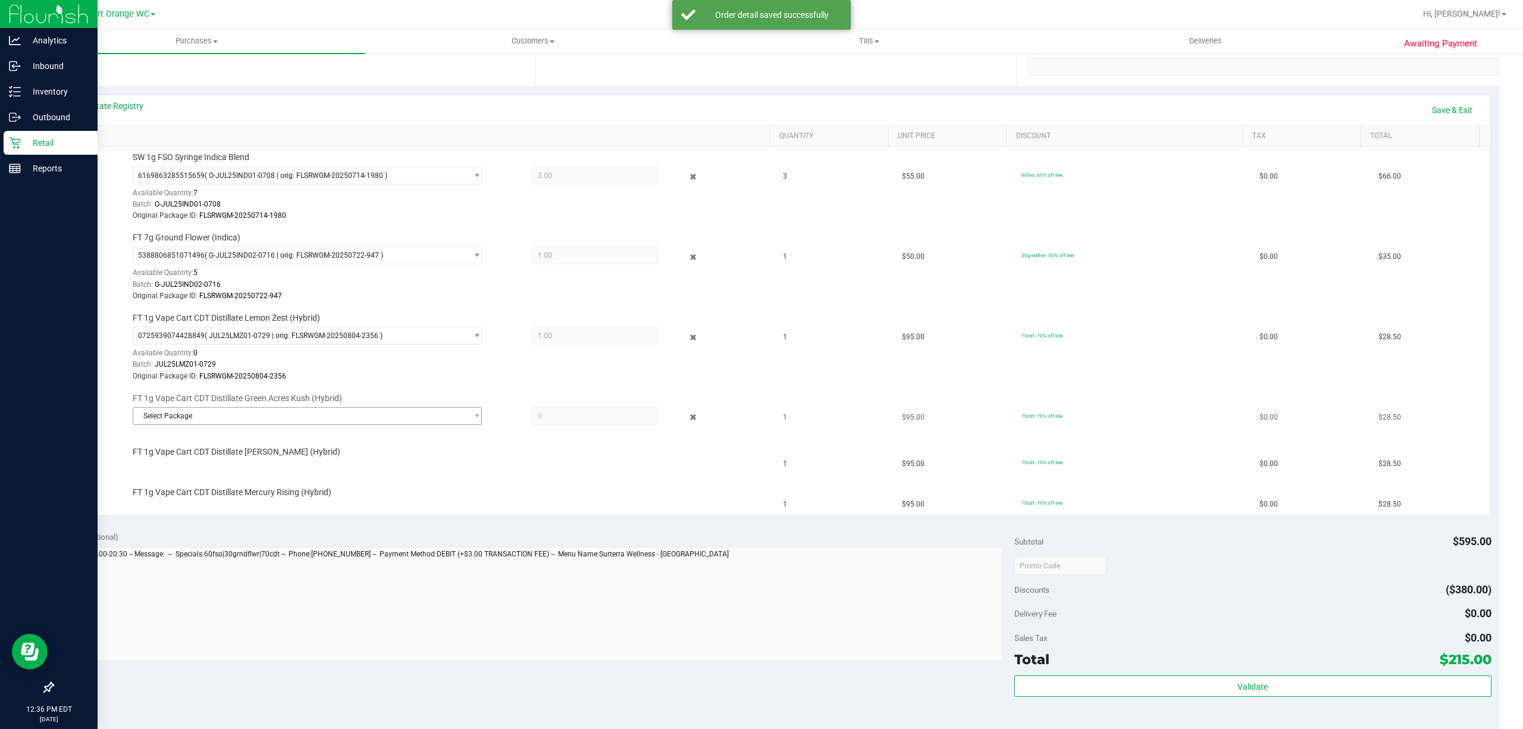
click at [232, 416] on span "Select Package" at bounding box center [299, 415] width 333 height 17
click at [308, 479] on td "FT 1g Vape Cart CDT Distillate Mercury Rising (Hybrid)" at bounding box center [418, 495] width 715 height 40
click at [579, 429] on div at bounding box center [448, 428] width 630 height 1
click at [363, 415] on span "Select Package" at bounding box center [299, 415] width 333 height 17
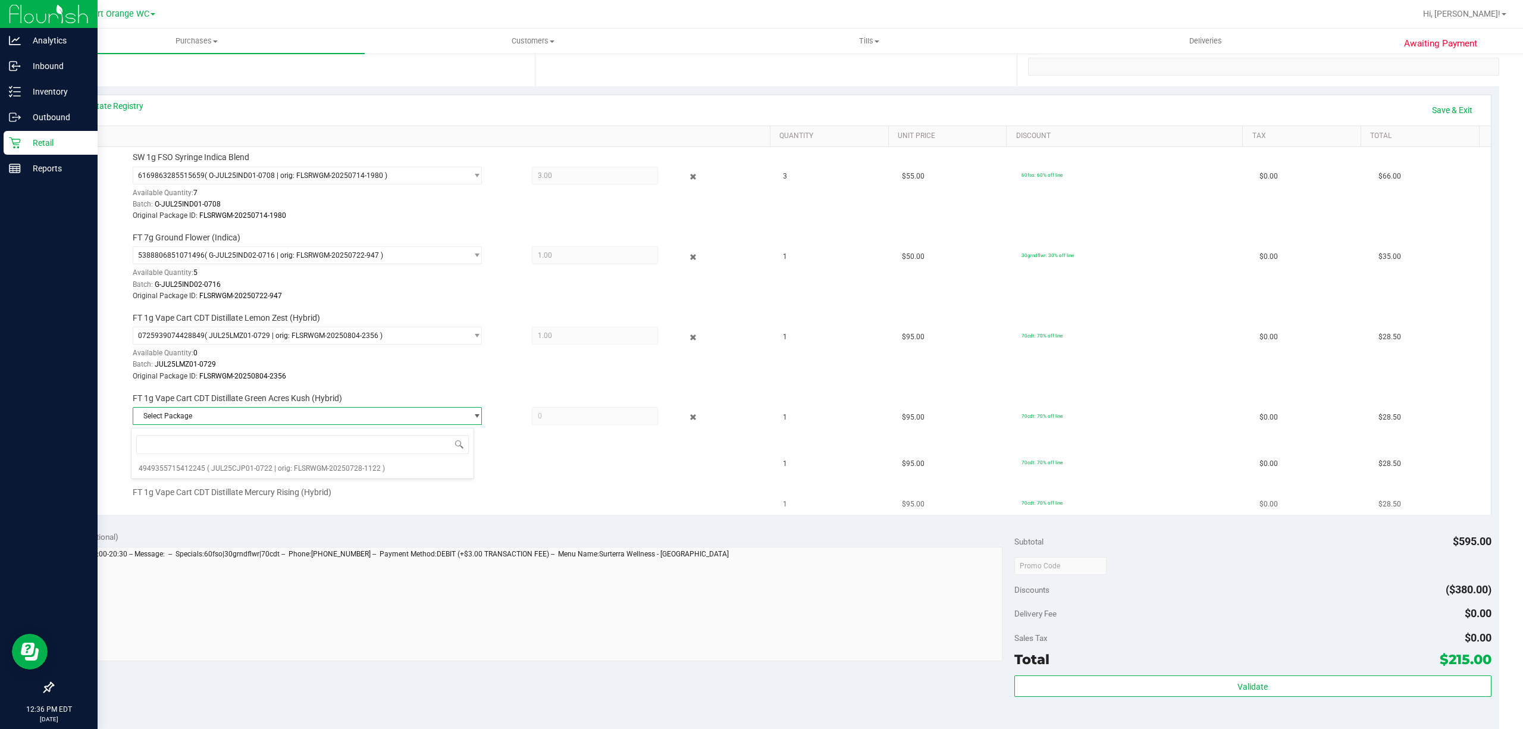
click at [270, 479] on td "FT 1g Vape Cart CDT Distillate Mercury Rising (Hybrid)" at bounding box center [418, 495] width 715 height 40
click at [350, 421] on span "Select Package" at bounding box center [299, 415] width 333 height 17
click at [334, 467] on span "( JUL25CJP01-0722 | orig: FLSRWGM-20250728-1122 )" at bounding box center [296, 468] width 178 height 8
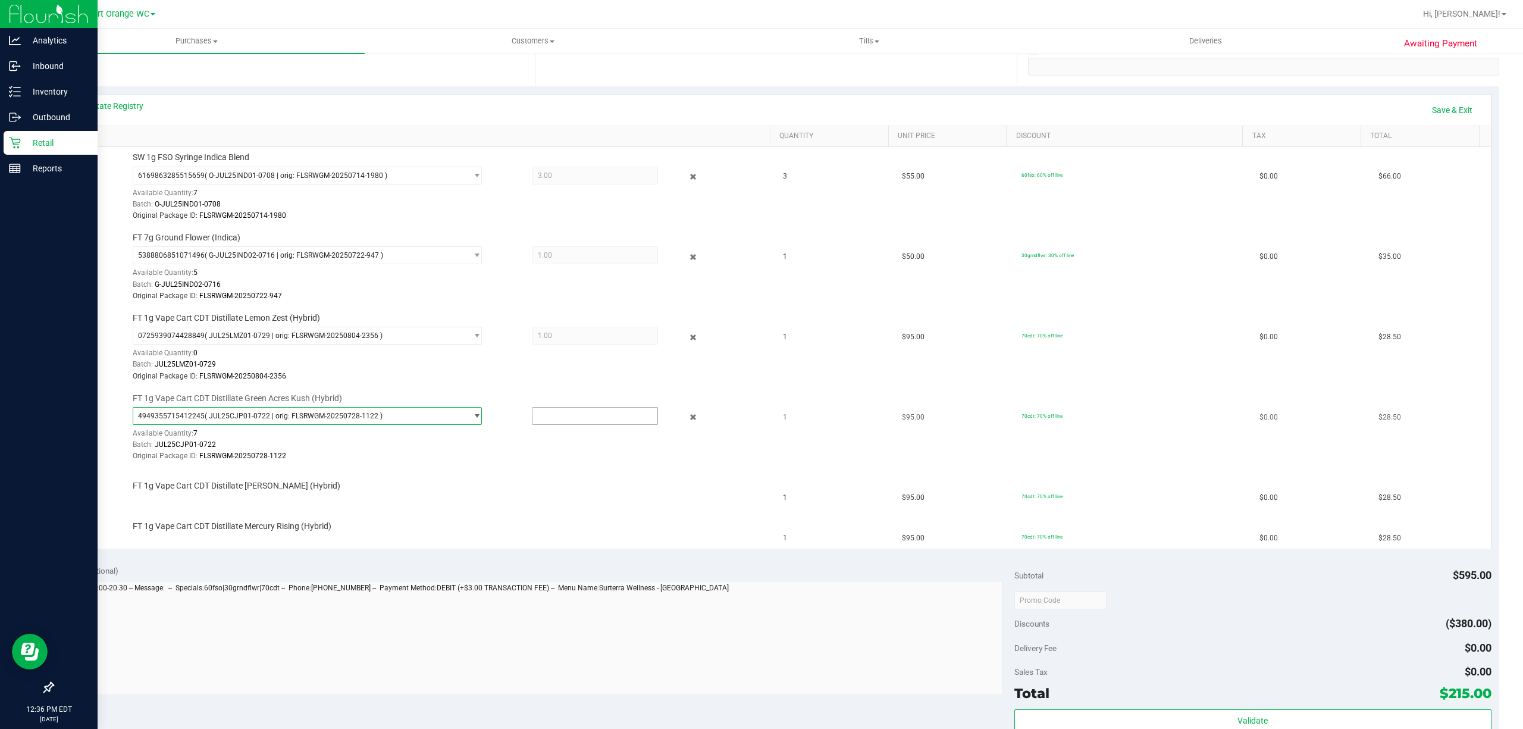
click at [563, 414] on input "text" at bounding box center [594, 415] width 125 height 17
type input "1"
click at [509, 486] on div "FT 1g Vape Cart CDT Distillate Dulce De Fresa (Hybrid)" at bounding box center [445, 486] width 636 height 12
type input "1.0000"
click at [143, 496] on link "Add Package" at bounding box center [154, 493] width 43 height 8
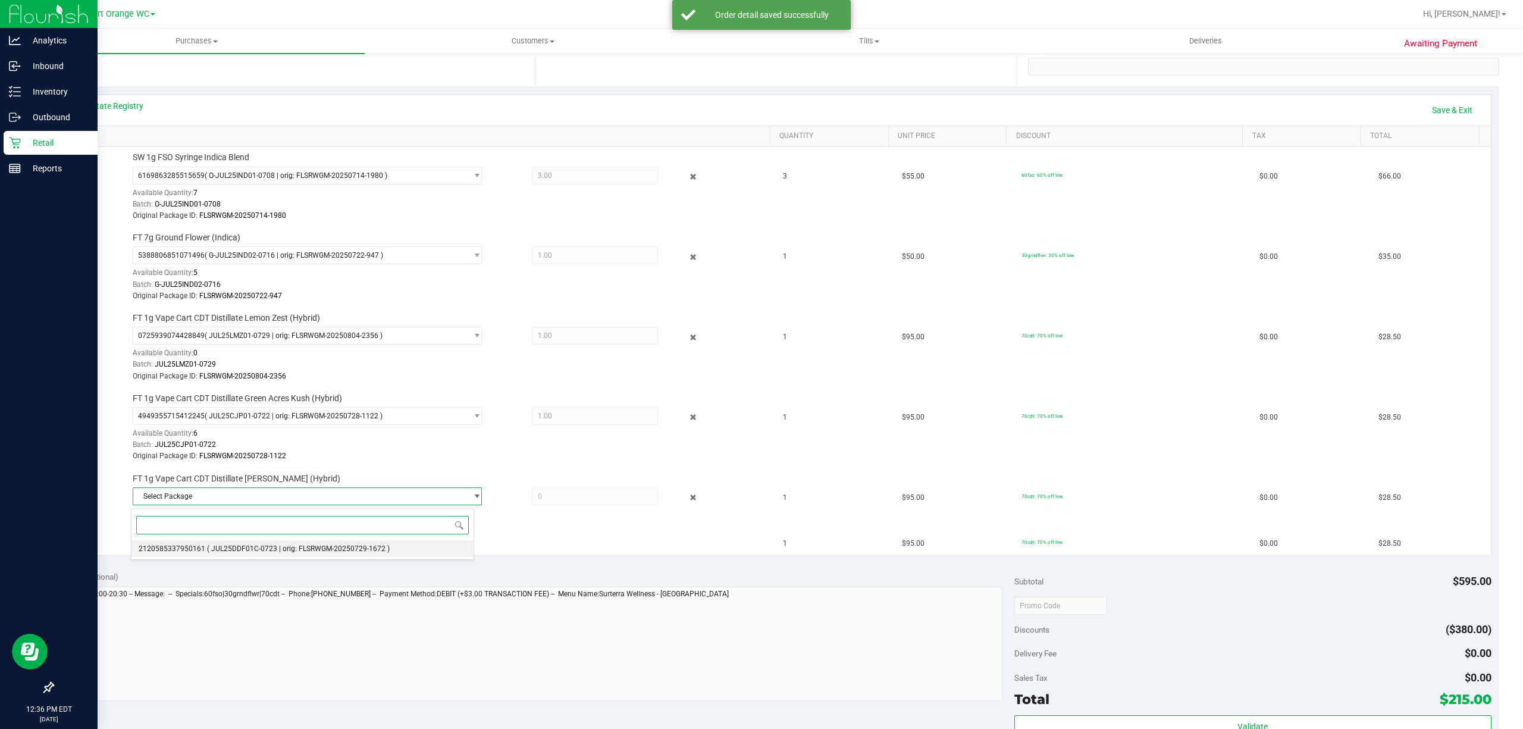
click at [381, 547] on span "( JUL25DDF01C-0723 | orig: FLSRWGM-20250729-1672 )" at bounding box center [298, 548] width 183 height 8
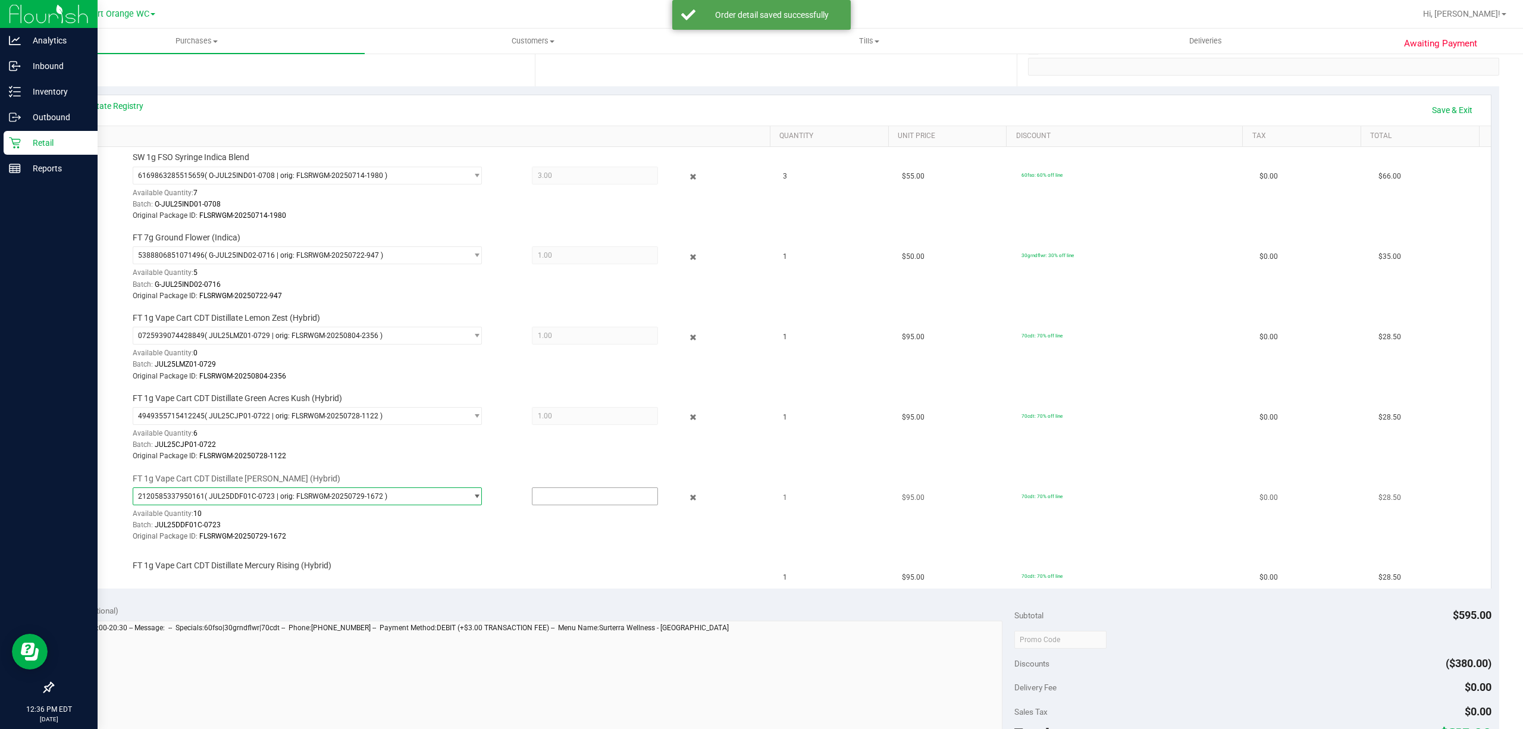
click at [569, 498] on input "text" at bounding box center [594, 496] width 125 height 17
type input "1"
click at [655, 542] on div at bounding box center [448, 542] width 630 height 1
type input "1.0000"
click at [686, 178] on icon at bounding box center [692, 177] width 12 height 14
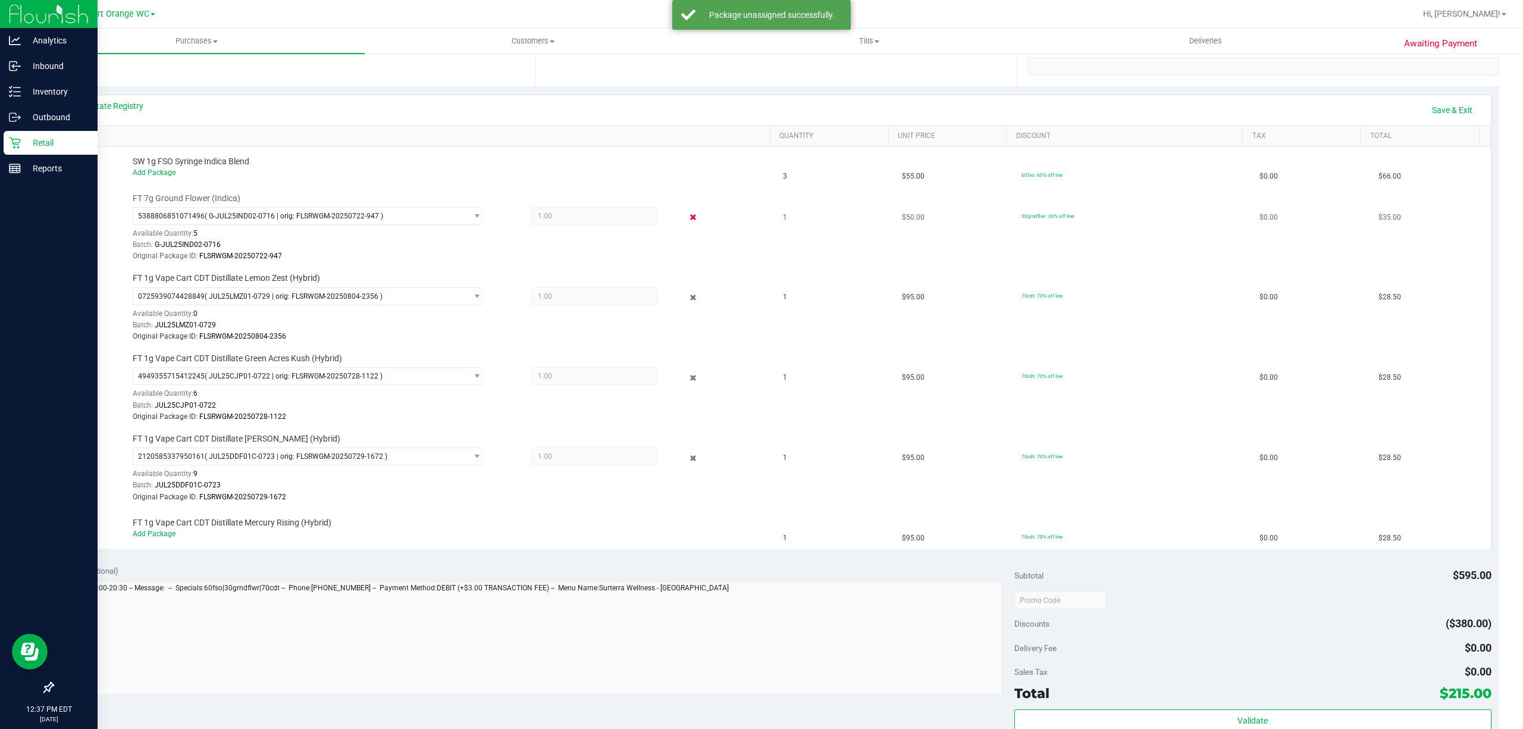
click at [686, 218] on icon at bounding box center [692, 218] width 12 height 14
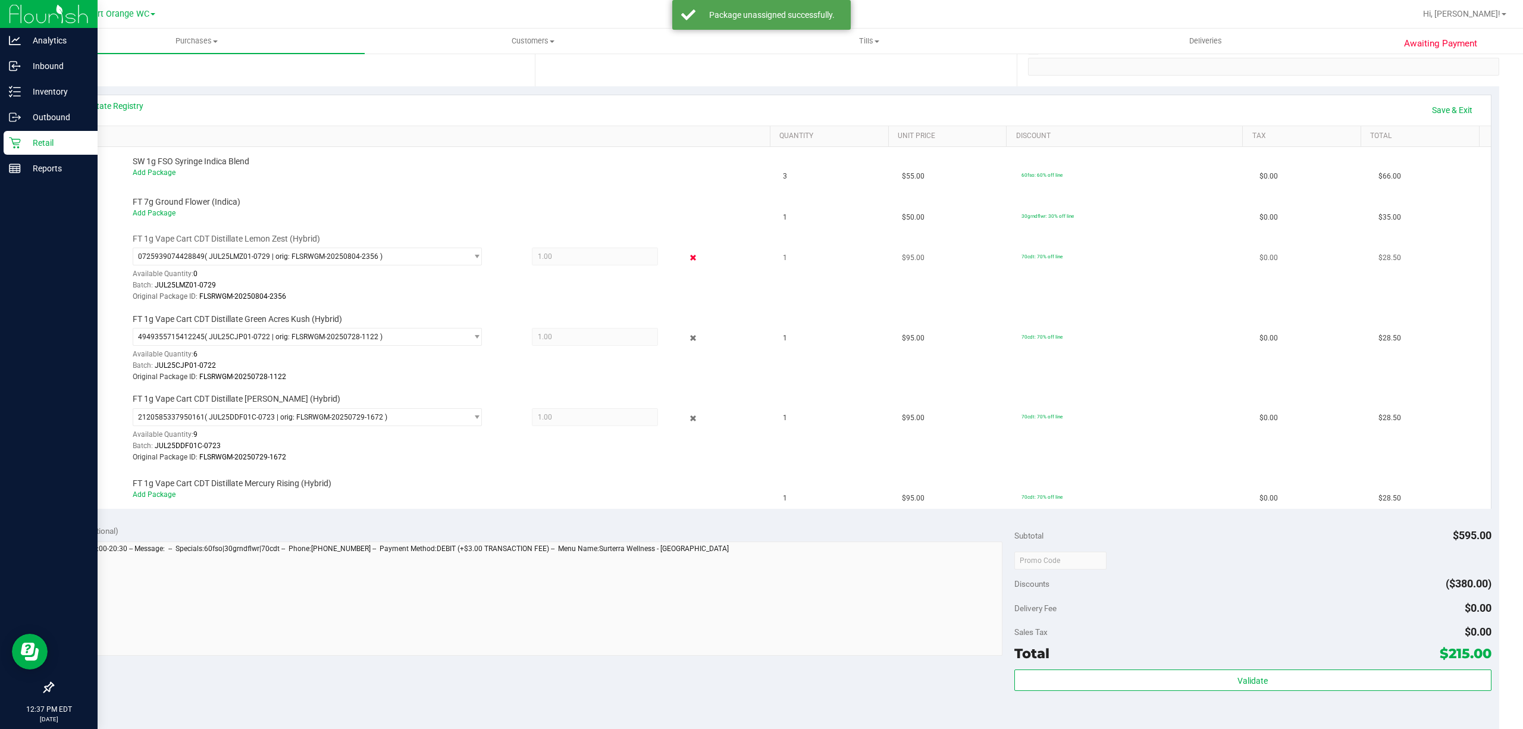
click at [686, 259] on icon at bounding box center [692, 258] width 12 height 14
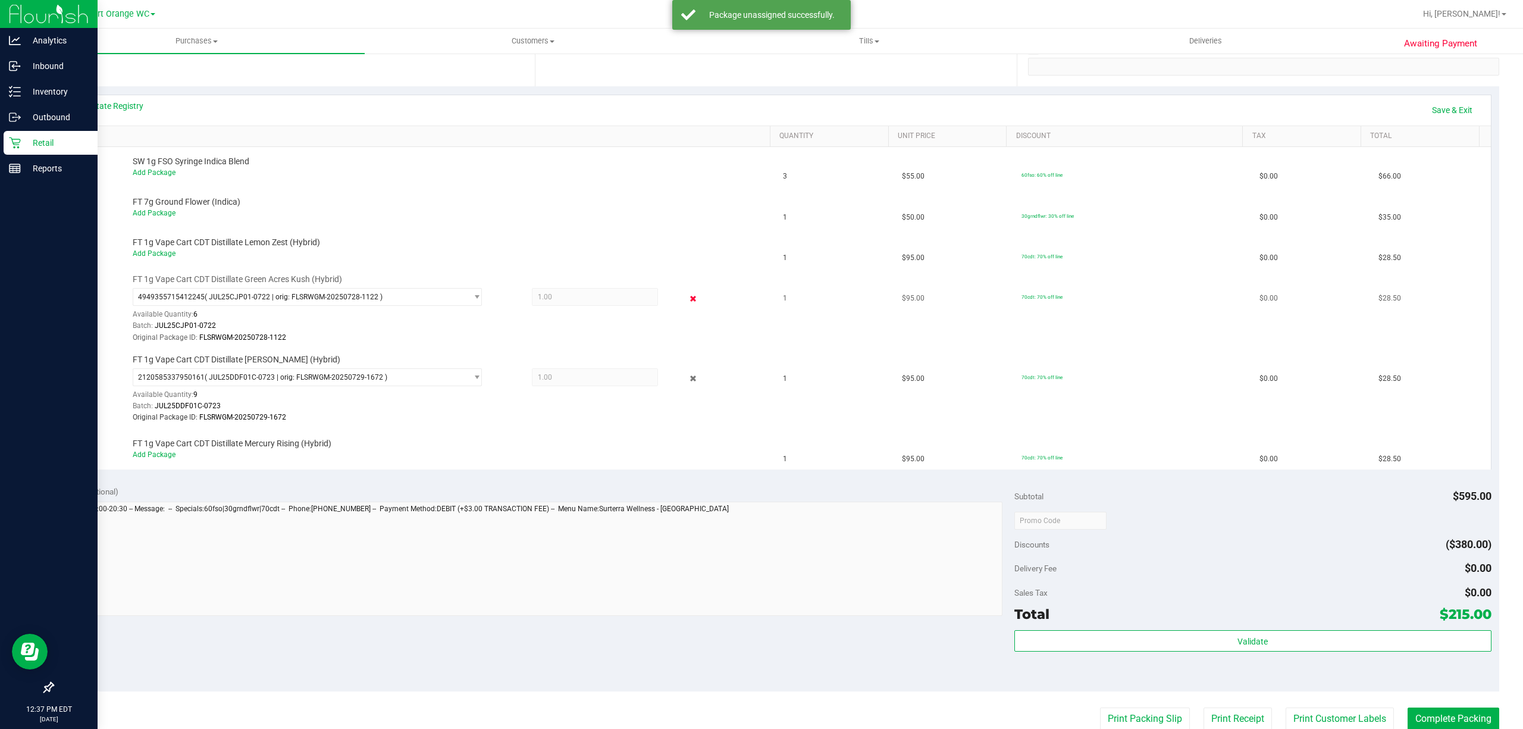
click at [686, 305] on icon at bounding box center [692, 298] width 12 height 14
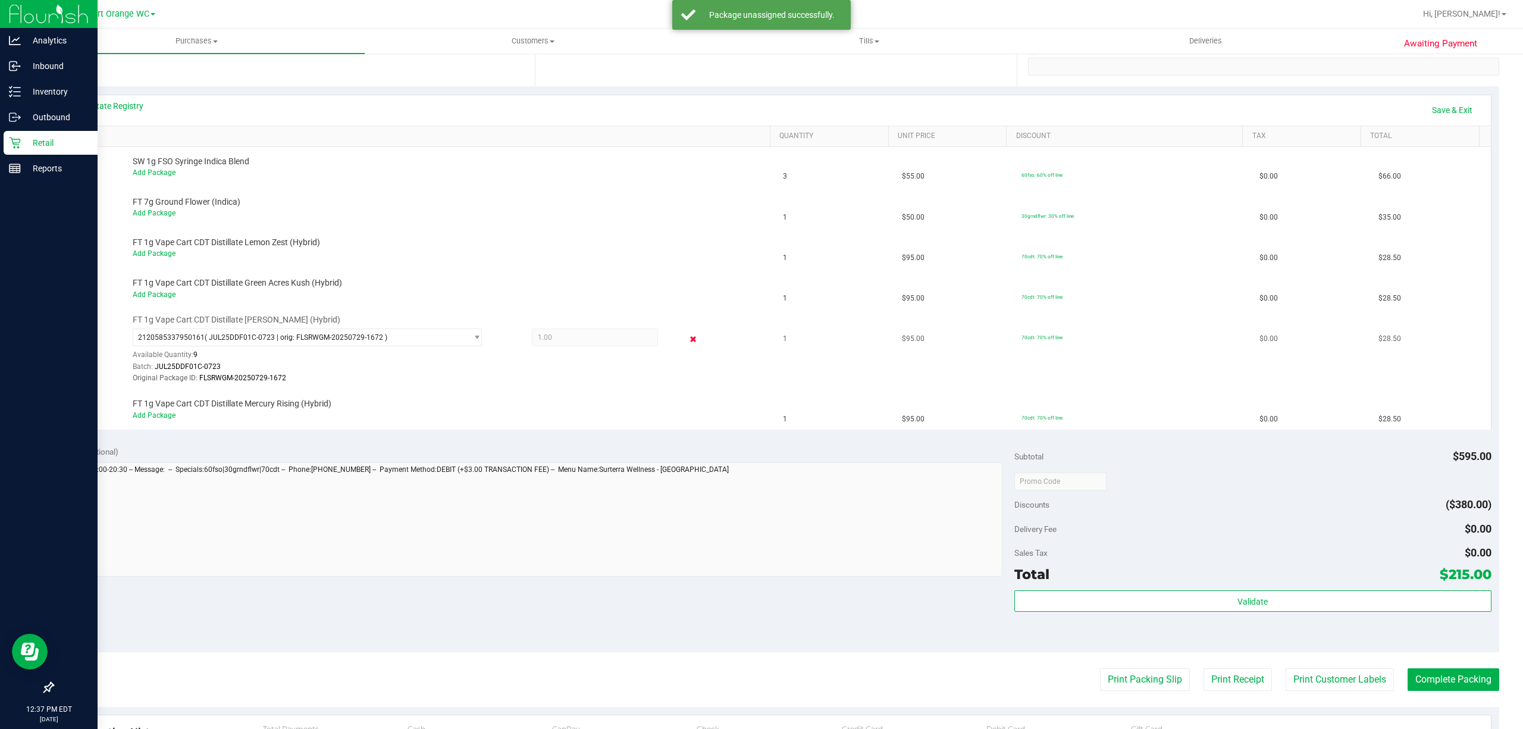
click at [688, 341] on icon at bounding box center [692, 339] width 12 height 14
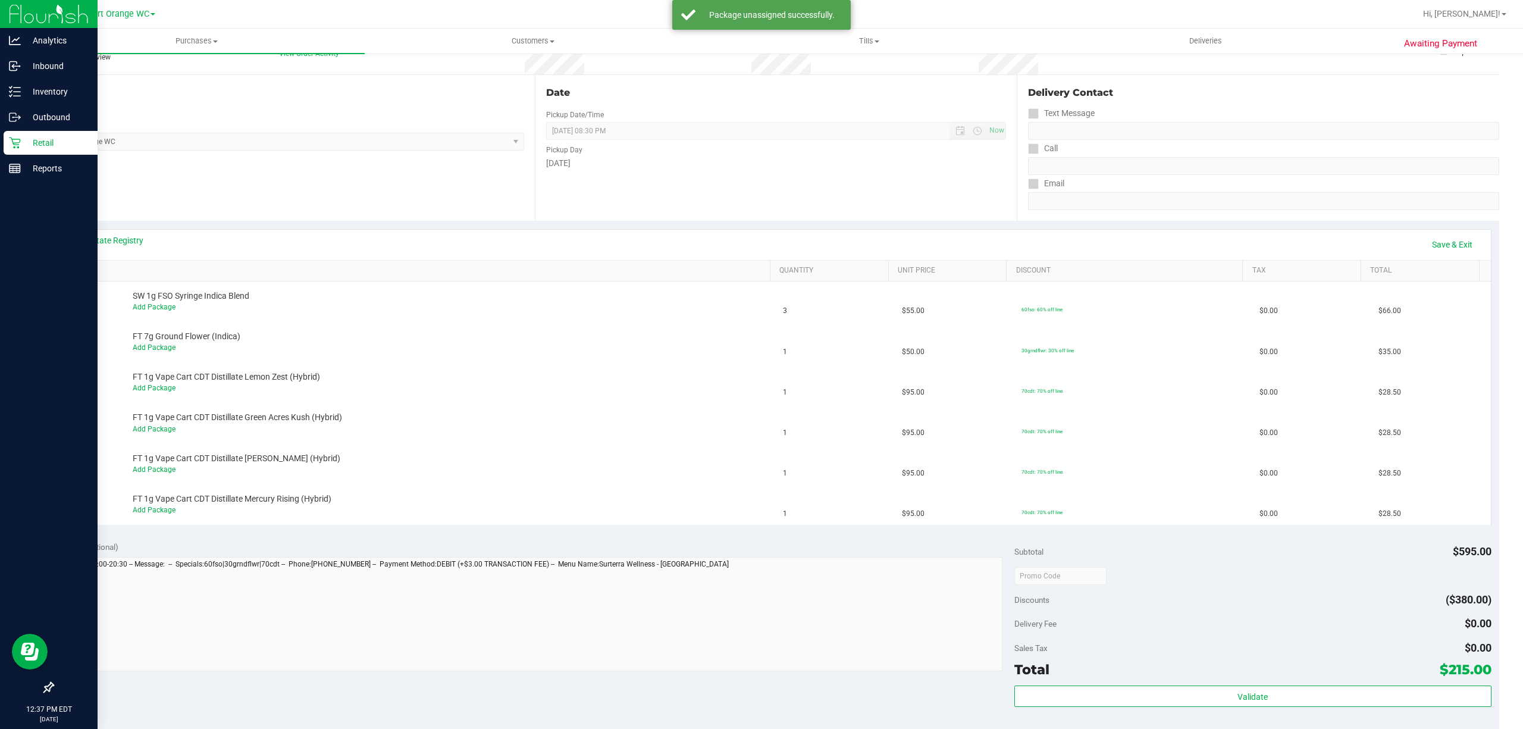
scroll to position [0, 0]
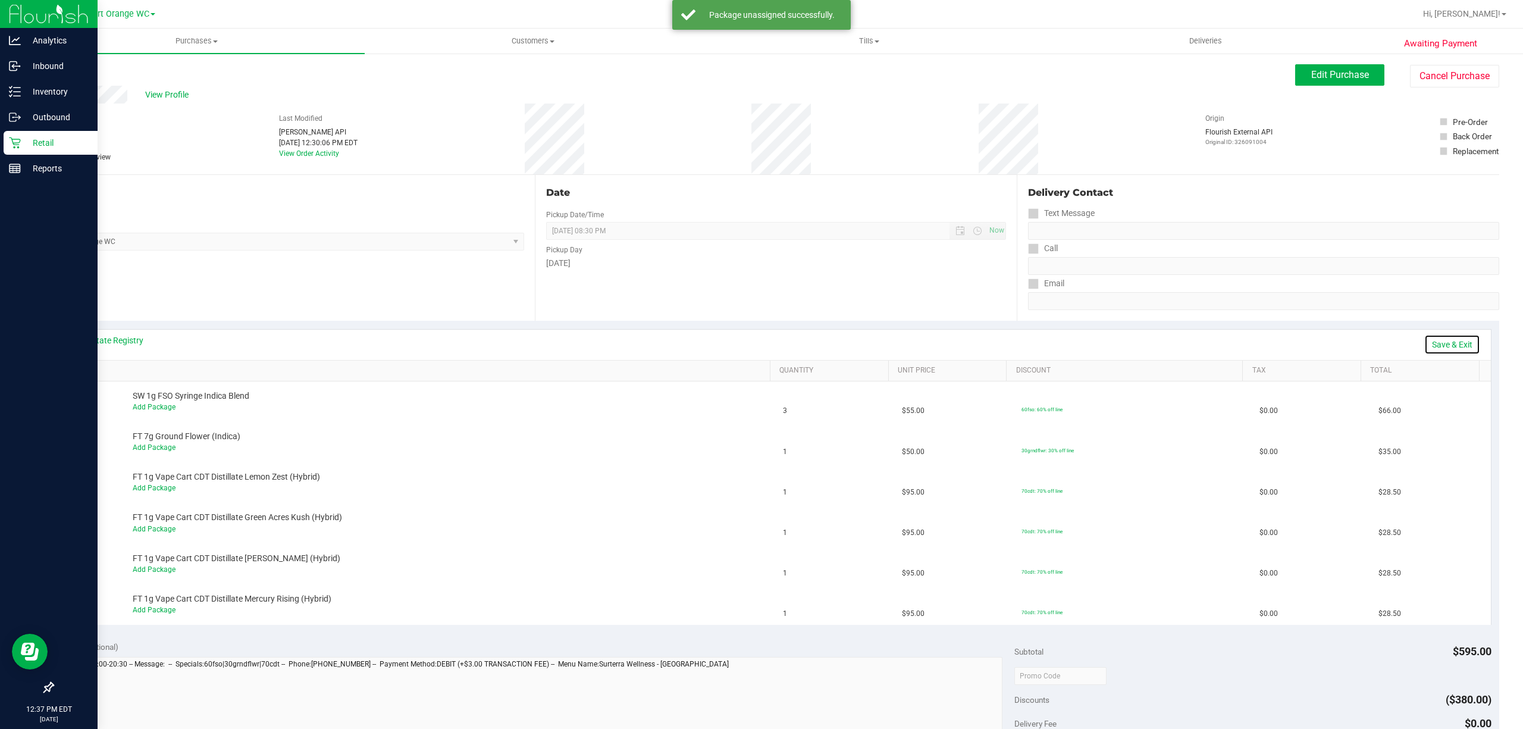
click at [1433, 343] on link "Save & Exit" at bounding box center [1452, 344] width 56 height 20
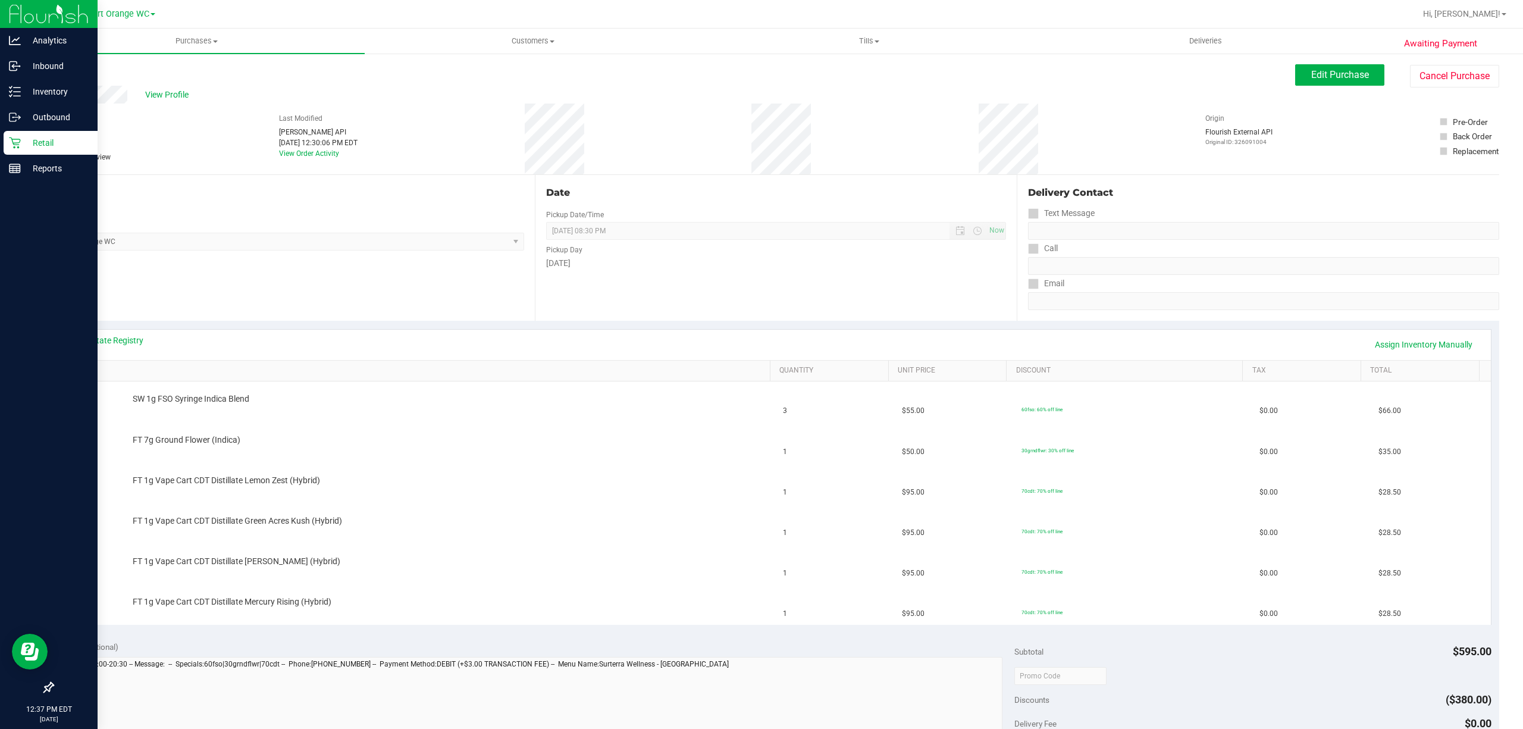
click at [27, 139] on p "Retail" at bounding box center [56, 143] width 71 height 14
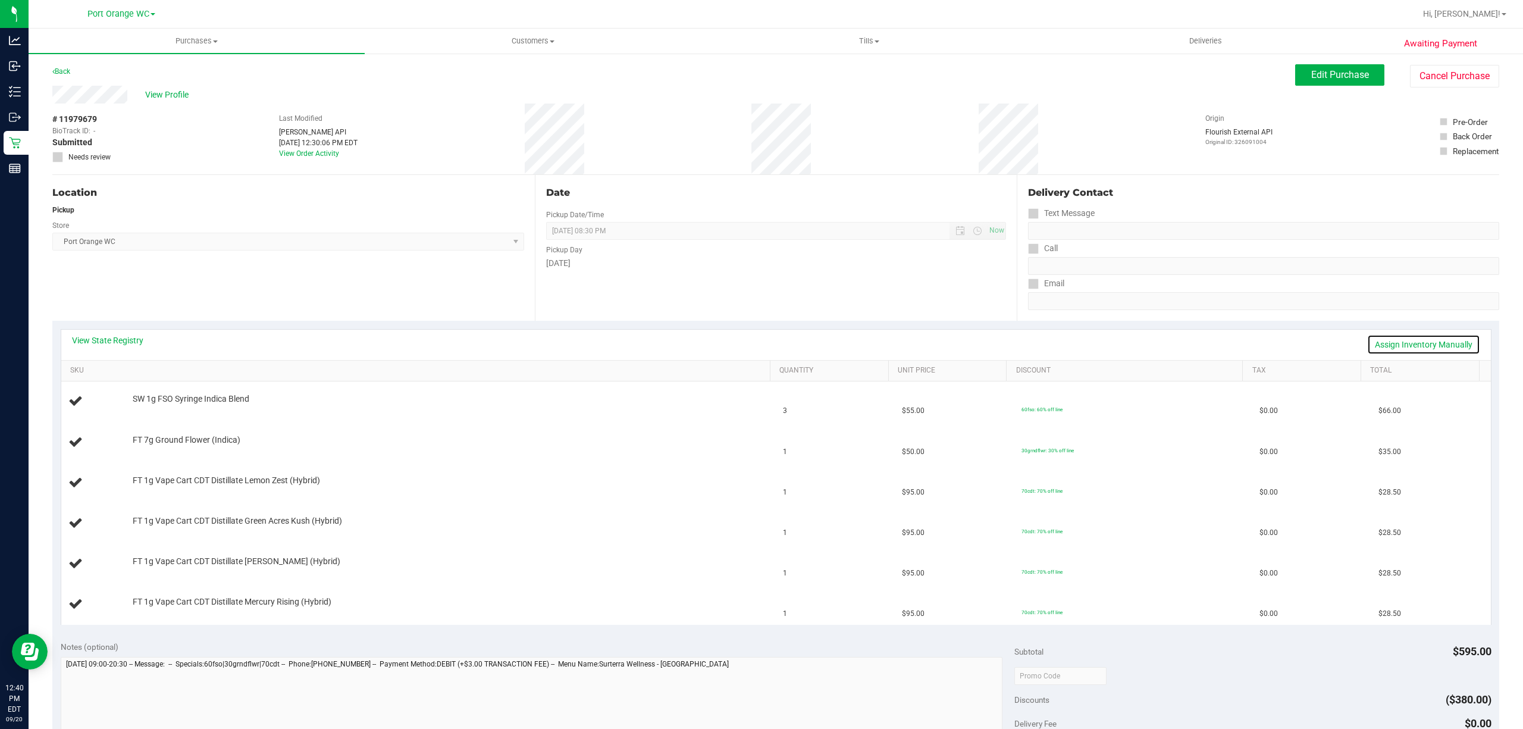
click at [1380, 340] on link "Assign Inventory Manually" at bounding box center [1423, 344] width 113 height 20
click at [150, 410] on link "Add Package" at bounding box center [154, 407] width 43 height 8
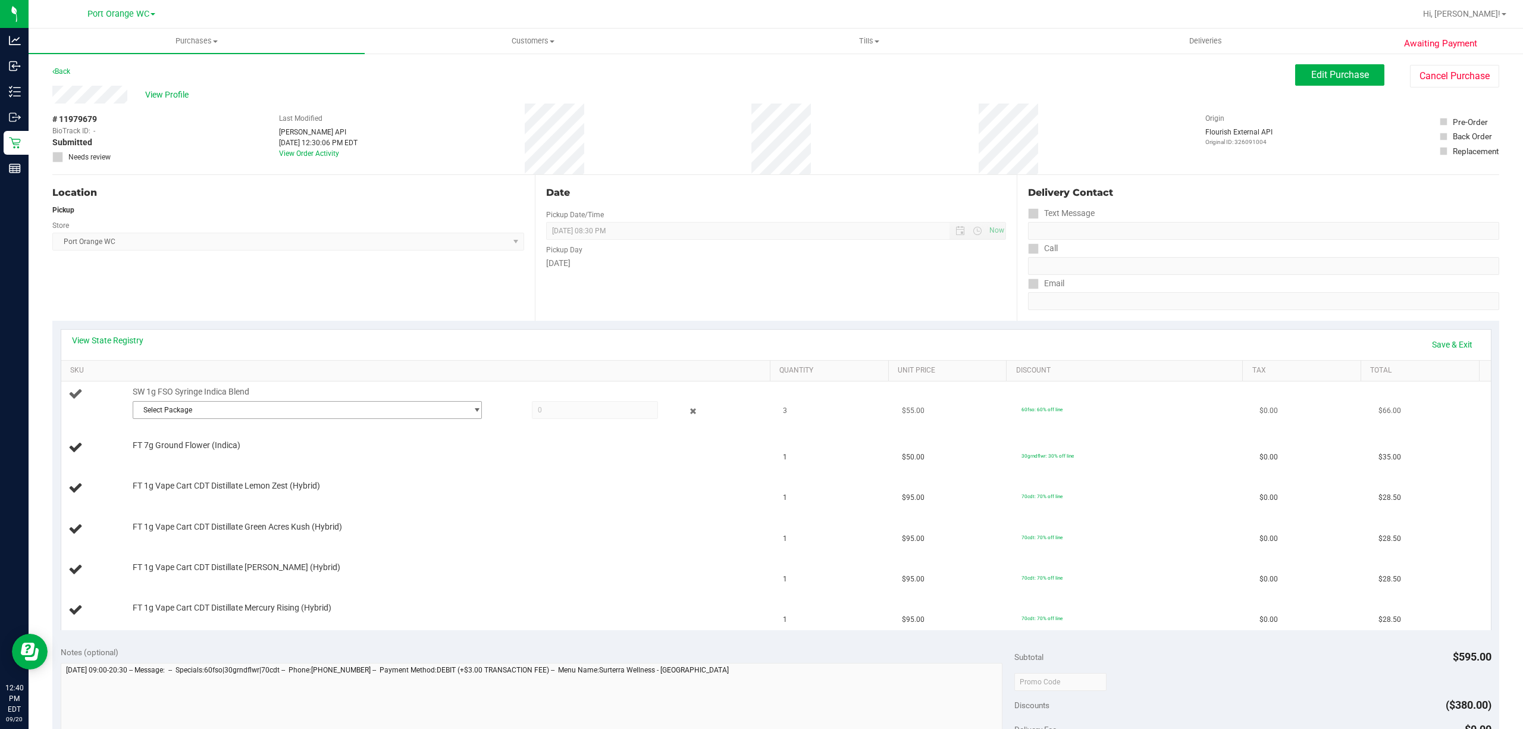
click at [472, 410] on span "select" at bounding box center [476, 410] width 9 height 10
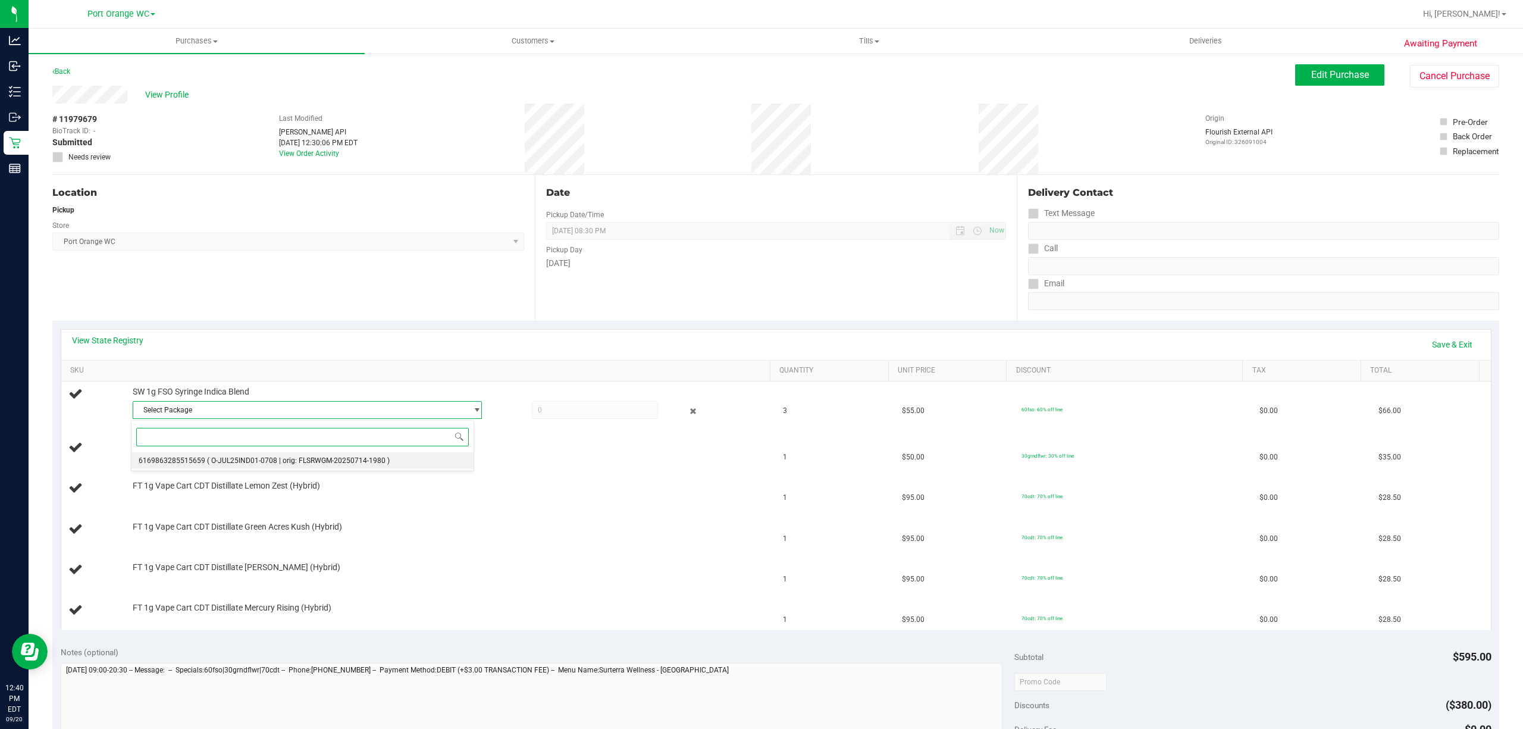
click at [362, 465] on span "( O-JUL25IND01-0708 | orig: FLSRWGM-20250714-1980 )" at bounding box center [298, 460] width 183 height 8
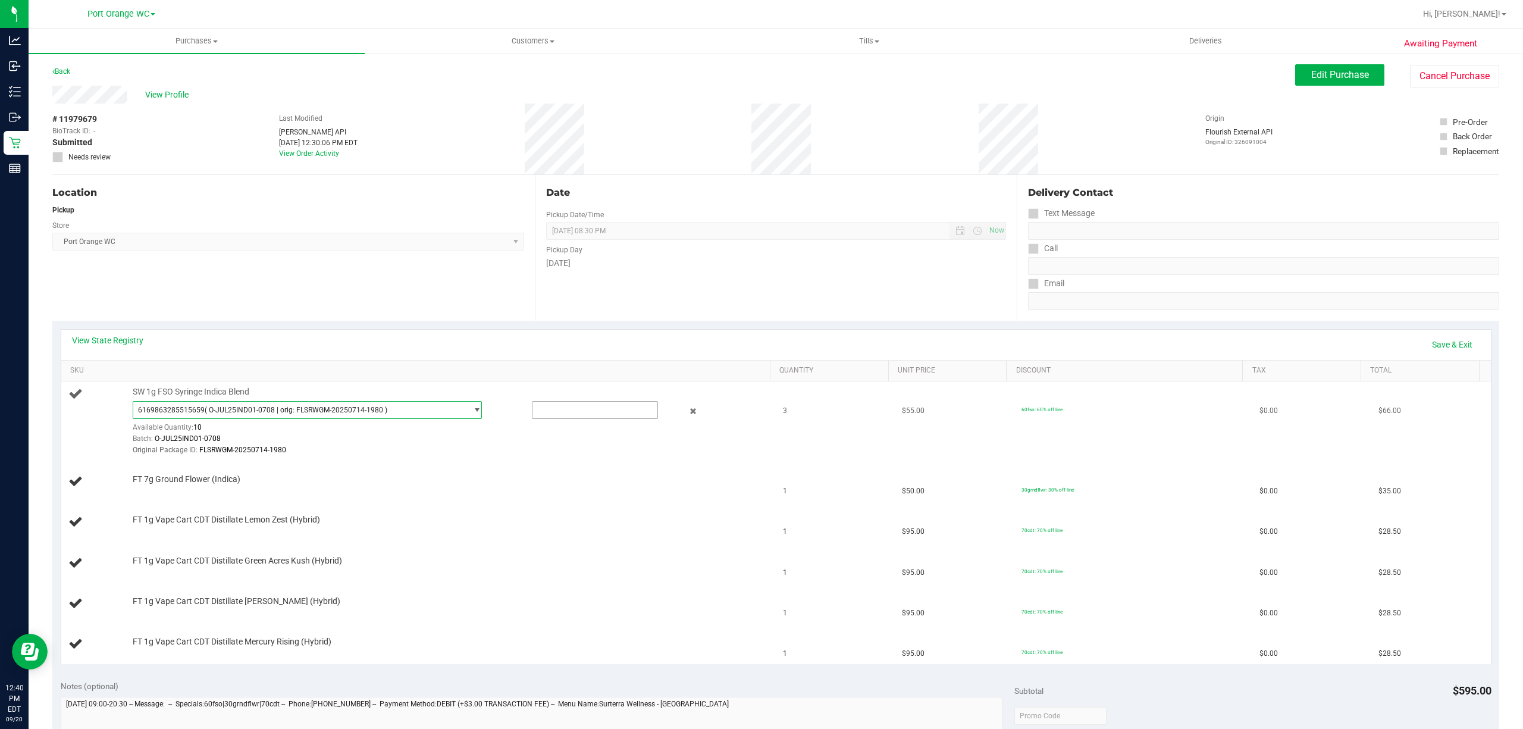
click at [588, 410] on input "text" at bounding box center [594, 409] width 125 height 17
type input "3"
click at [626, 586] on td "FT 1g Vape Cart CDT Distillate Dulce De Fresa (Hybrid)" at bounding box center [418, 603] width 715 height 40
type input "3.0000"
click at [162, 488] on link "Add Package" at bounding box center [154, 487] width 43 height 8
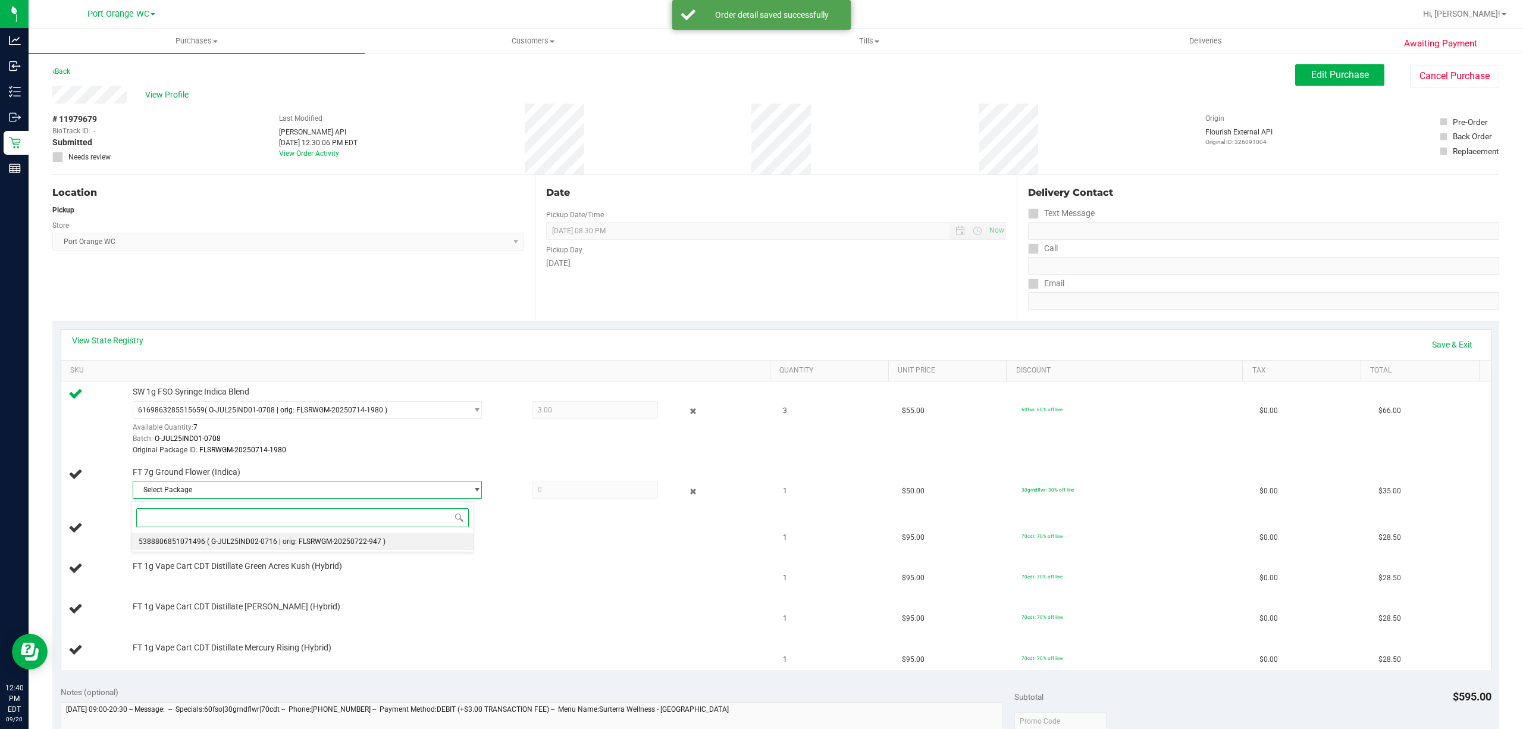
click at [372, 542] on span "( G-JUL25IND02-0716 | orig: FLSRWGM-20250722-947 )" at bounding box center [296, 541] width 178 height 8
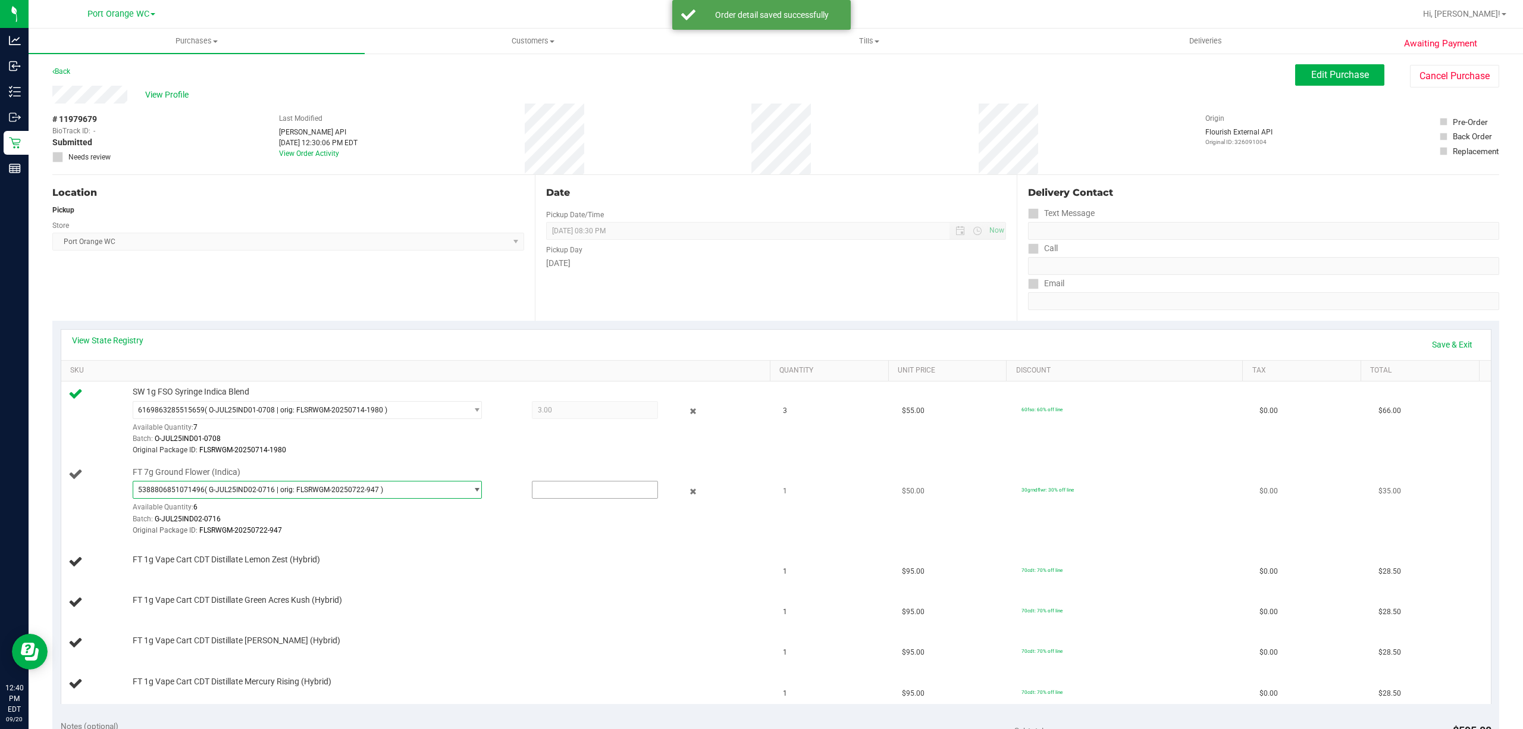
click at [581, 487] on input "text" at bounding box center [594, 489] width 125 height 17
type input "1"
click at [581, 579] on td "FT 1g Vape Cart CDT Distillate Lemon Zest (Hybrid)" at bounding box center [418, 562] width 715 height 40
type input "1.0000"
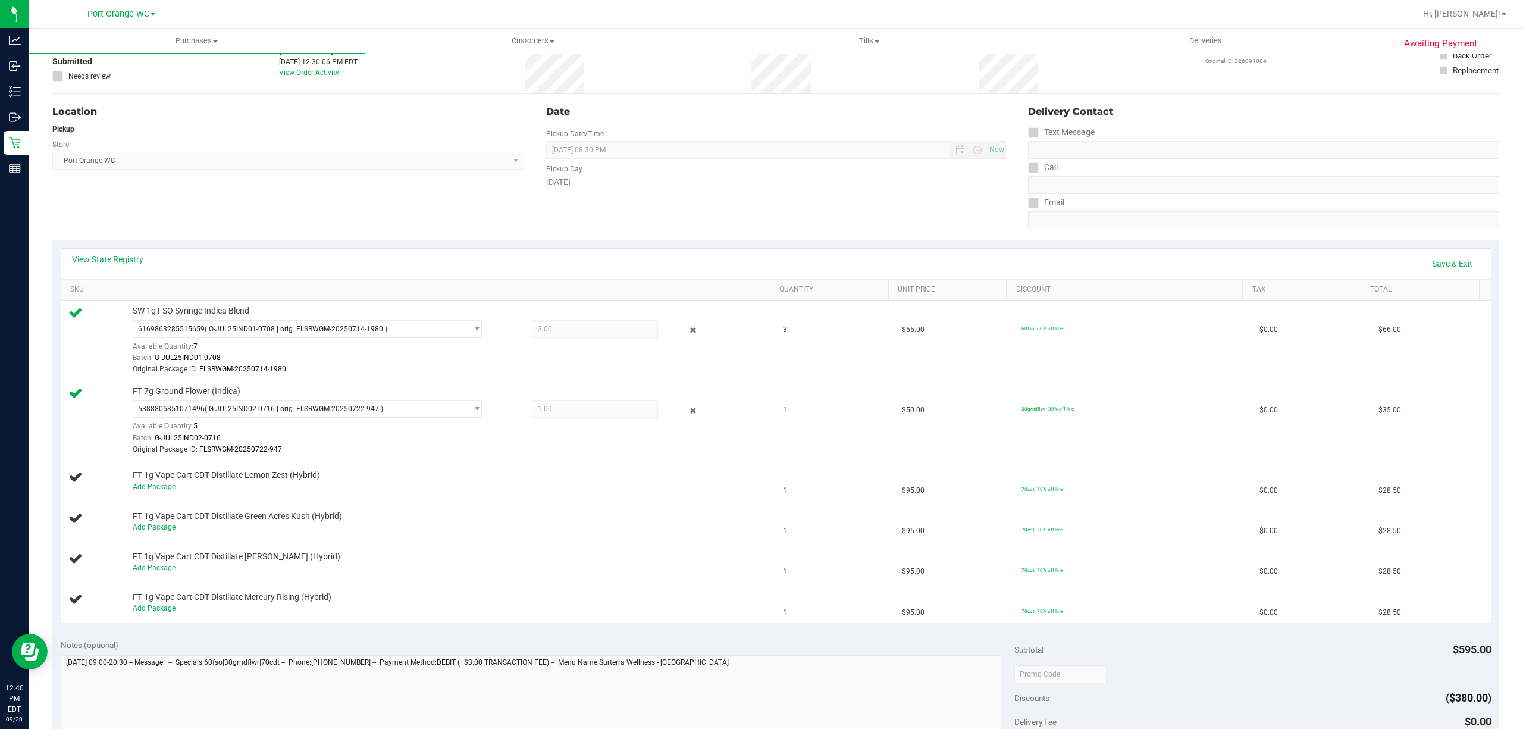
scroll to position [82, 0]
click at [158, 488] on link "Add Package" at bounding box center [154, 485] width 43 height 8
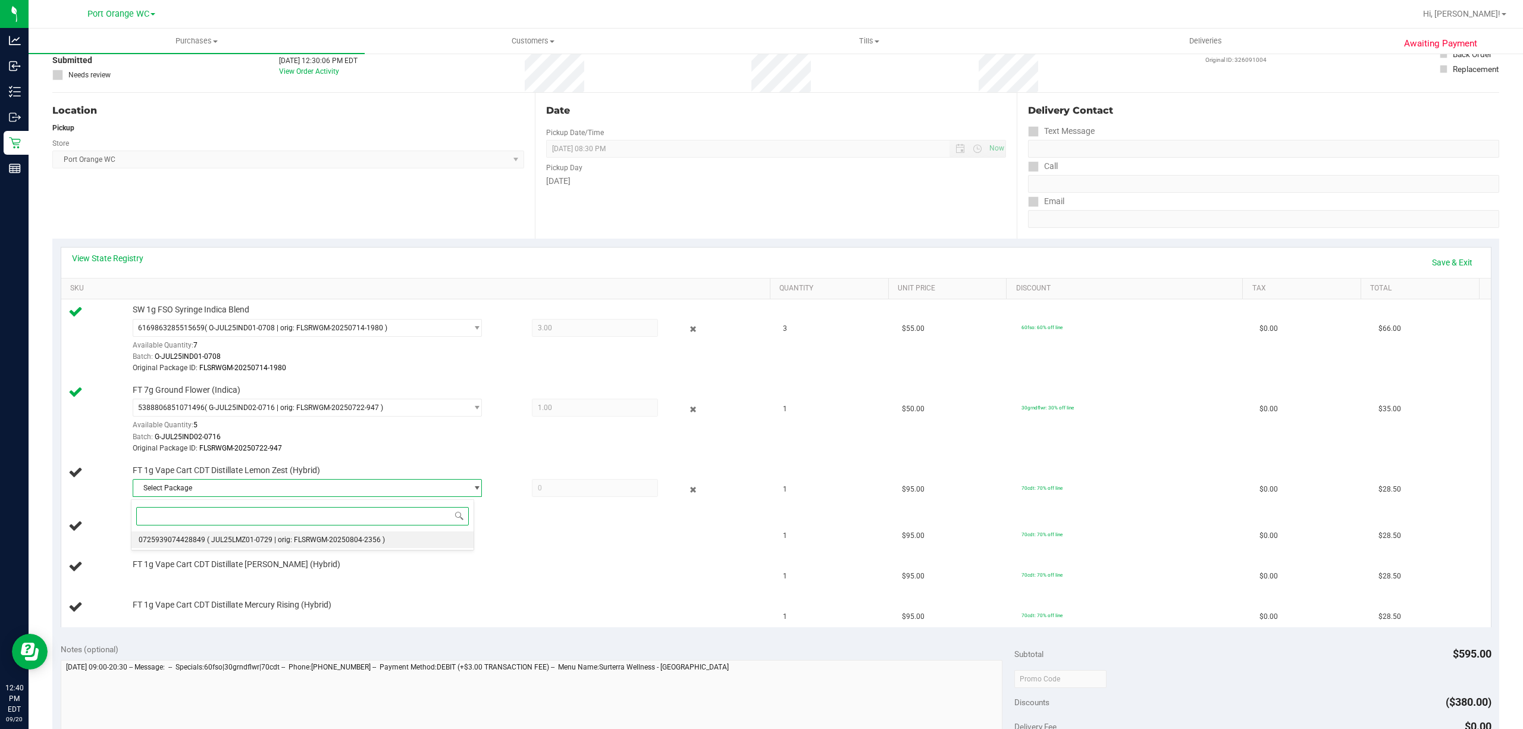
click at [368, 538] on span "( JUL25LMZ01-0729 | orig: FLSRWGM-20250804-2356 )" at bounding box center [296, 539] width 178 height 8
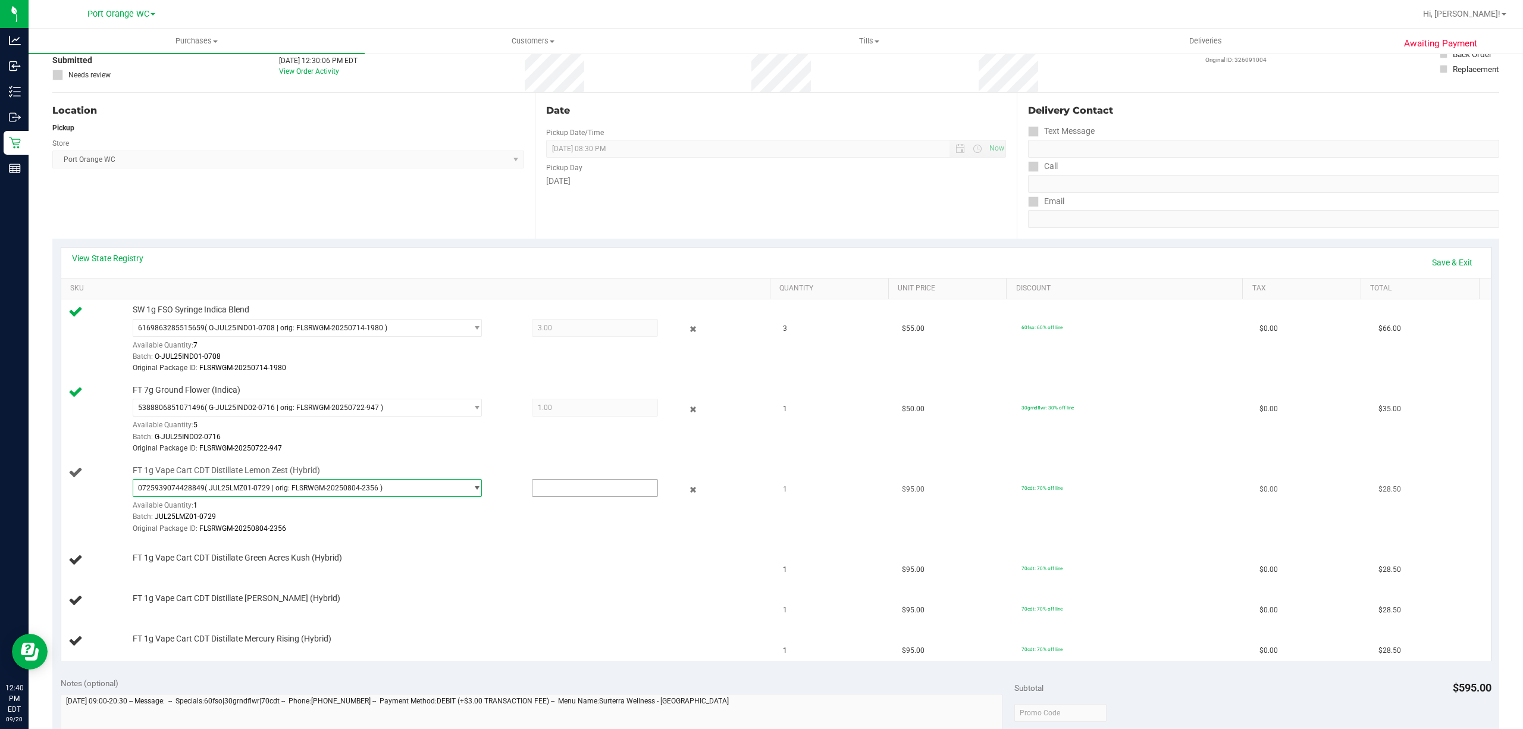
click at [585, 489] on input "text" at bounding box center [594, 487] width 125 height 17
type input "1"
click at [597, 595] on div "FT 1g Vape Cart CDT Distillate Dulce De Fresa (Hybrid)" at bounding box center [445, 598] width 636 height 12
type input "1.0000"
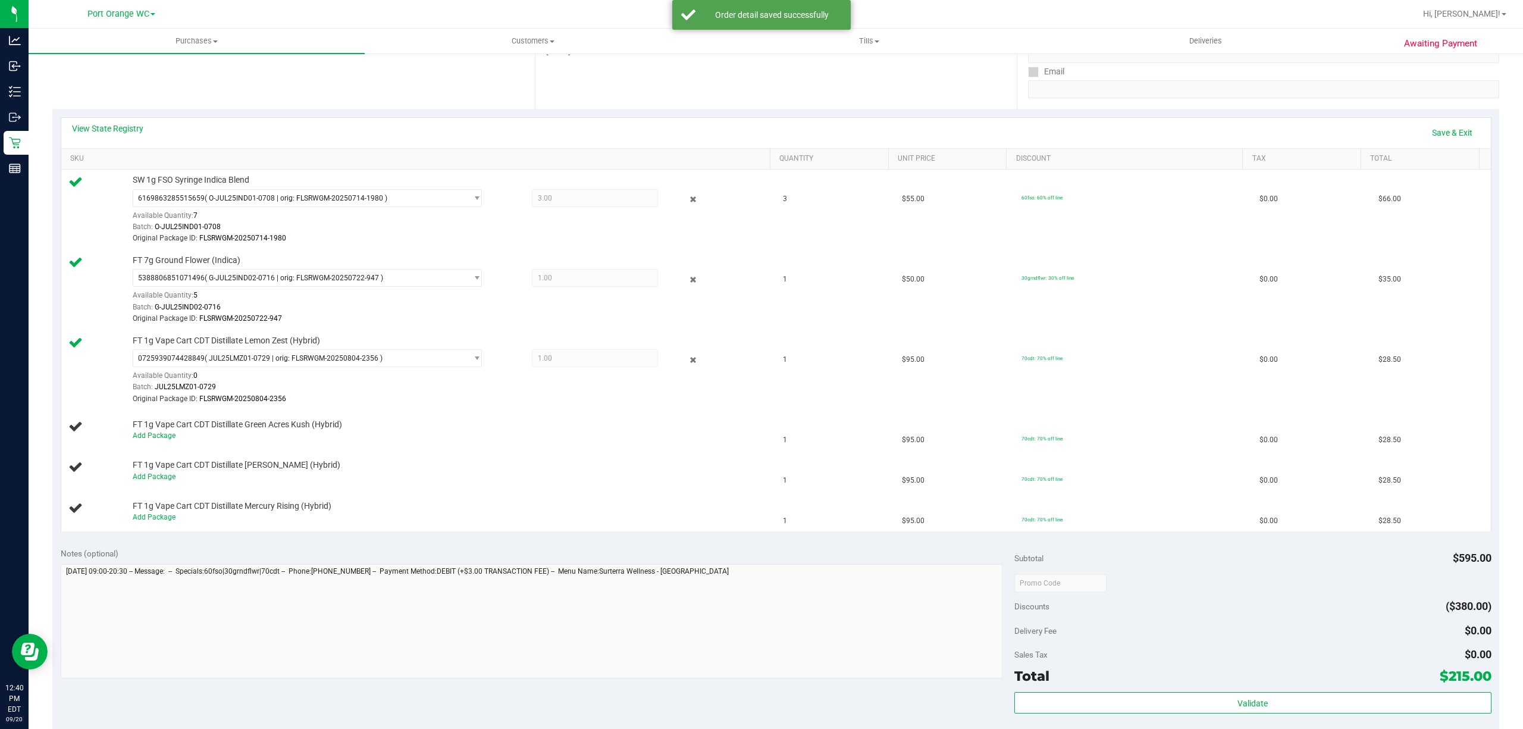
scroll to position [212, 0]
click at [155, 436] on link "Add Package" at bounding box center [154, 435] width 43 height 8
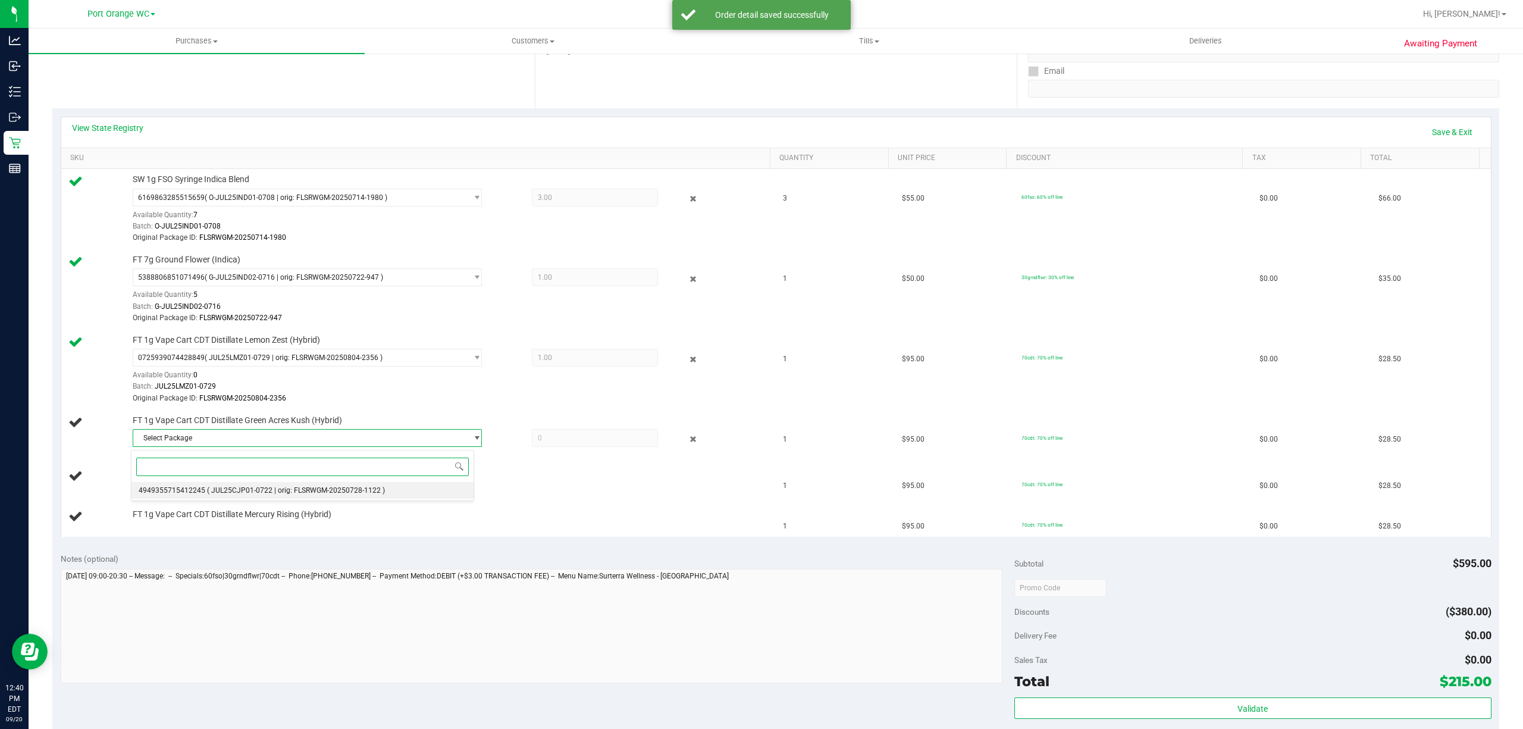
click at [360, 491] on span "( JUL25CJP01-0722 | orig: FLSRWGM-20250728-1122 )" at bounding box center [296, 490] width 178 height 8
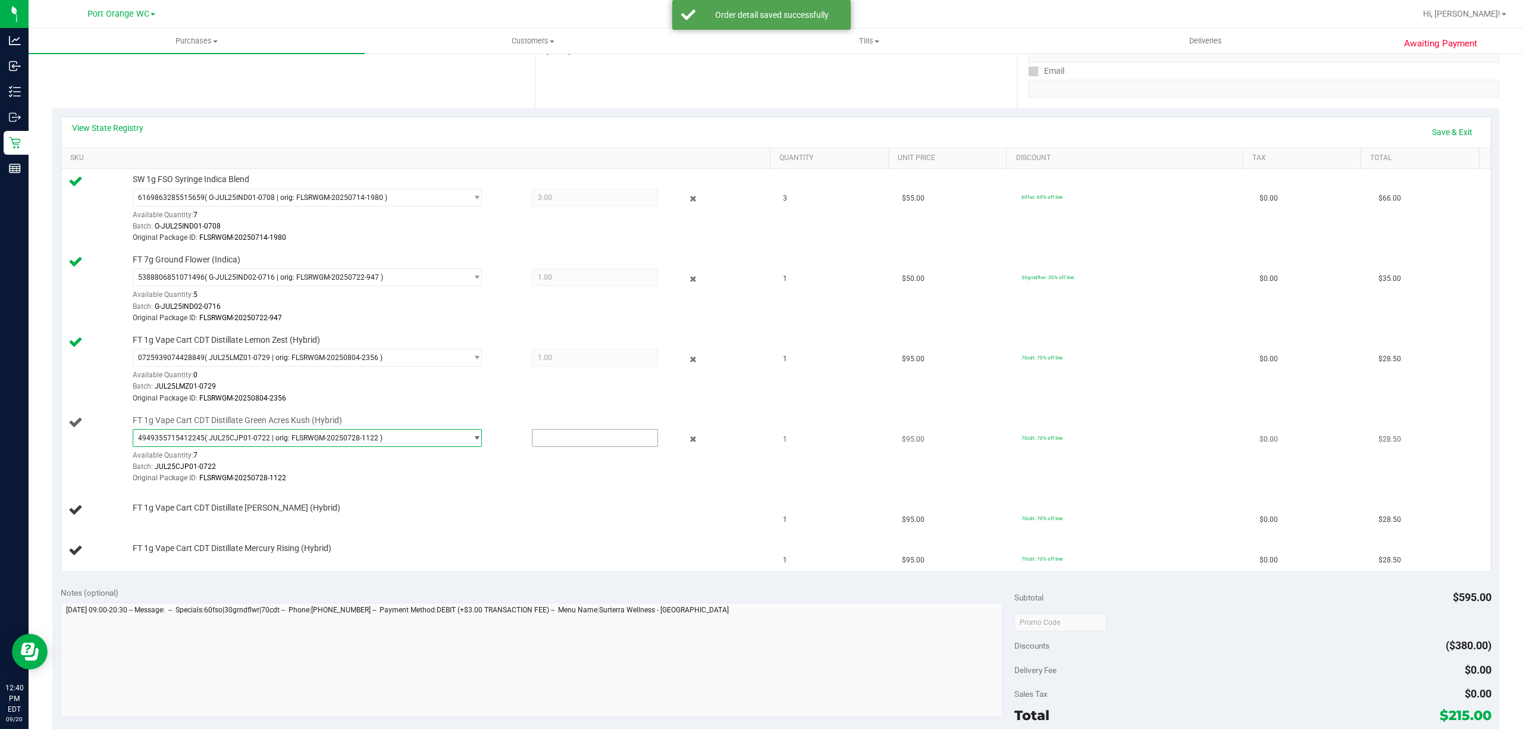
click at [594, 441] on input "text" at bounding box center [594, 437] width 125 height 17
type input "1"
click at [598, 538] on td "FT 1g Vape Cart CDT Distillate Mercury Rising (Hybrid)" at bounding box center [418, 551] width 715 height 40
type input "1.0000"
click at [164, 519] on link "Add Package" at bounding box center [154, 515] width 43 height 8
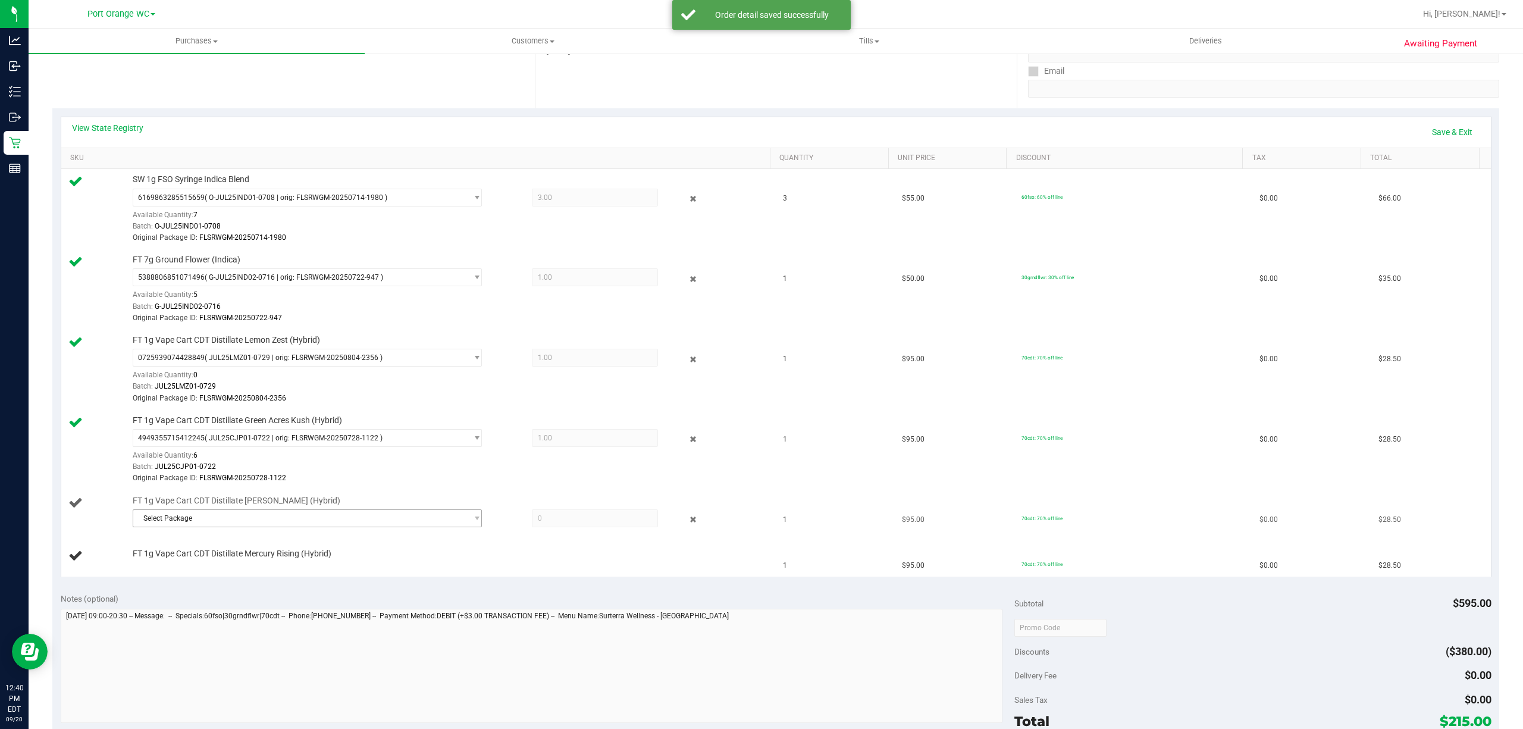
click at [217, 516] on span "Select Package" at bounding box center [299, 518] width 333 height 17
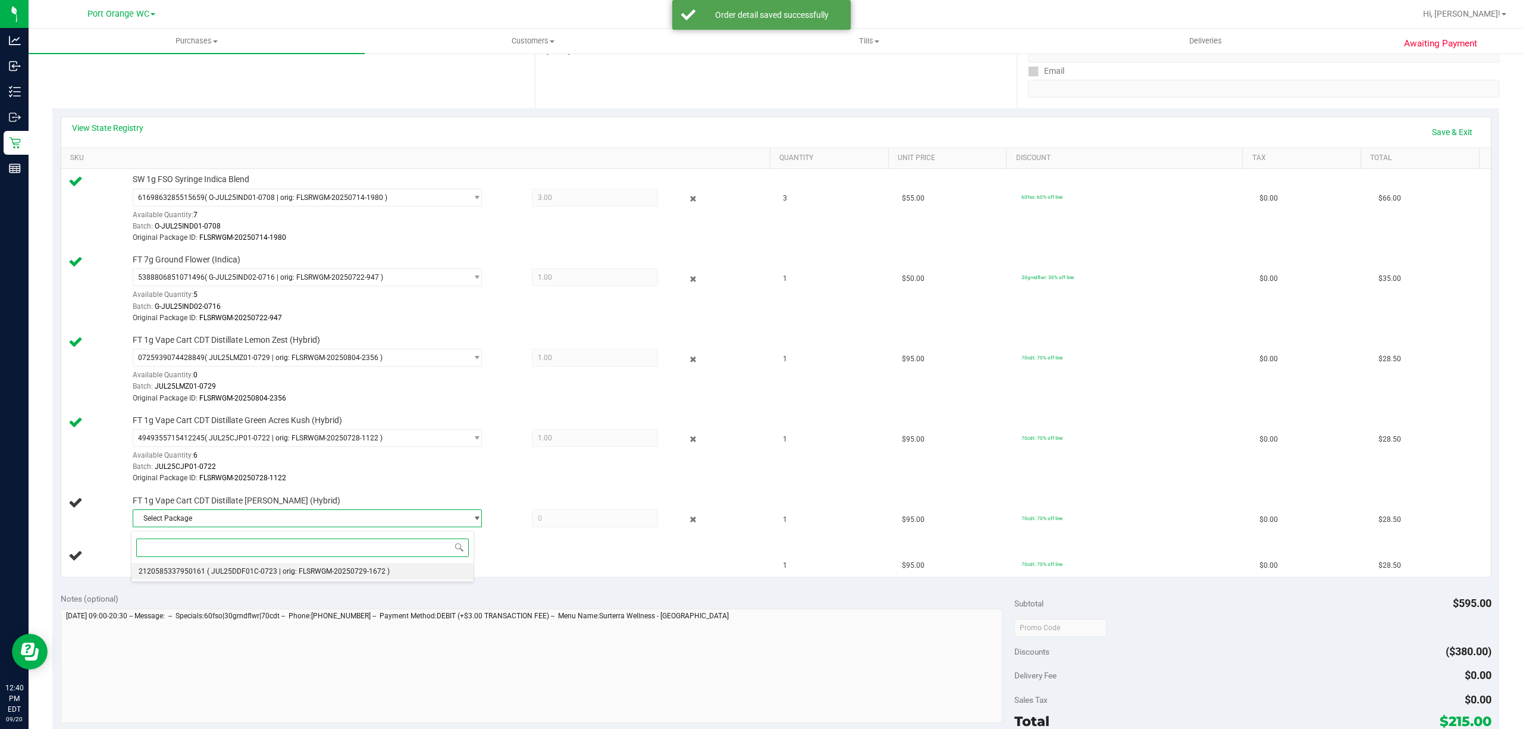
click at [288, 572] on span "( JUL25DDF01C-0723 | orig: FLSRWGM-20250729-1672 )" at bounding box center [298, 571] width 183 height 8
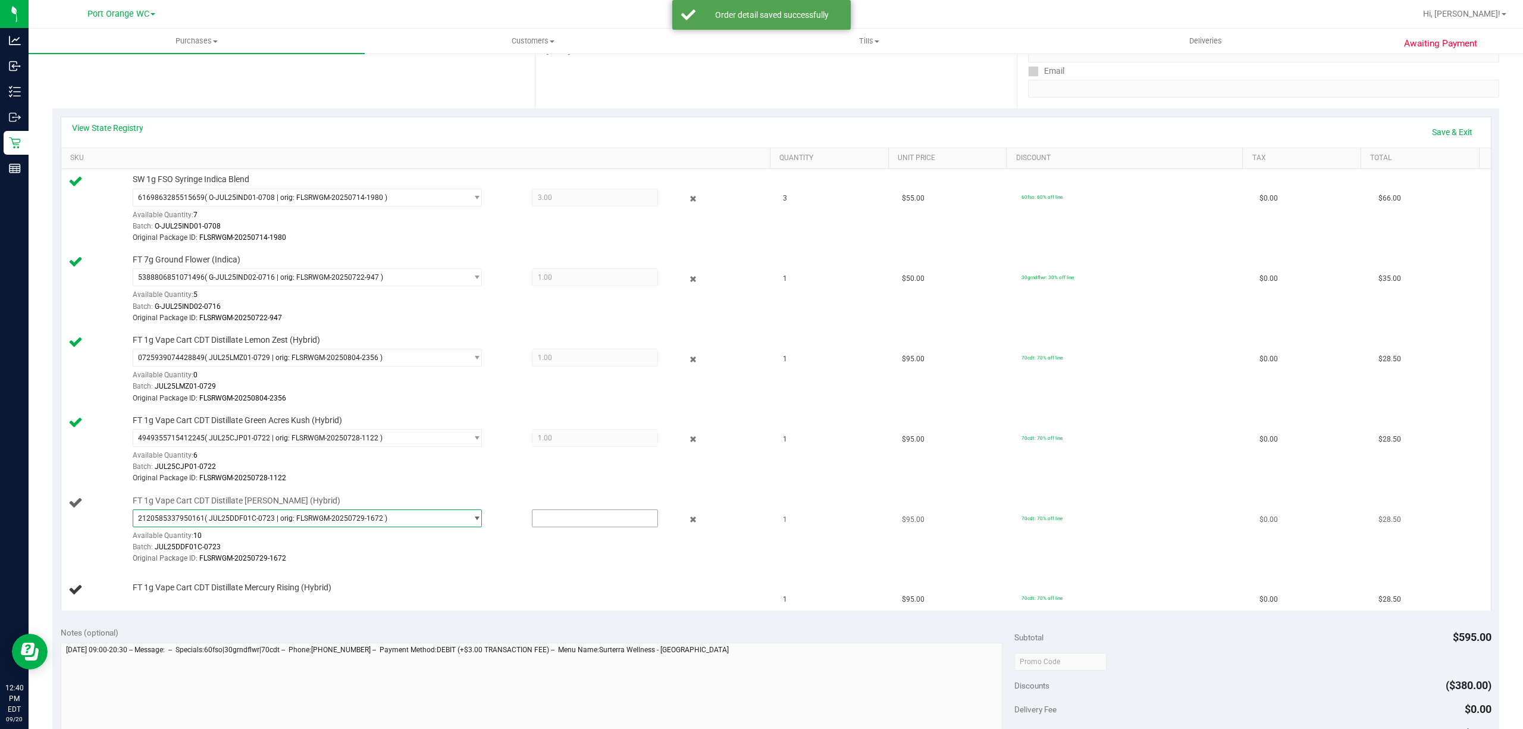
click at [571, 526] on input "text" at bounding box center [594, 518] width 125 height 17
type input "1"
click at [520, 607] on td "FT 1g Vape Cart CDT Distillate Mercury Rising (Hybrid)" at bounding box center [418, 590] width 715 height 40
type input "1.0000"
click at [143, 600] on link "Add Package" at bounding box center [154, 595] width 43 height 8
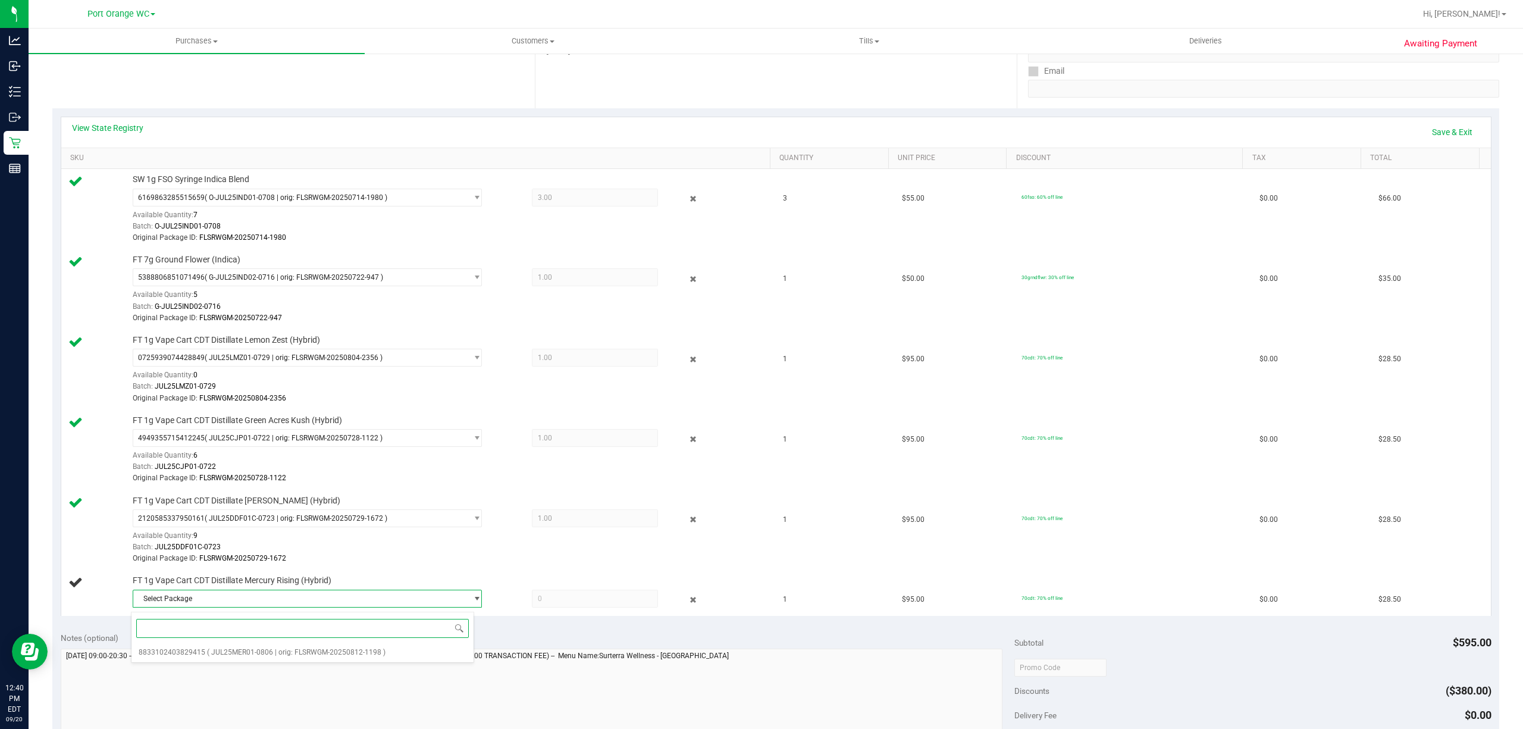
click at [290, 629] on input at bounding box center [302, 628] width 332 height 18
click at [312, 654] on span "( JUL25MER01-0806 | orig: FLSRWGM-20250812-1198 )" at bounding box center [296, 652] width 178 height 8
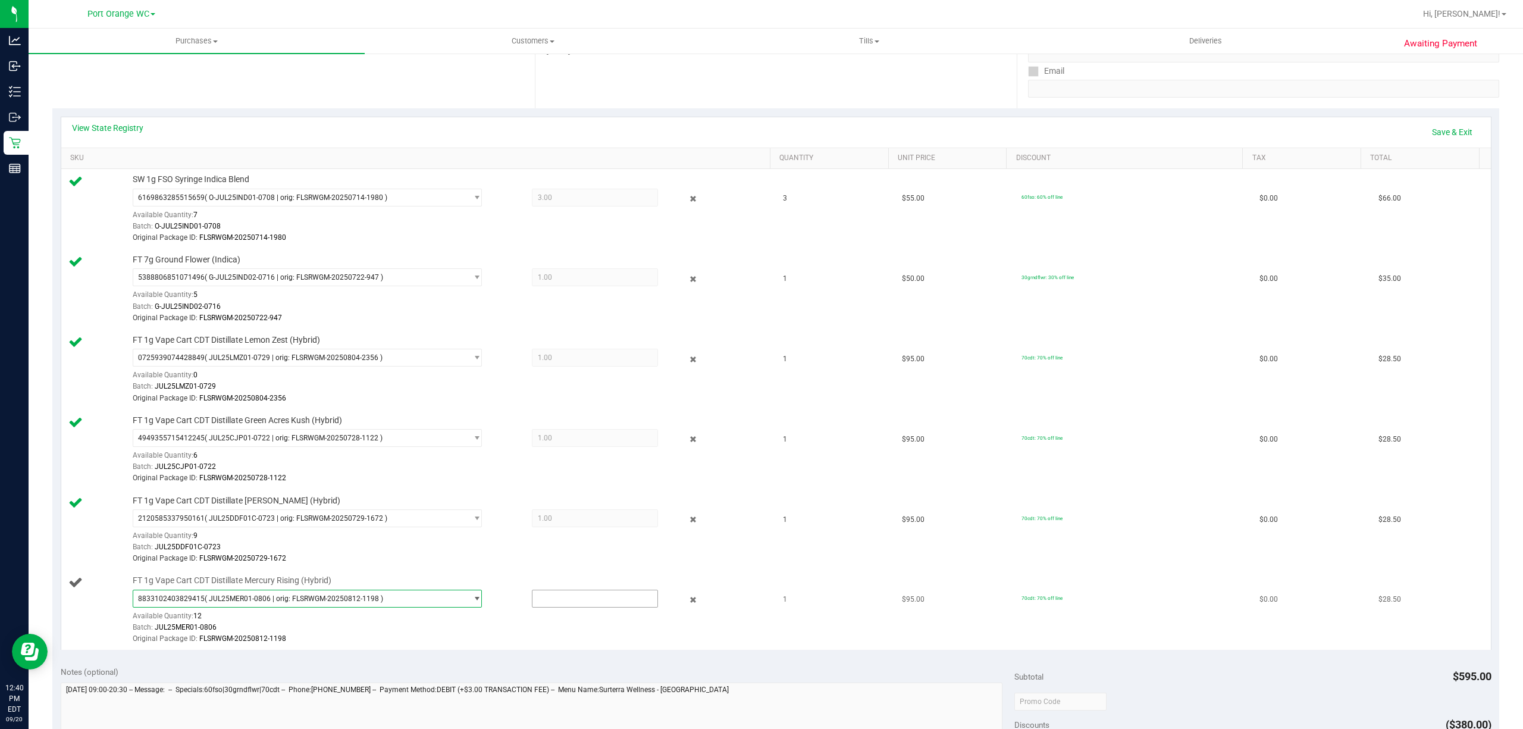
click at [581, 604] on input "text" at bounding box center [594, 598] width 125 height 17
type input "1"
click at [788, 613] on td "1" at bounding box center [835, 610] width 119 height 80
type input "1.0000"
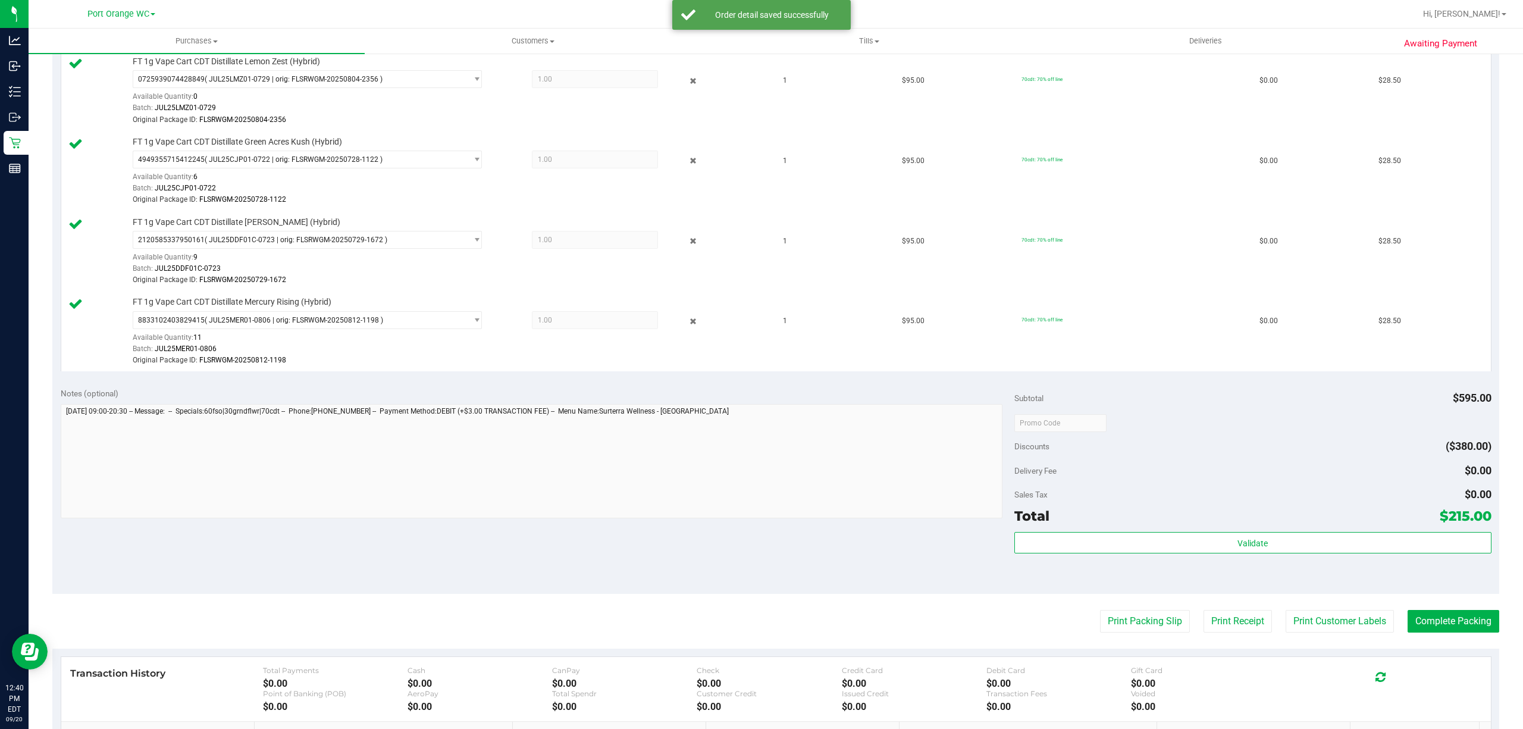
scroll to position [496, 0]
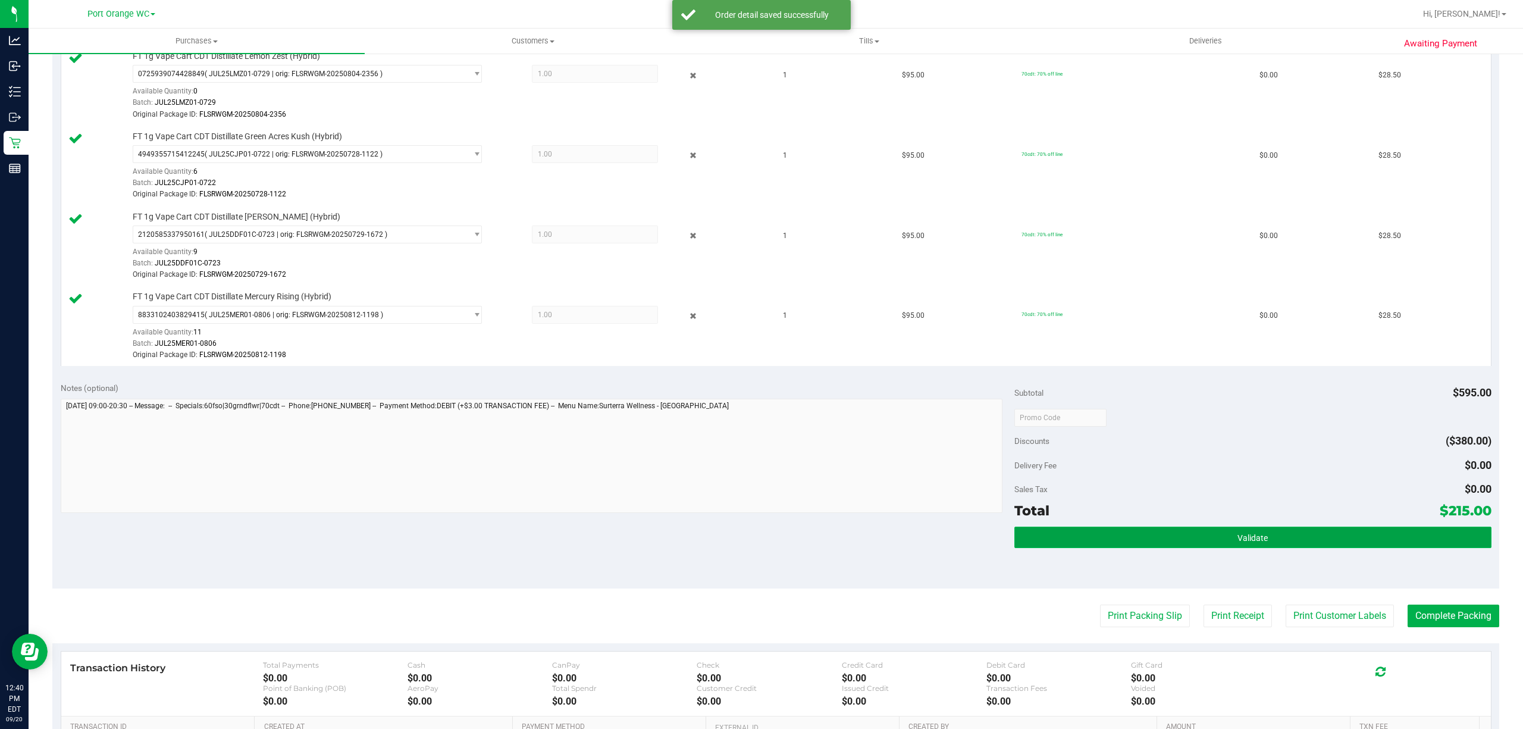
click at [1307, 548] on button "Validate" at bounding box center [1252, 536] width 477 height 21
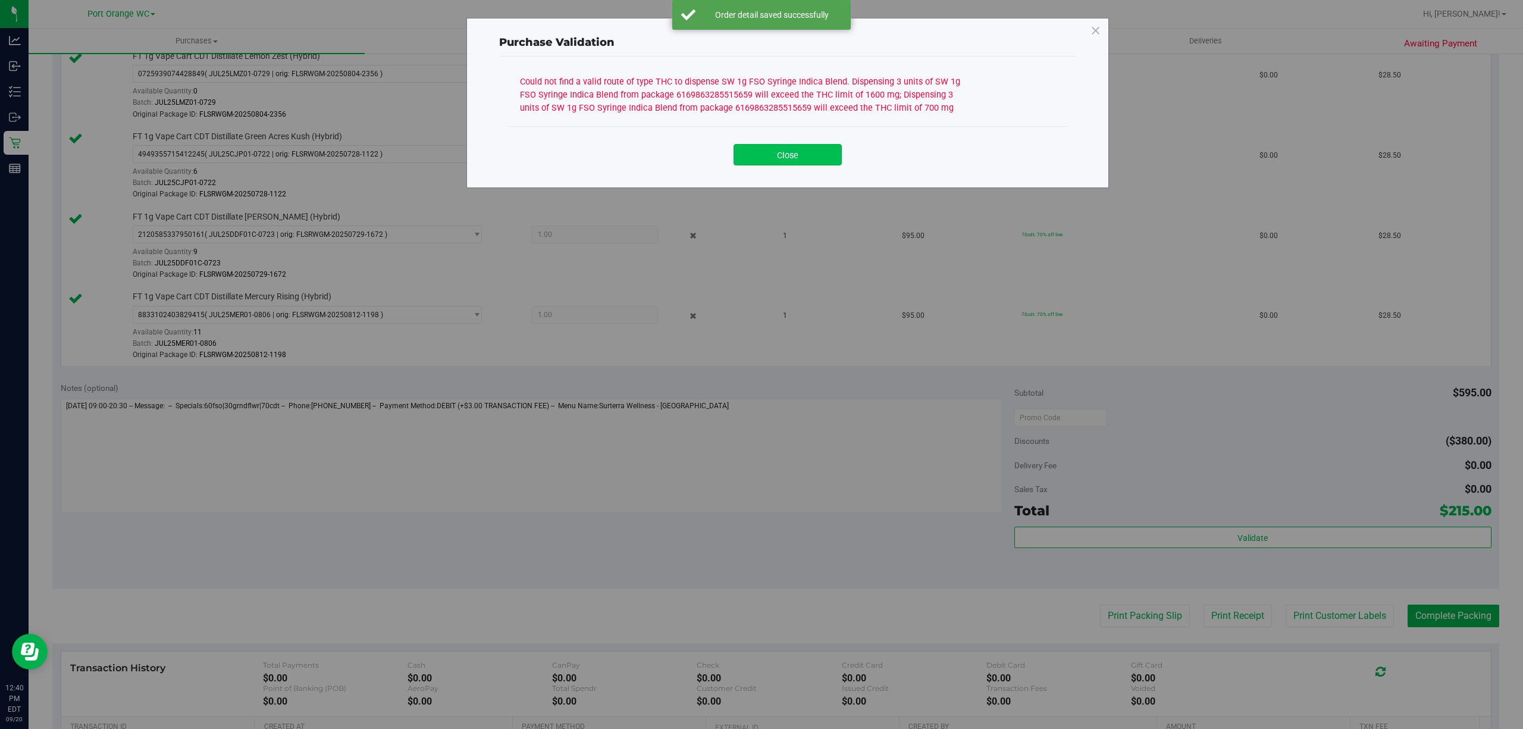
click at [785, 157] on button "Close" at bounding box center [787, 154] width 108 height 21
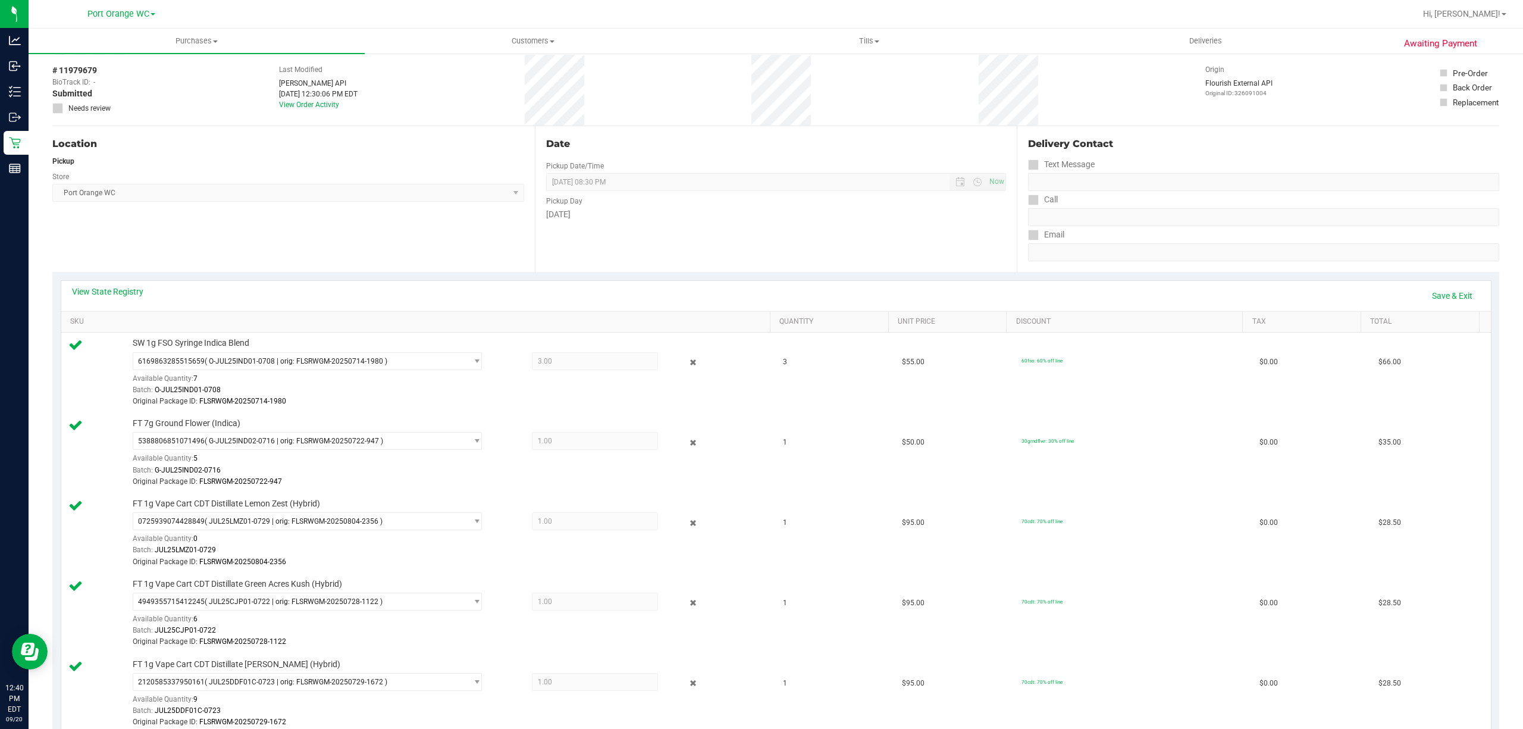
scroll to position [0, 0]
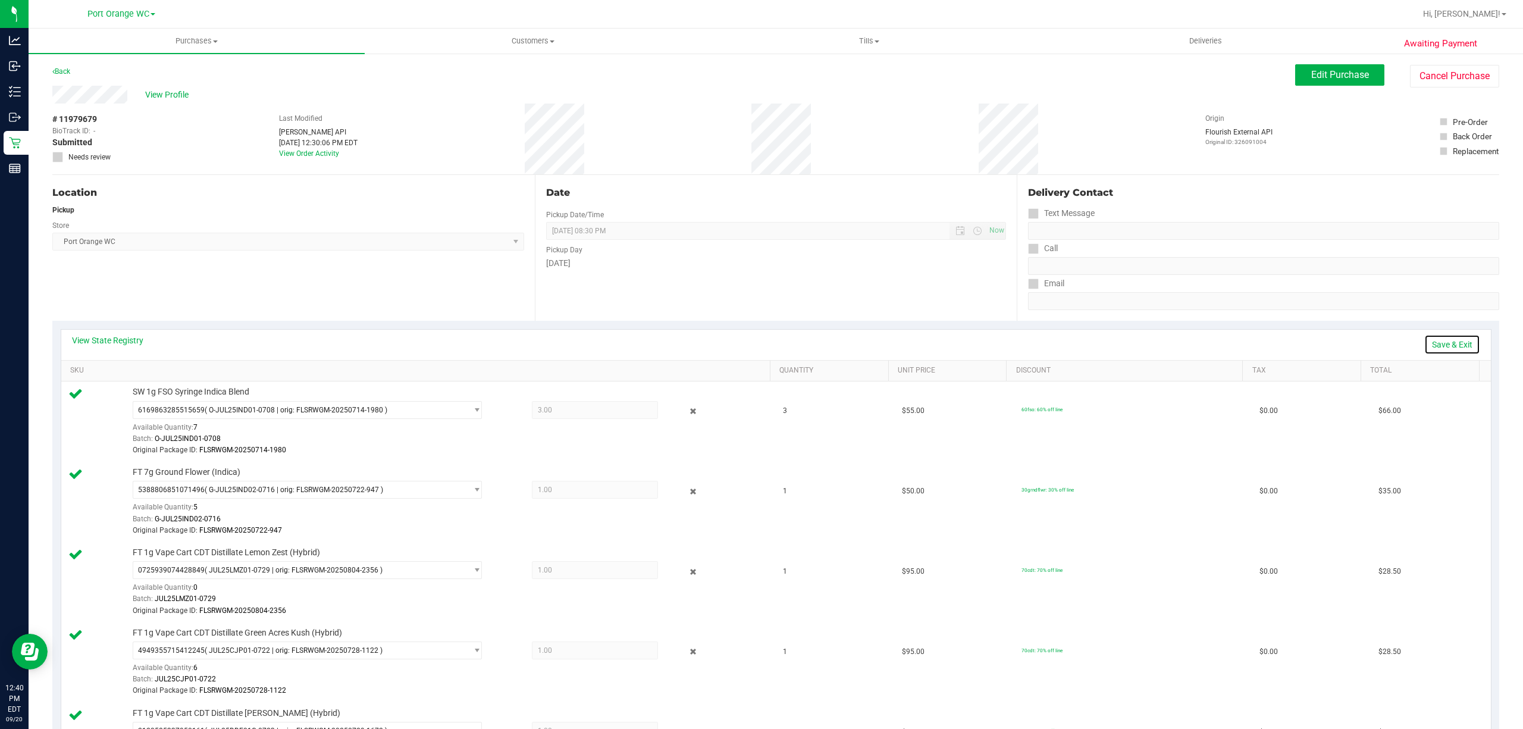
click at [1441, 343] on link "Save & Exit" at bounding box center [1452, 344] width 56 height 20
click at [1394, 349] on link "Assign Inventory Manually" at bounding box center [1423, 344] width 113 height 20
click at [686, 412] on icon at bounding box center [692, 411] width 12 height 14
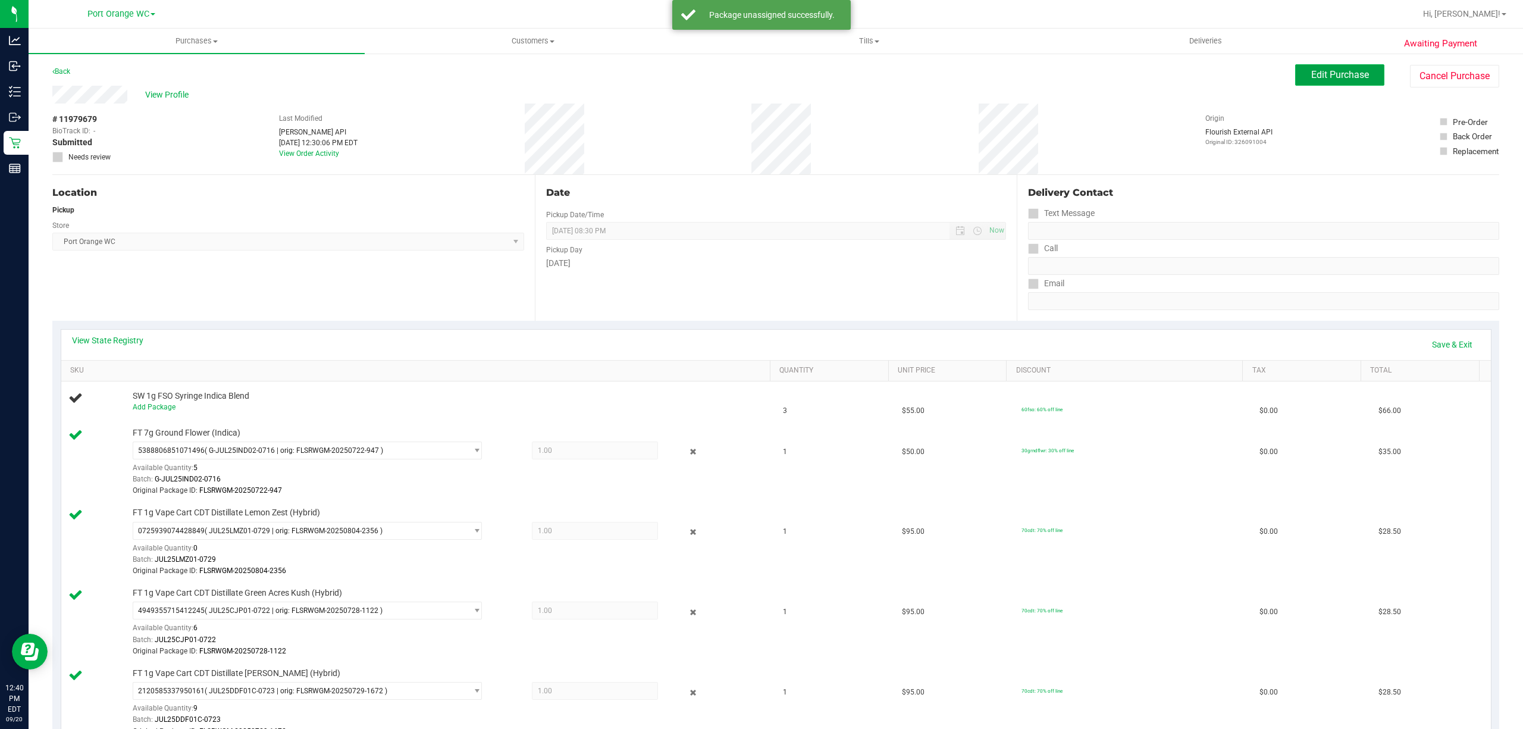
click at [1323, 80] on span "Edit Purchase" at bounding box center [1340, 74] width 58 height 11
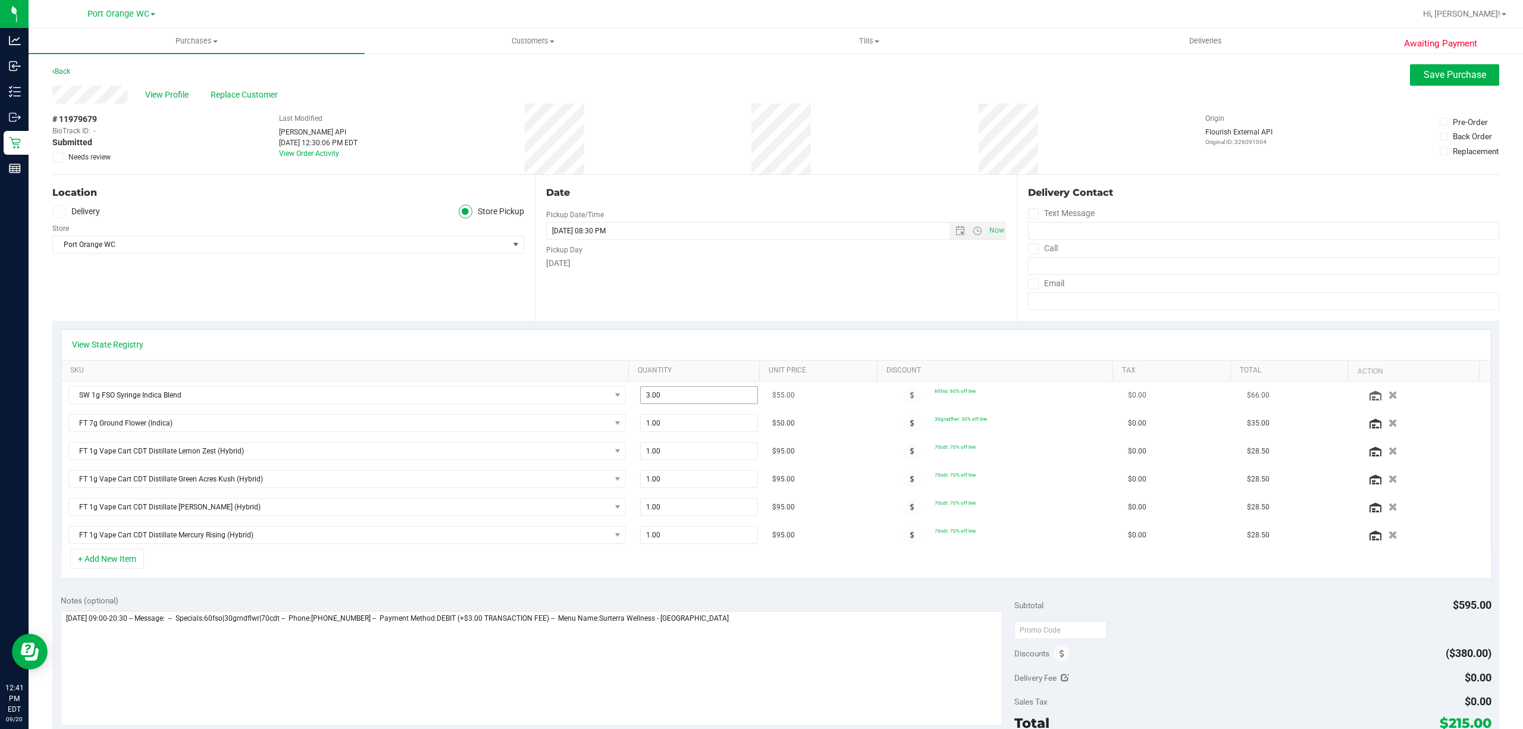
click at [667, 394] on input "3.00" at bounding box center [699, 395] width 117 height 17
type input "2"
click at [822, 253] on div "Pickup Day" at bounding box center [776, 248] width 460 height 17
type input "2.00"
click at [1428, 79] on span "Save Purchase" at bounding box center [1454, 74] width 62 height 11
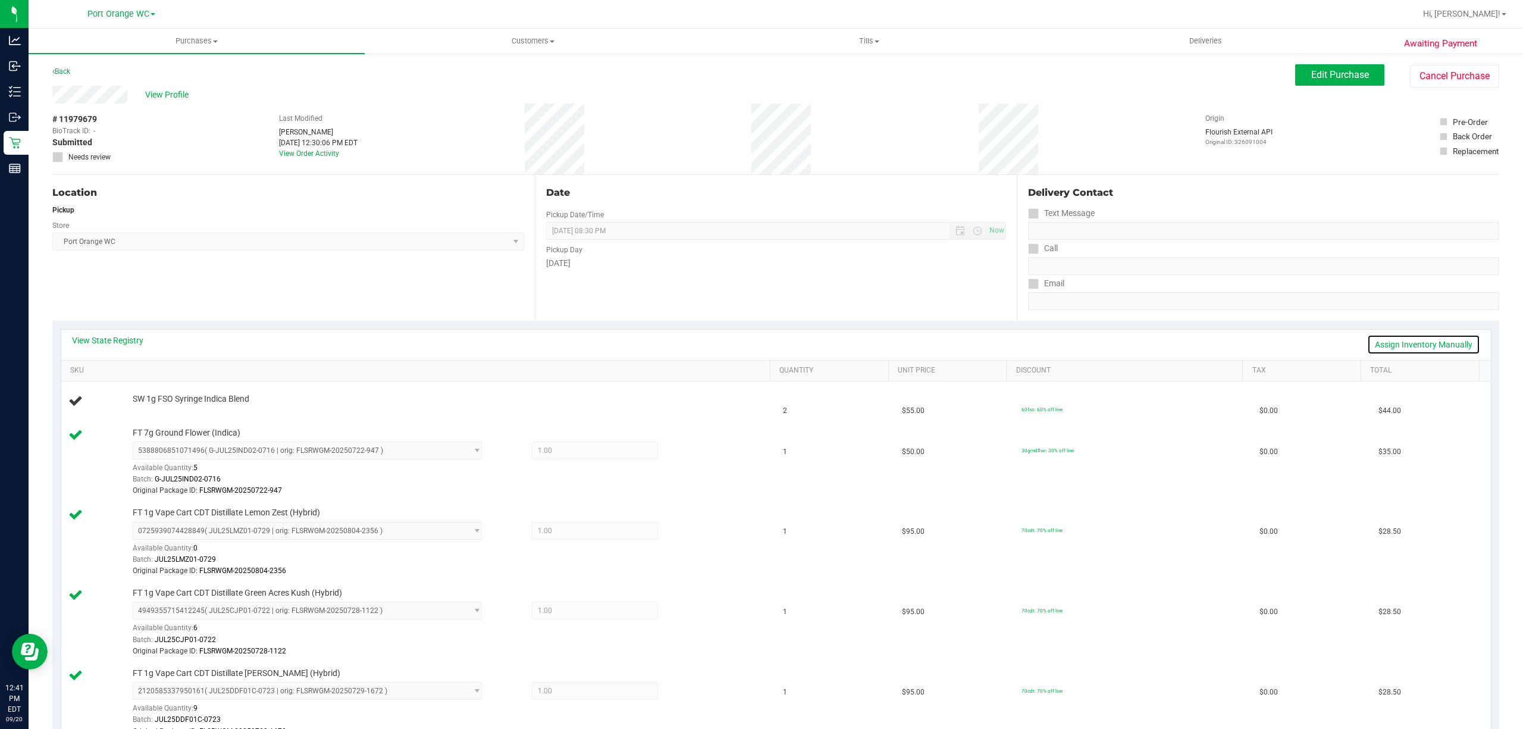
click at [1392, 346] on link "Assign Inventory Manually" at bounding box center [1423, 344] width 113 height 20
click at [142, 407] on link "Add Package" at bounding box center [154, 407] width 43 height 8
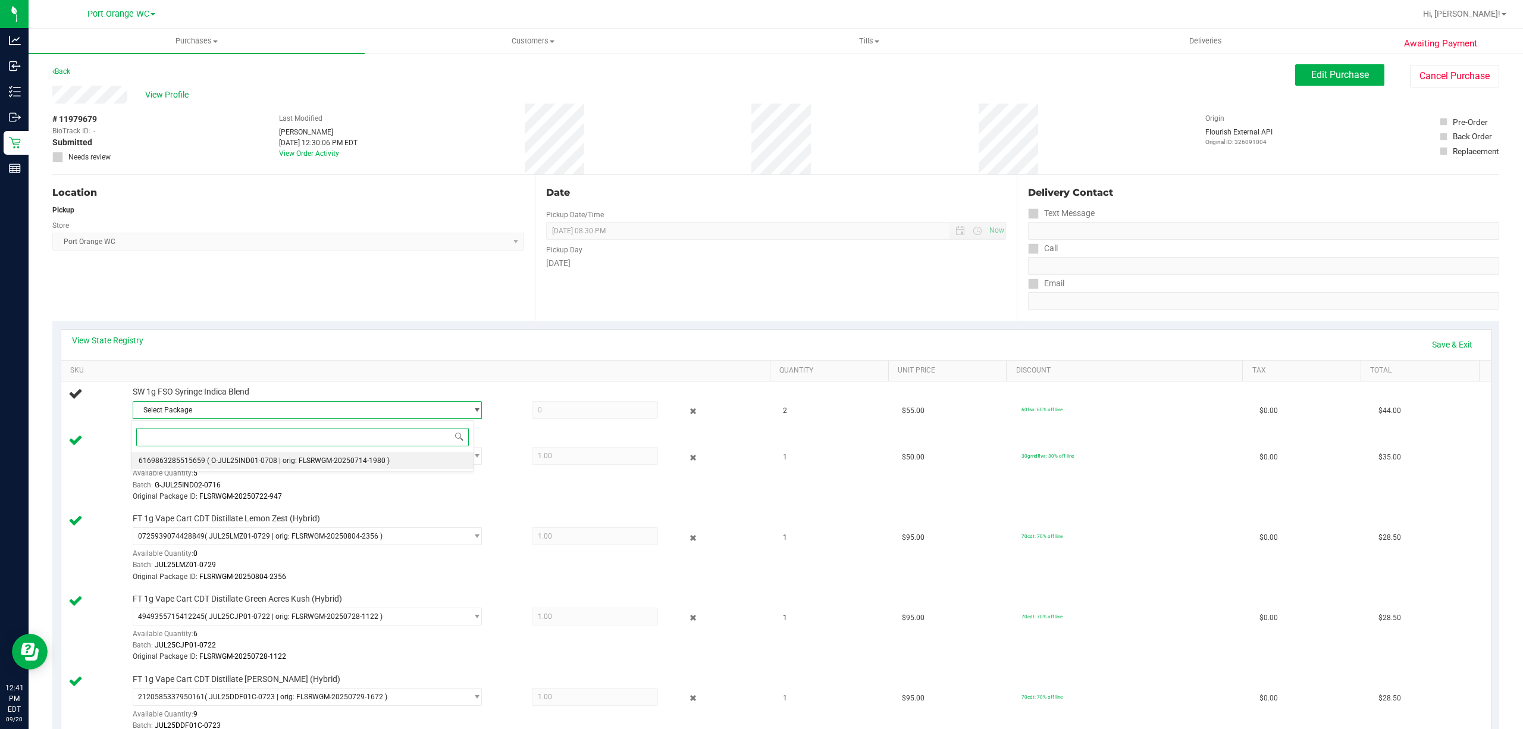
click at [332, 463] on span "( O-JUL25IND01-0708 | orig: FLSRWGM-20250714-1980 )" at bounding box center [298, 460] width 183 height 8
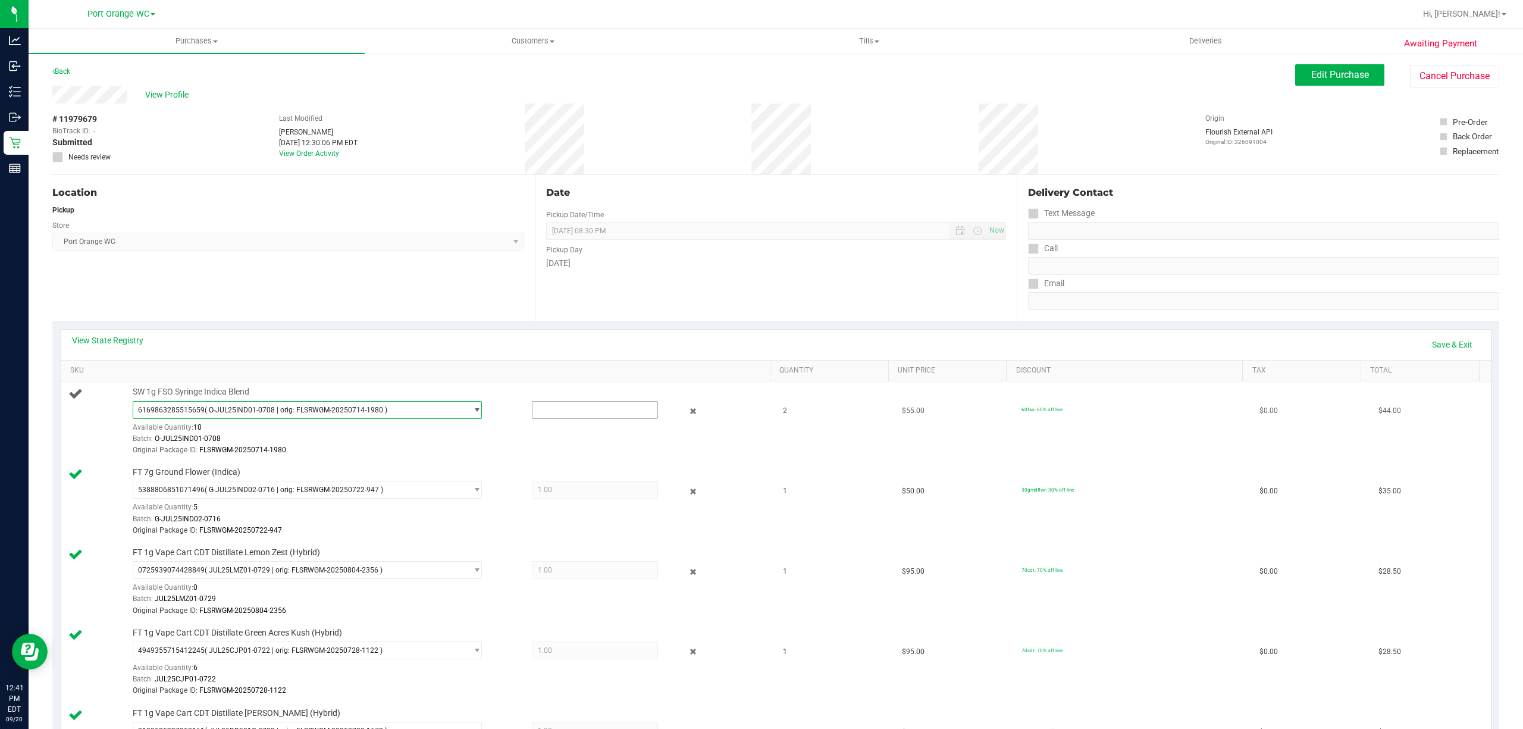
click at [600, 407] on input "text" at bounding box center [594, 409] width 125 height 17
type input "2"
click at [377, 225] on div "Store" at bounding box center [288, 223] width 472 height 17
type input "2.0000"
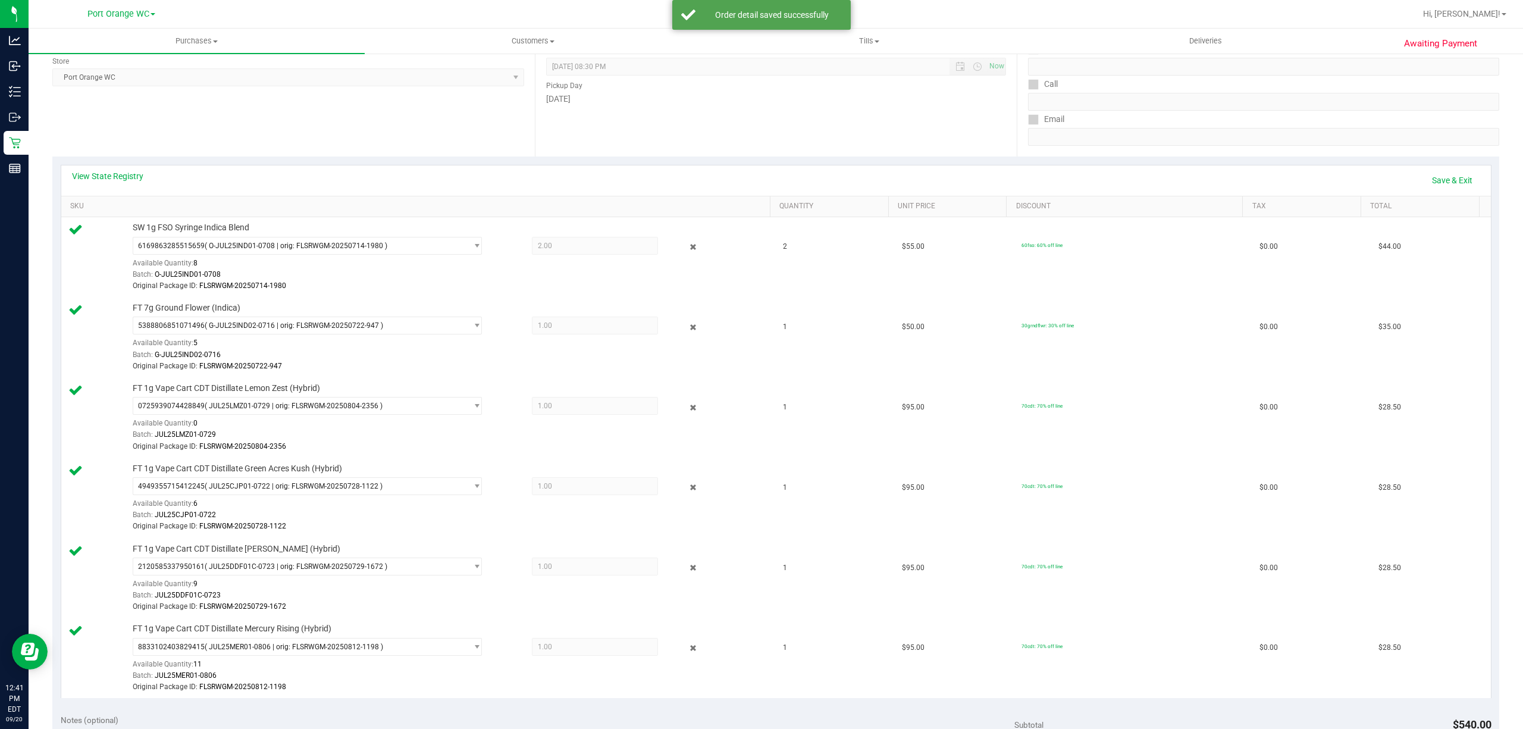
scroll to position [661, 0]
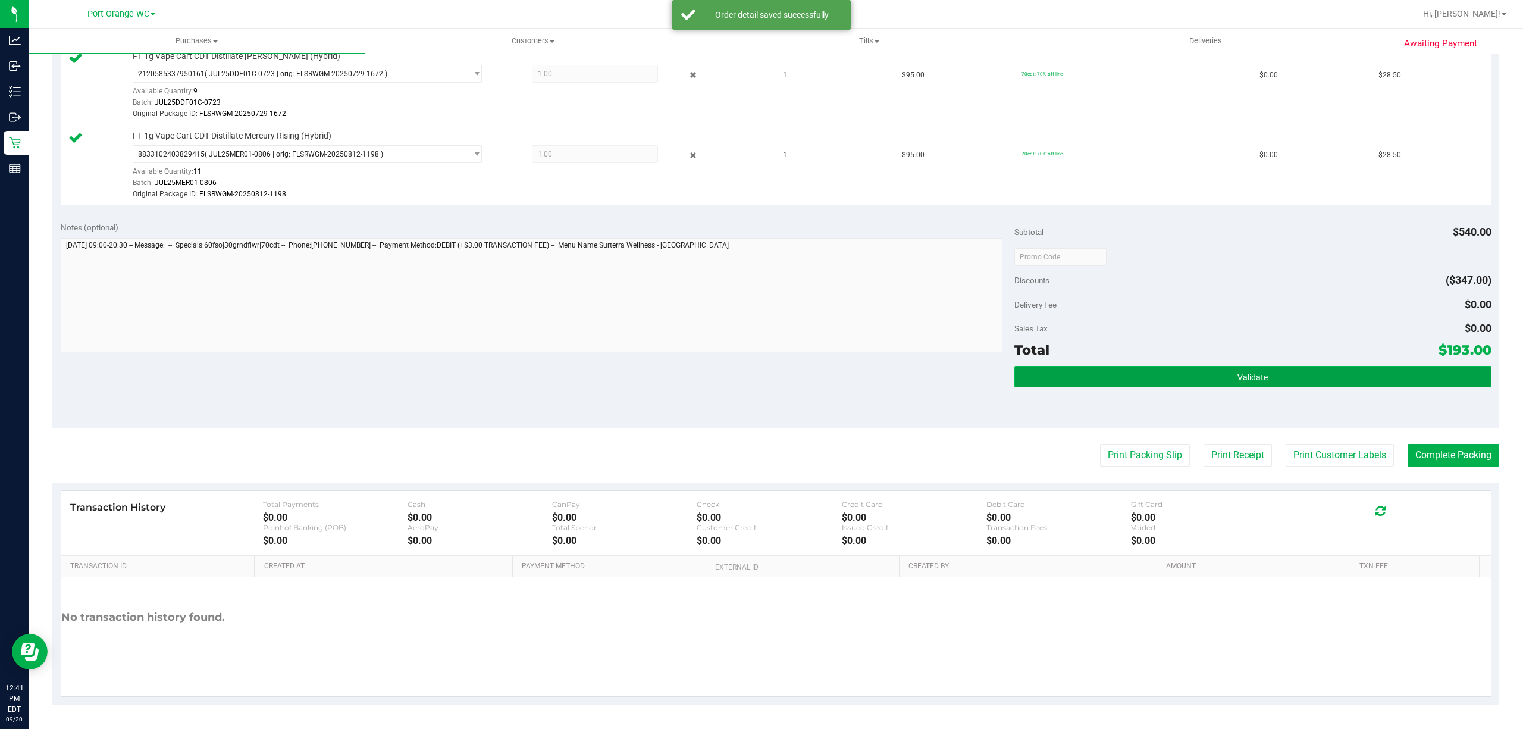
click at [1361, 374] on button "Validate" at bounding box center [1252, 376] width 477 height 21
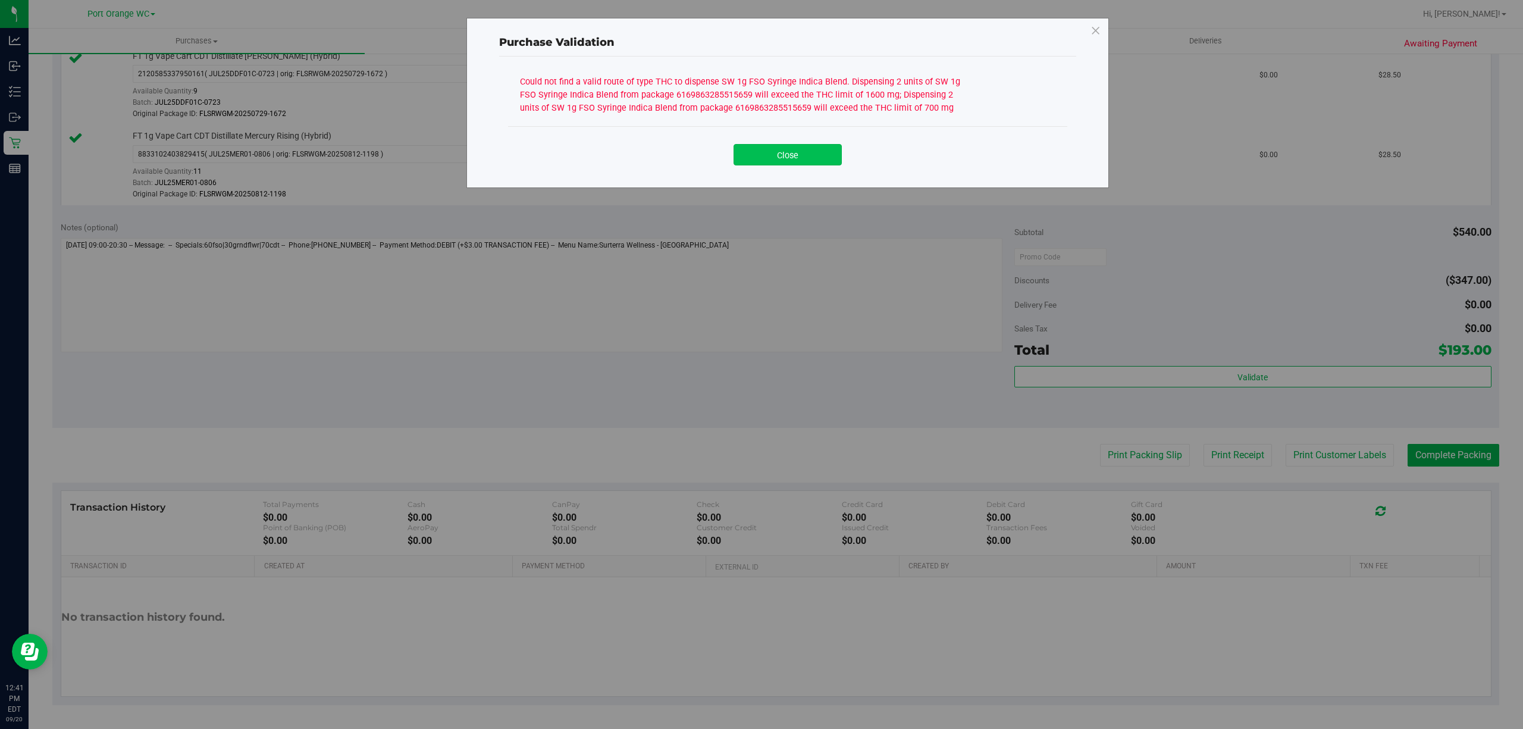
click at [788, 148] on button "Close" at bounding box center [787, 154] width 108 height 21
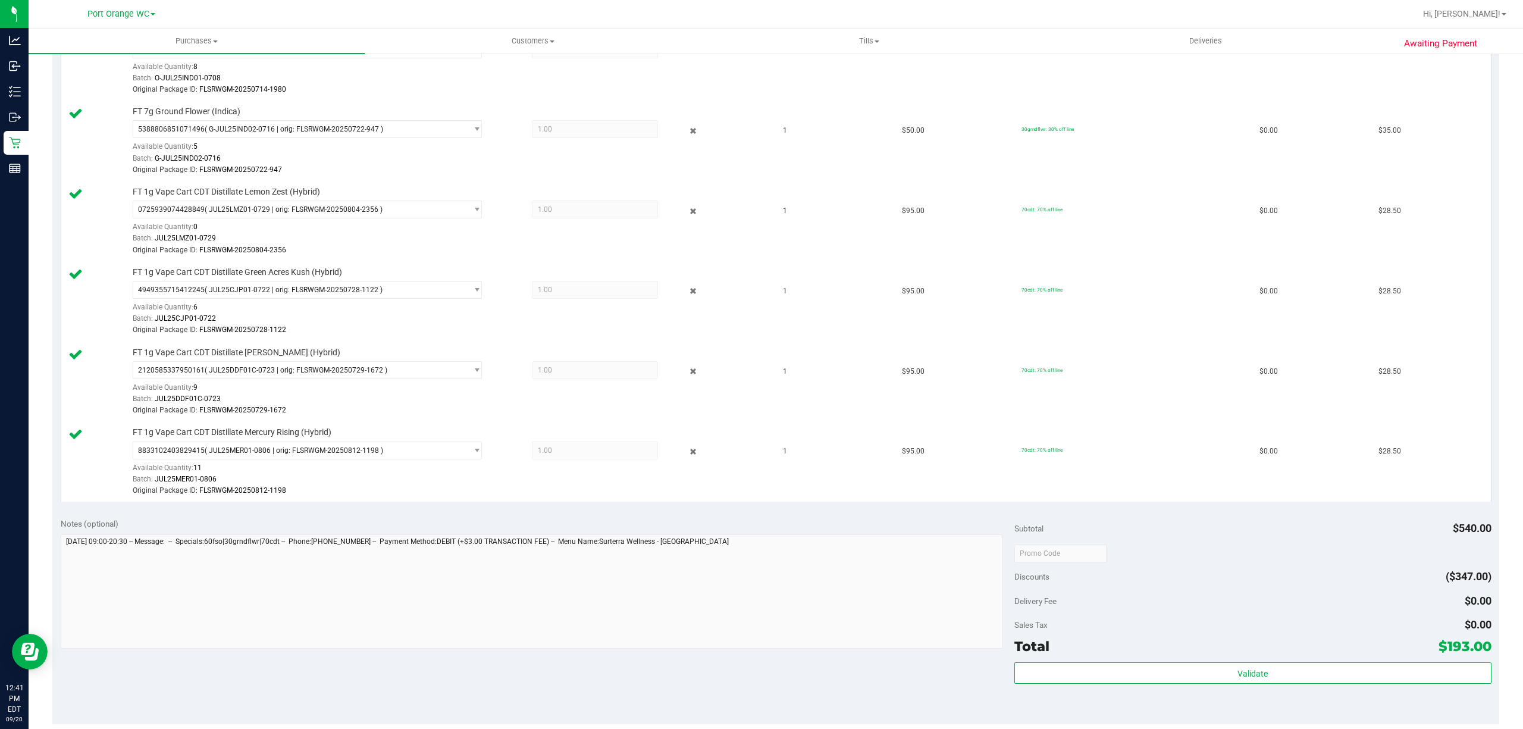
scroll to position [0, 0]
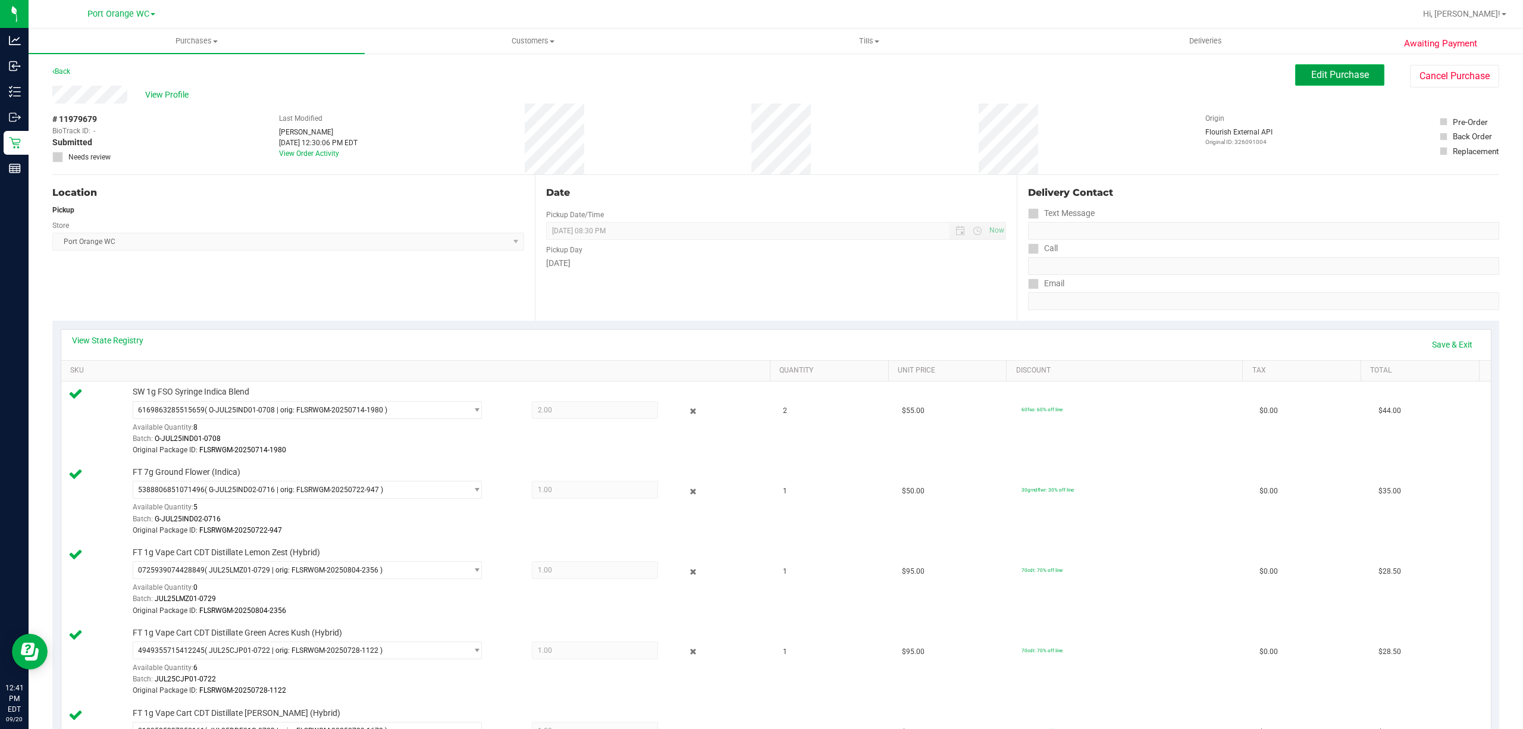
click at [1338, 74] on span "Edit Purchase" at bounding box center [1340, 74] width 58 height 11
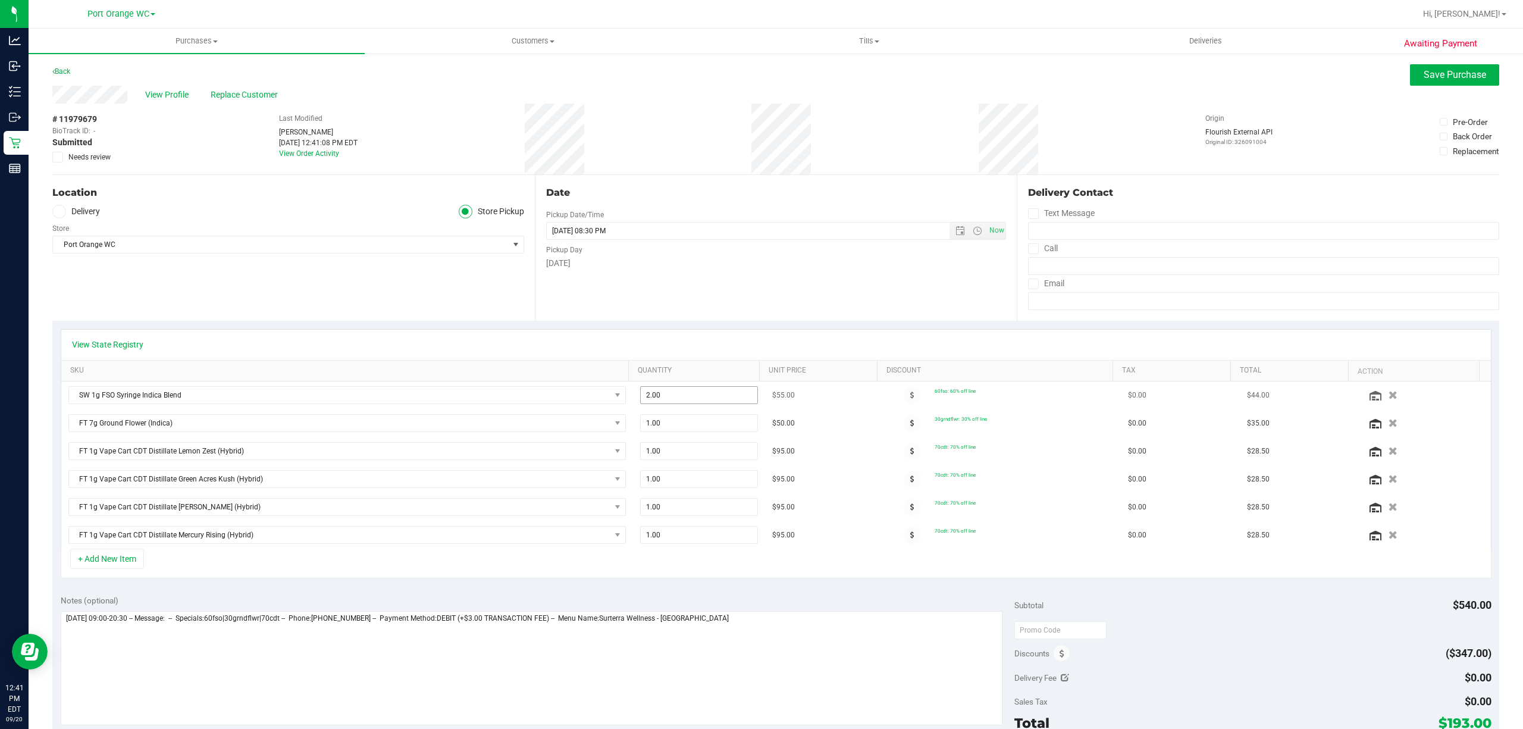
click at [698, 396] on input "2.00" at bounding box center [699, 395] width 117 height 17
type input "1"
click at [723, 658] on textarea at bounding box center [532, 668] width 942 height 114
type input "2.00"
click at [1410, 77] on button "Save Purchase" at bounding box center [1454, 74] width 89 height 21
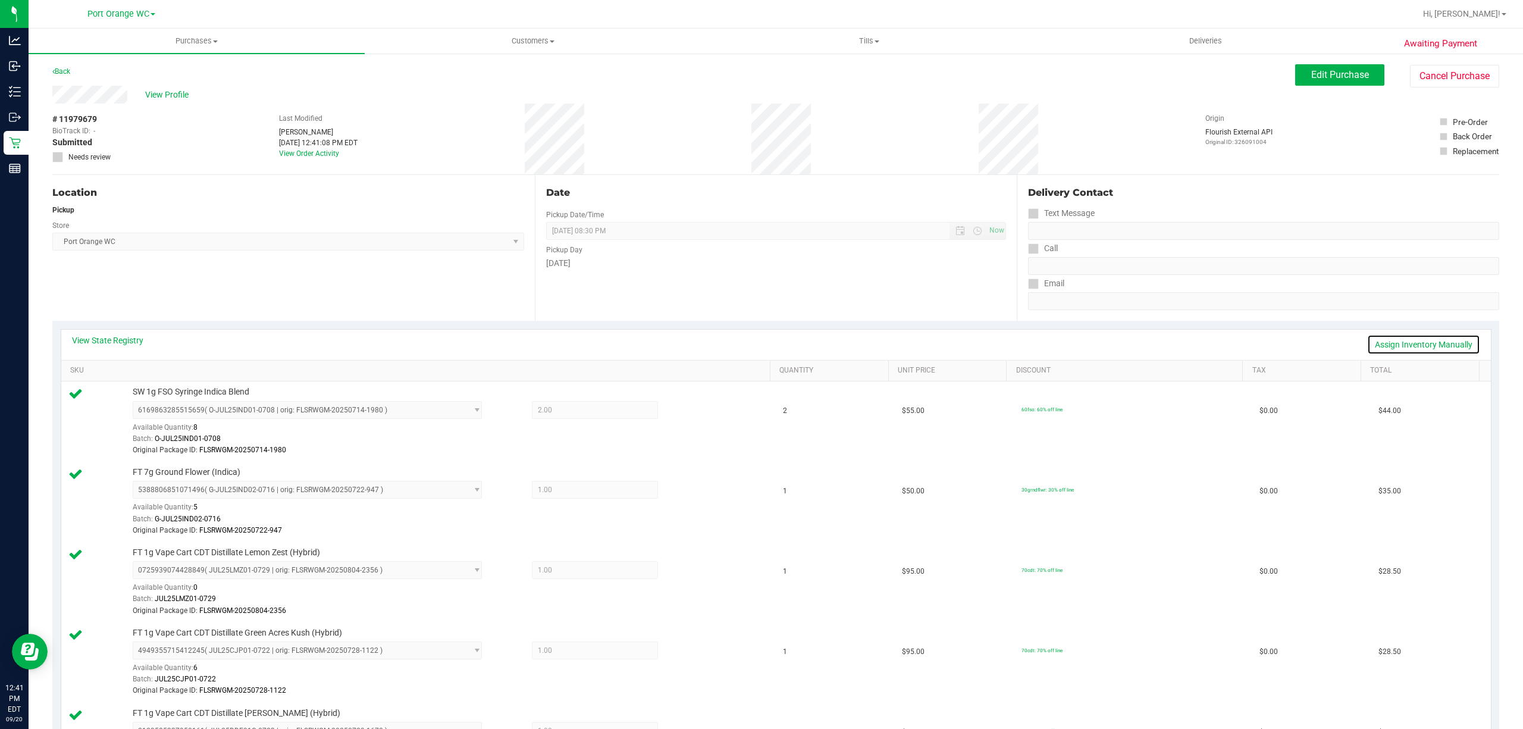
click at [1412, 346] on link "Assign Inventory Manually" at bounding box center [1423, 344] width 113 height 20
click at [686, 417] on icon at bounding box center [692, 411] width 12 height 14
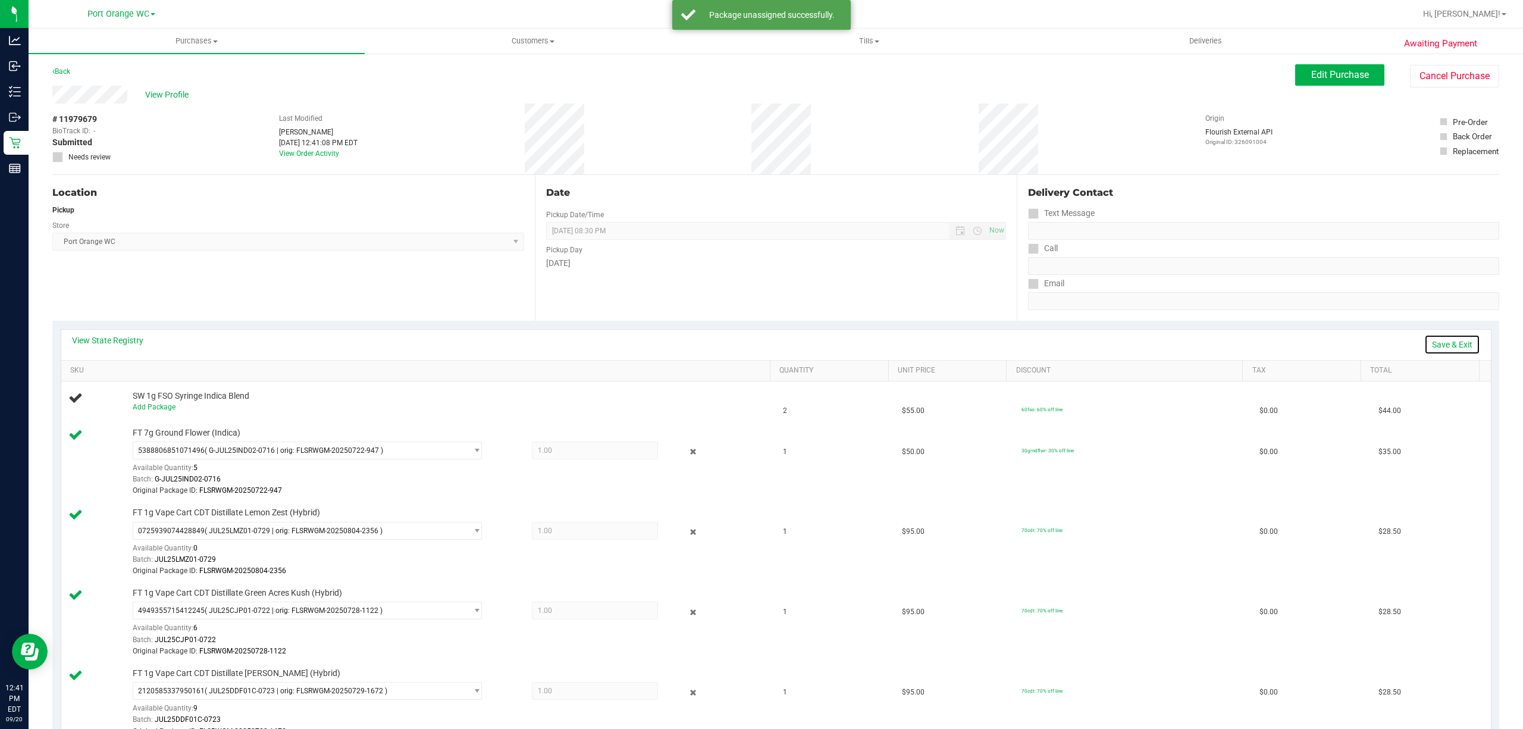
click at [1452, 350] on link "Save & Exit" at bounding box center [1452, 344] width 56 height 20
click at [1321, 76] on span "Edit Purchase" at bounding box center [1340, 74] width 58 height 11
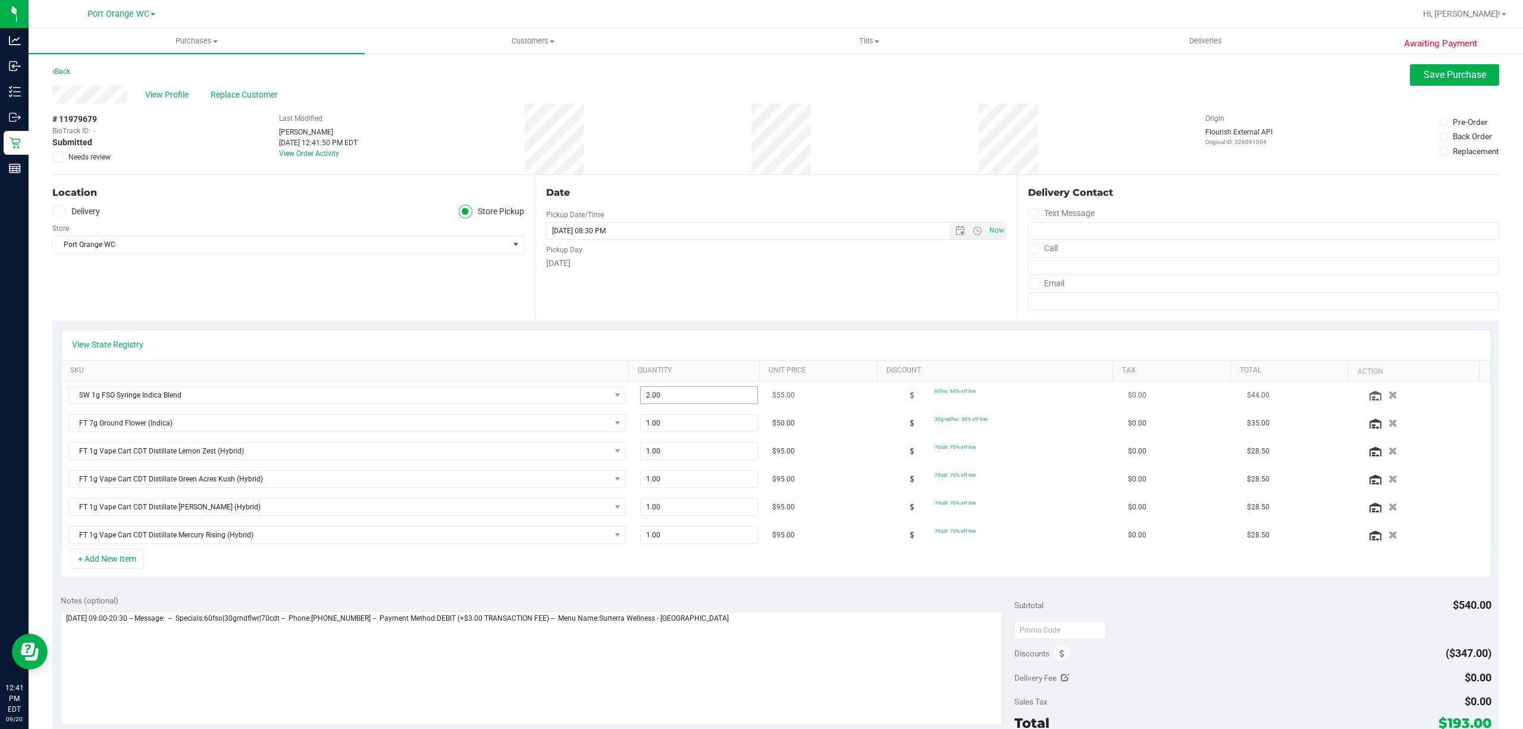
click at [698, 394] on input "2.00" at bounding box center [699, 395] width 117 height 17
type input "1"
click at [748, 654] on textarea at bounding box center [532, 668] width 942 height 114
type input "1.00"
type textarea "Saturday 09/20/2025 09:00-20:30 -- Message: -- Specials:60fso|30grndflwr|70cdt …"
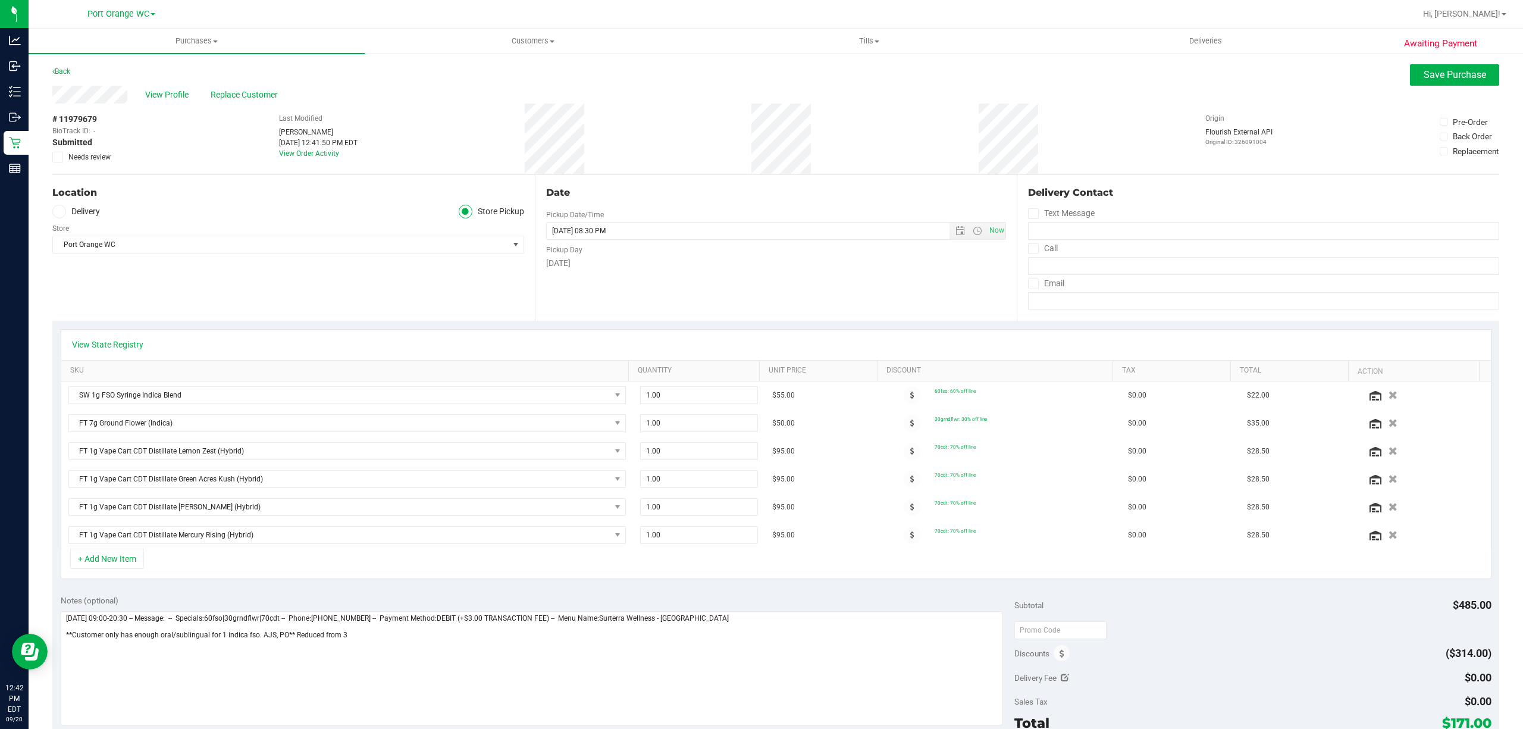
click at [62, 157] on span at bounding box center [57, 157] width 11 height 11
click at [0, 0] on input "Needs review" at bounding box center [0, 0] width 0 height 0
click at [1423, 79] on span "Save Purchase" at bounding box center [1454, 74] width 62 height 11
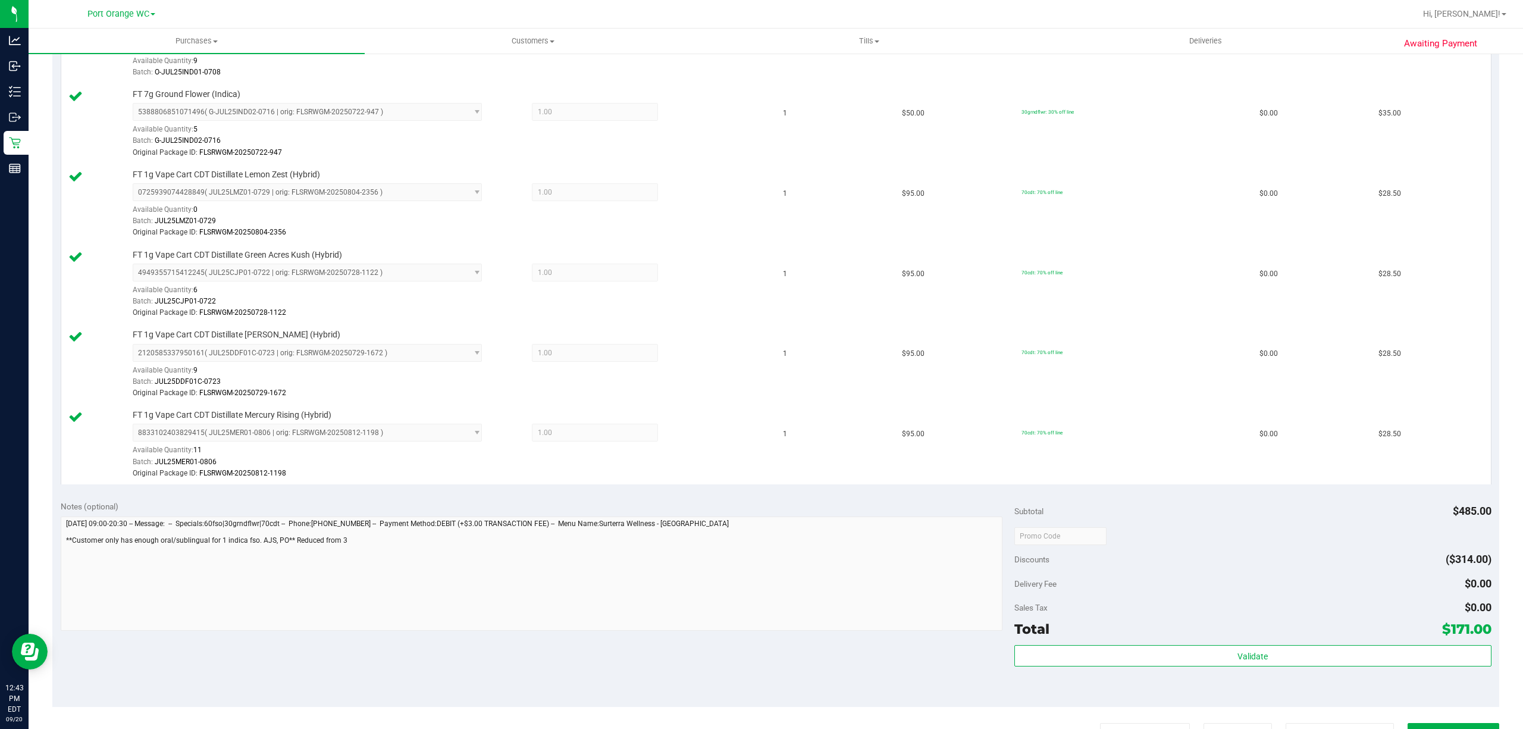
scroll to position [378, 0]
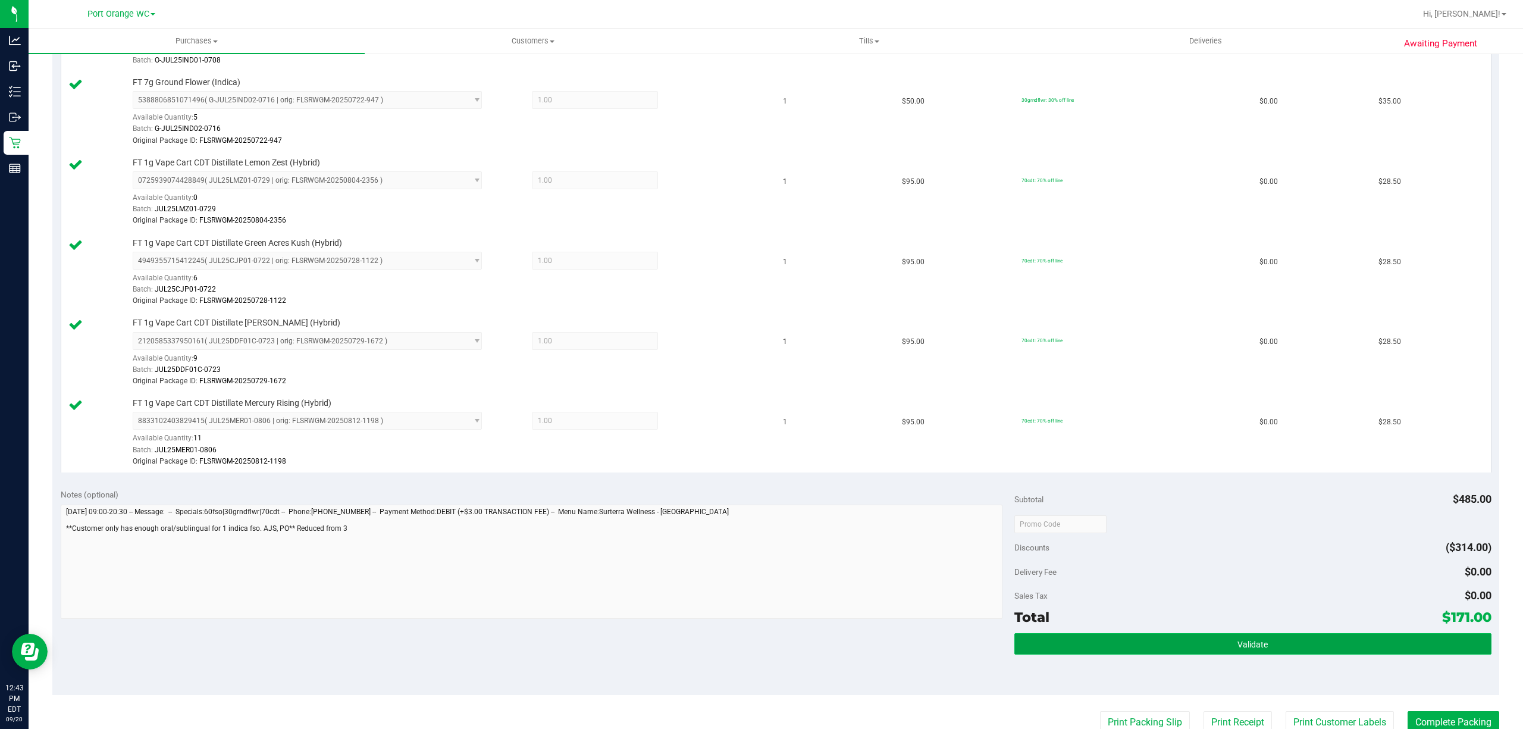
click at [1333, 650] on button "Validate" at bounding box center [1252, 643] width 477 height 21
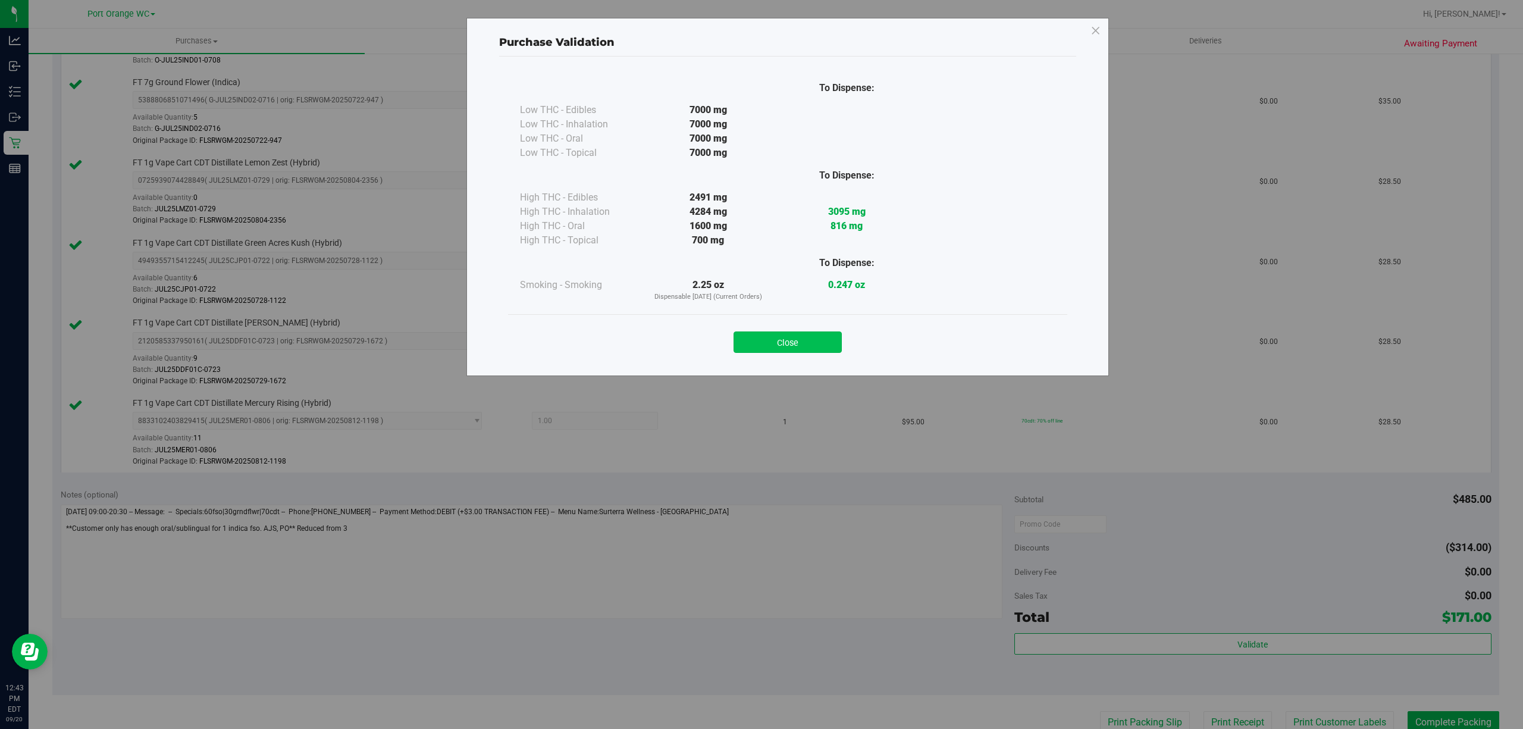
click at [785, 345] on button "Close" at bounding box center [787, 341] width 108 height 21
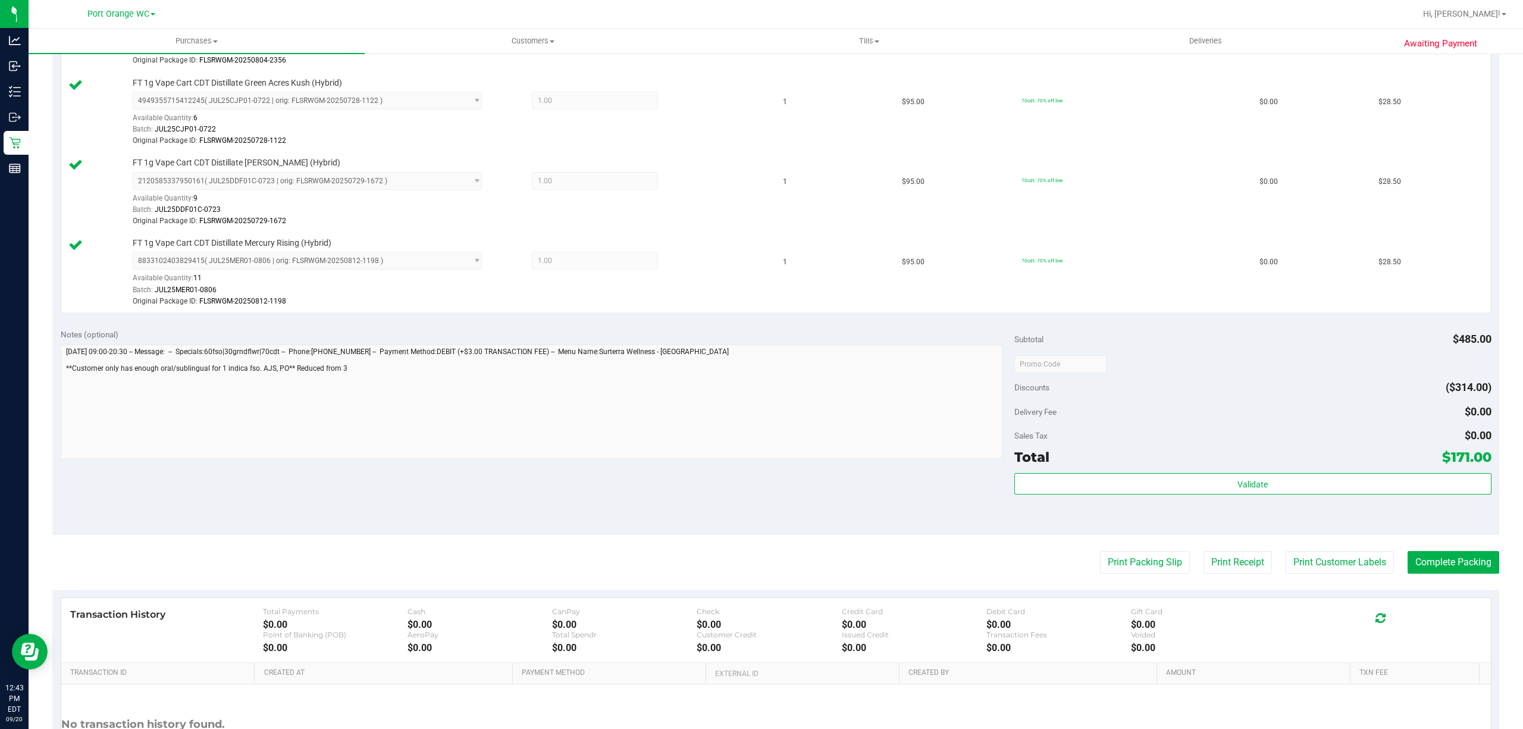
scroll to position [650, 0]
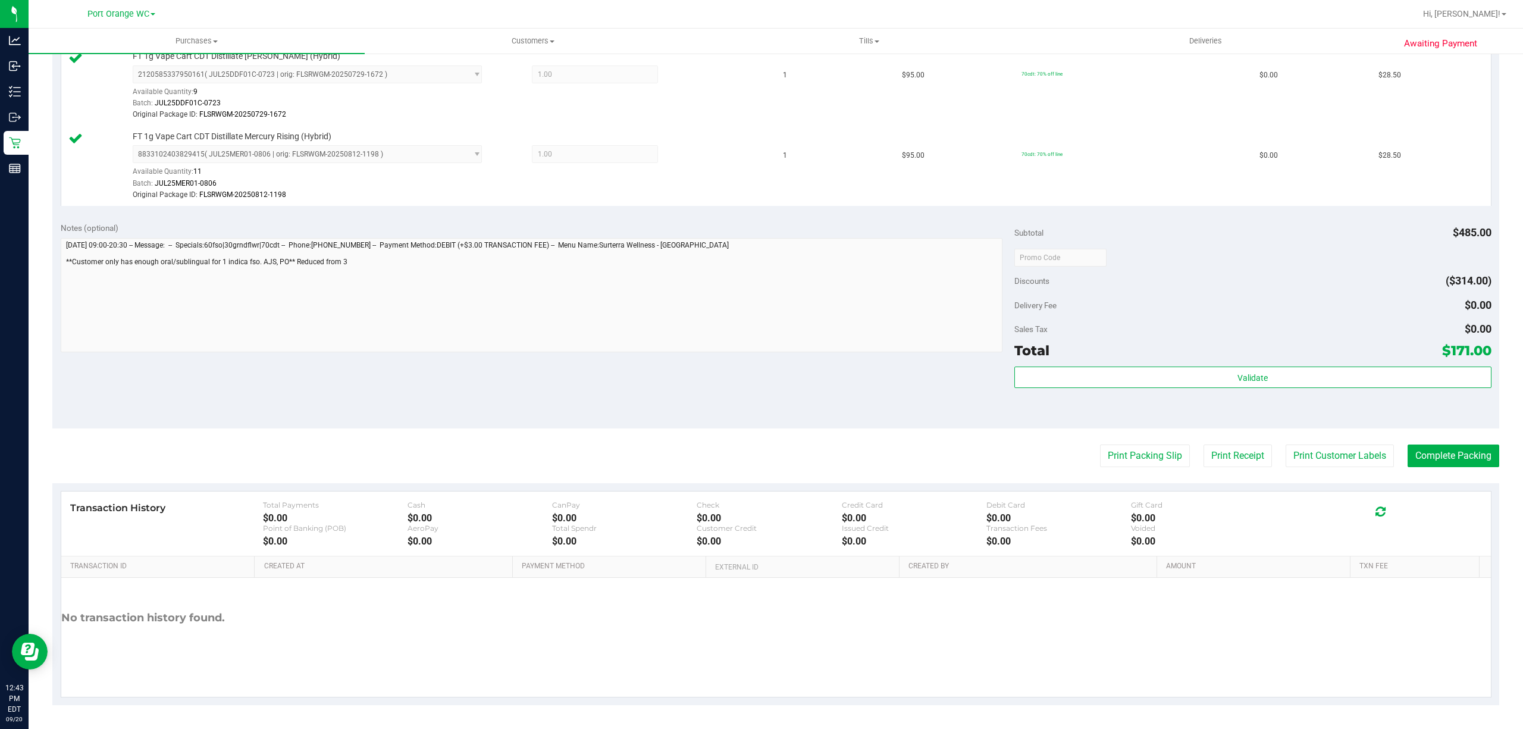
click at [1278, 348] on div "Total $171.00" at bounding box center [1252, 350] width 477 height 21
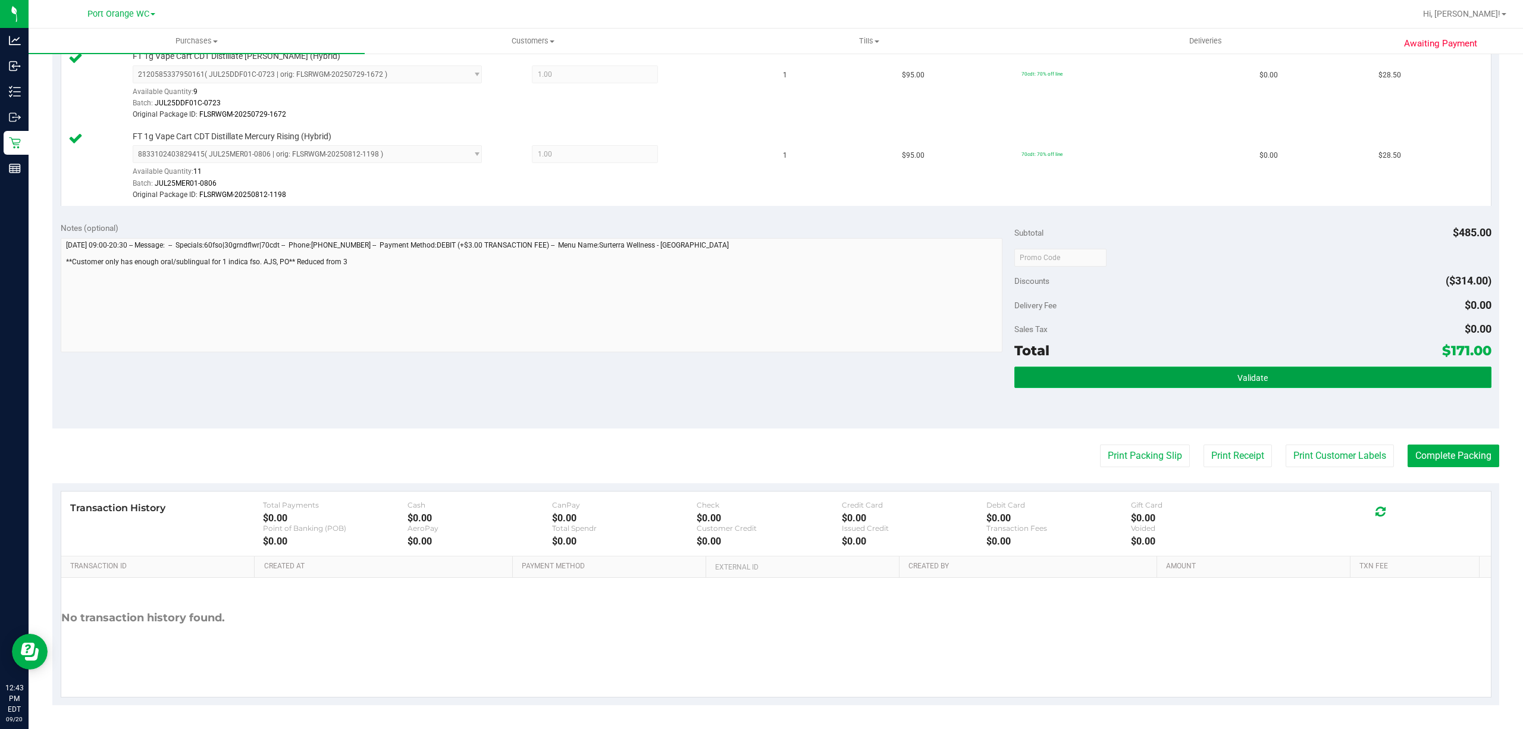
click at [1323, 378] on button "Validate" at bounding box center [1252, 376] width 477 height 21
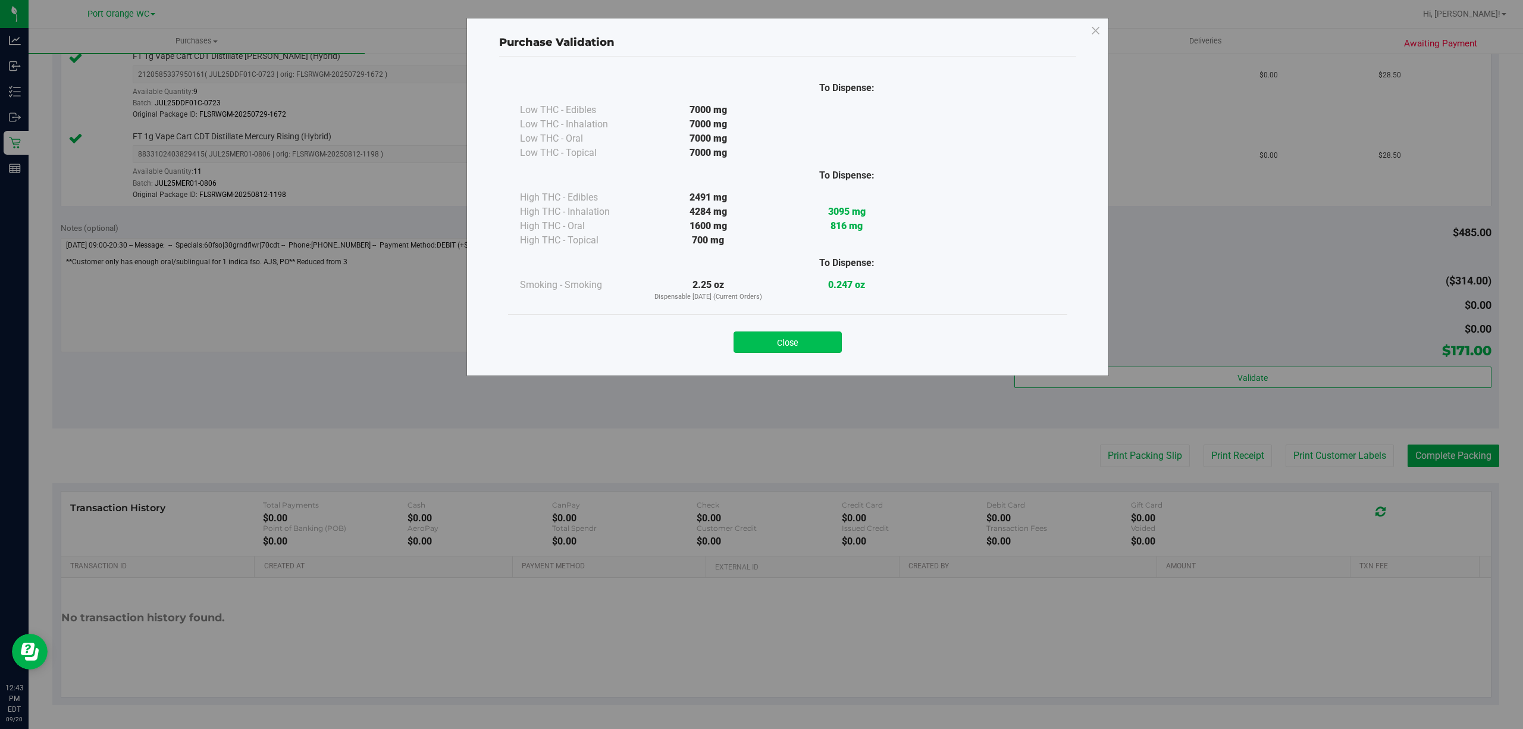
click at [799, 346] on button "Close" at bounding box center [787, 341] width 108 height 21
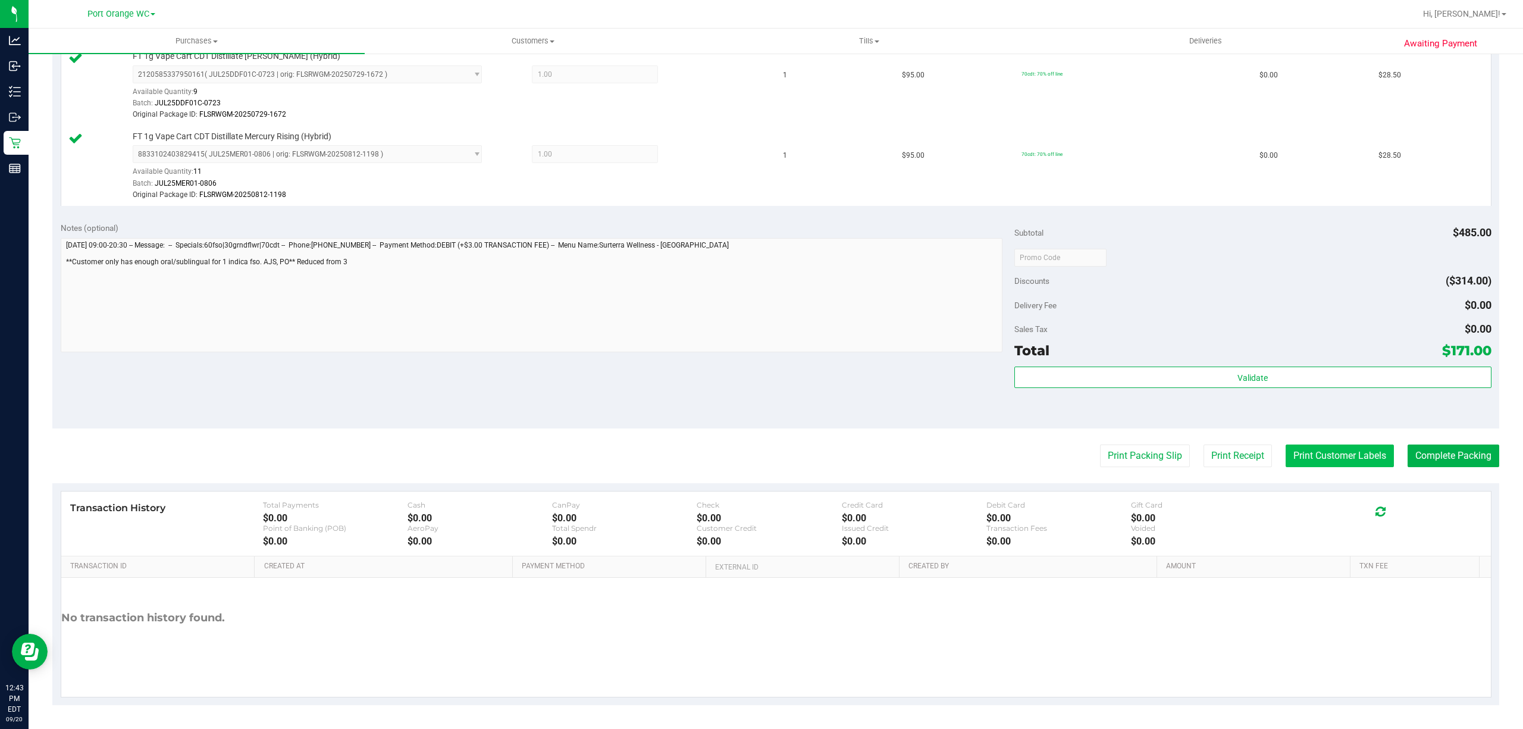
click at [1309, 451] on button "Print Customer Labels" at bounding box center [1339, 455] width 108 height 23
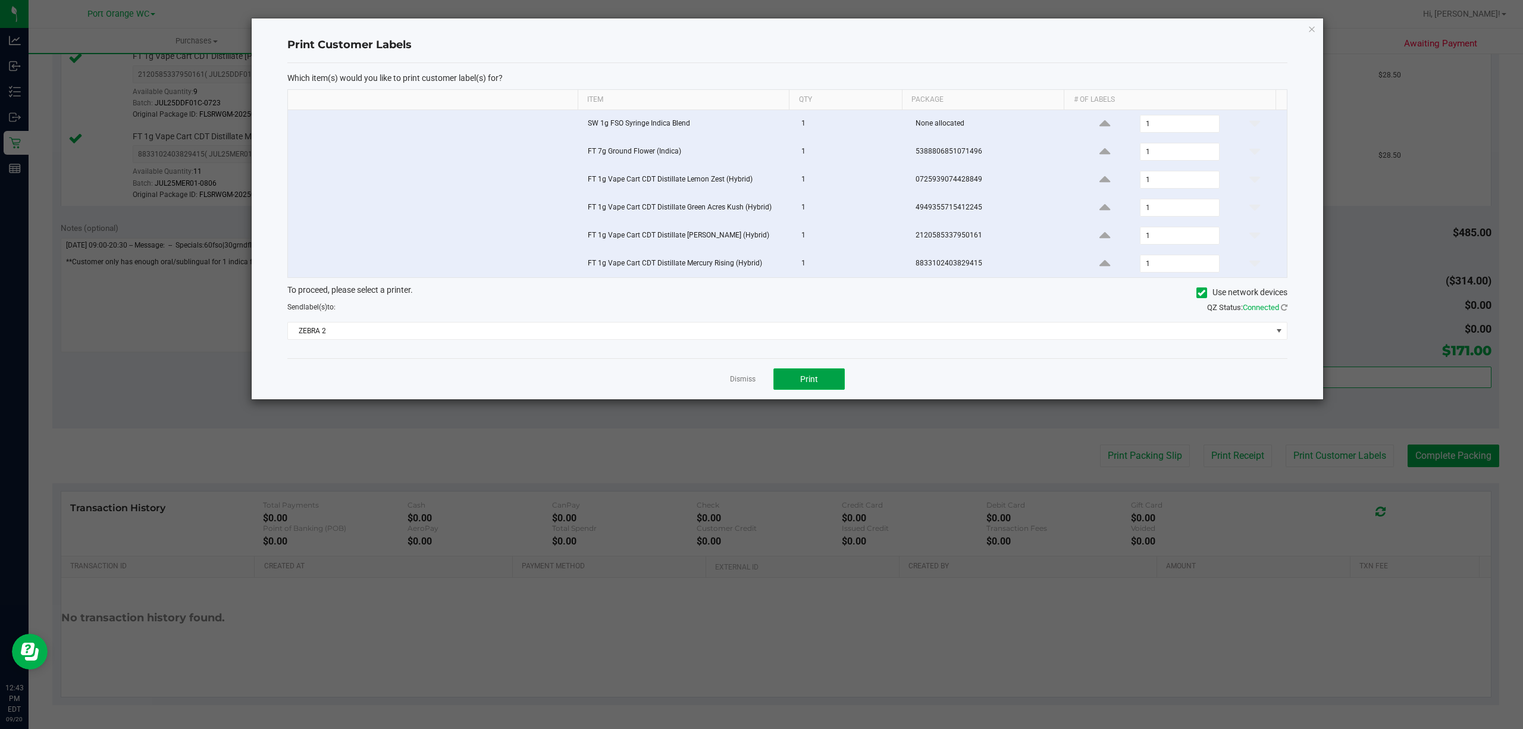
click at [829, 390] on button "Print" at bounding box center [808, 378] width 71 height 21
click at [738, 382] on link "Dismiss" at bounding box center [743, 379] width 26 height 10
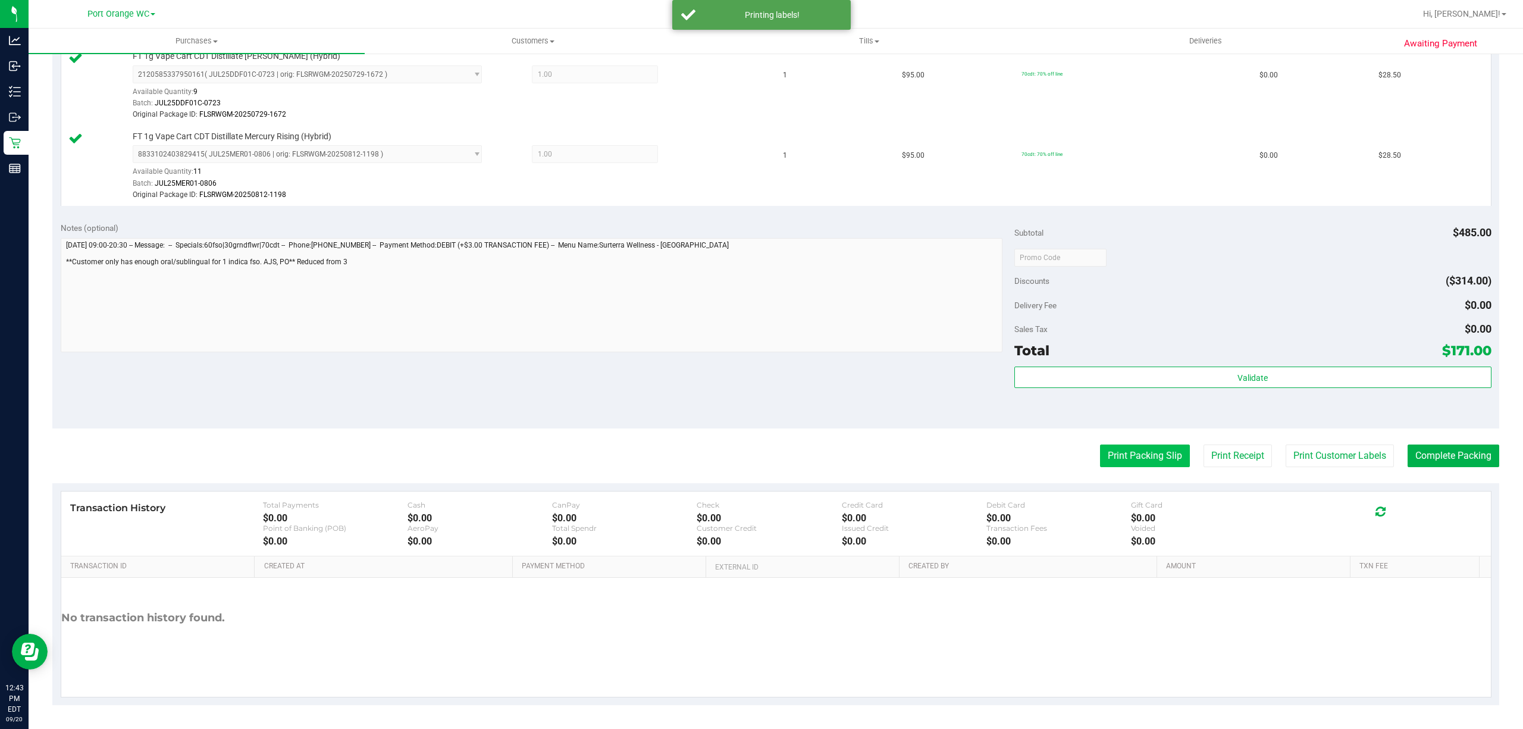
click at [1150, 453] on button "Print Packing Slip" at bounding box center [1145, 455] width 90 height 23
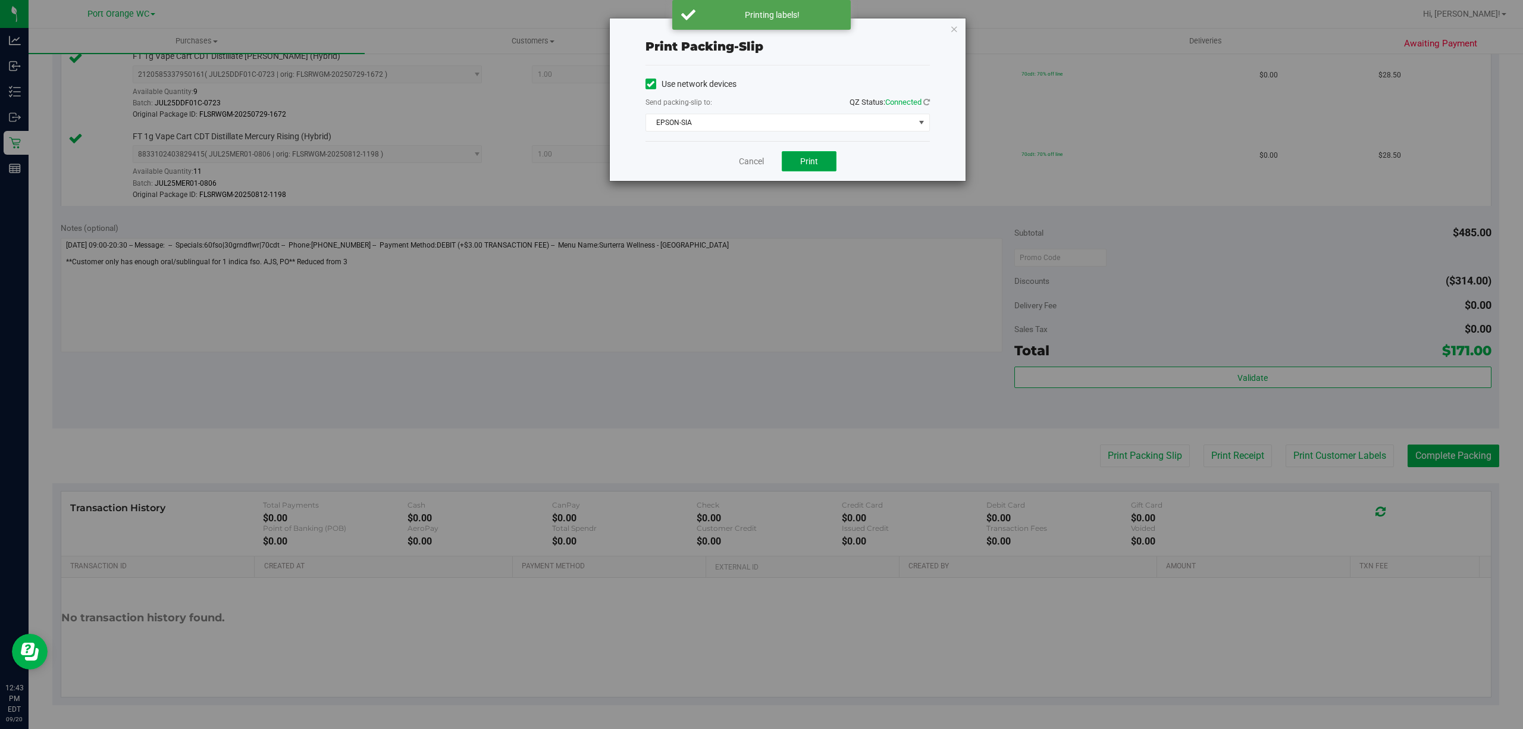
click at [808, 169] on button "Print" at bounding box center [809, 161] width 55 height 20
click at [743, 165] on link "Cancel" at bounding box center [751, 161] width 25 height 12
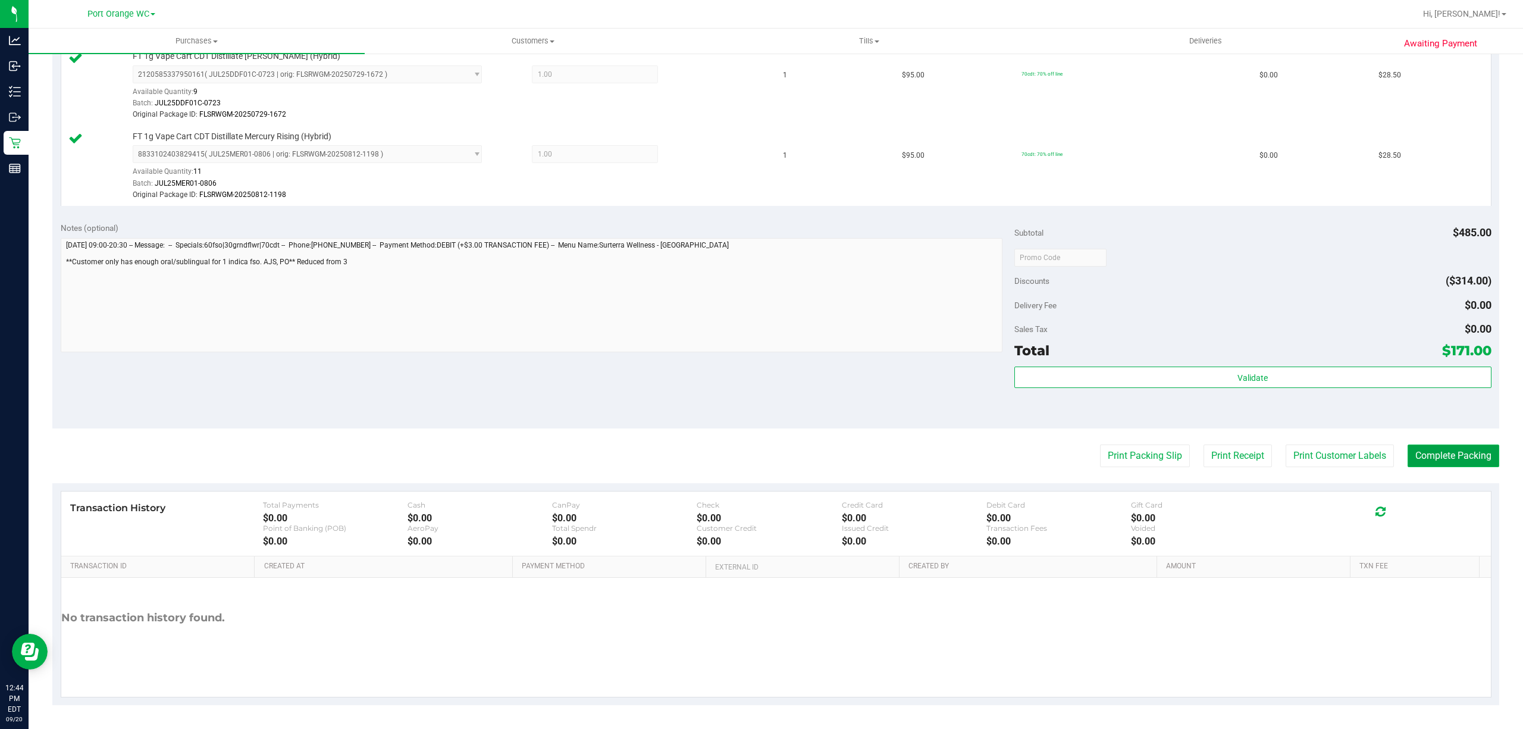
click at [1476, 463] on button "Complete Packing" at bounding box center [1453, 455] width 92 height 23
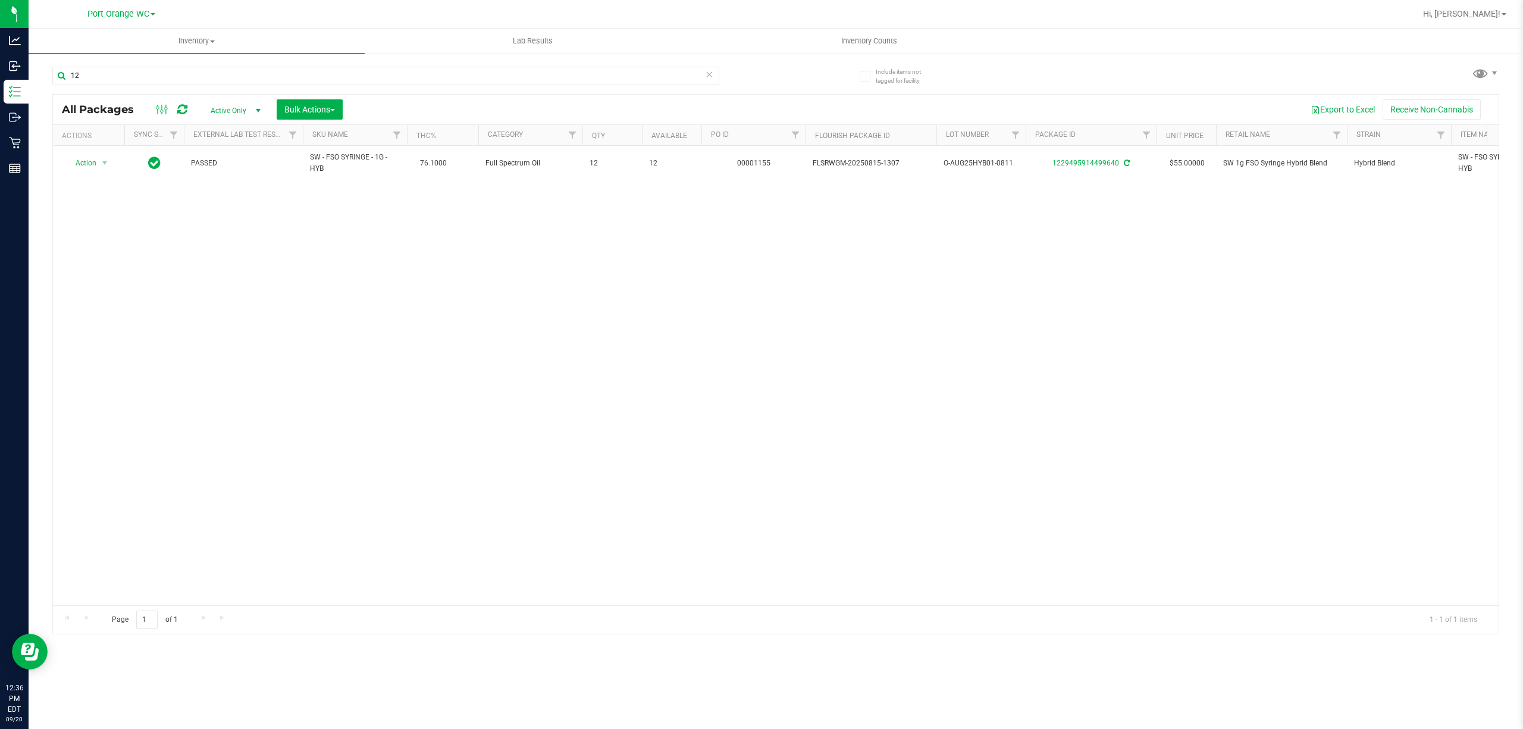
type input "1"
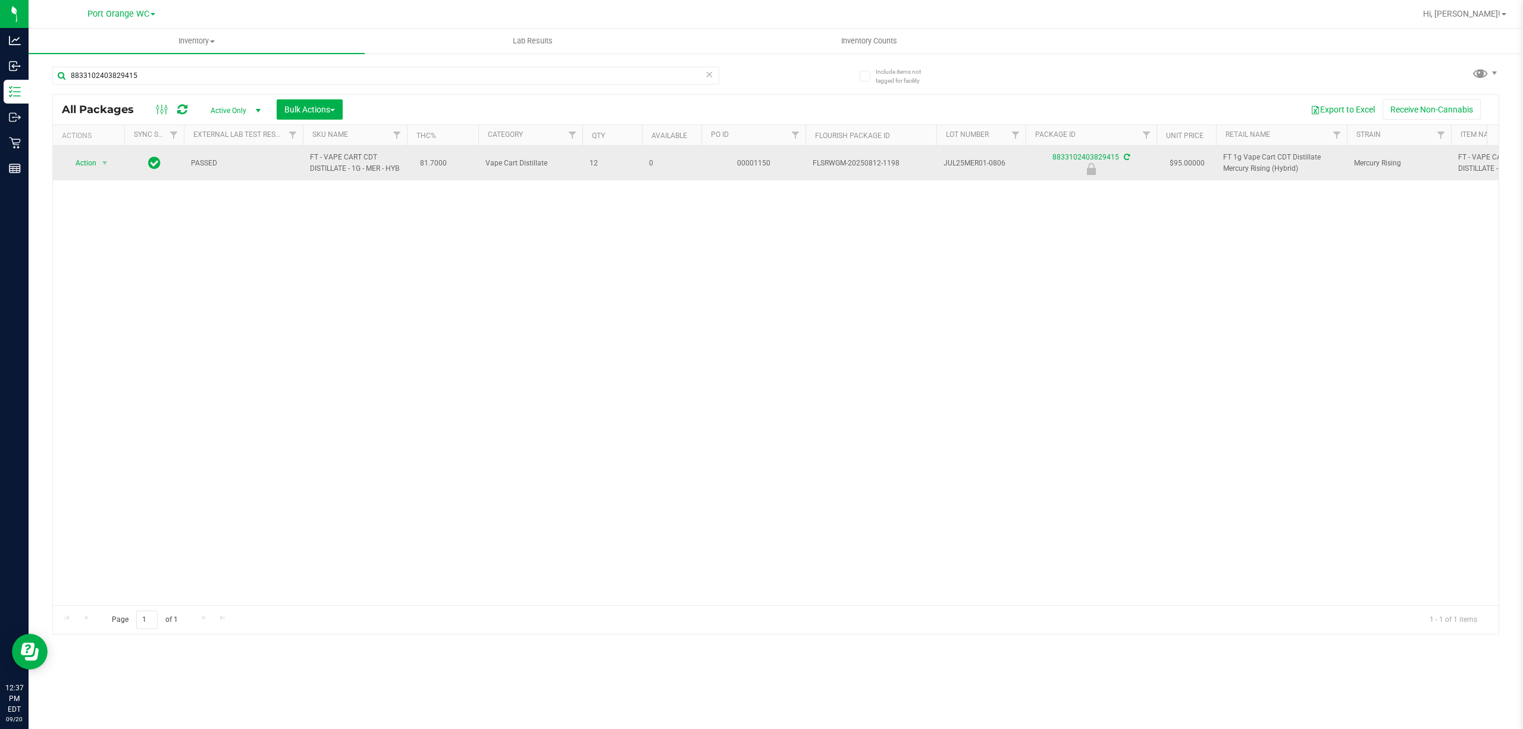
click at [328, 158] on span "FT - VAPE CART CDT DISTILLATE - 1G - MER - HYB" at bounding box center [355, 163] width 90 height 23
click at [329, 158] on span "FT - VAPE CART CDT DISTILLATE - 1G - MER - HYB" at bounding box center [355, 163] width 90 height 23
copy td "FT - VAPE CART CDT DISTILLATE - 1G - MER - HYB"
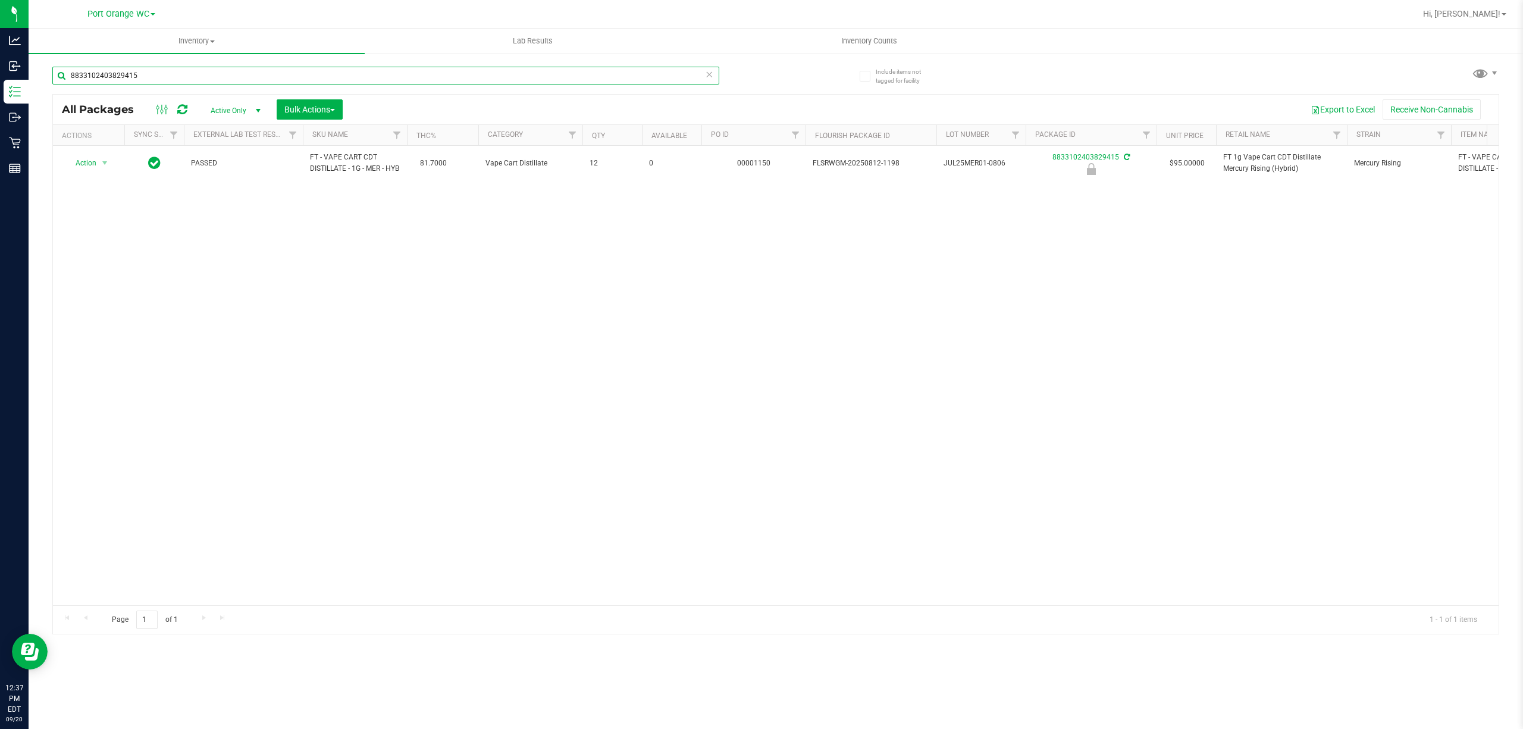
click at [362, 83] on input "8833102403829415" at bounding box center [385, 76] width 667 height 18
paste input "FT - VAPE CART CDT DISTILLATE - 1G - MER - HYB"
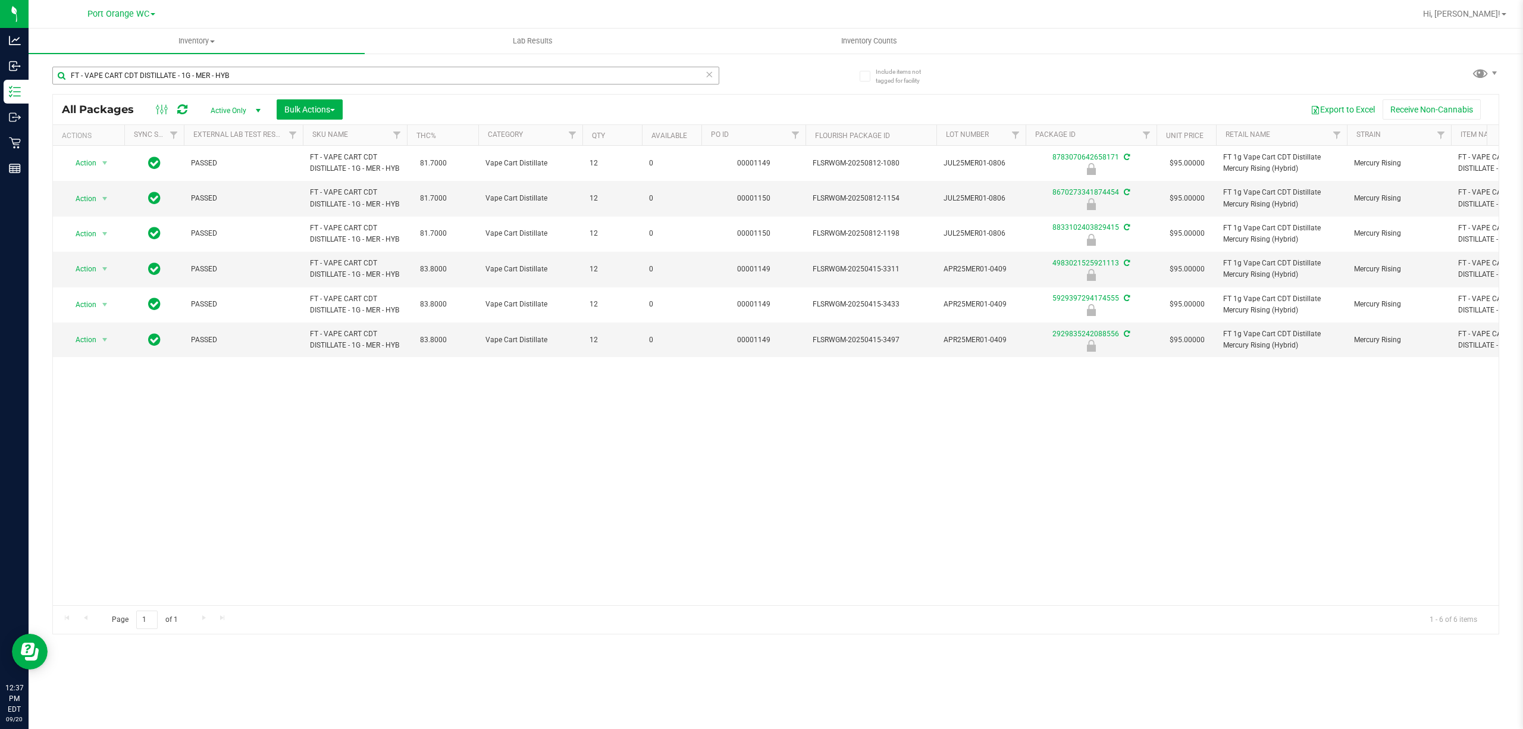
drag, startPoint x: 391, startPoint y: 54, endPoint x: 382, endPoint y: 67, distance: 16.7
click at [391, 55] on inventory "Inventory All packages All inventory Waste log Create inventory Lab Results Inv…" at bounding box center [776, 222] width 1494 height 387
click at [382, 67] on input "FT - VAPE CART CDT DISTILLATE - 1G - MER - HYB" at bounding box center [385, 76] width 667 height 18
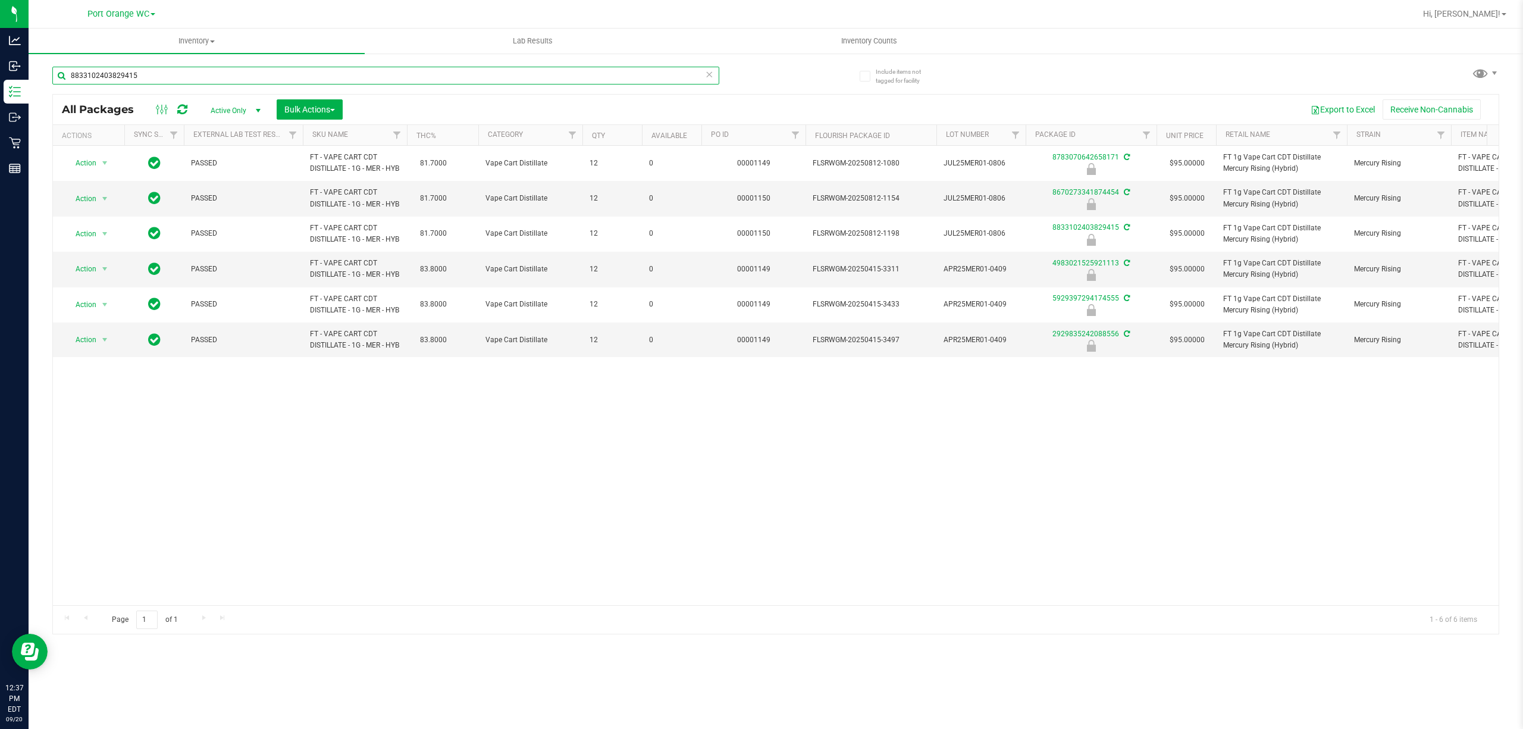
type input "8833102403829415"
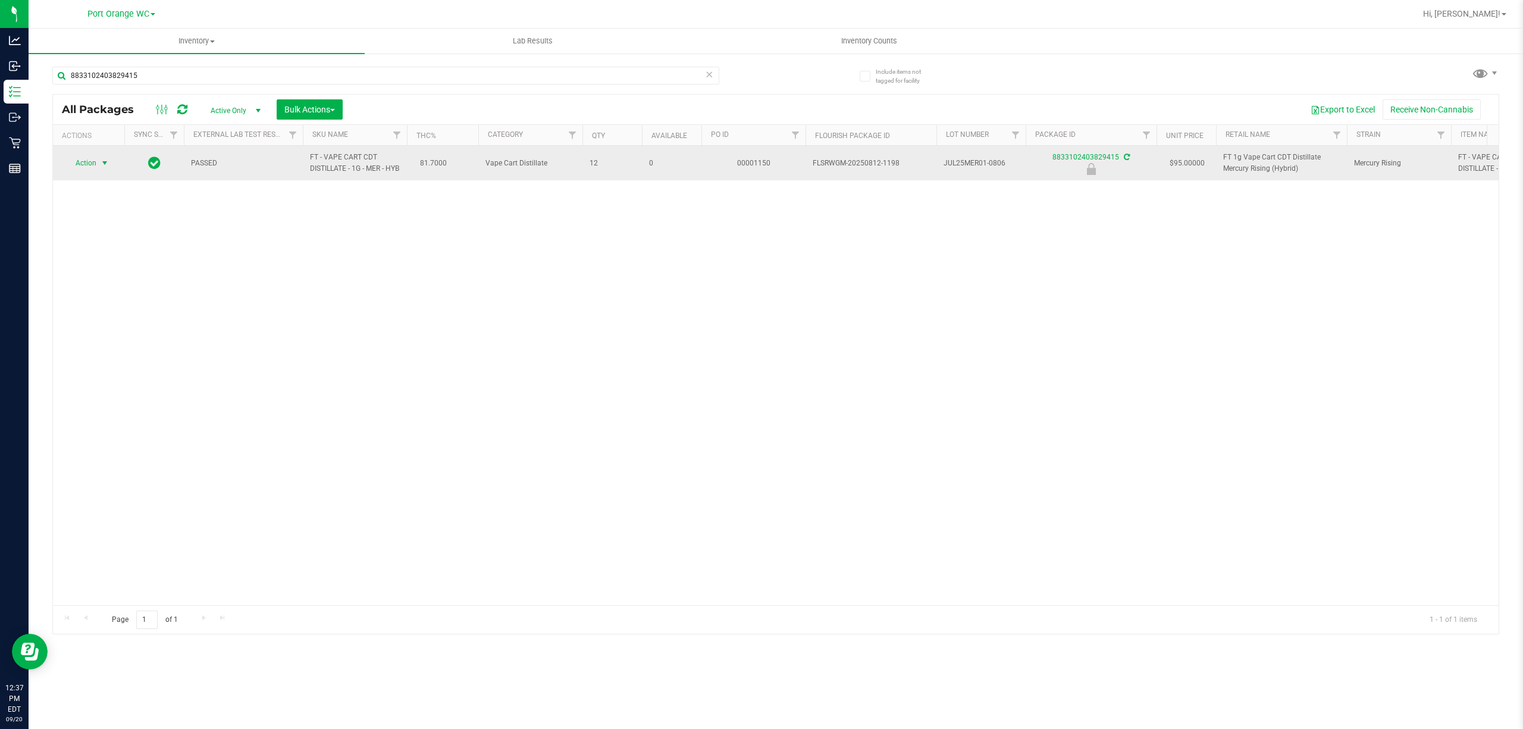
click at [105, 167] on span "select" at bounding box center [105, 163] width 10 height 10
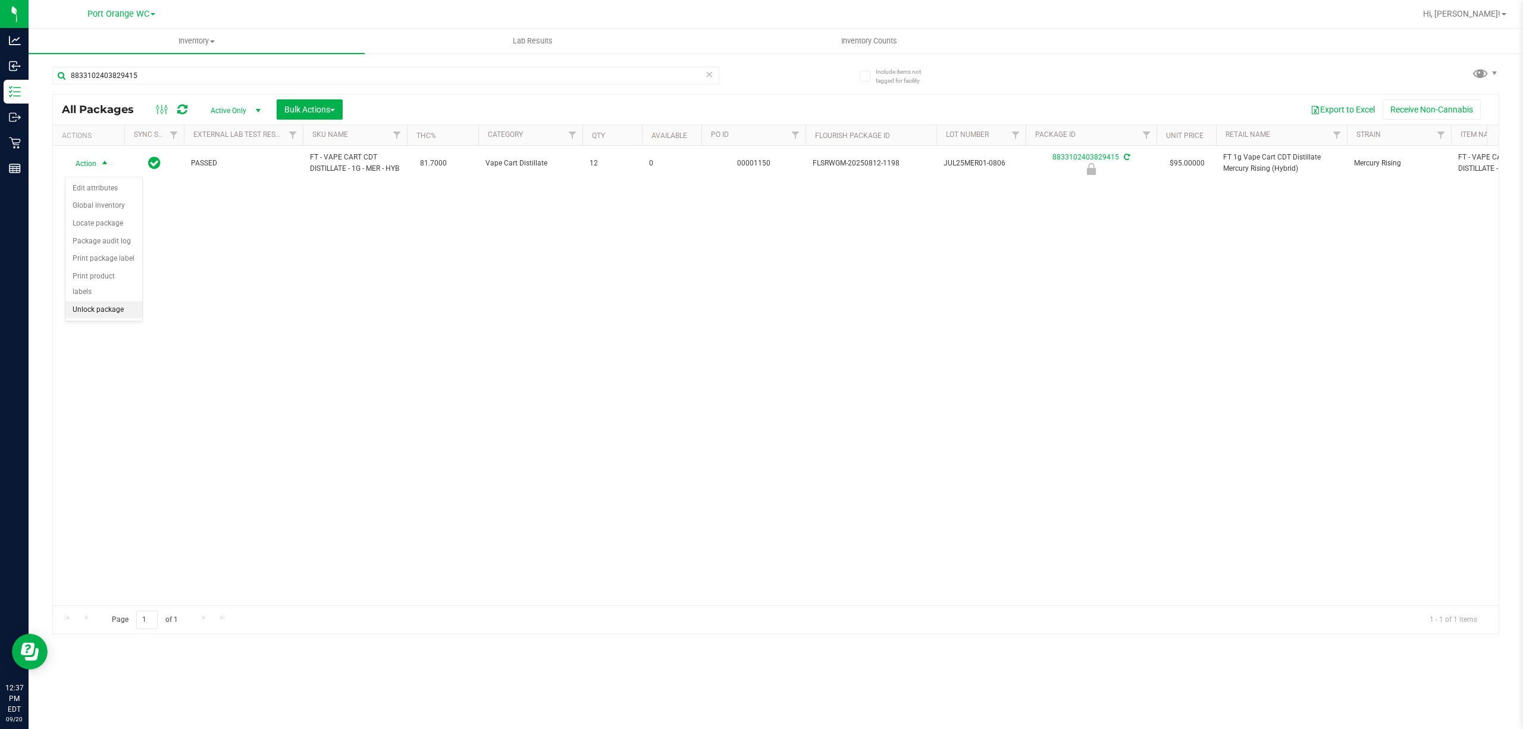
click at [110, 318] on li "Unlock package" at bounding box center [103, 310] width 77 height 18
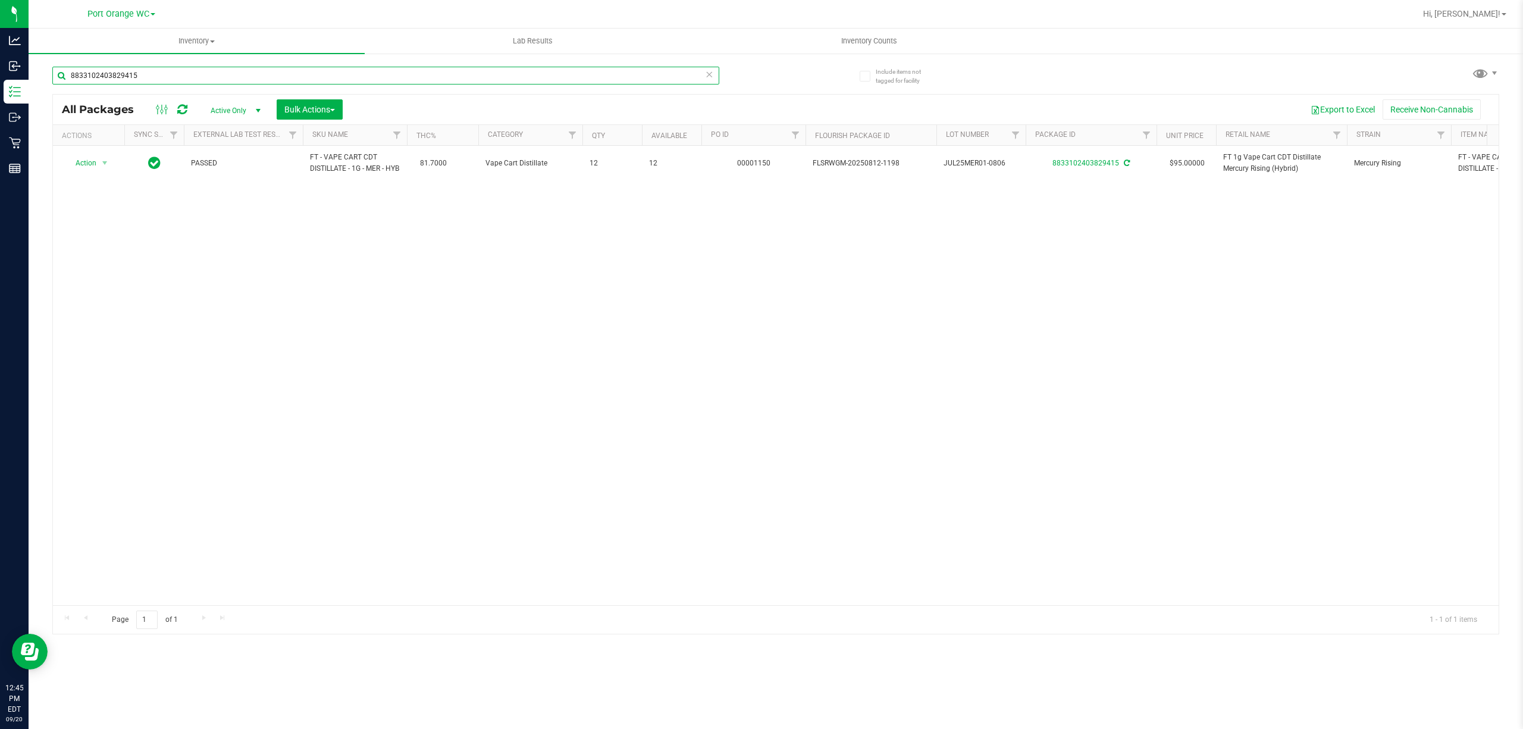
click at [308, 79] on input "8833102403829415" at bounding box center [385, 76] width 667 height 18
type input "8"
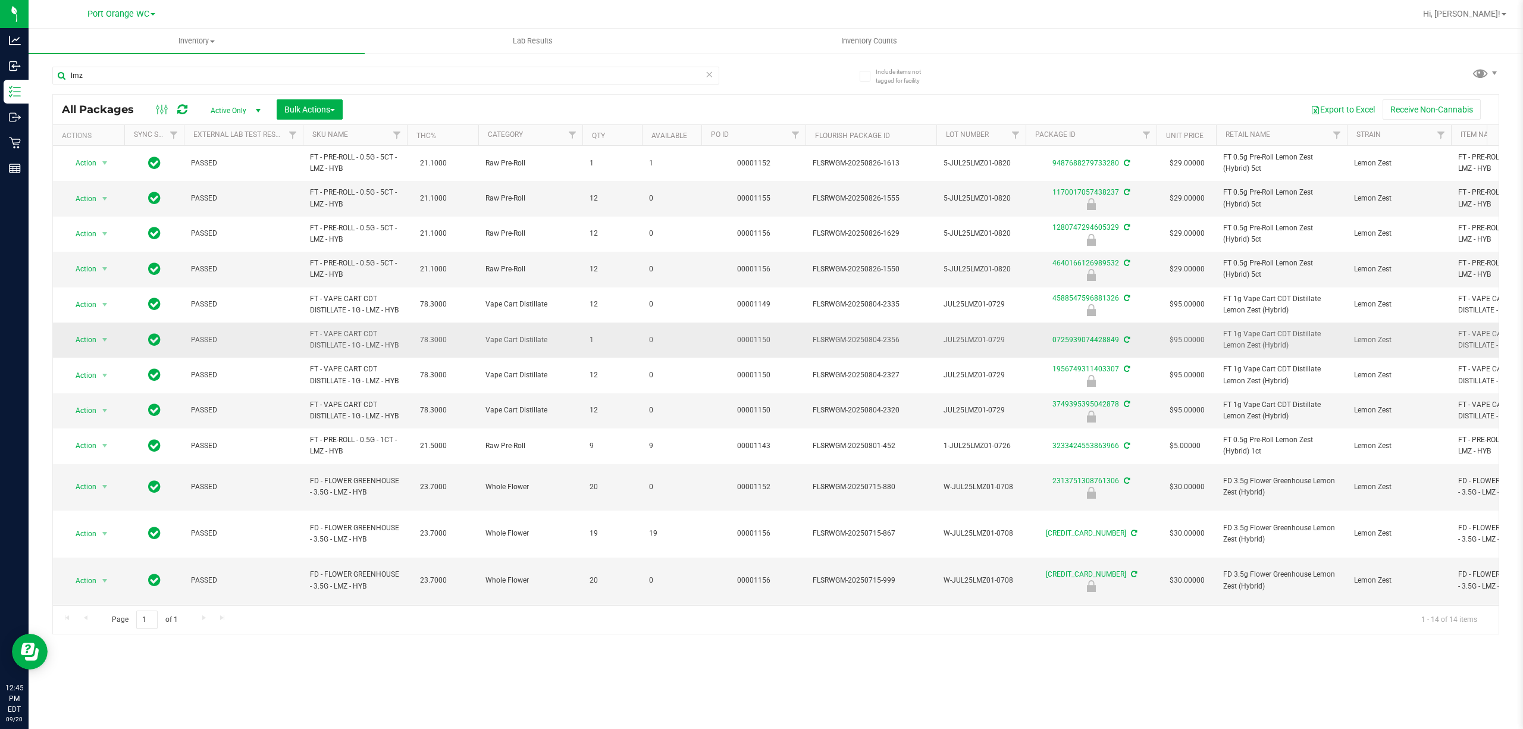
click at [354, 350] on span "FT - VAPE CART CDT DISTILLATE - 1G - LMZ - HYB" at bounding box center [355, 339] width 90 height 23
copy td "FT - VAPE CART CDT DISTILLATE - 1G - LMZ - HYB"
click at [431, 80] on input "lmz" at bounding box center [385, 76] width 667 height 18
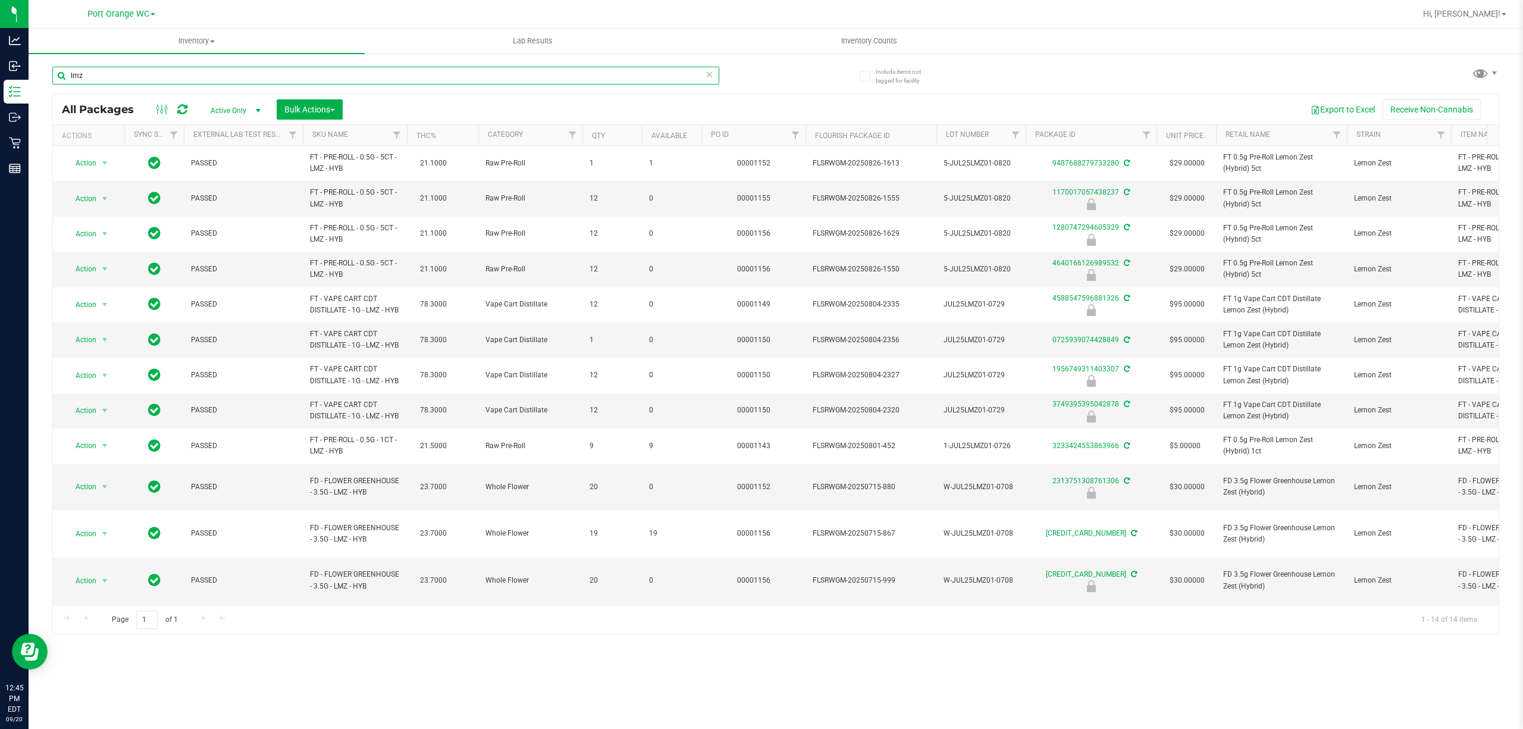
click at [431, 80] on input "lmz" at bounding box center [385, 76] width 667 height 18
paste input "FT - VAPE CART CDT DISTILLATE - 1G - LMZ - HYB"
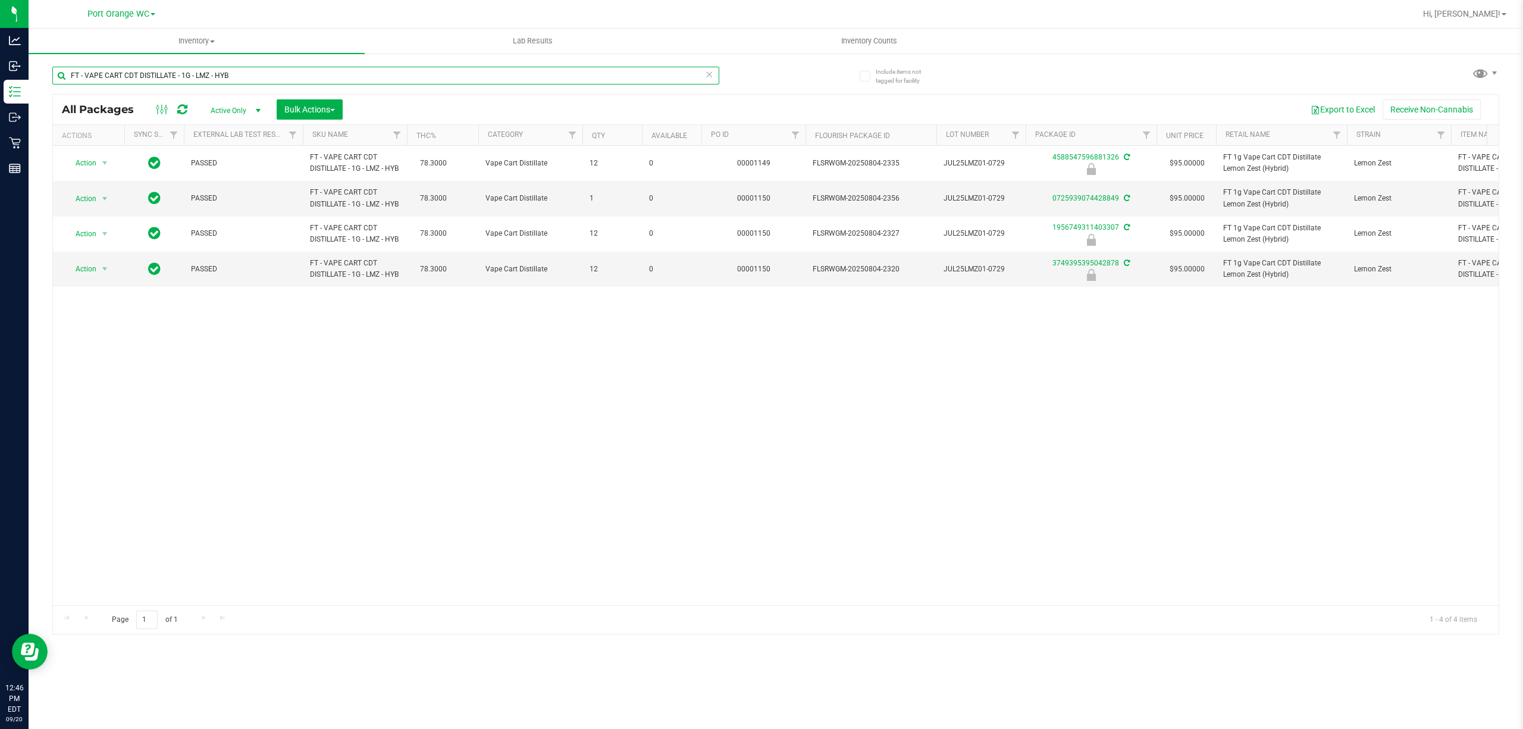
click at [467, 74] on input "FT - VAPE CART CDT DISTILLATE - 1G - LMZ - HYB" at bounding box center [385, 76] width 667 height 18
type input "F"
type input "3749395395042878"
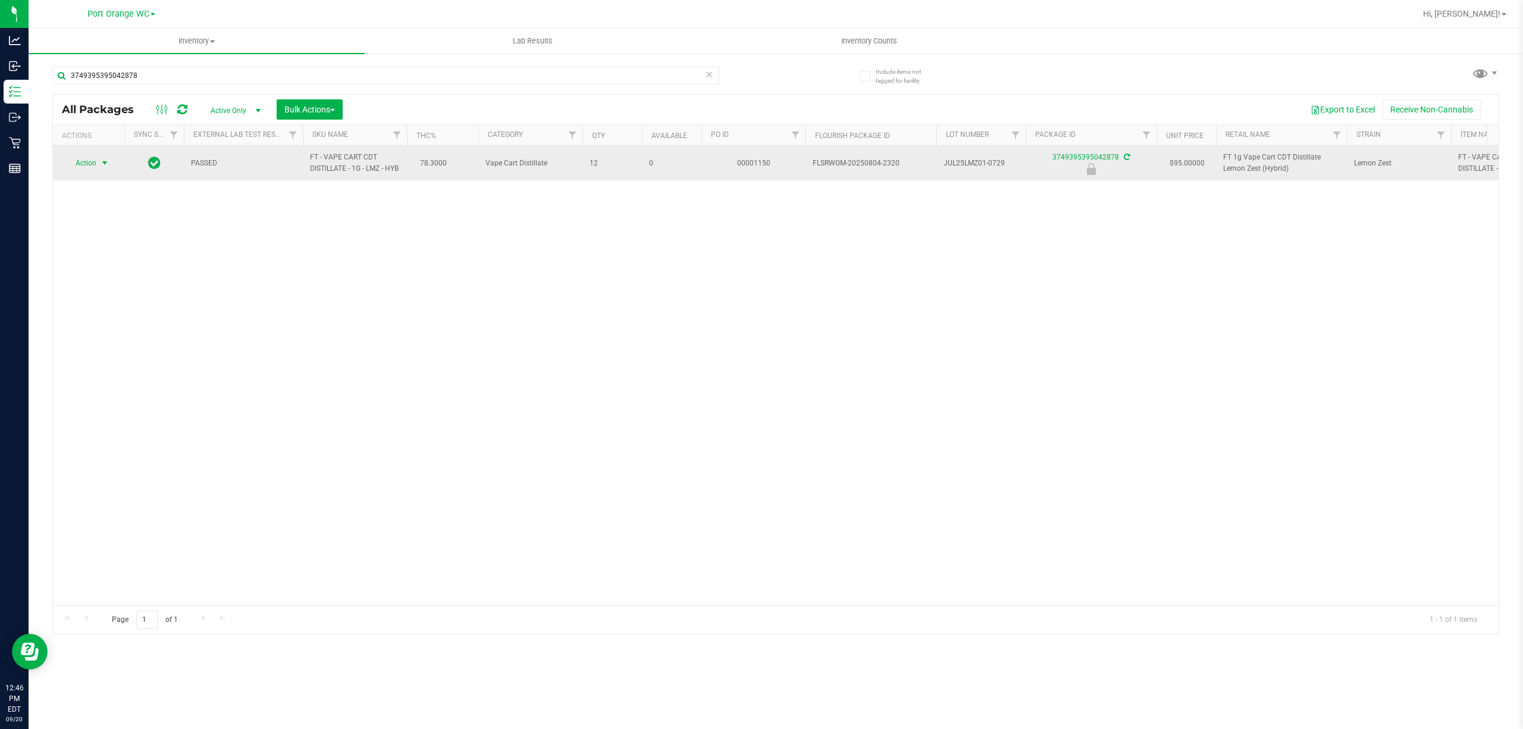
click at [108, 168] on span "select" at bounding box center [105, 163] width 10 height 10
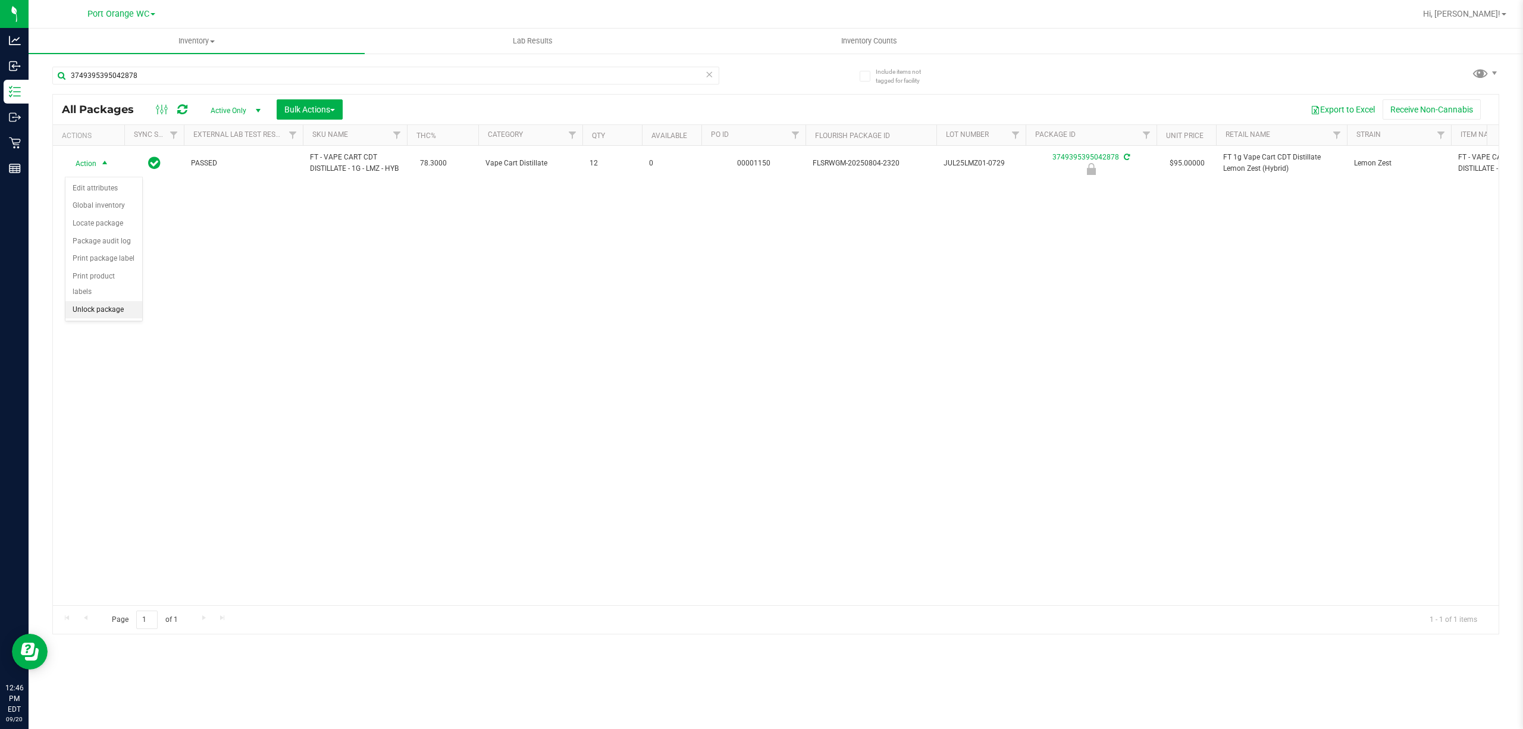
click at [98, 312] on li "Unlock package" at bounding box center [103, 310] width 77 height 18
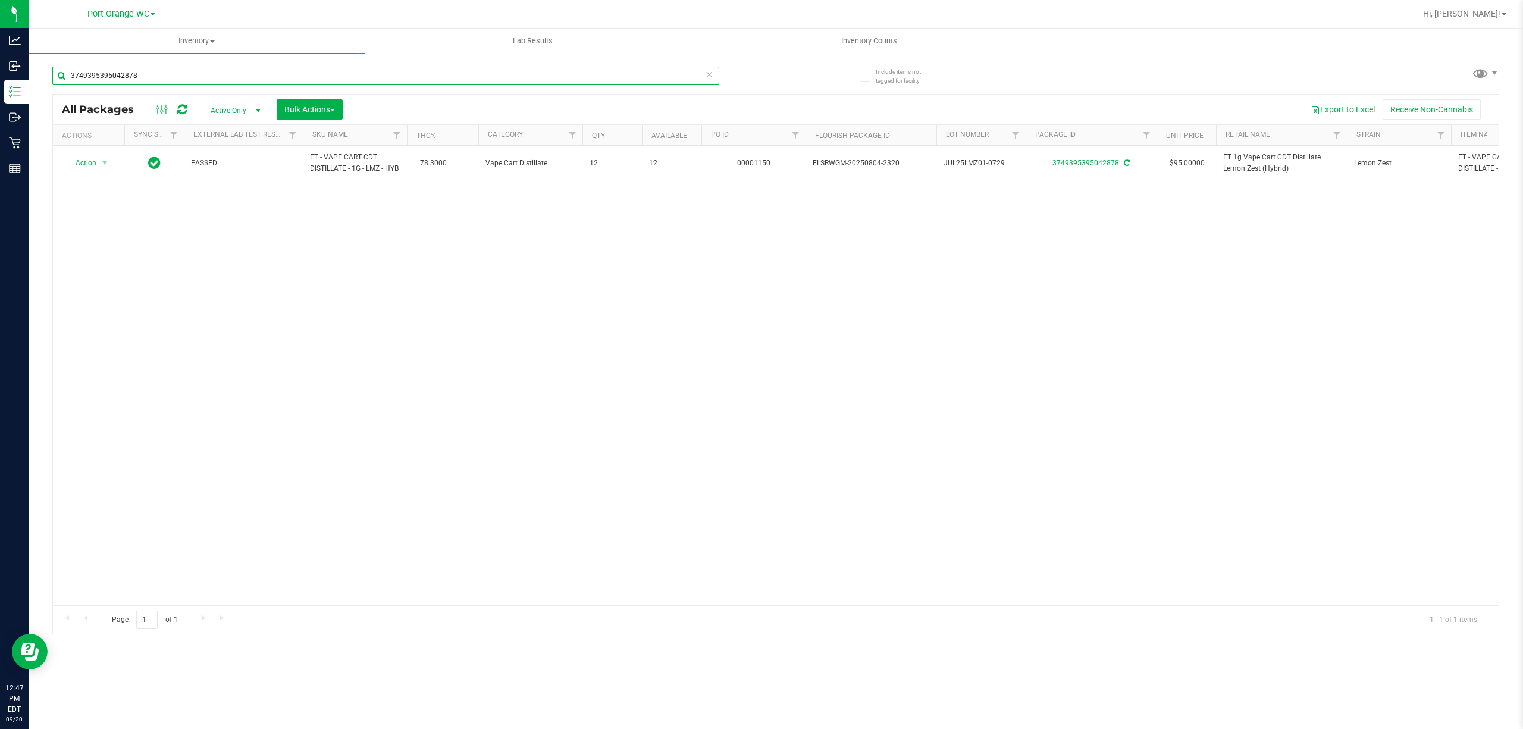
click at [583, 75] on input "3749395395042878" at bounding box center [385, 76] width 667 height 18
type input "3"
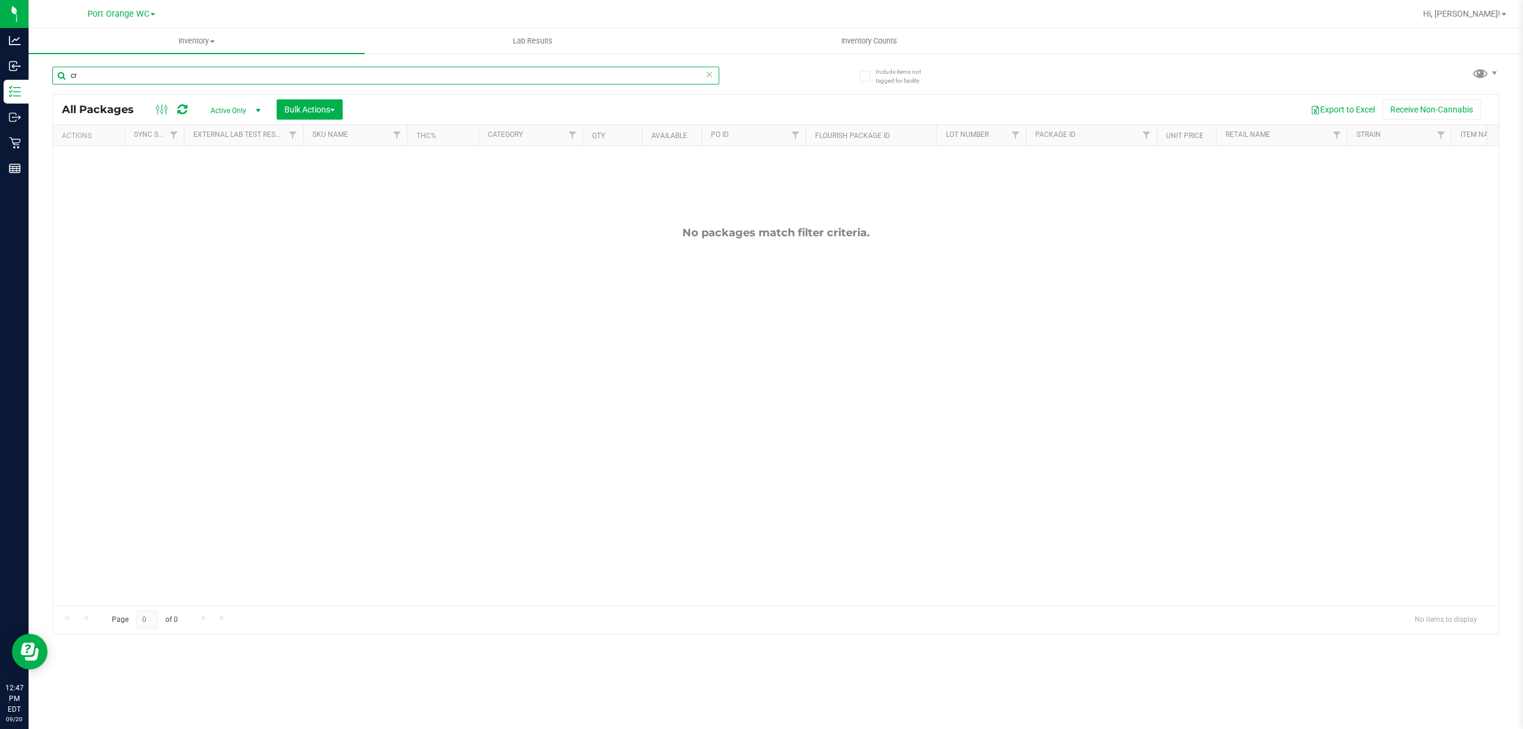
type input "c"
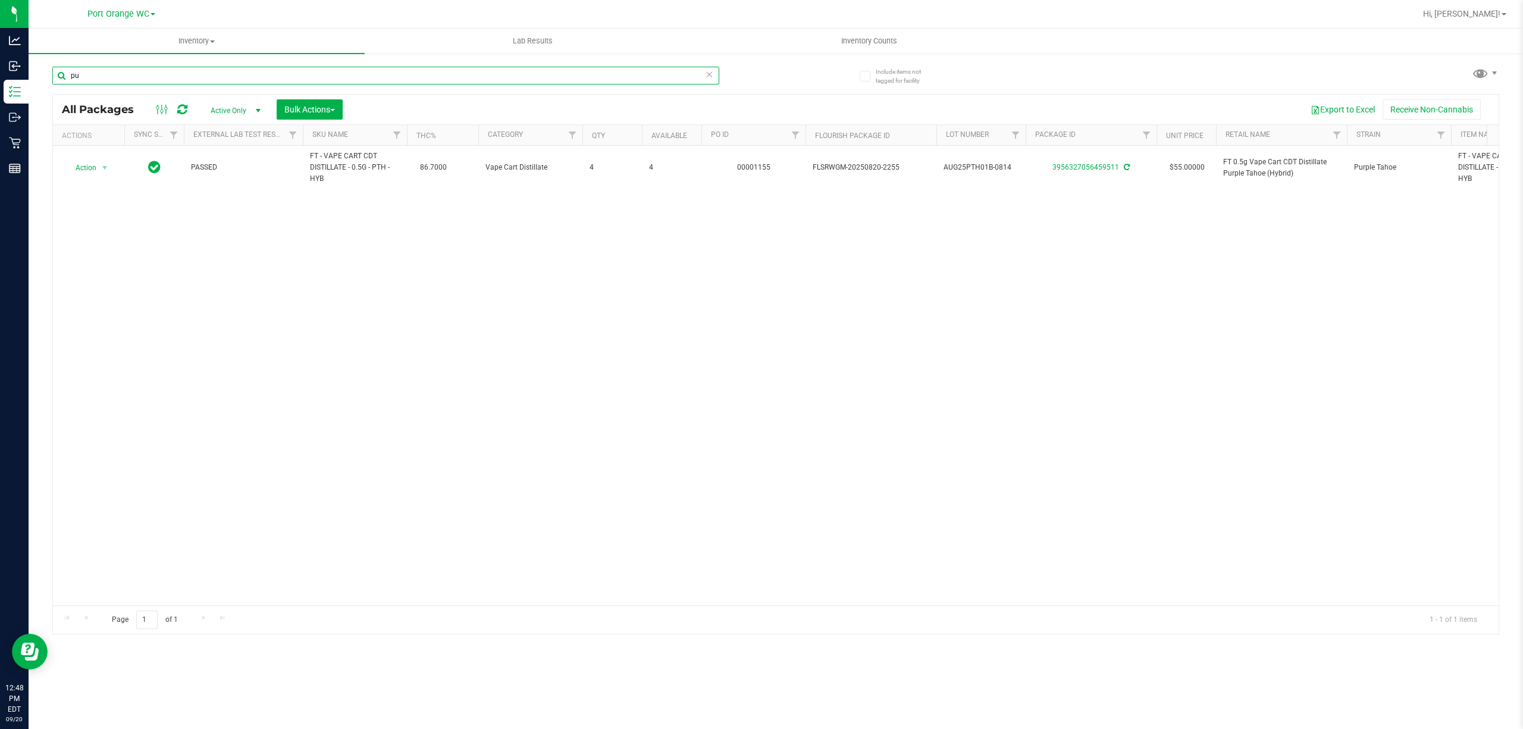
type input "p"
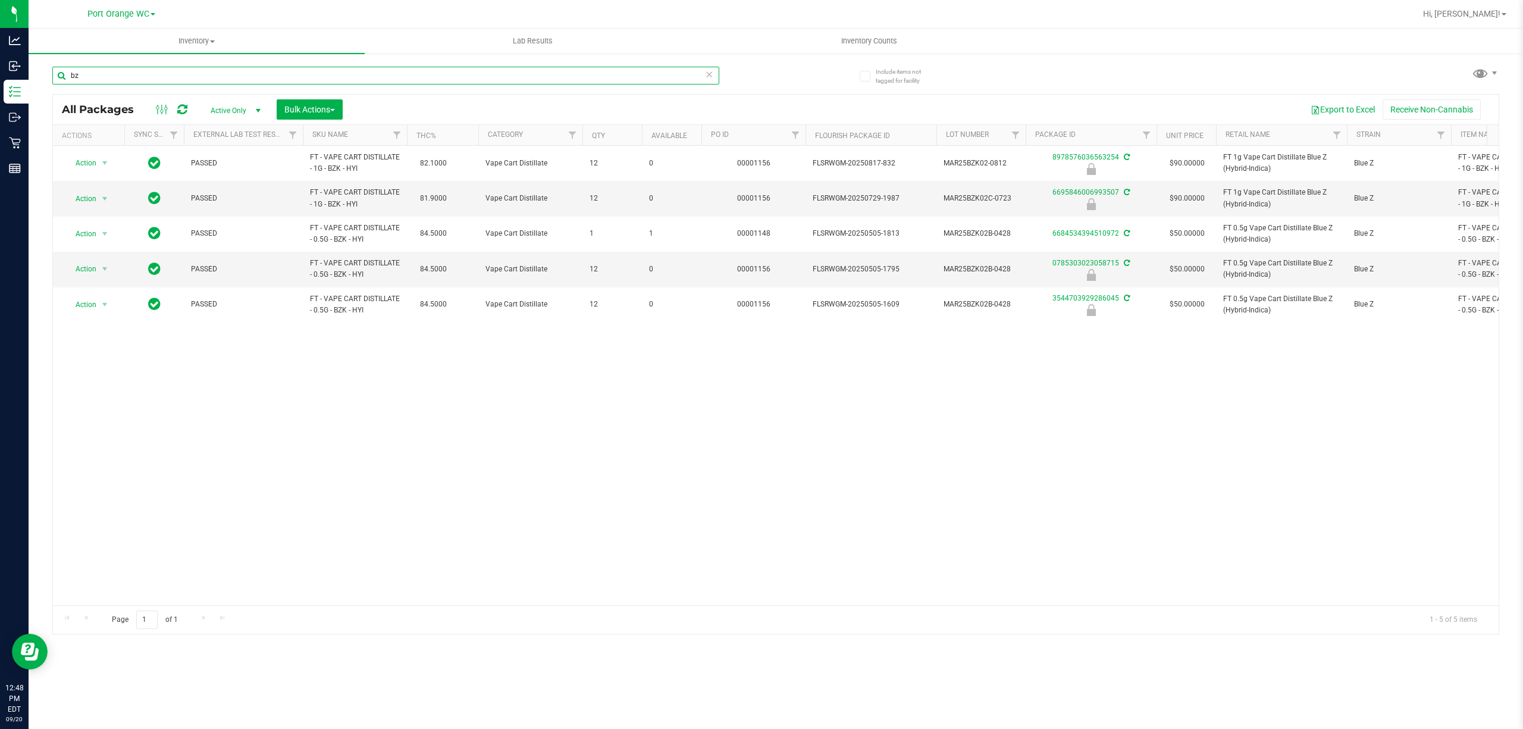
type input "b"
type input "8978576036563254"
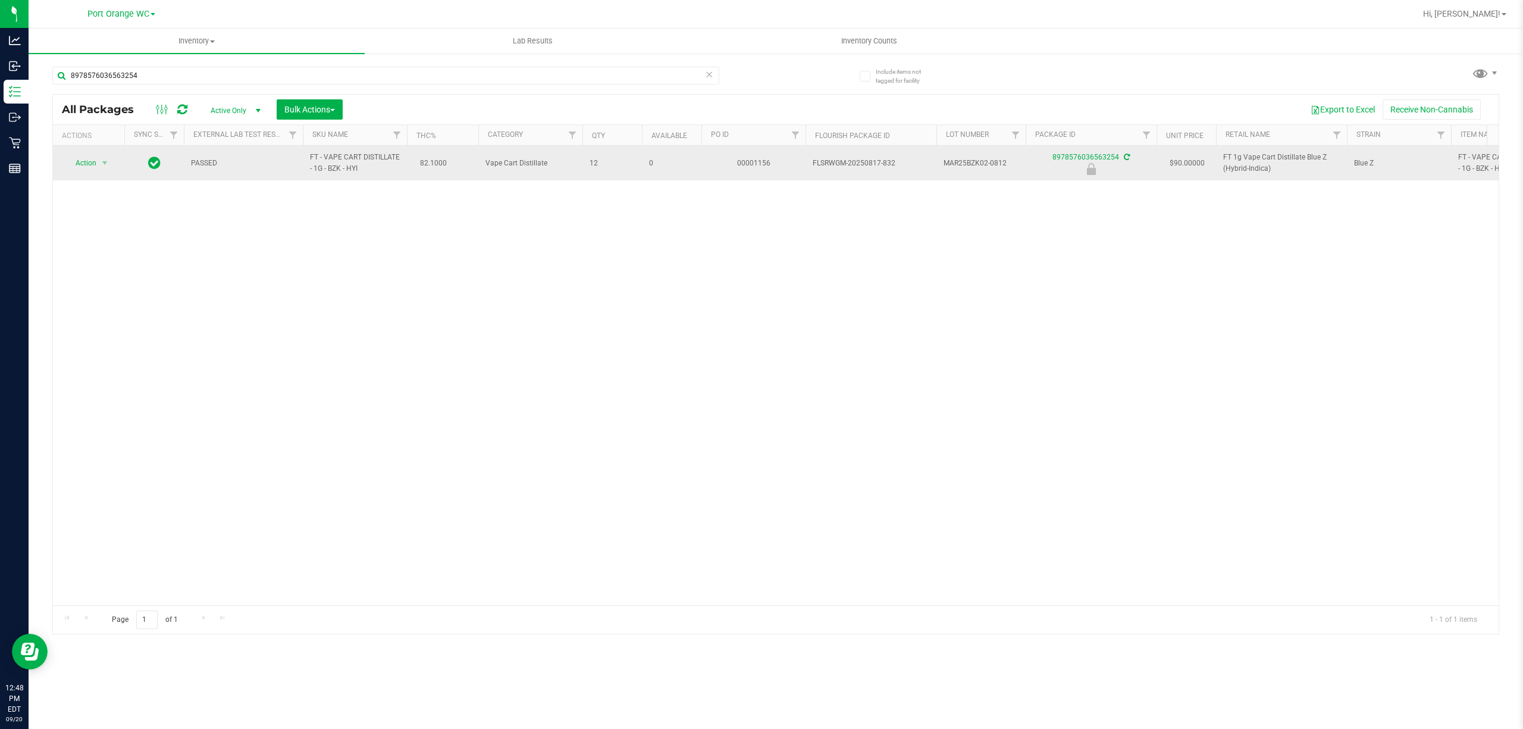
click at [87, 168] on span "Action" at bounding box center [81, 163] width 32 height 17
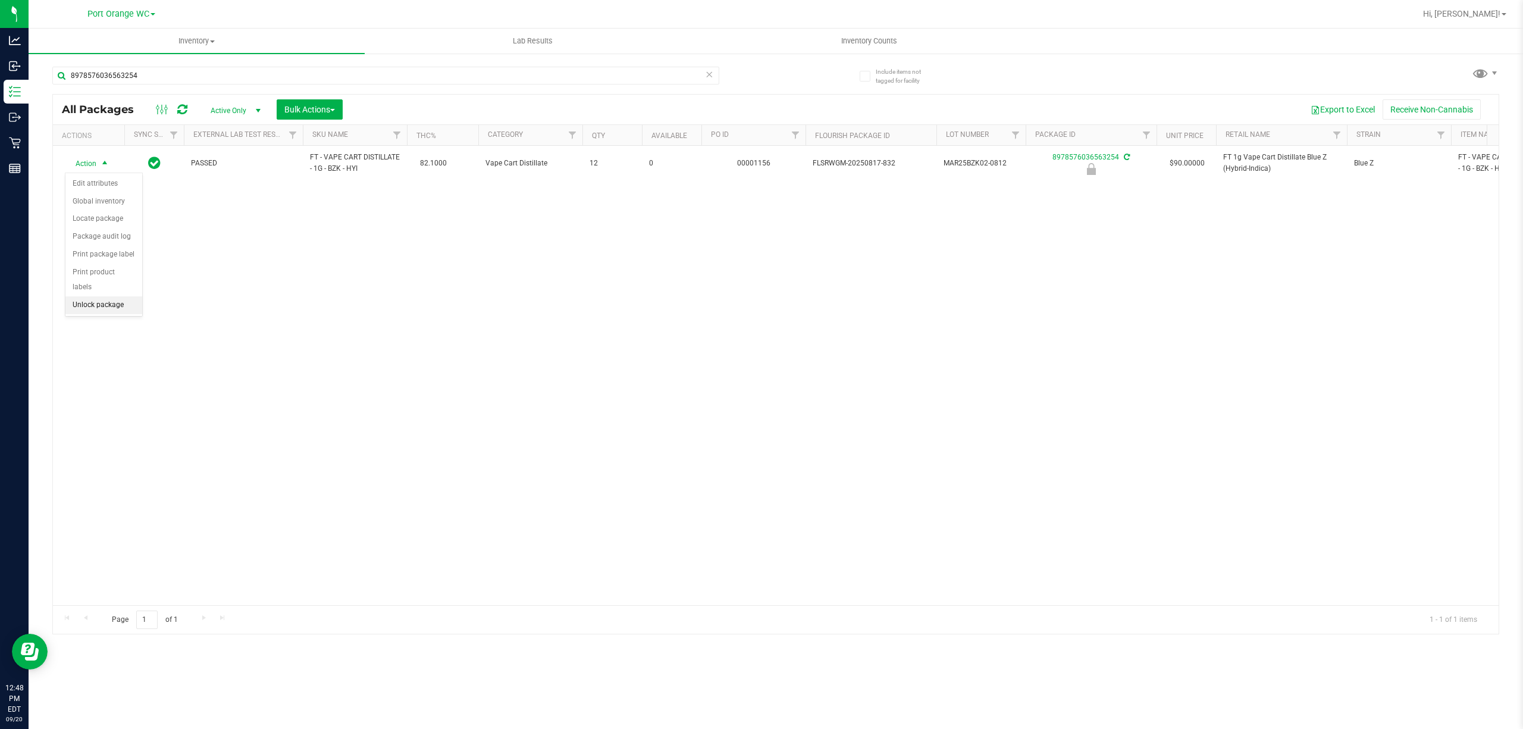
click at [110, 312] on li "Unlock package" at bounding box center [103, 305] width 77 height 18
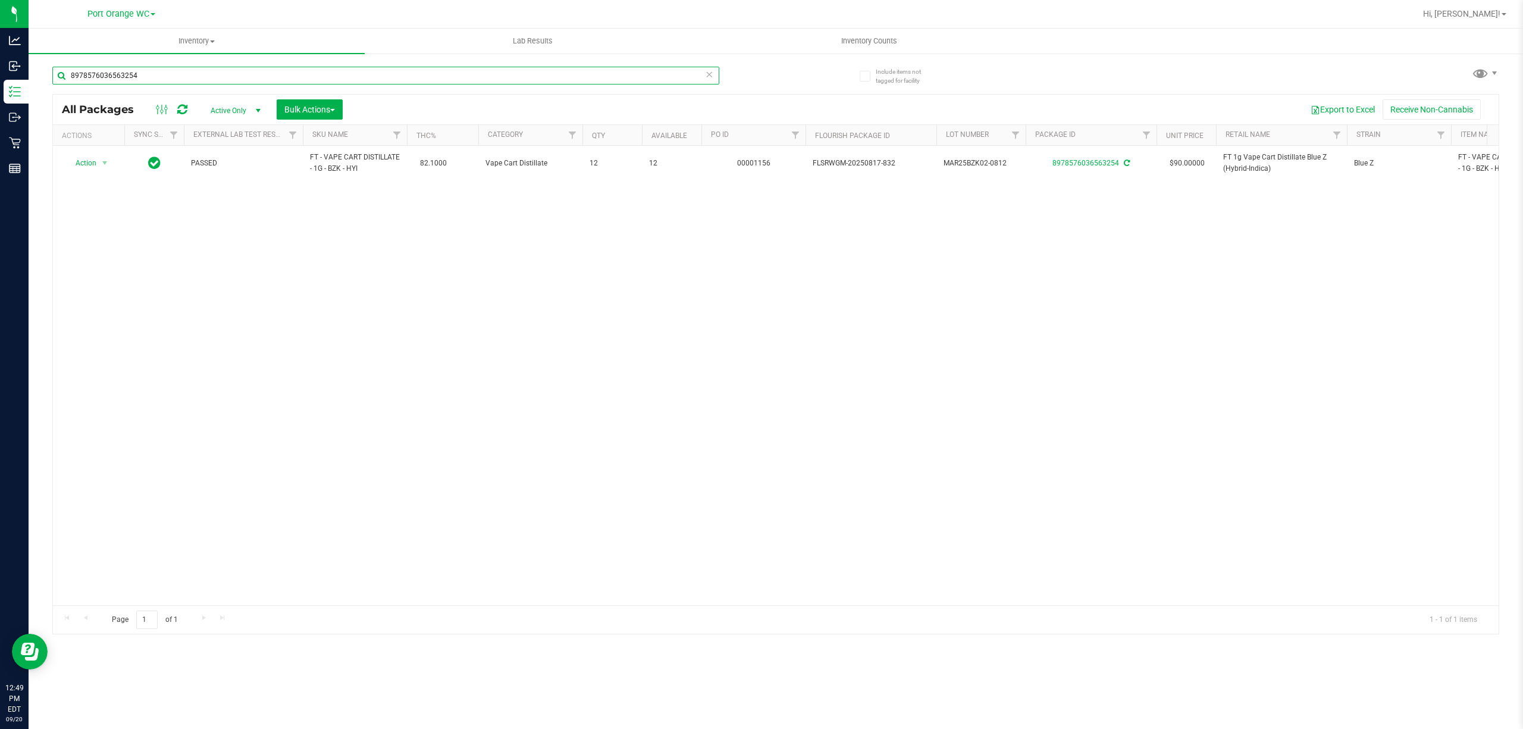
click at [570, 75] on input "8978576036563254" at bounding box center [385, 76] width 667 height 18
type input "8"
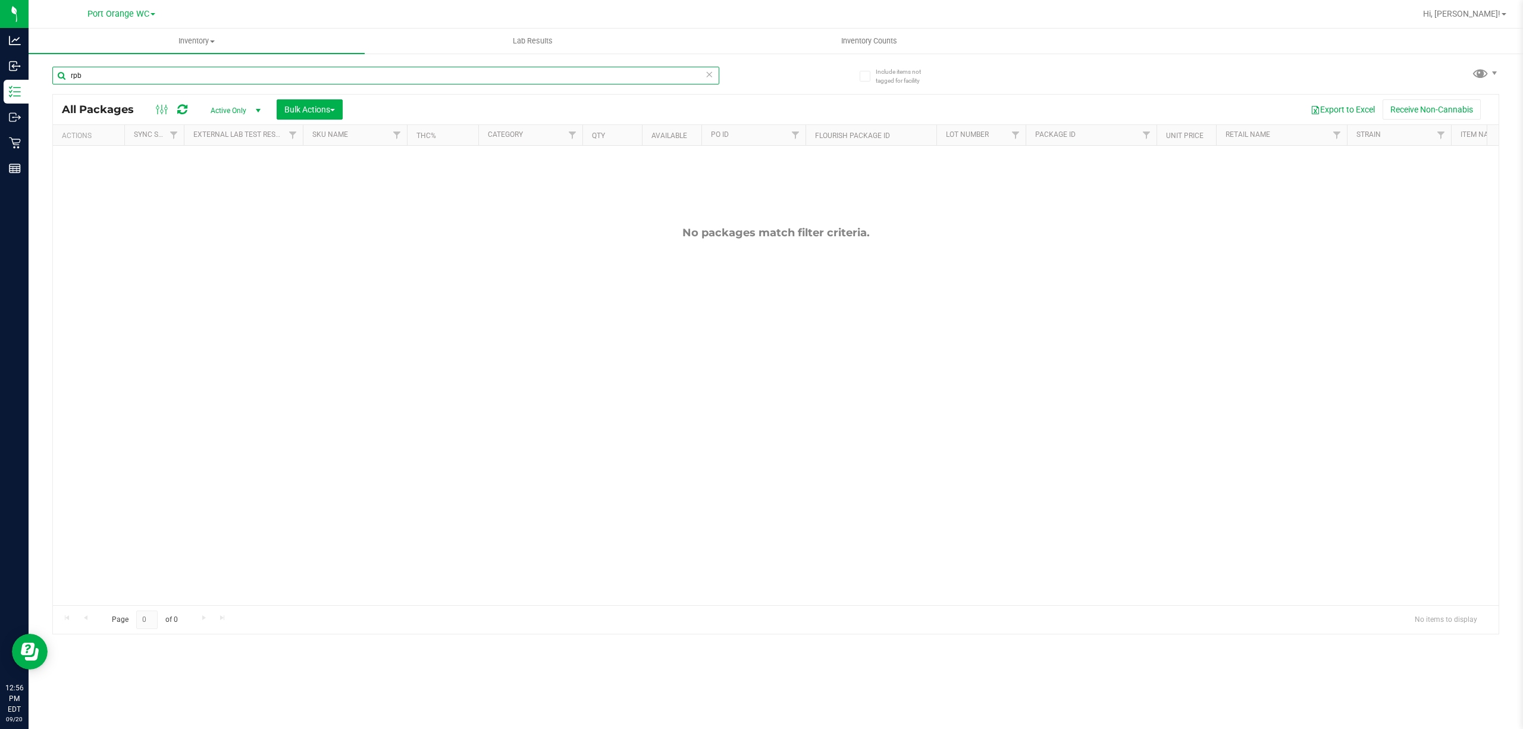
type input "rpb"
